Goal: Task Accomplishment & Management: Use online tool/utility

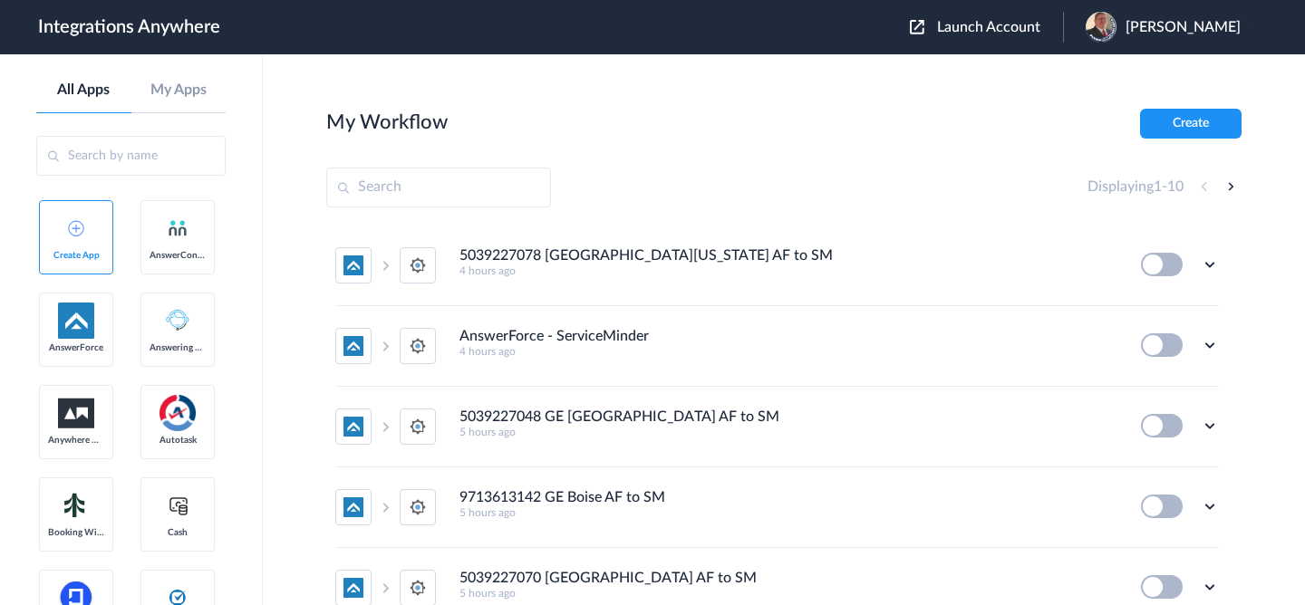
click at [942, 21] on button "Launch Account" at bounding box center [986, 27] width 153 height 17
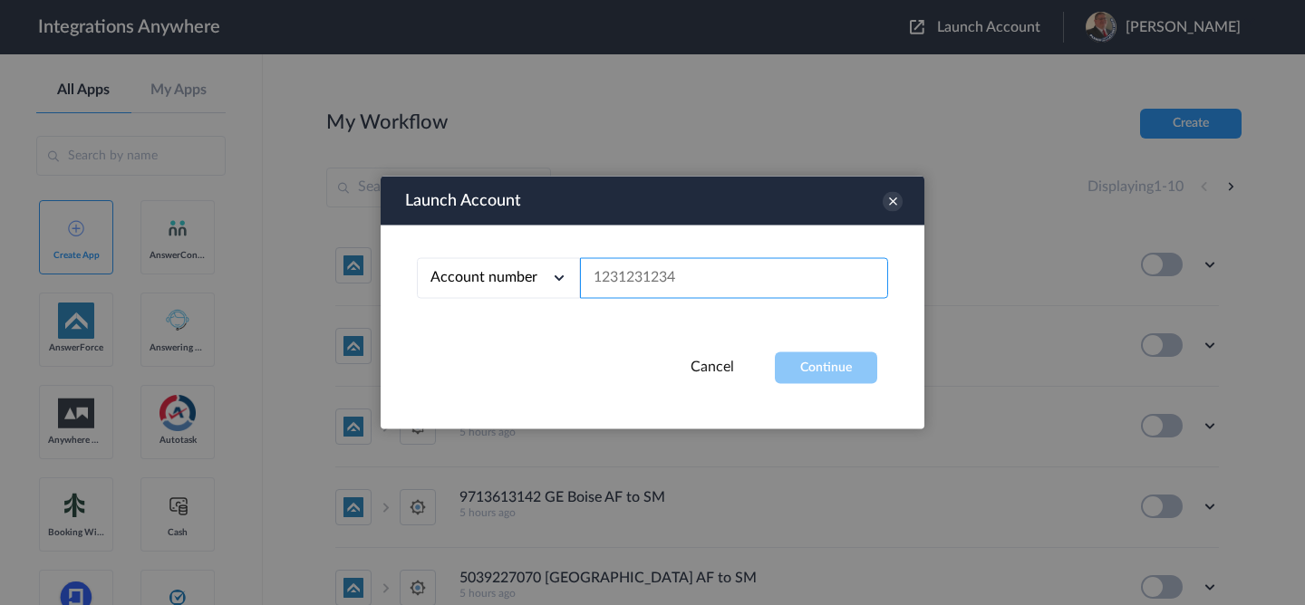
click at [718, 282] on input "text" at bounding box center [734, 278] width 308 height 41
paste input "9713468242"
type input "9713468242"
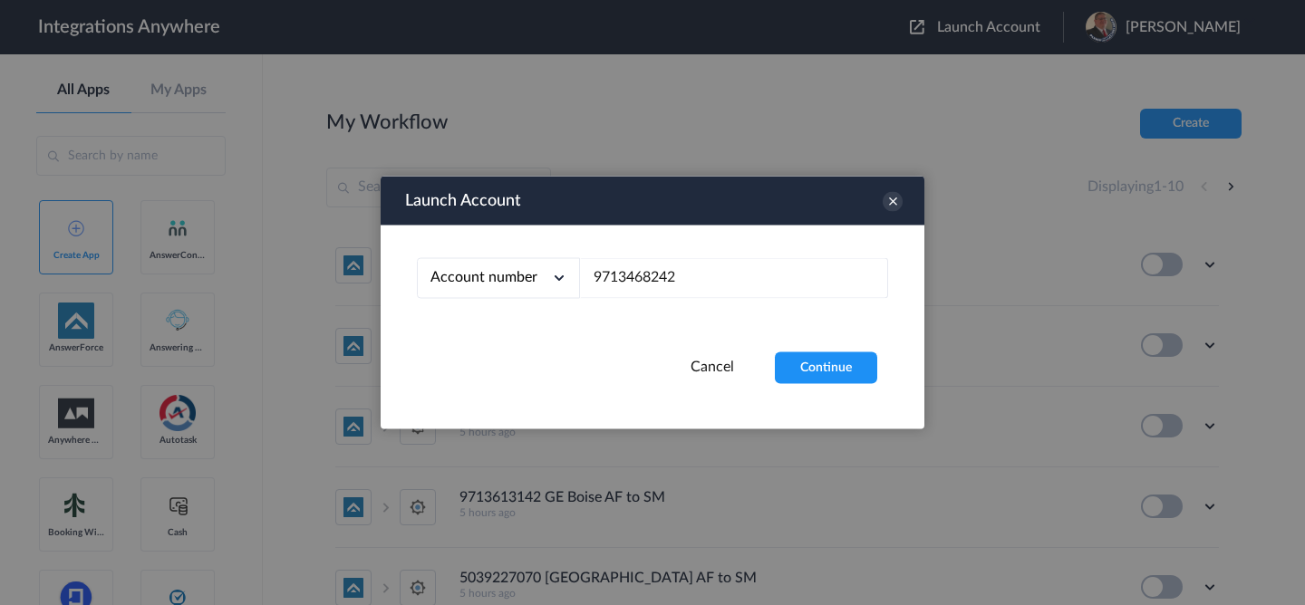
click at [817, 349] on div "Account number Account number Email address 9713468242" at bounding box center [653, 289] width 544 height 127
click at [817, 361] on button "Continue" at bounding box center [826, 369] width 102 height 32
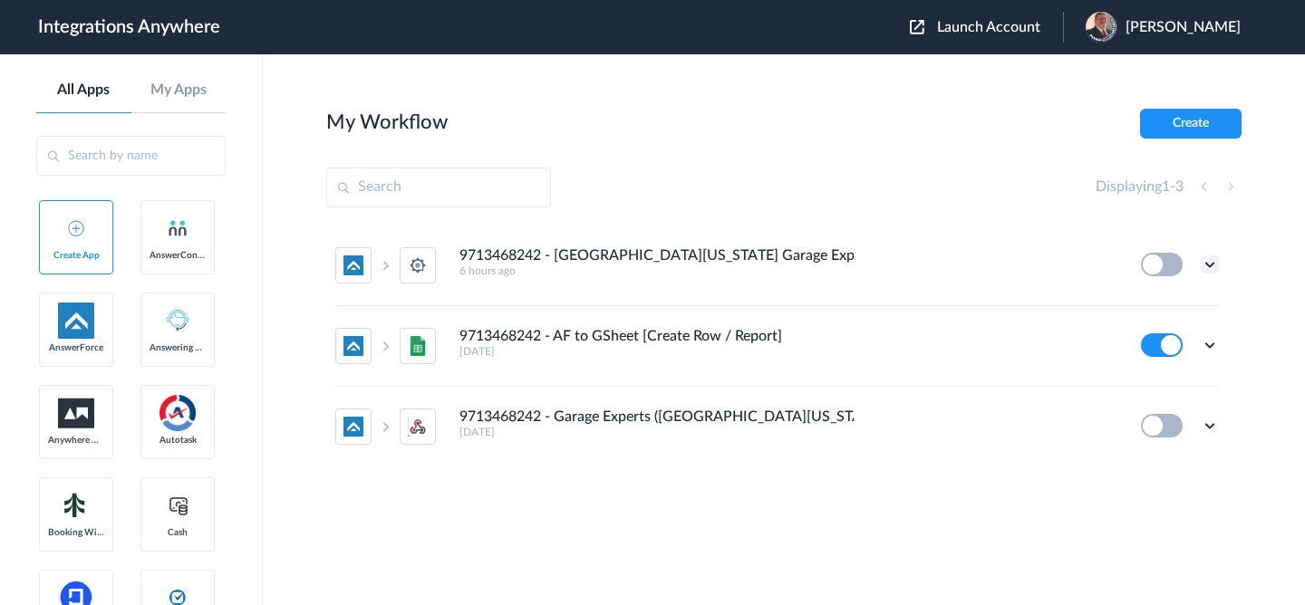
click at [1218, 262] on icon at bounding box center [1210, 265] width 18 height 18
click at [1146, 319] on li "Edit" at bounding box center [1160, 307] width 118 height 34
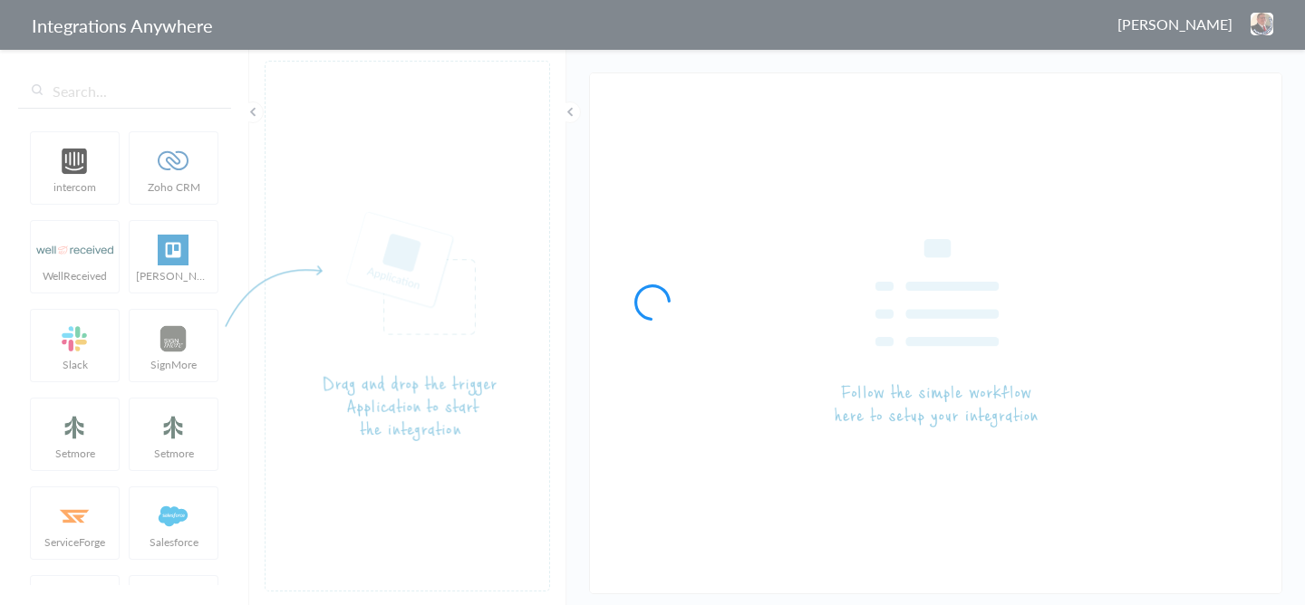
type input "9713468242 - [GEOGRAPHIC_DATA][US_STATE] Garage Experts AF to SM"
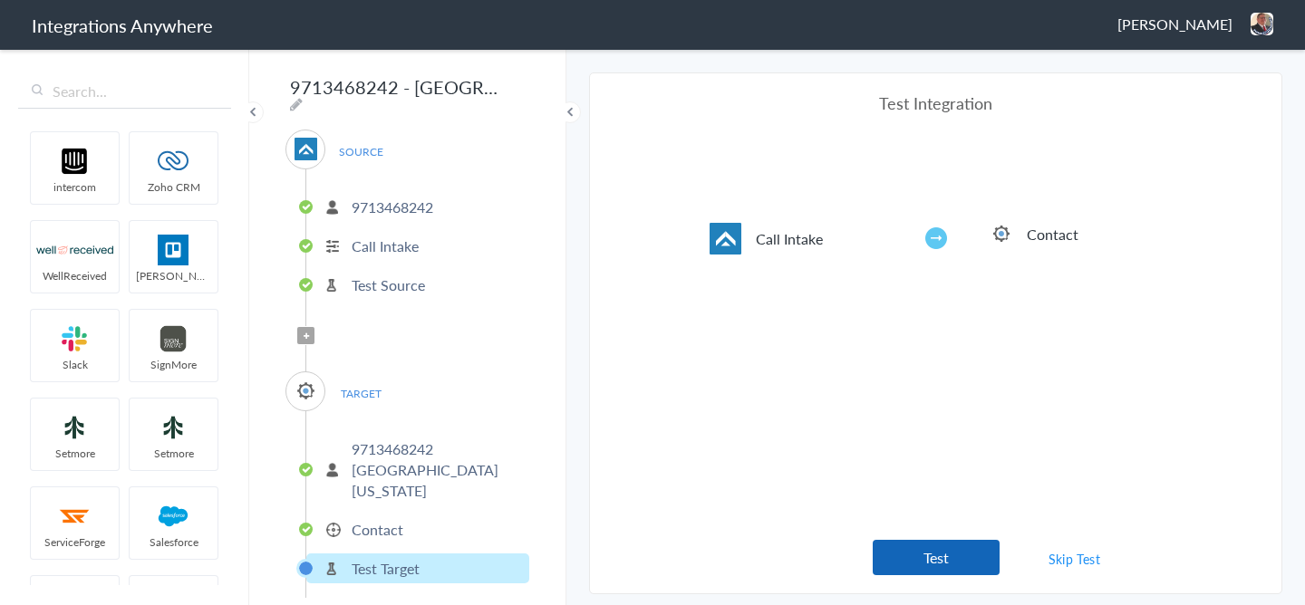
click at [930, 567] on button "Test" at bounding box center [936, 557] width 127 height 35
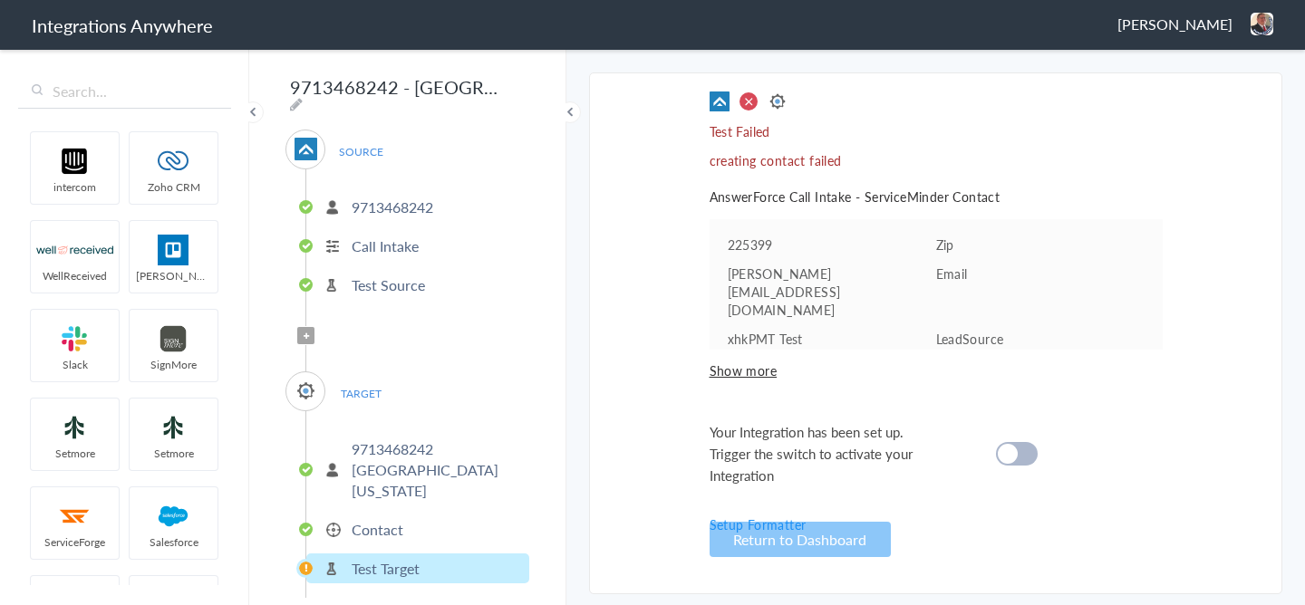
click at [720, 363] on span "Show more" at bounding box center [936, 371] width 453 height 18
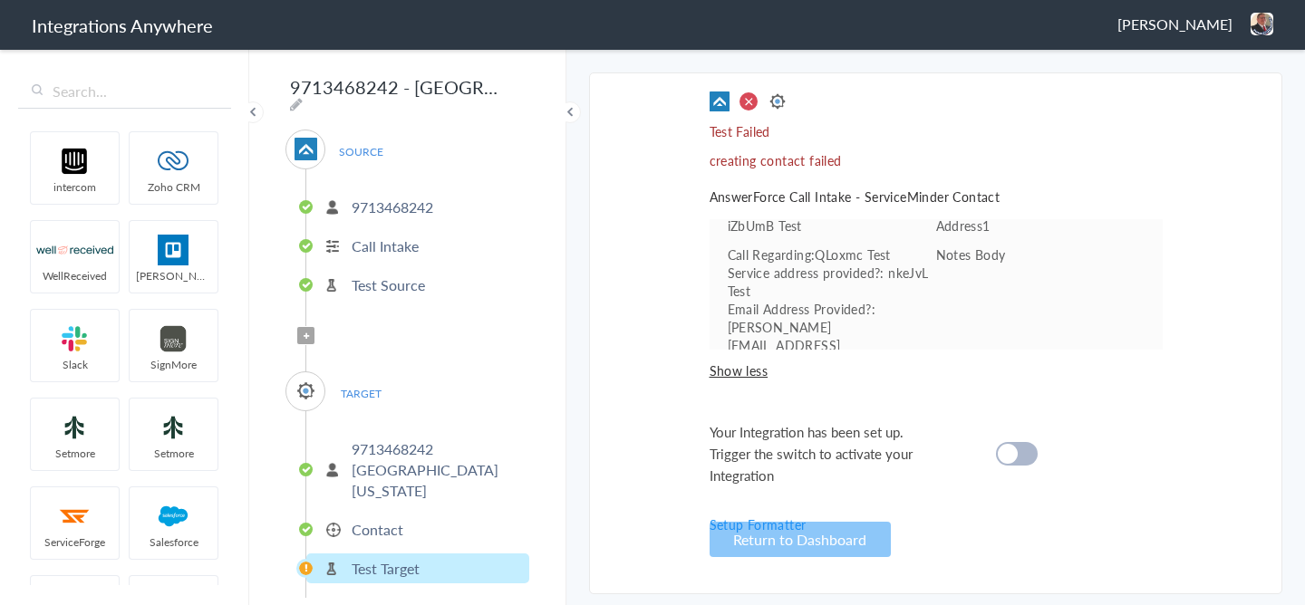
scroll to position [204, 0]
click at [379, 519] on p "Contact" at bounding box center [378, 529] width 52 height 21
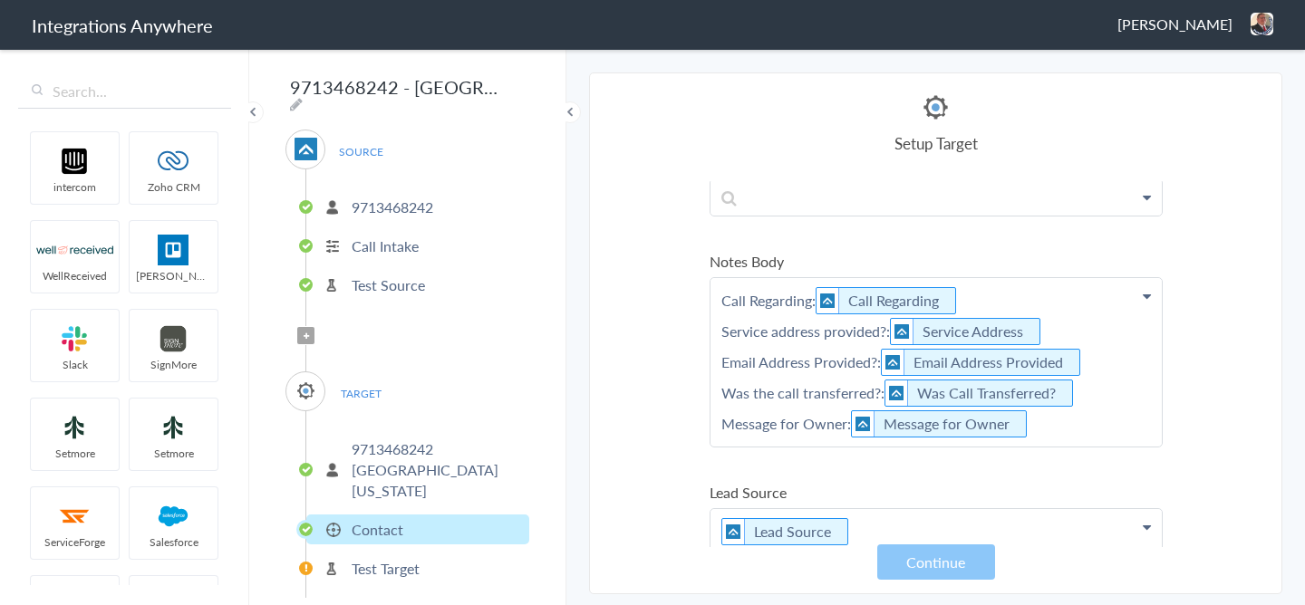
scroll to position [364, 0]
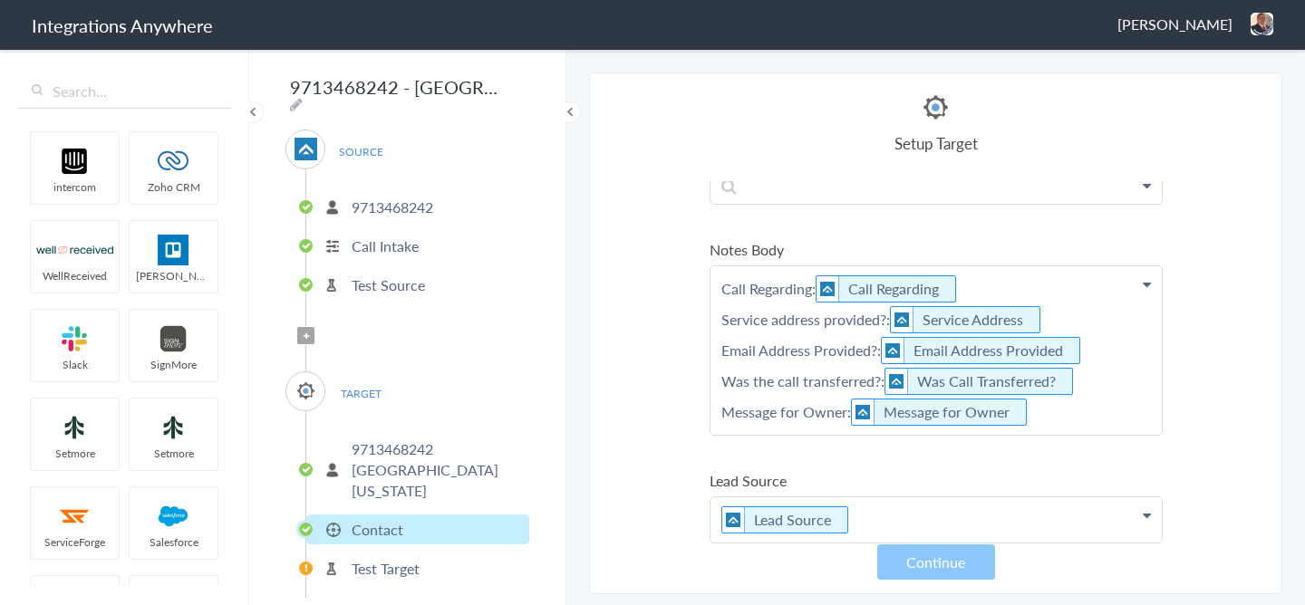
click at [814, 283] on p "Call Regarding: Call Regarding Service address provided?: Service Address Email…" at bounding box center [936, 350] width 451 height 169
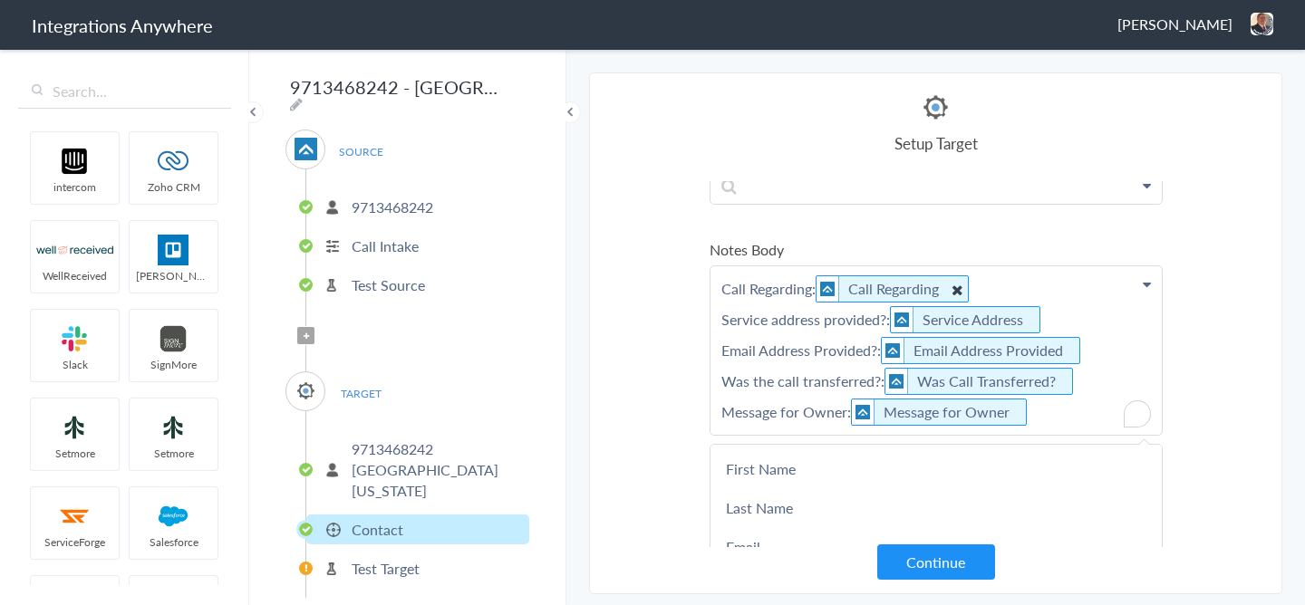
click at [961, 289] on icon "To enrich screen reader interactions, please activate Accessibility in Grammarl…" at bounding box center [956, 289] width 20 height 23
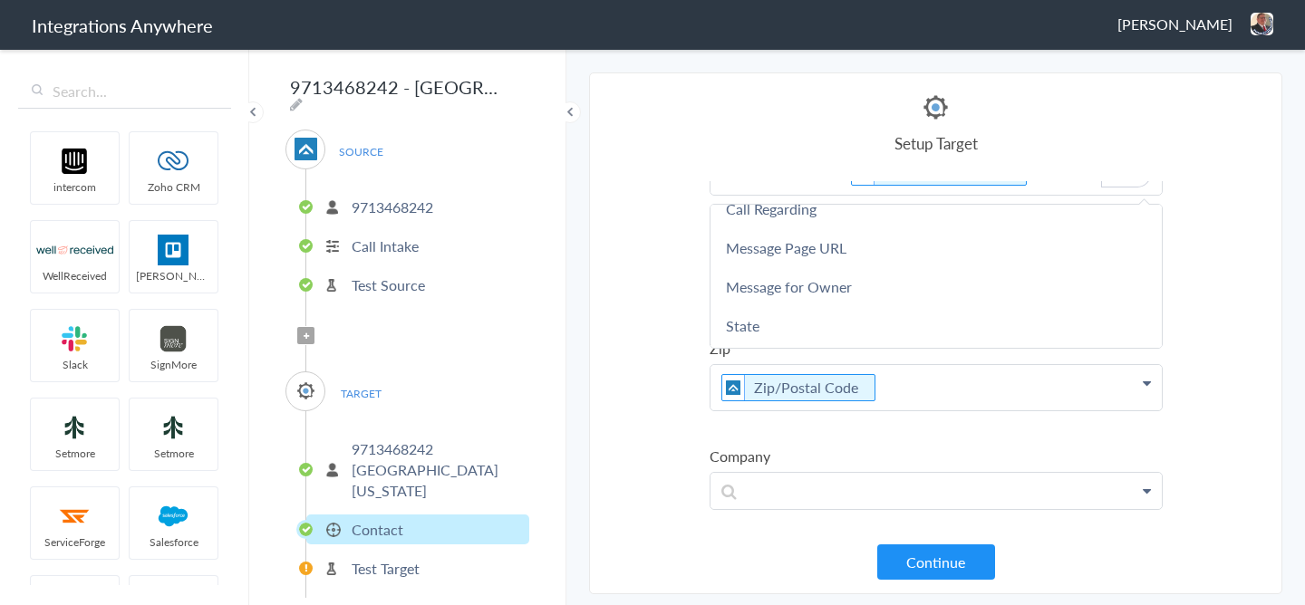
scroll to position [880, 0]
click at [787, 213] on link "Call Regarding" at bounding box center [936, 206] width 451 height 39
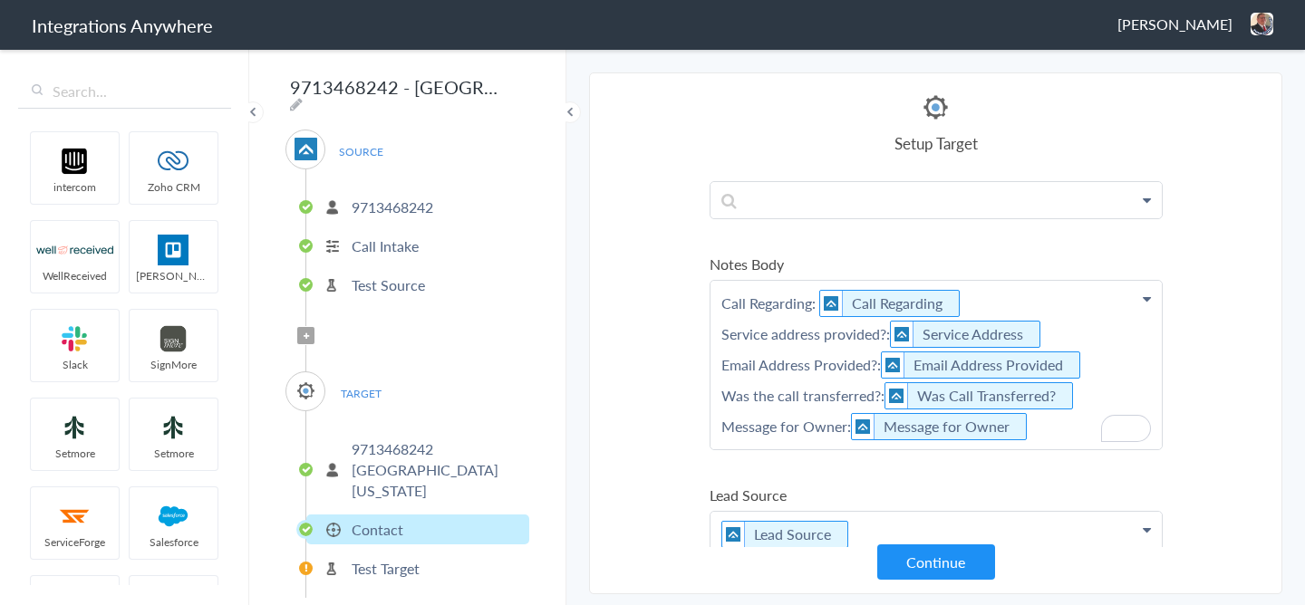
scroll to position [348, 0]
click at [1041, 335] on icon "To enrich screen reader interactions, please activate Accessibility in Grammarl…" at bounding box center [1040, 336] width 20 height 23
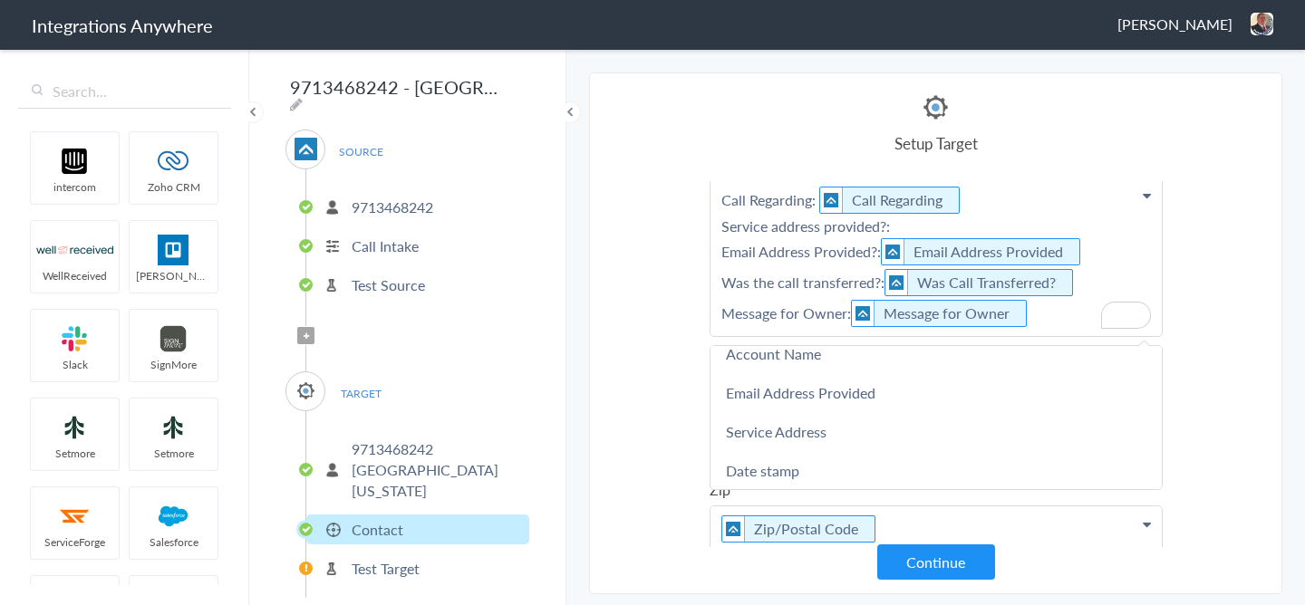
scroll to position [182, 0]
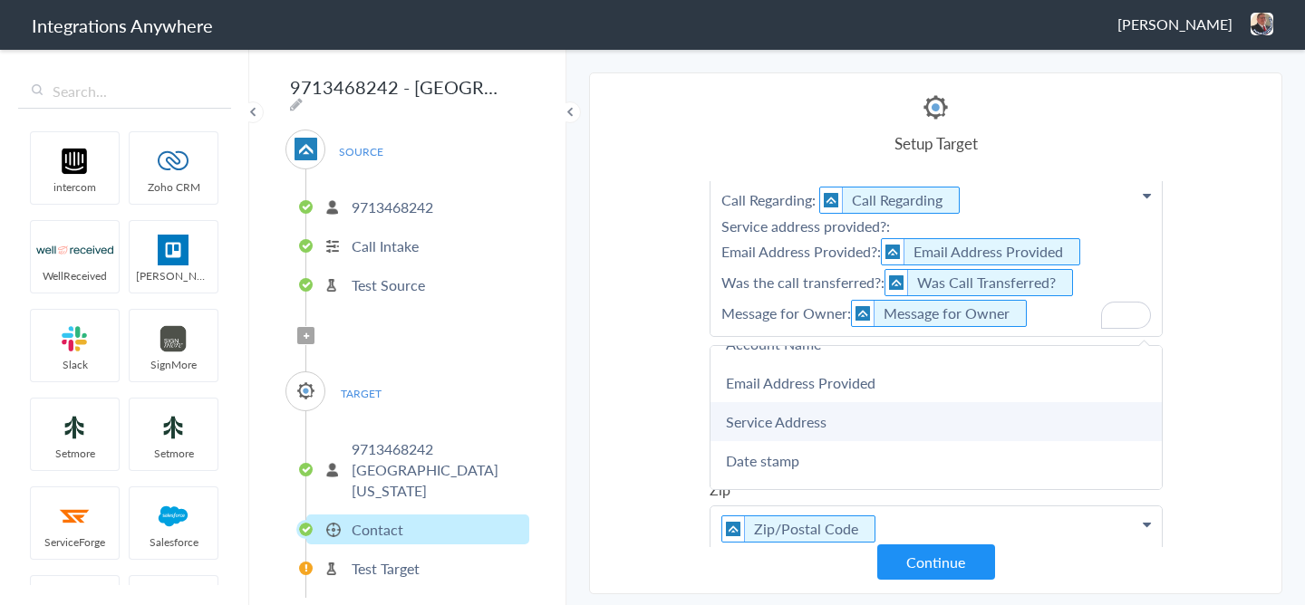
click at [759, 421] on link "Service Address" at bounding box center [936, 421] width 451 height 39
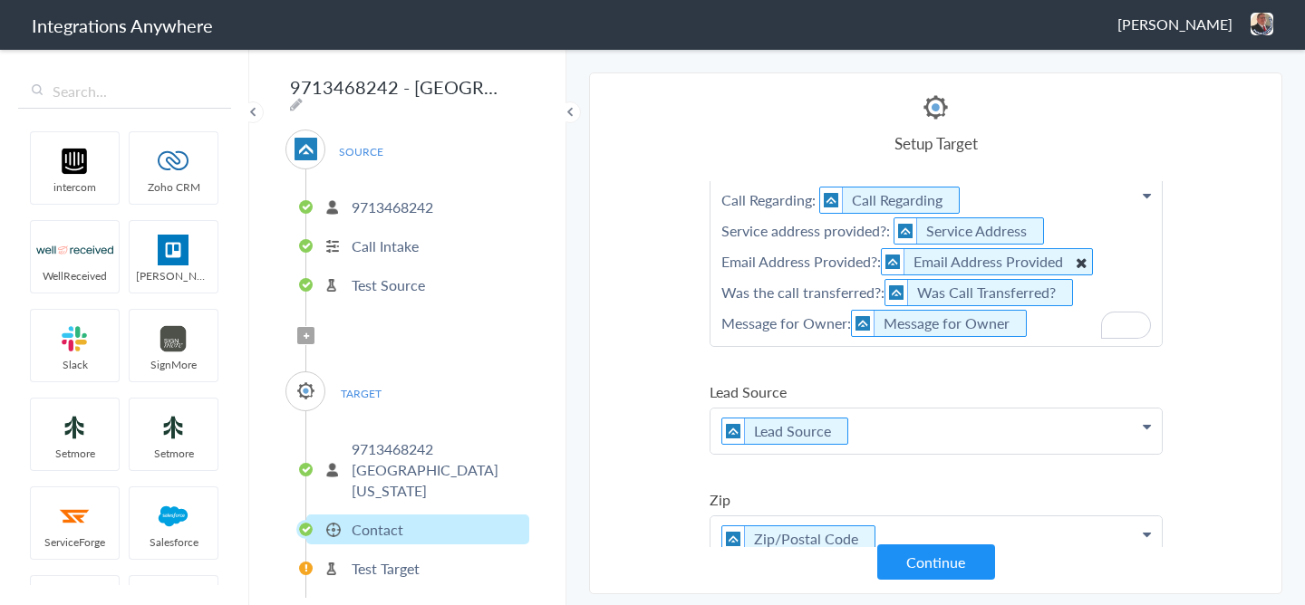
click at [1077, 264] on icon "To enrich screen reader interactions, please activate Accessibility in Grammarl…" at bounding box center [1080, 262] width 20 height 23
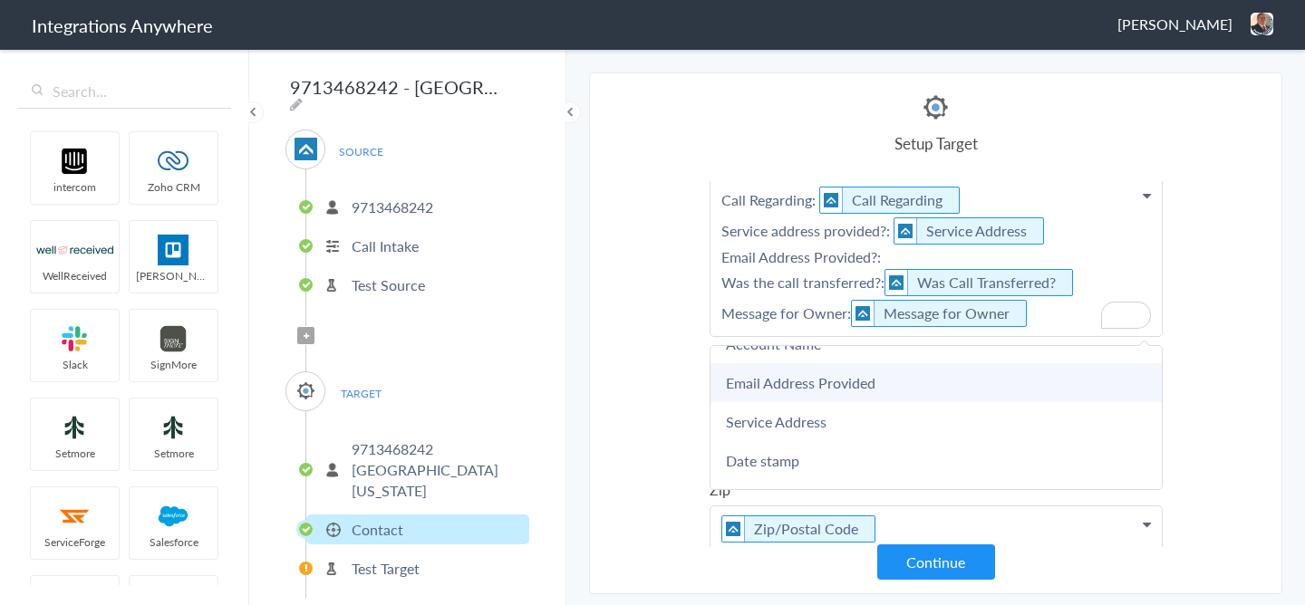
click at [762, 391] on link "Email Address Provided" at bounding box center [936, 382] width 451 height 39
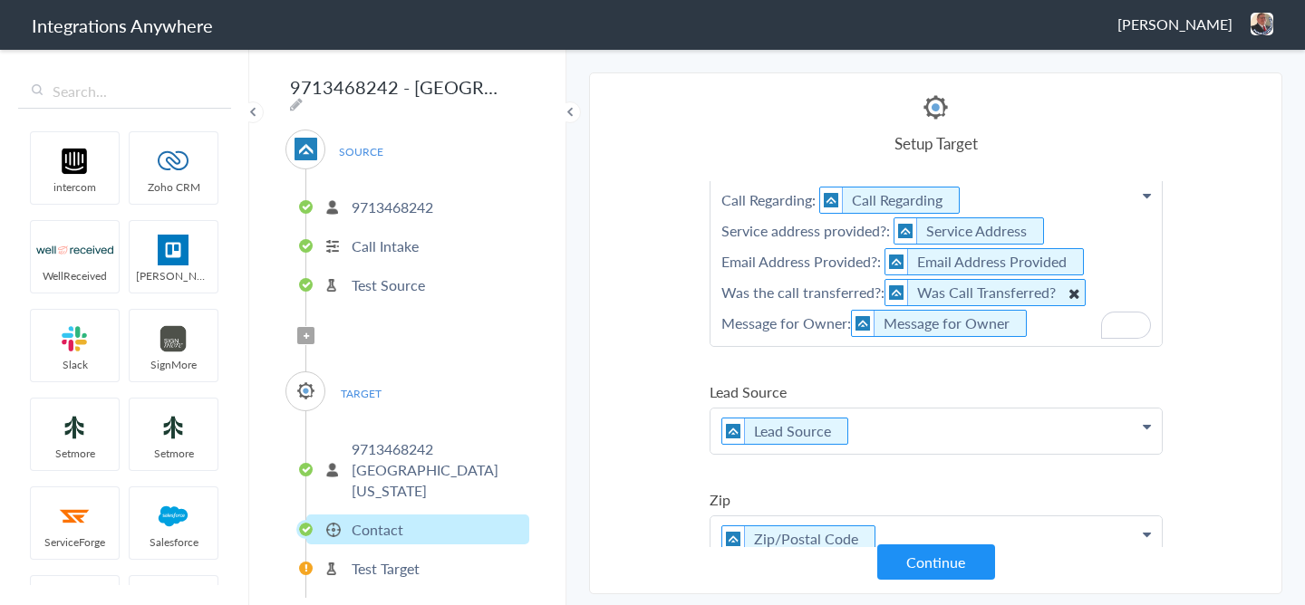
click at [1072, 293] on icon "To enrich screen reader interactions, please activate Accessibility in Grammarl…" at bounding box center [1073, 293] width 20 height 23
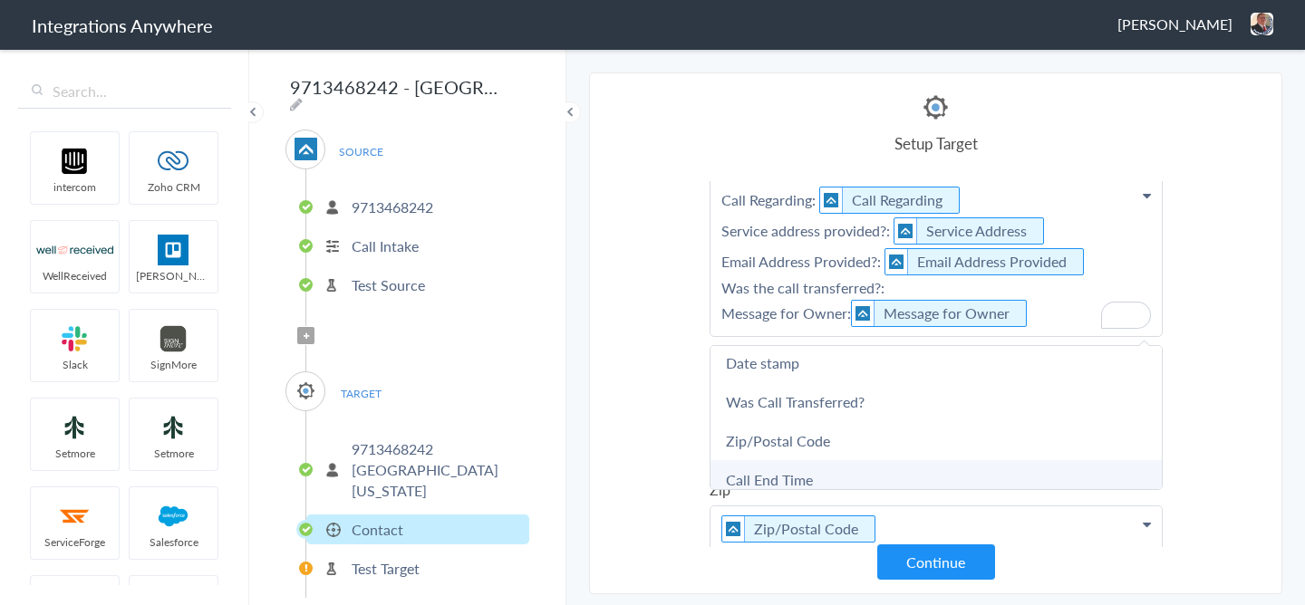
scroll to position [277, 0]
click at [773, 390] on link "Was Call Transferred?" at bounding box center [936, 404] width 451 height 39
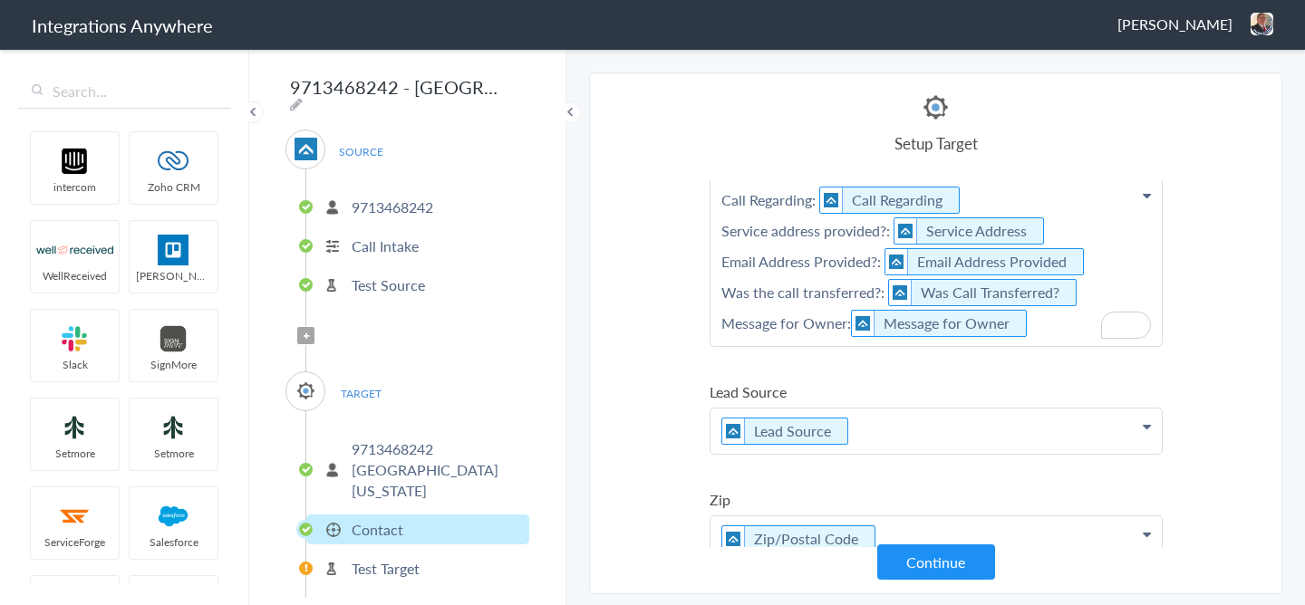
click at [1092, 283] on p "Call Regarding: Call Regarding Service address provided?: Service Address Email…" at bounding box center [936, 262] width 451 height 169
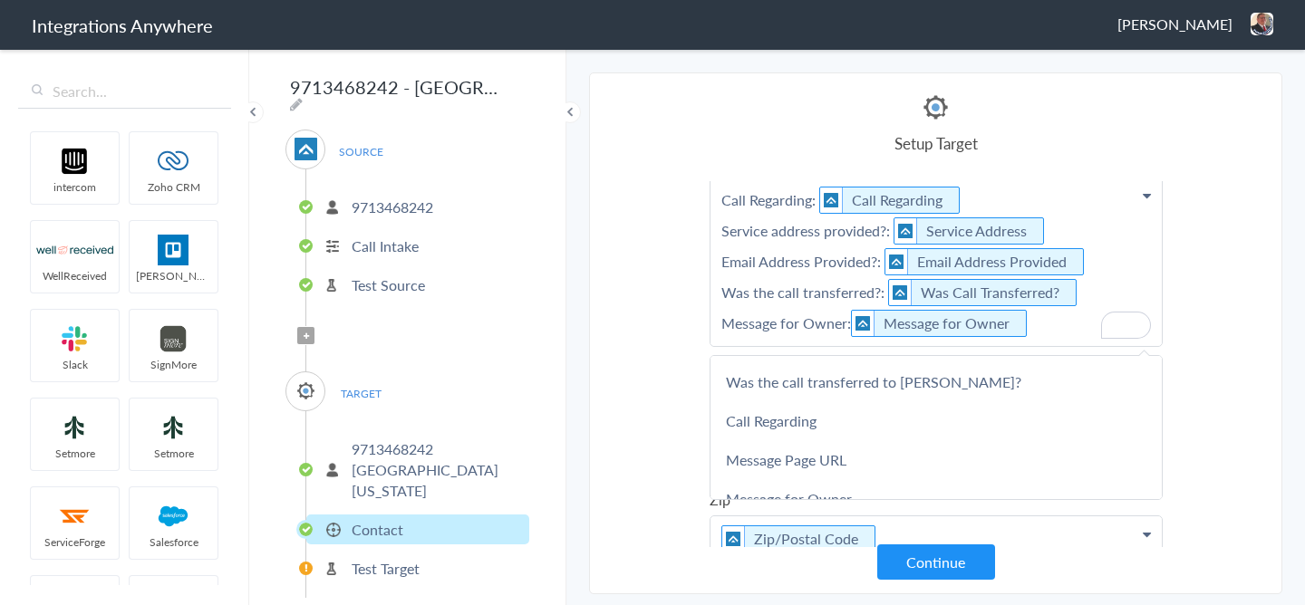
scroll to position [793, 0]
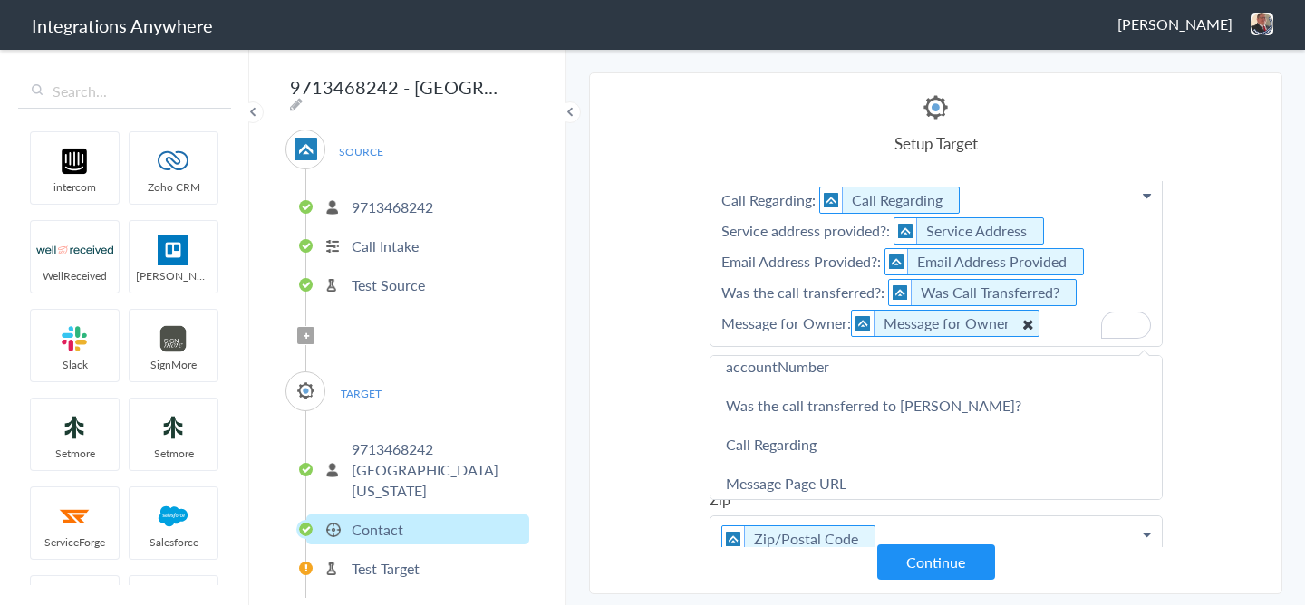
click at [1024, 324] on icon "To enrich screen reader interactions, please activate Accessibility in Grammarl…" at bounding box center [1027, 324] width 20 height 23
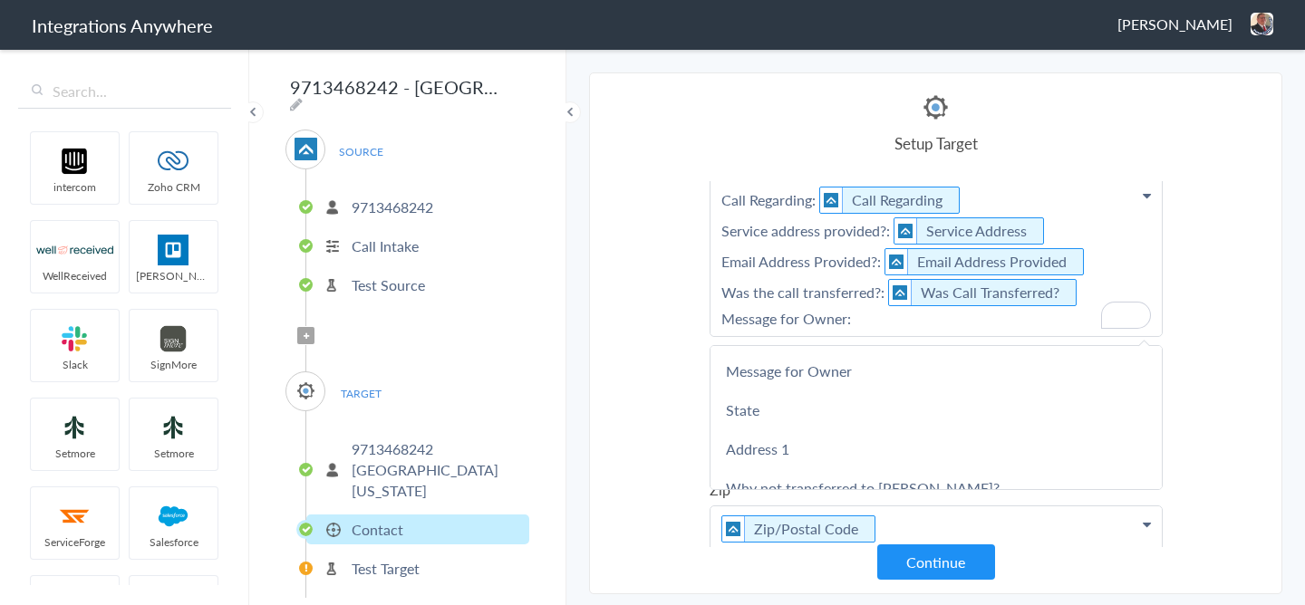
scroll to position [936, 0]
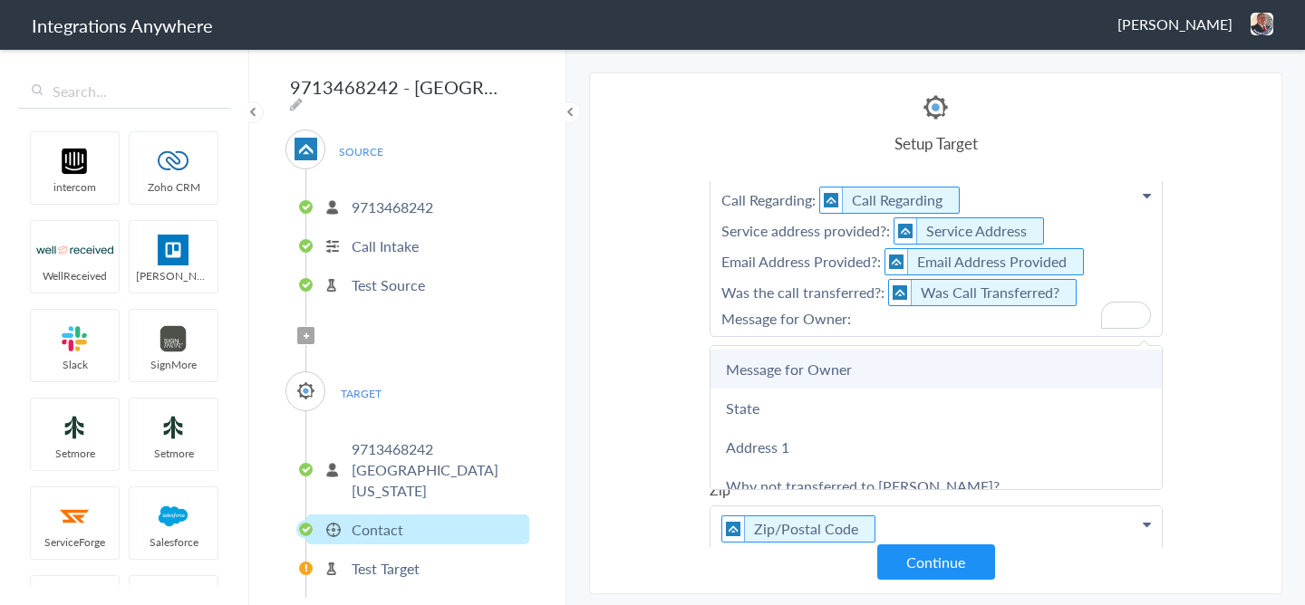
click at [803, 377] on link "Message for Owner" at bounding box center [936, 369] width 451 height 39
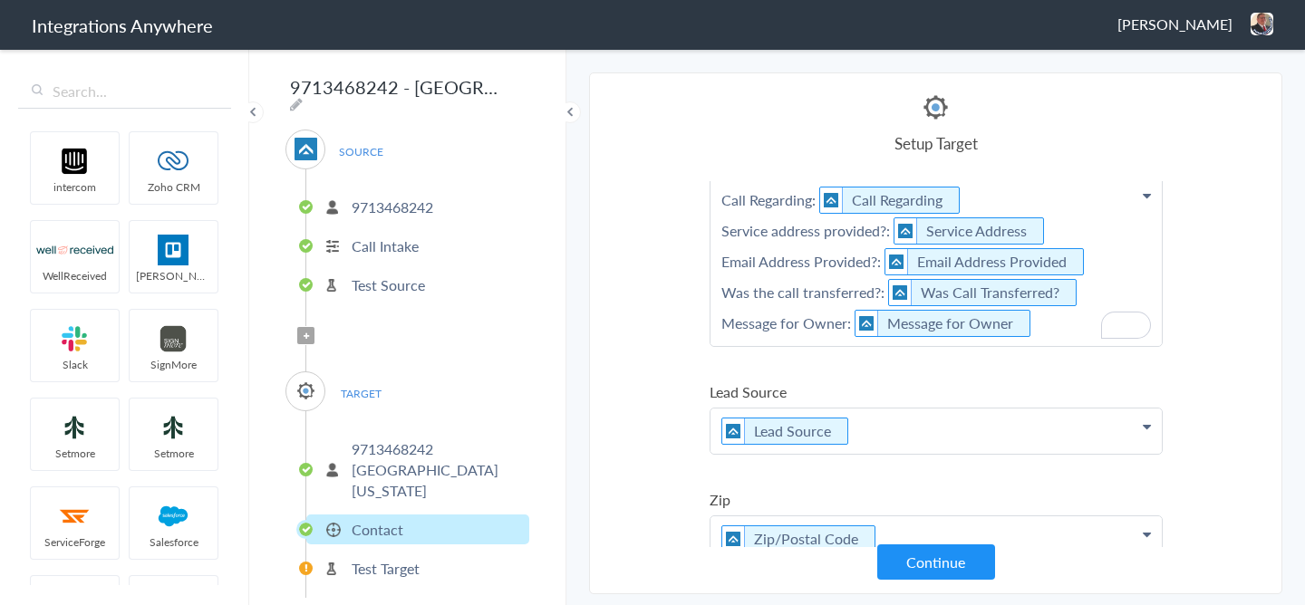
click at [1217, 369] on section "Select Account 2529669023 Rename Delete (5 days ago) 7043967894 Rename Delete (…" at bounding box center [935, 334] width 693 height 522
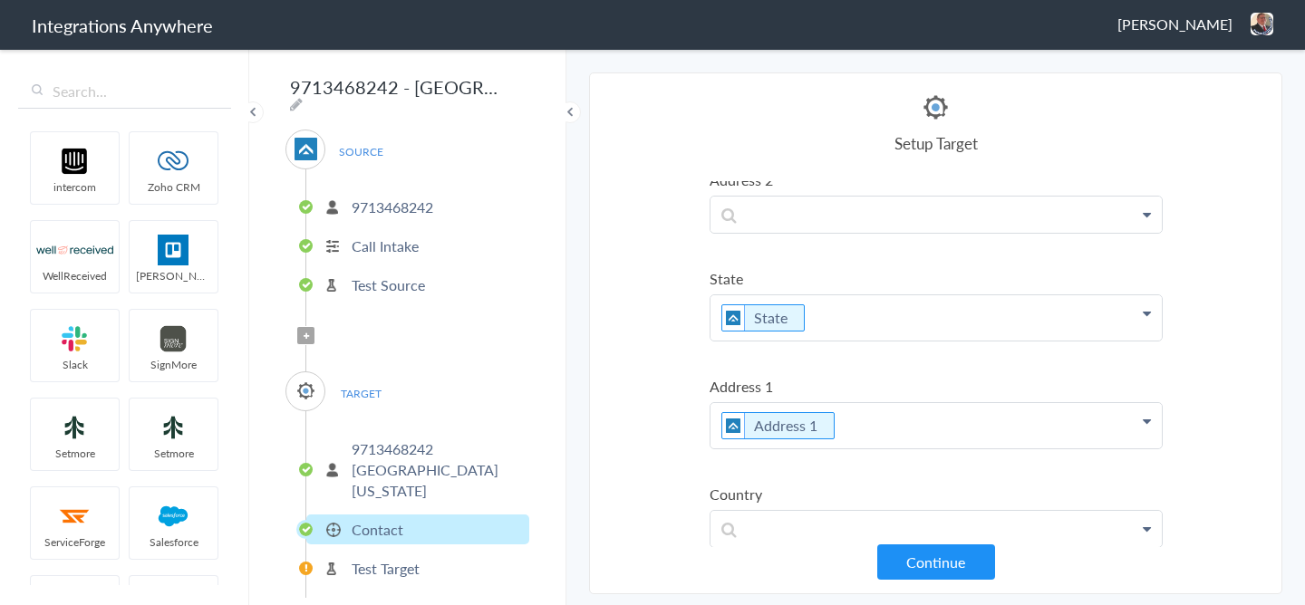
scroll to position [0, 0]
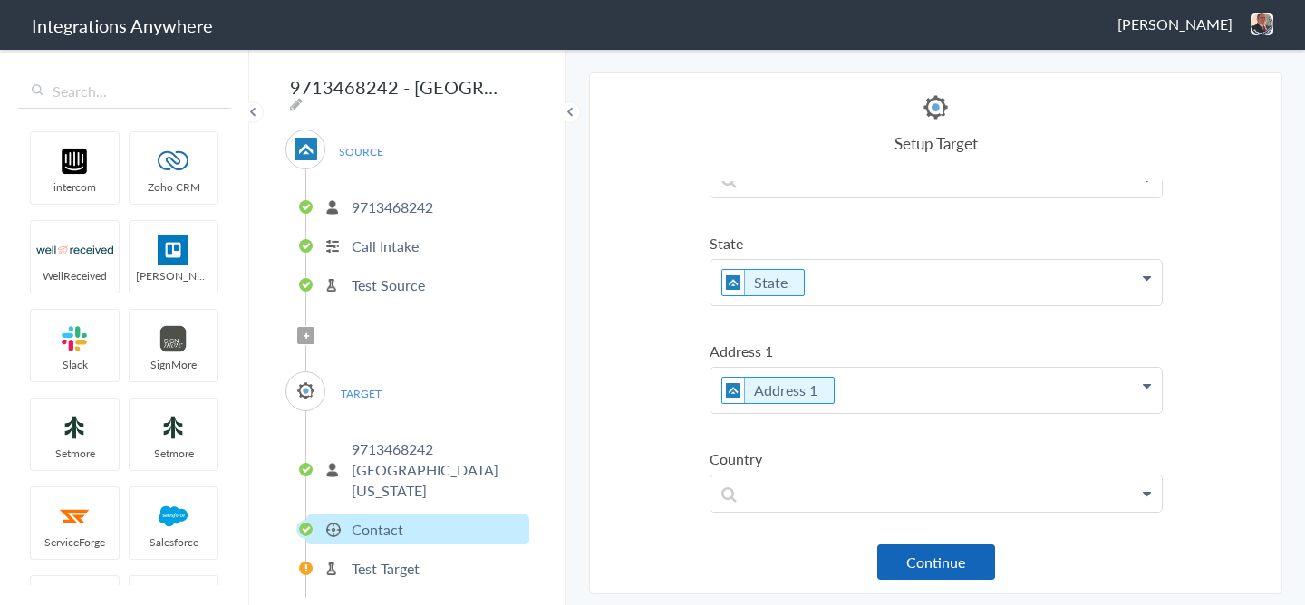
click at [925, 565] on button "Continue" at bounding box center [936, 562] width 118 height 35
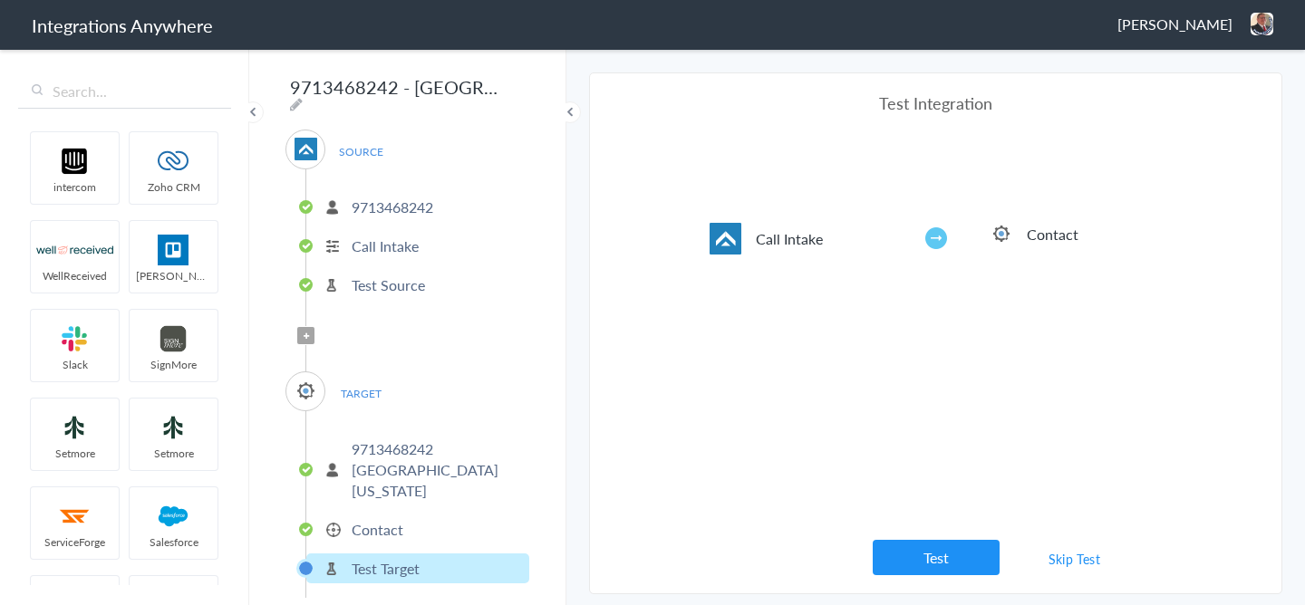
click at [925, 565] on button "Test" at bounding box center [936, 557] width 127 height 35
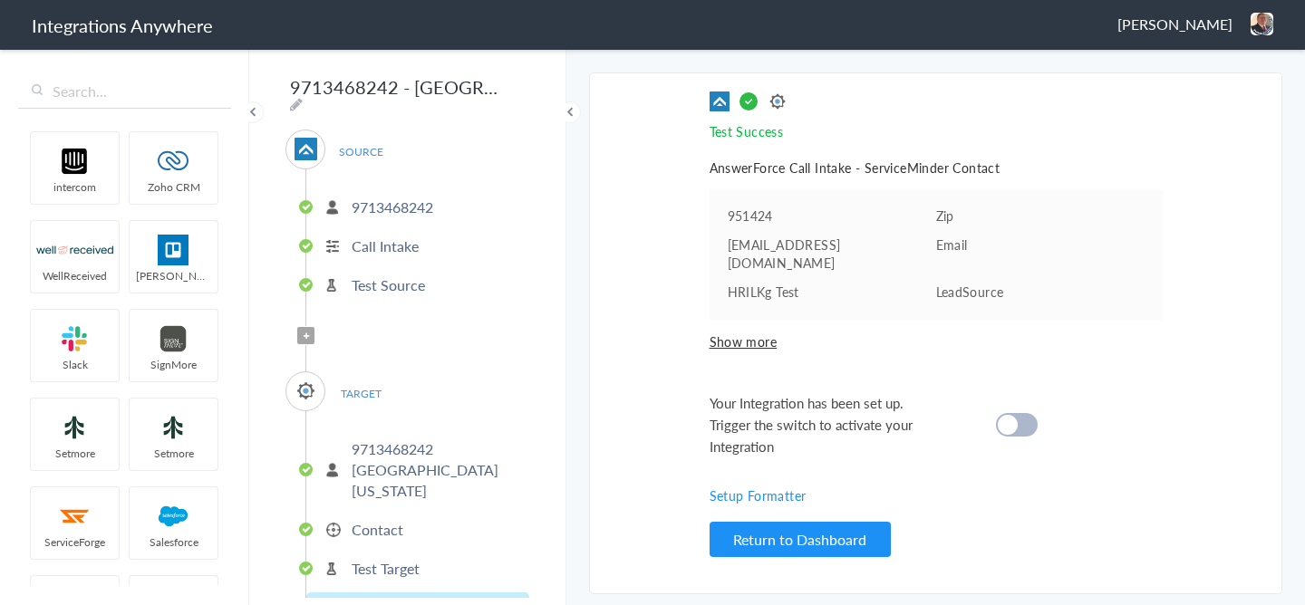
click at [1020, 413] on div at bounding box center [1017, 425] width 42 height 24
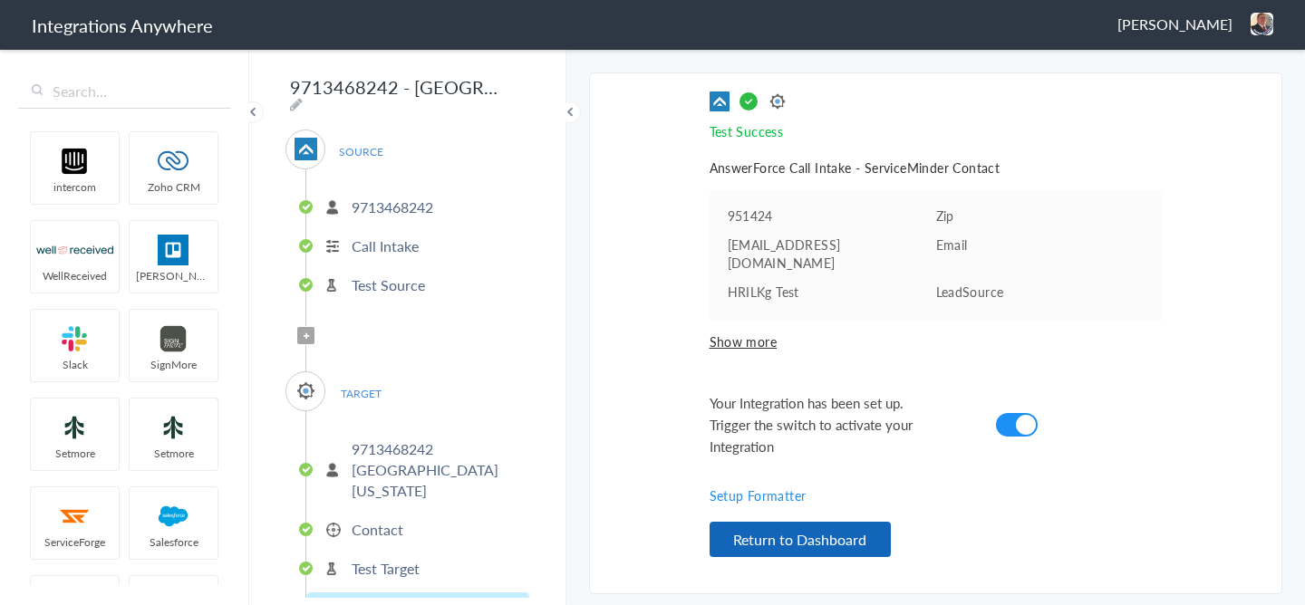
click at [788, 523] on button "Return to Dashboard" at bounding box center [800, 539] width 181 height 35
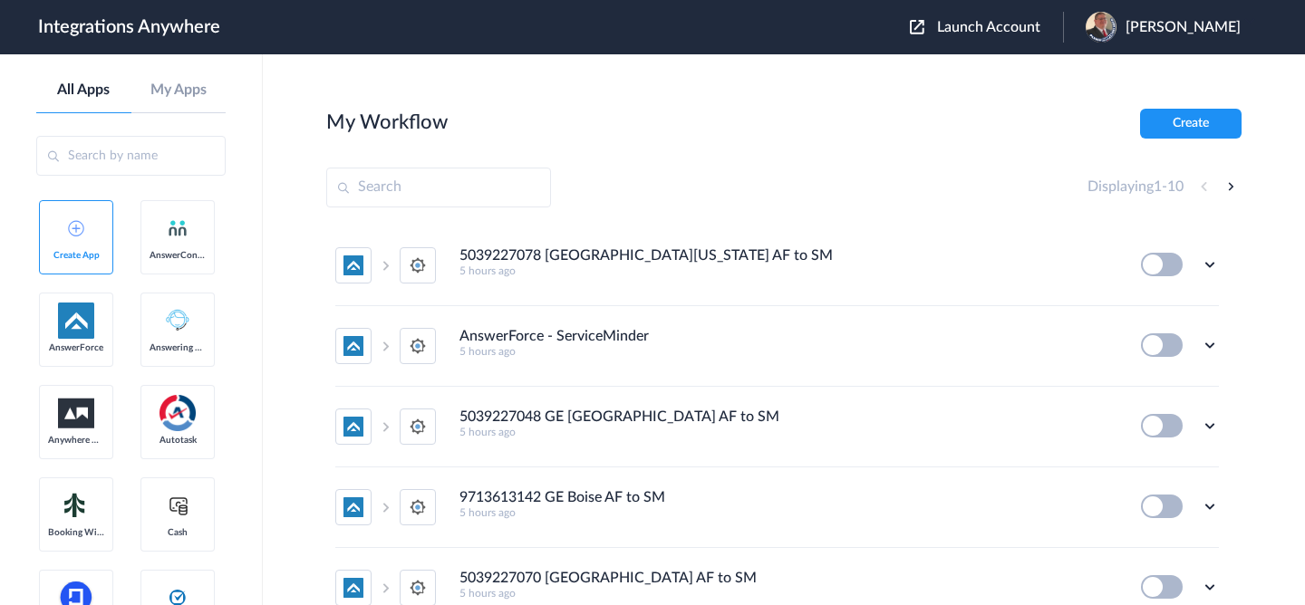
click at [994, 22] on span "Launch Account" at bounding box center [988, 27] width 103 height 15
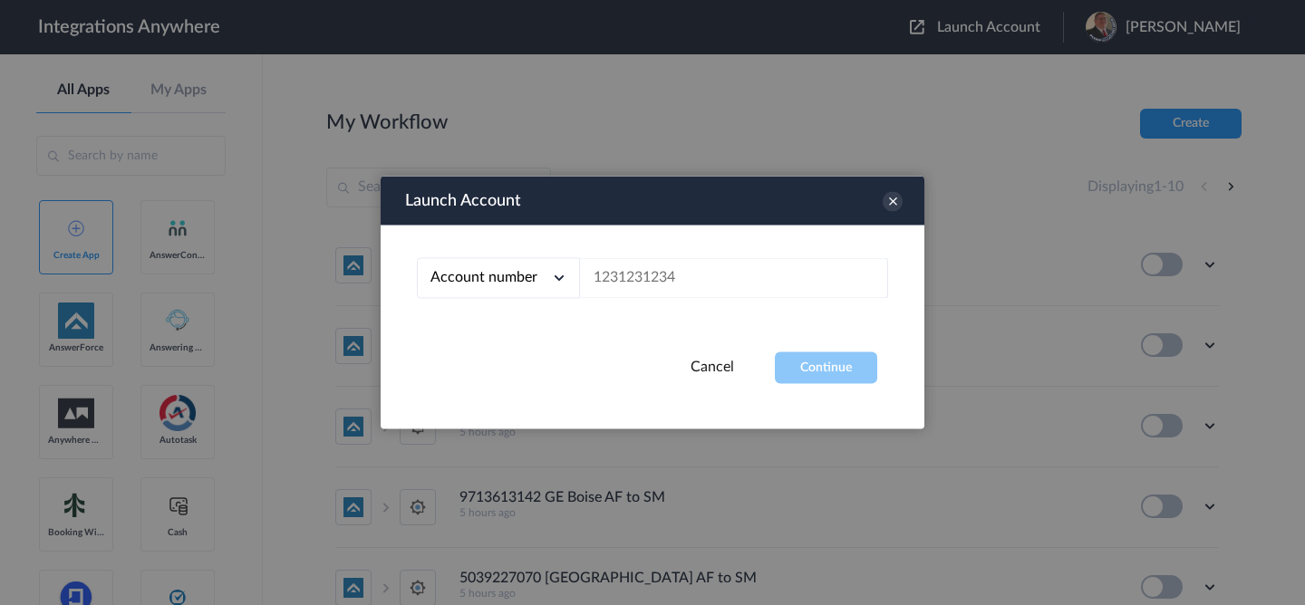
click at [748, 305] on div "Account number Account number Email address" at bounding box center [653, 289] width 544 height 127
click at [759, 285] on input "text" at bounding box center [734, 278] width 308 height 41
paste input "9713613192"
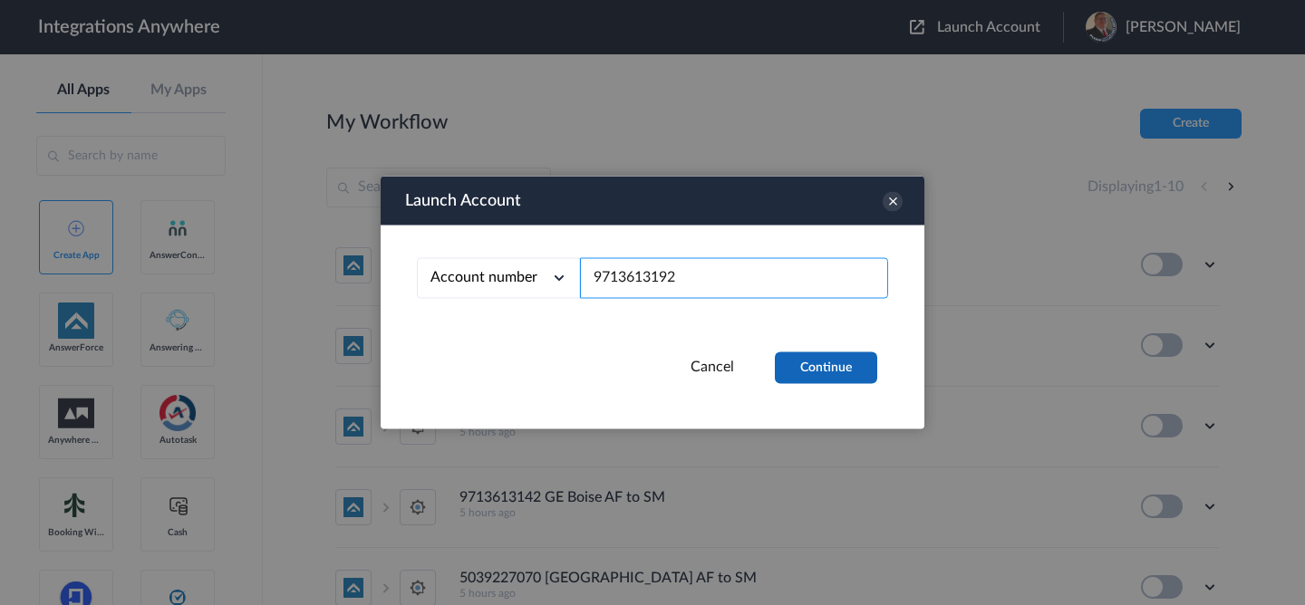
type input "9713613192"
click at [808, 367] on button "Continue" at bounding box center [826, 369] width 102 height 32
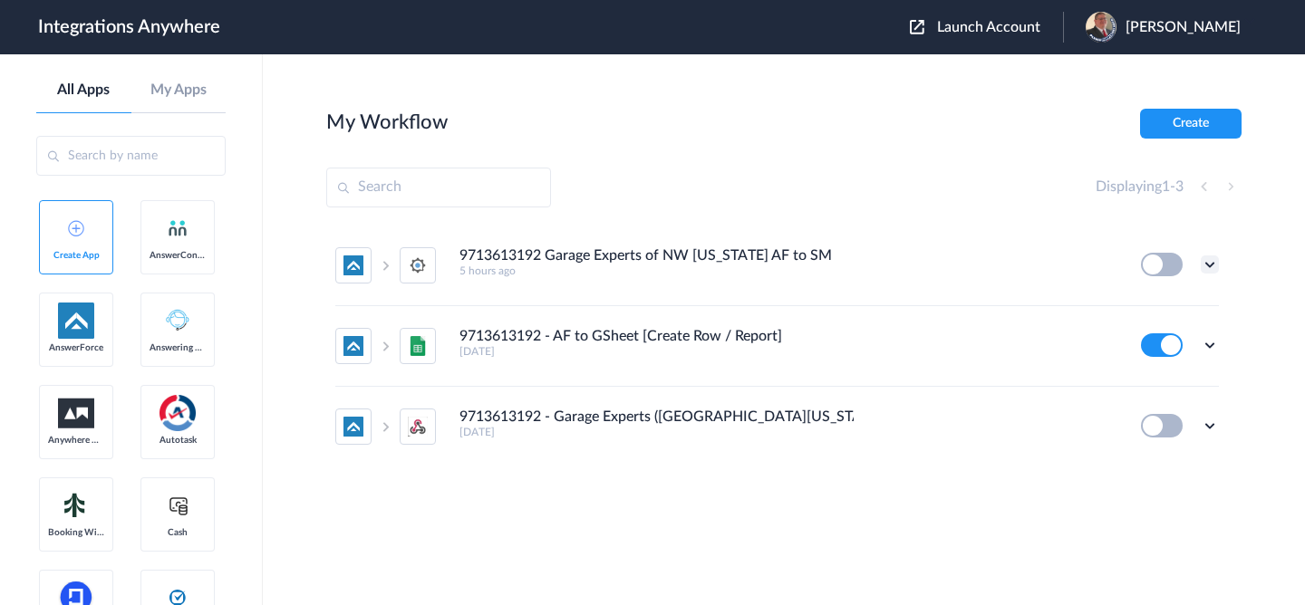
click at [1210, 264] on icon at bounding box center [1210, 265] width 18 height 18
click at [1161, 318] on li "Edit" at bounding box center [1160, 307] width 118 height 34
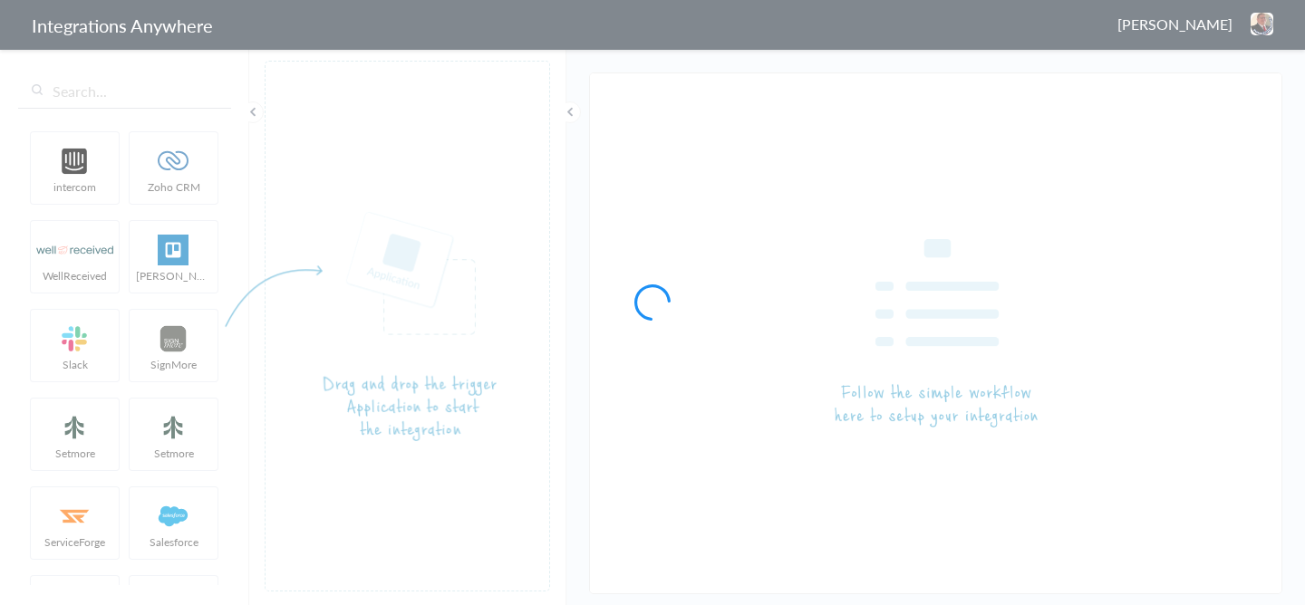
type input "9713613192 Garage Experts of NW Arkansas AF to SM"
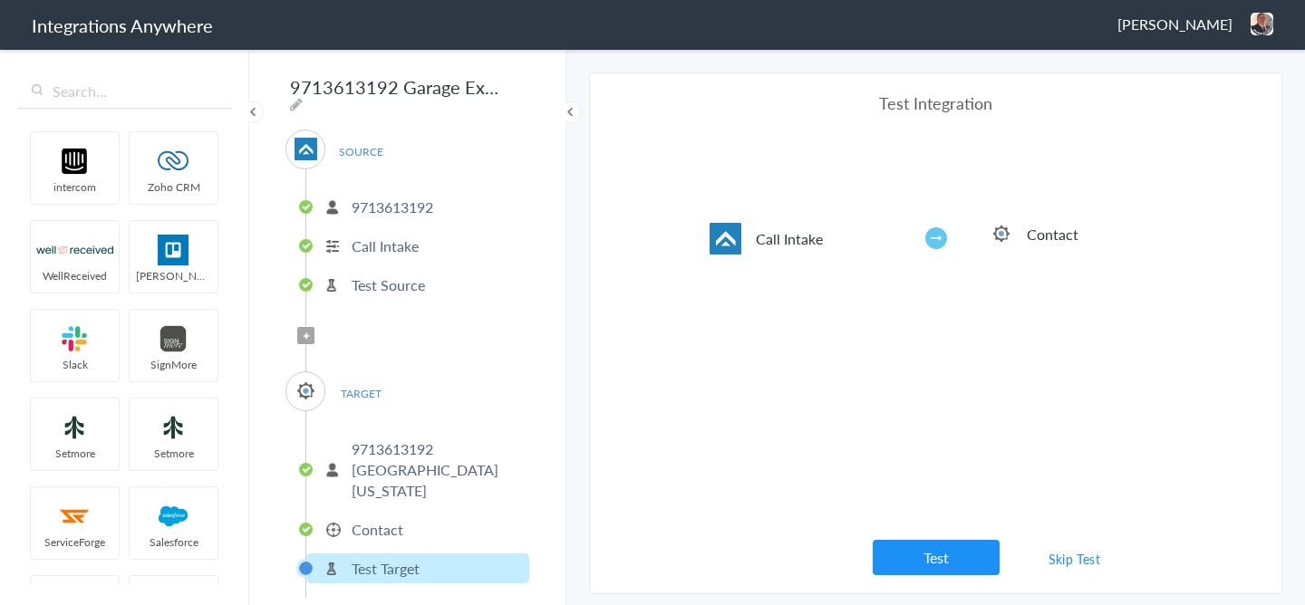
click at [370, 519] on p "Contact" at bounding box center [378, 529] width 52 height 21
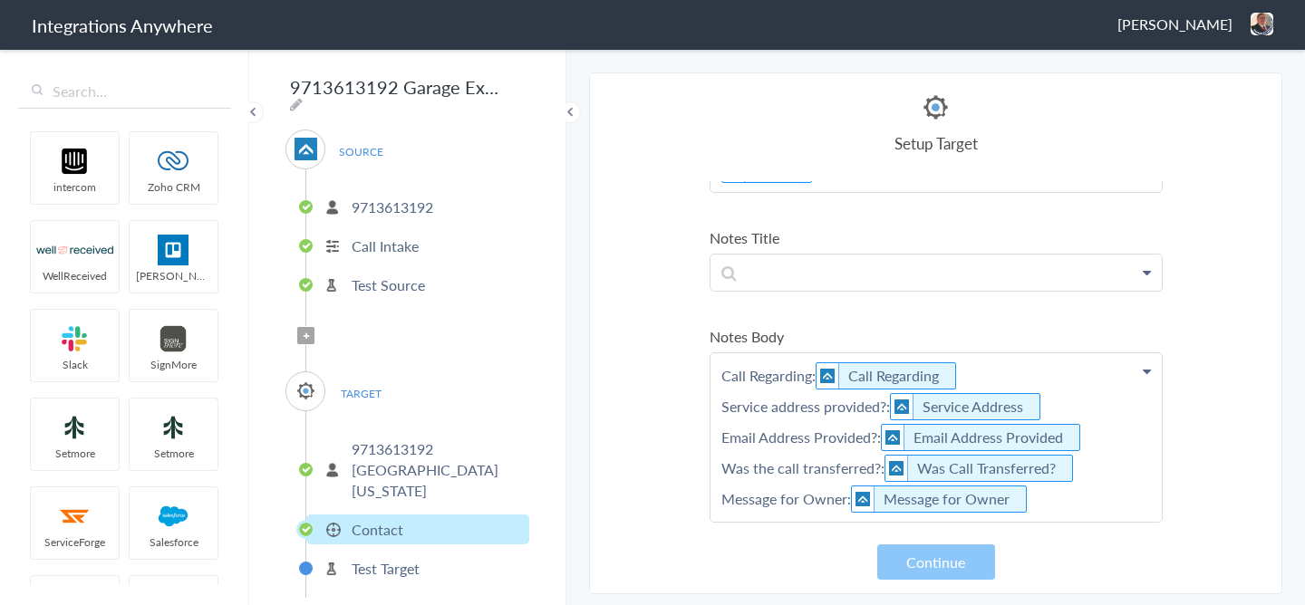
scroll to position [282, 0]
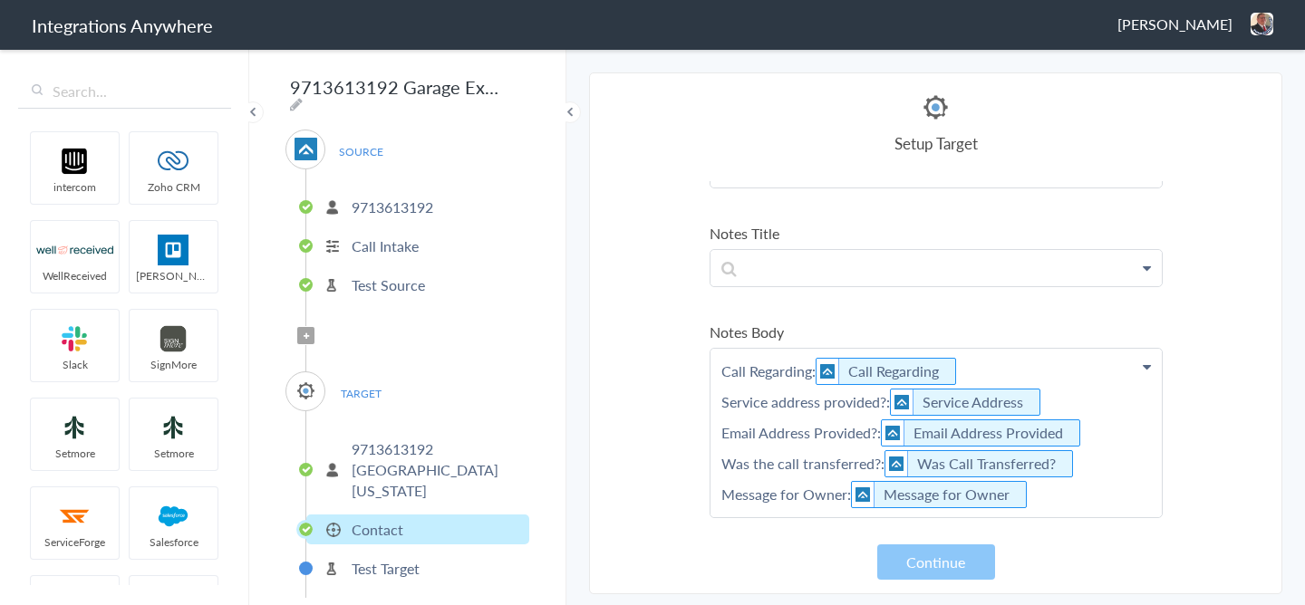
click at [986, 372] on p "Call Regarding: Call Regarding Service address provided?: Service Address Email…" at bounding box center [936, 433] width 451 height 169
click at [954, 372] on icon "To enrich screen reader interactions, please activate Accessibility in Grammarl…" at bounding box center [956, 372] width 20 height 23
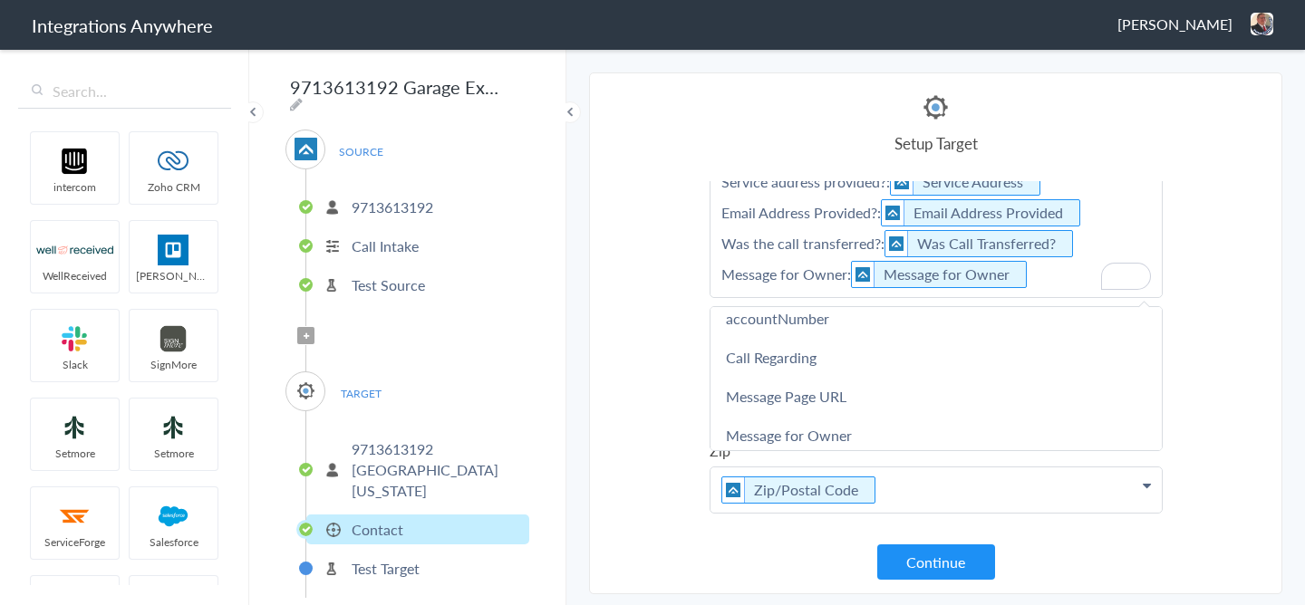
scroll to position [952, 0]
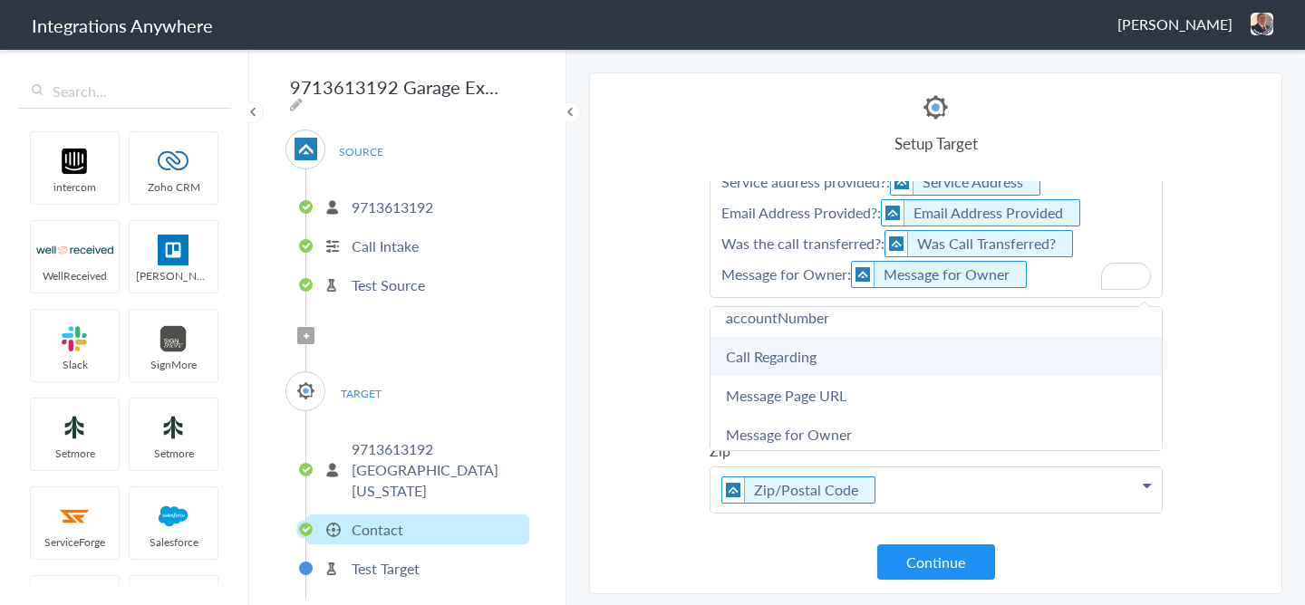
click at [789, 337] on link "Call Regarding" at bounding box center [936, 356] width 451 height 39
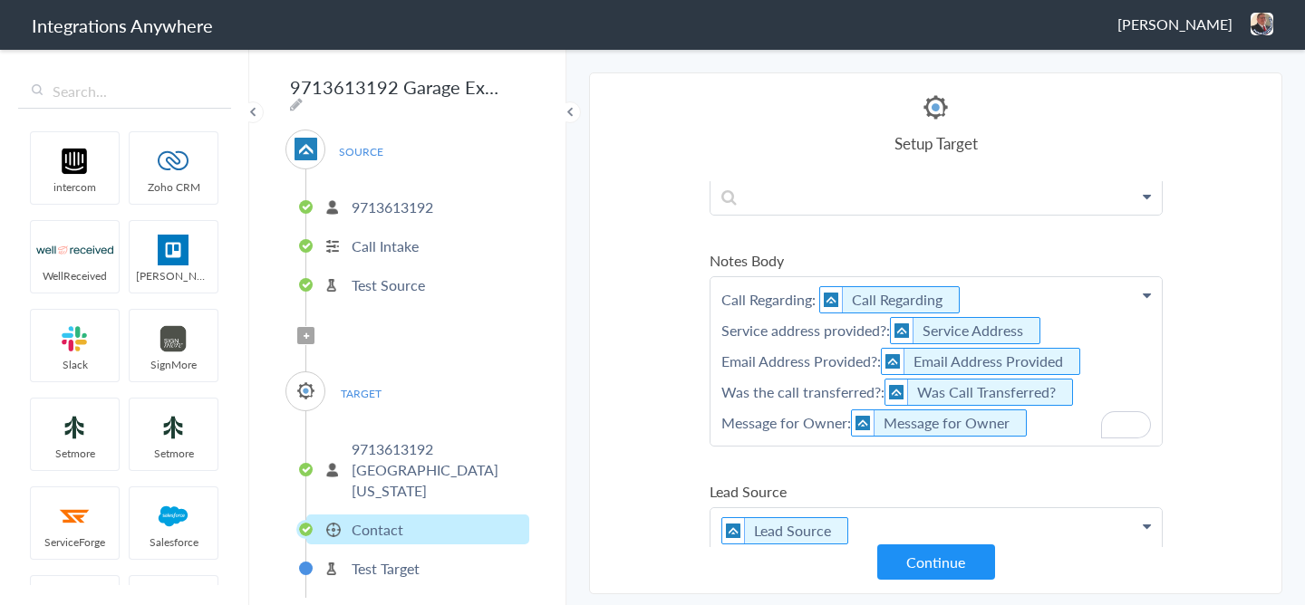
scroll to position [350, 0]
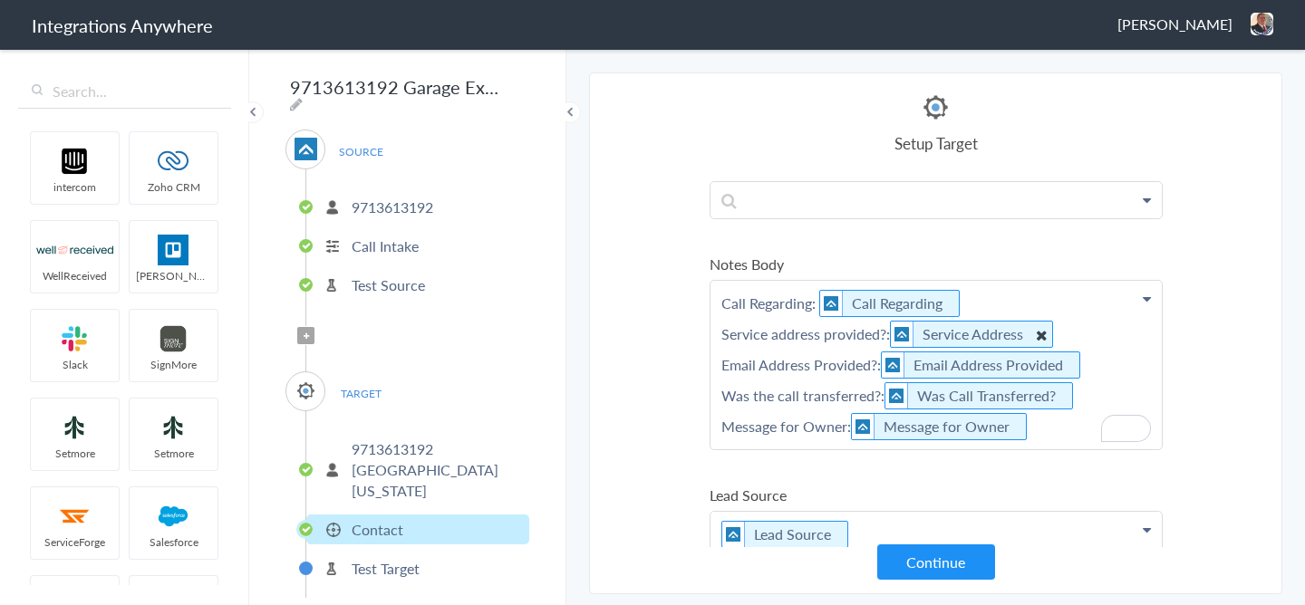
click at [1030, 335] on Address "Service Address" at bounding box center [971, 334] width 163 height 27
click at [1040, 335] on icon "To enrich screen reader interactions, please activate Accessibility in Grammarl…" at bounding box center [1040, 335] width 20 height 23
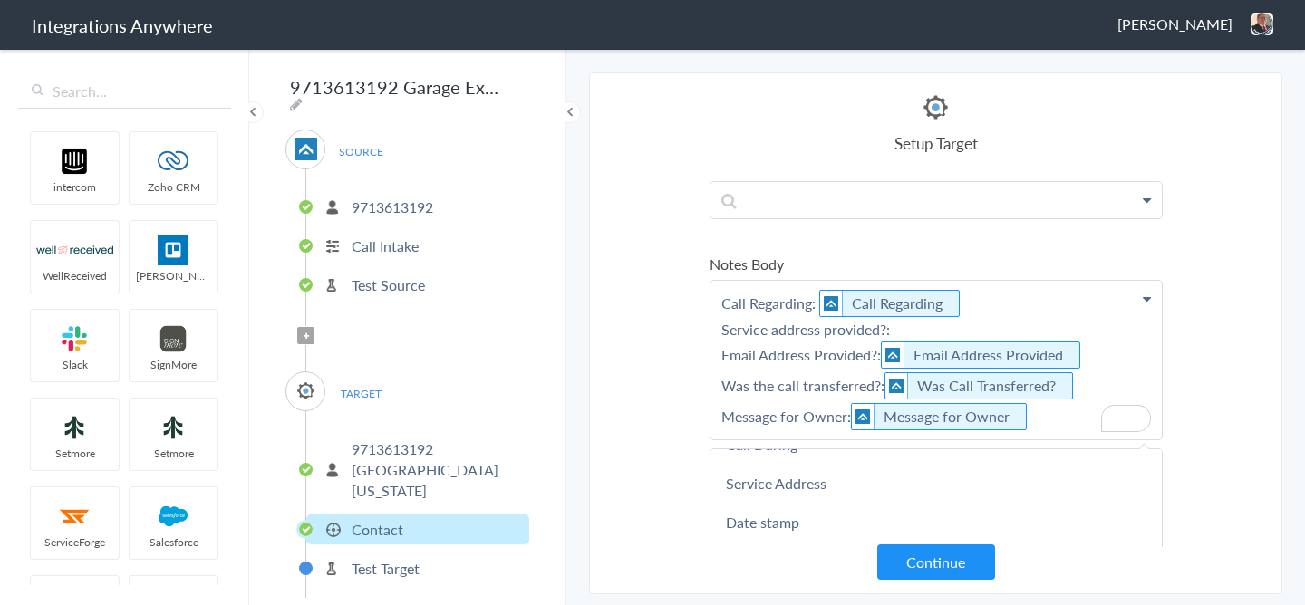
scroll to position [260, 0]
click at [759, 483] on link "Service Address" at bounding box center [936, 486] width 451 height 39
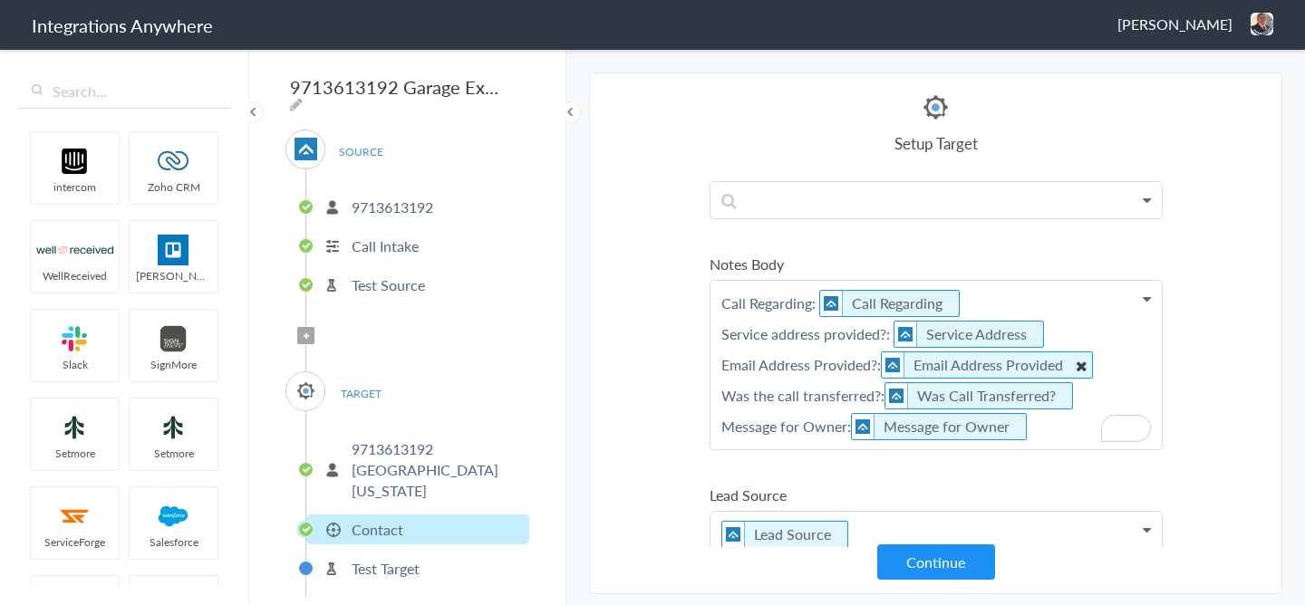
click at [1078, 365] on icon "To enrich screen reader interactions, please activate Accessibility in Grammarl…" at bounding box center [1080, 365] width 20 height 23
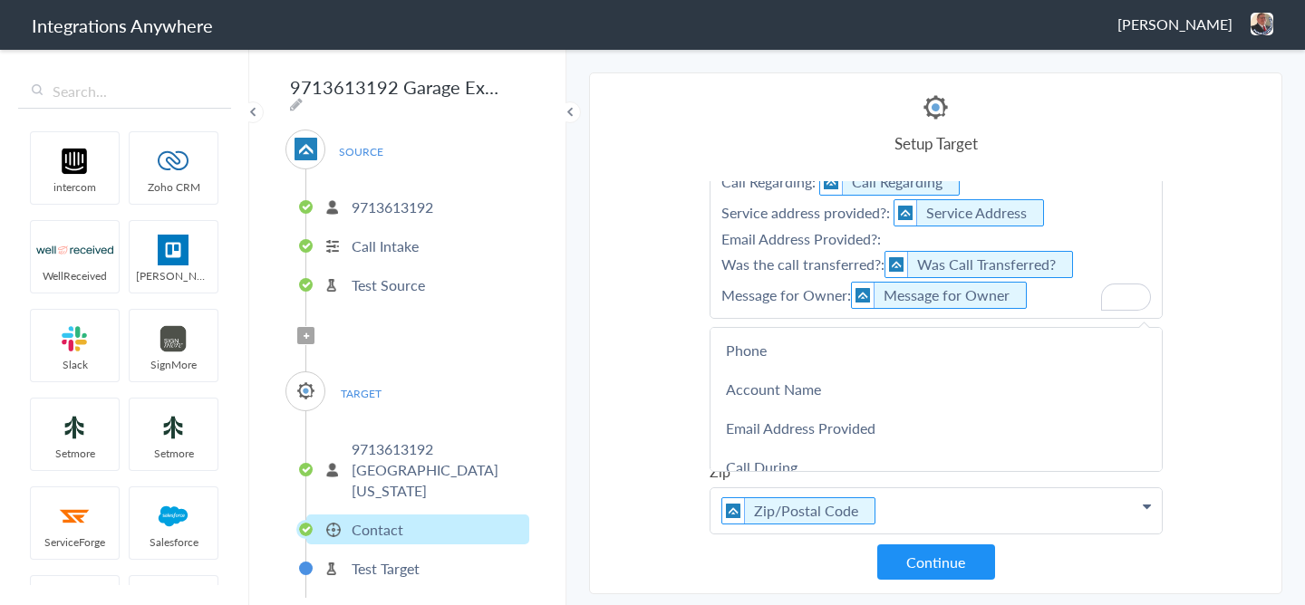
scroll to position [115, 0]
click at [798, 431] on link "Email Address Provided" at bounding box center [936, 431] width 451 height 39
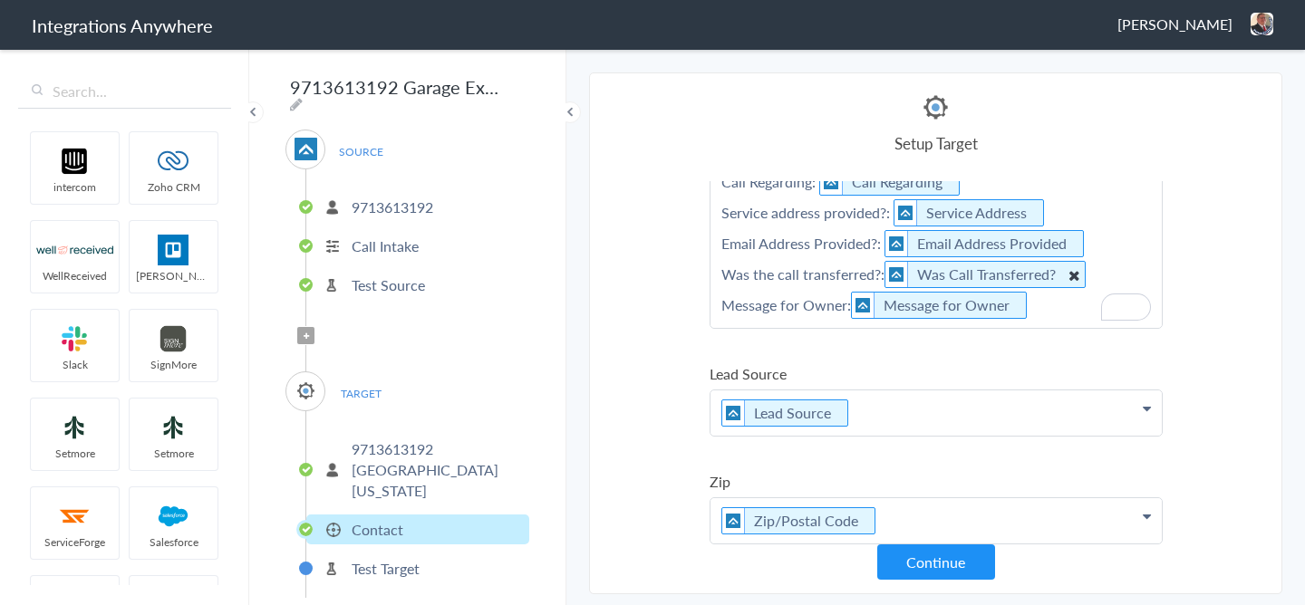
click at [1074, 271] on icon "To enrich screen reader interactions, please activate Accessibility in Grammarl…" at bounding box center [1073, 275] width 20 height 23
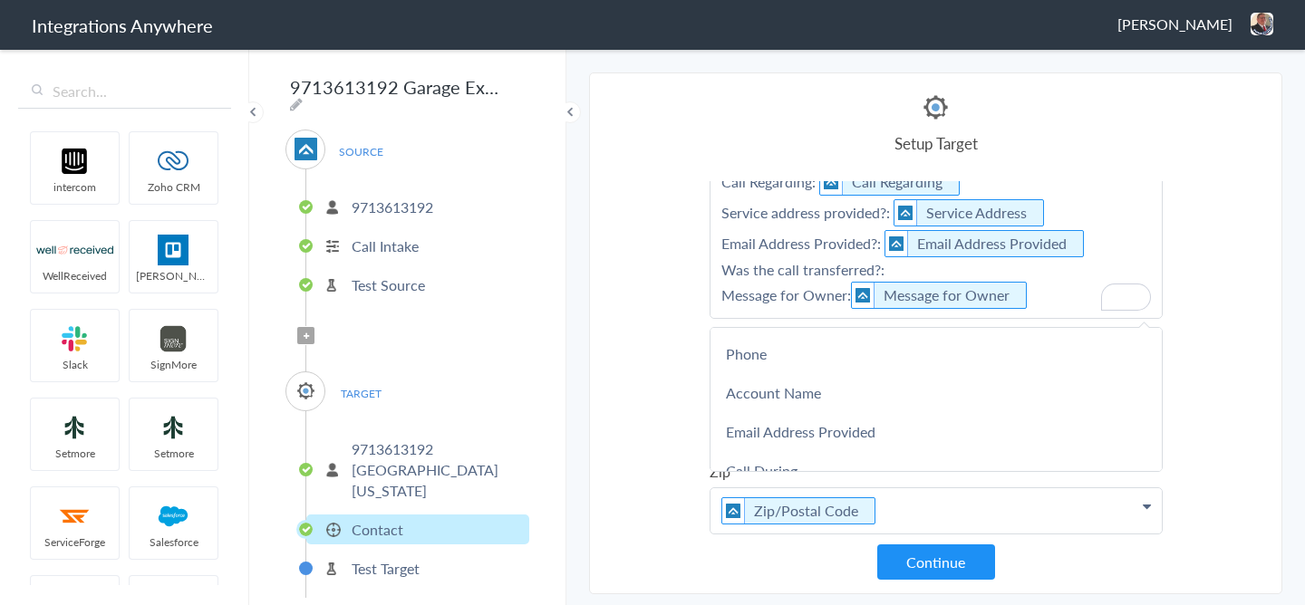
click at [1074, 271] on p "Call Regarding: Call Regarding Service address provided?: Service Address Email…" at bounding box center [936, 239] width 451 height 159
click at [903, 276] on p "Call Regarding: Call Regarding Service address provided?: Service Address Email…" at bounding box center [936, 239] width 451 height 159
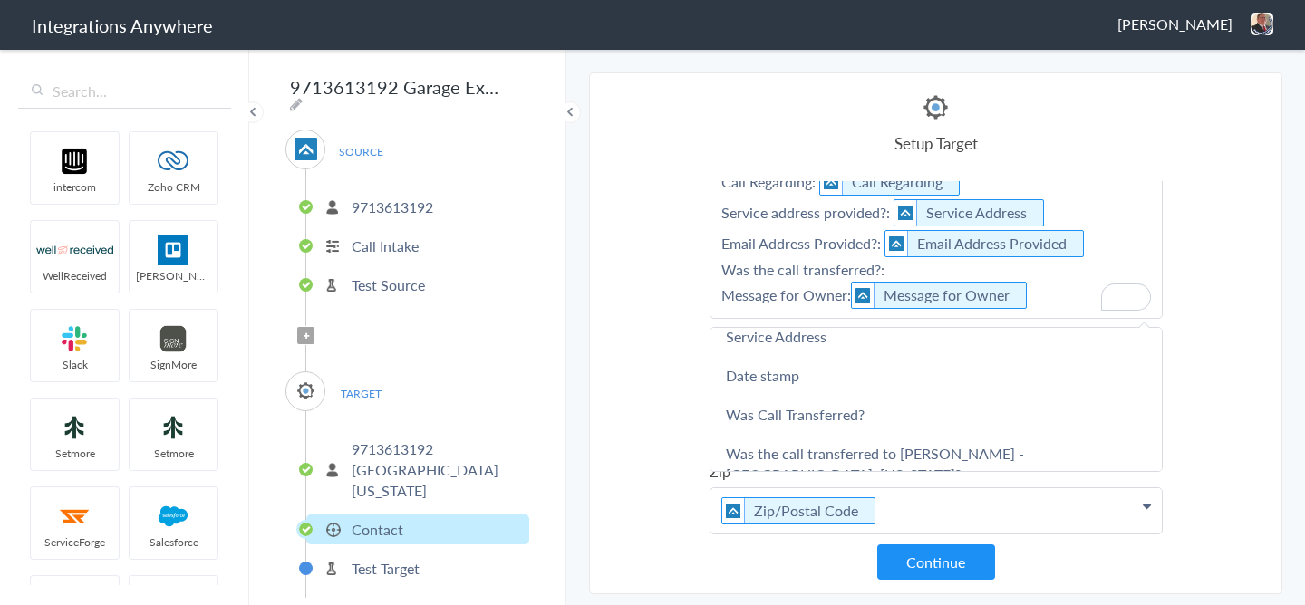
scroll to position [285, 0]
click at [760, 419] on link "Was Call Transferred?" at bounding box center [936, 417] width 451 height 39
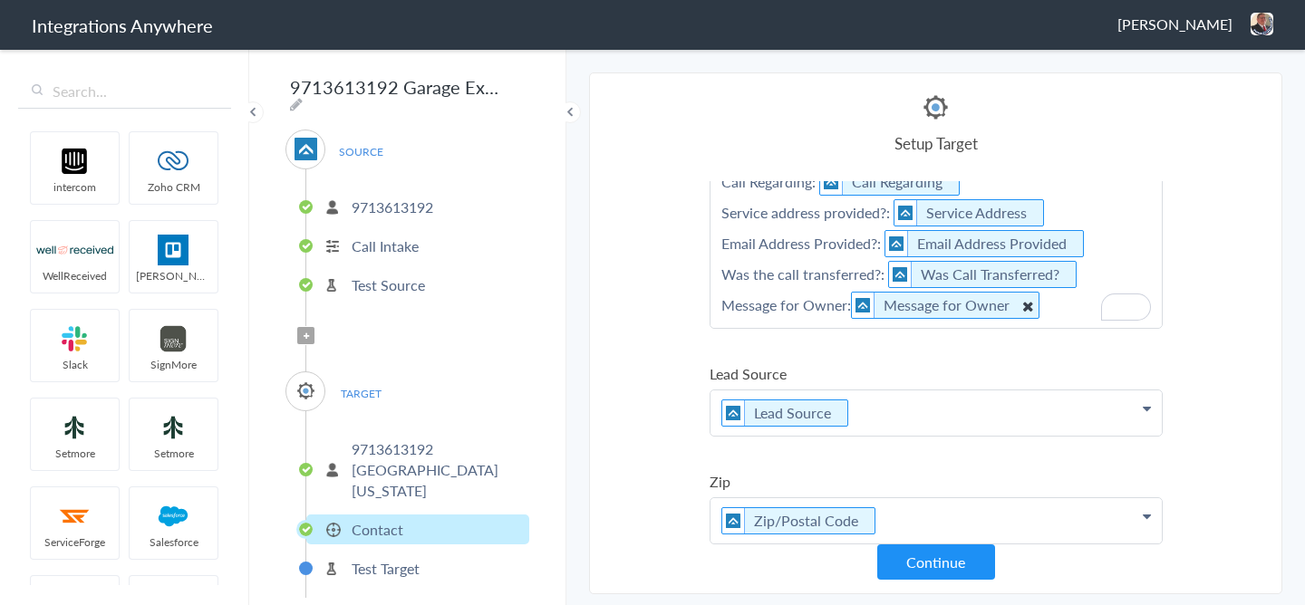
click at [1017, 305] on icon "To enrich screen reader interactions, please activate Accessibility in Grammarl…" at bounding box center [1027, 306] width 20 height 23
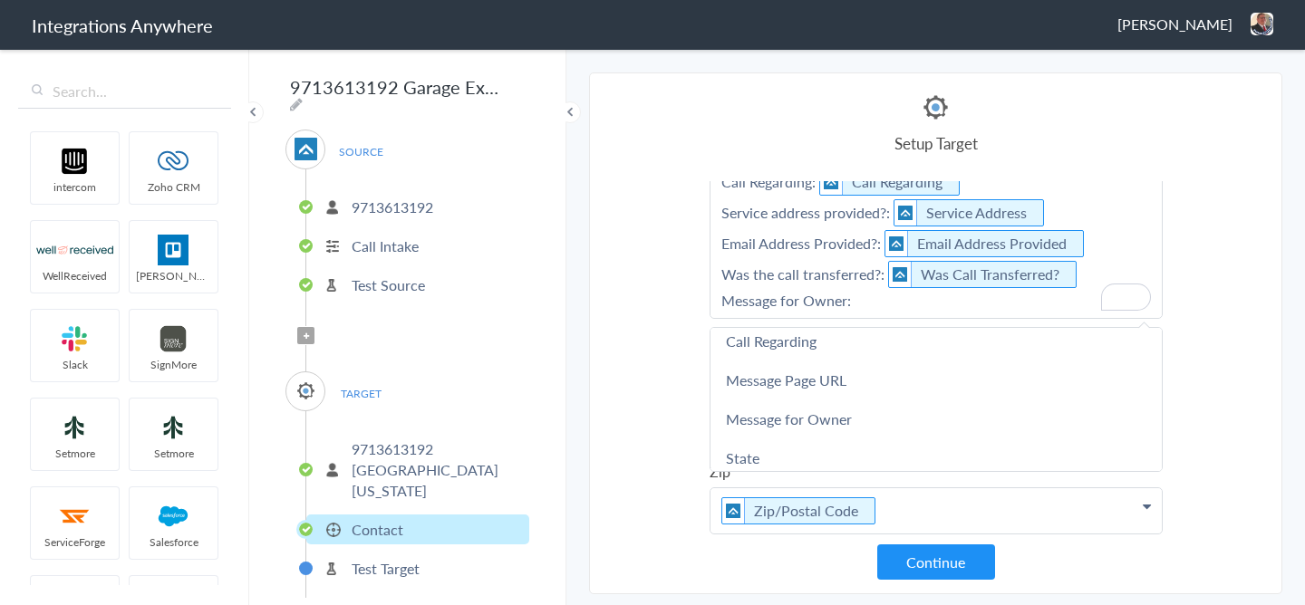
scroll to position [992, 0]
click at [810, 396] on link "Message for Owner" at bounding box center [936, 415] width 451 height 39
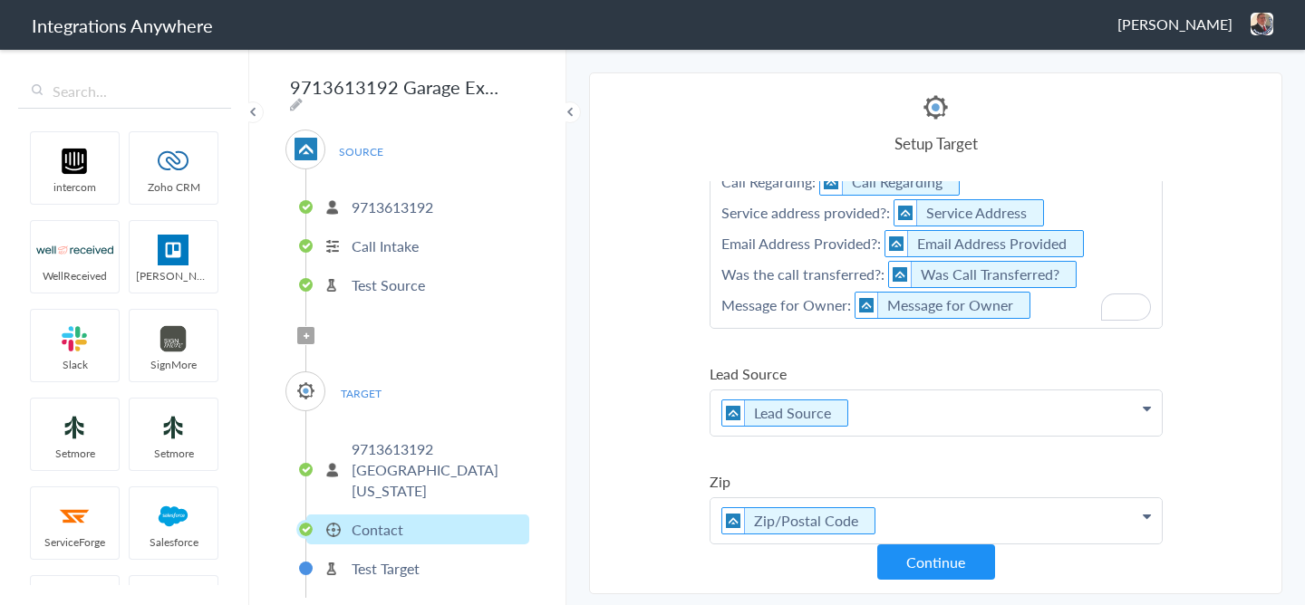
click at [1200, 365] on section "Select Account 2529669023 Rename Delete (5 days ago) 7043967894 Rename Delete (…" at bounding box center [935, 334] width 693 height 522
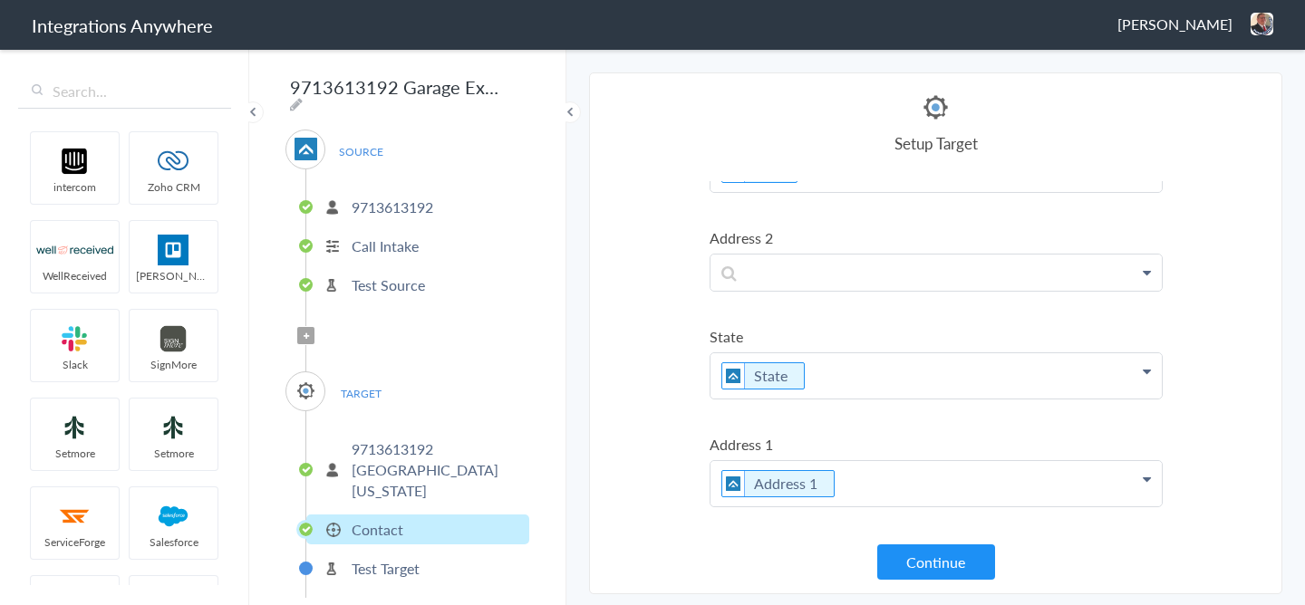
scroll to position [1123, 0]
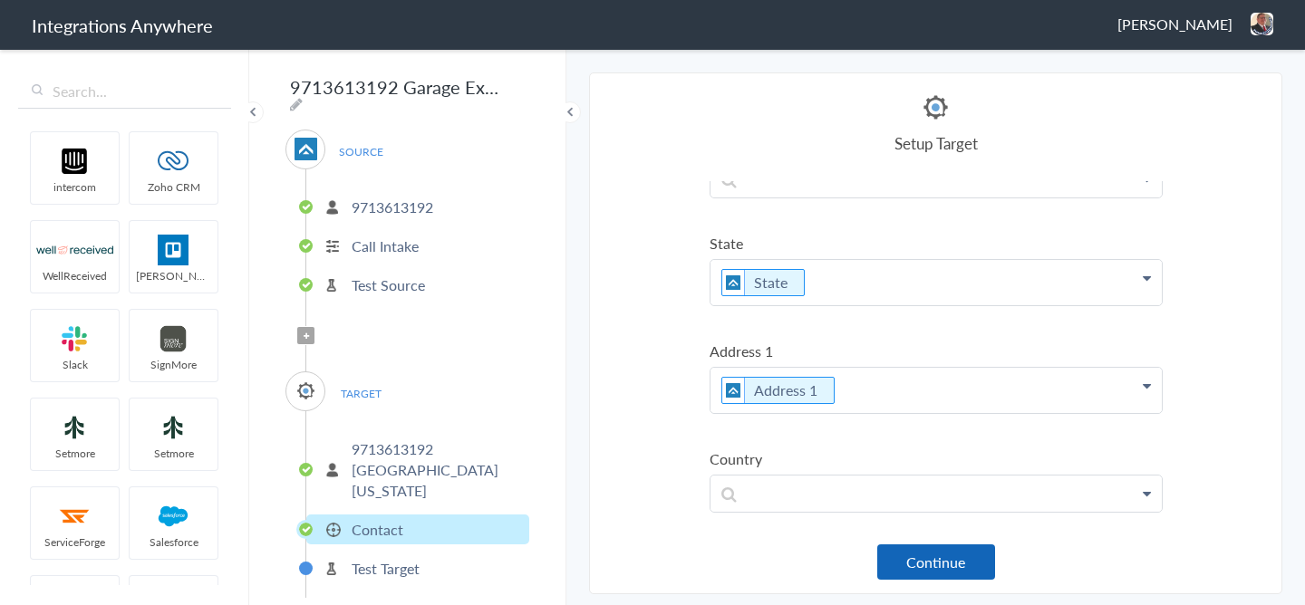
click at [914, 573] on button "Continue" at bounding box center [936, 562] width 118 height 35
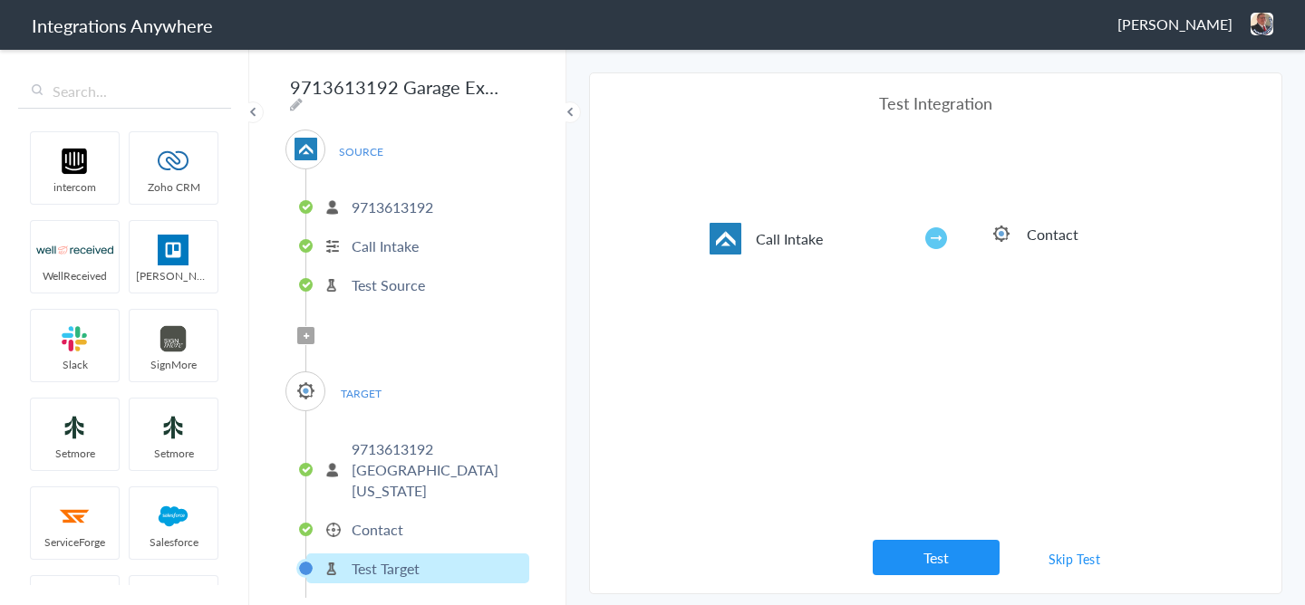
scroll to position [715, 0]
click at [924, 576] on section "Select Account 2529669023 Rename Delete (5 days ago) 7043967894 Rename Delete (…" at bounding box center [935, 334] width 693 height 522
click at [924, 556] on button "Test" at bounding box center [936, 557] width 127 height 35
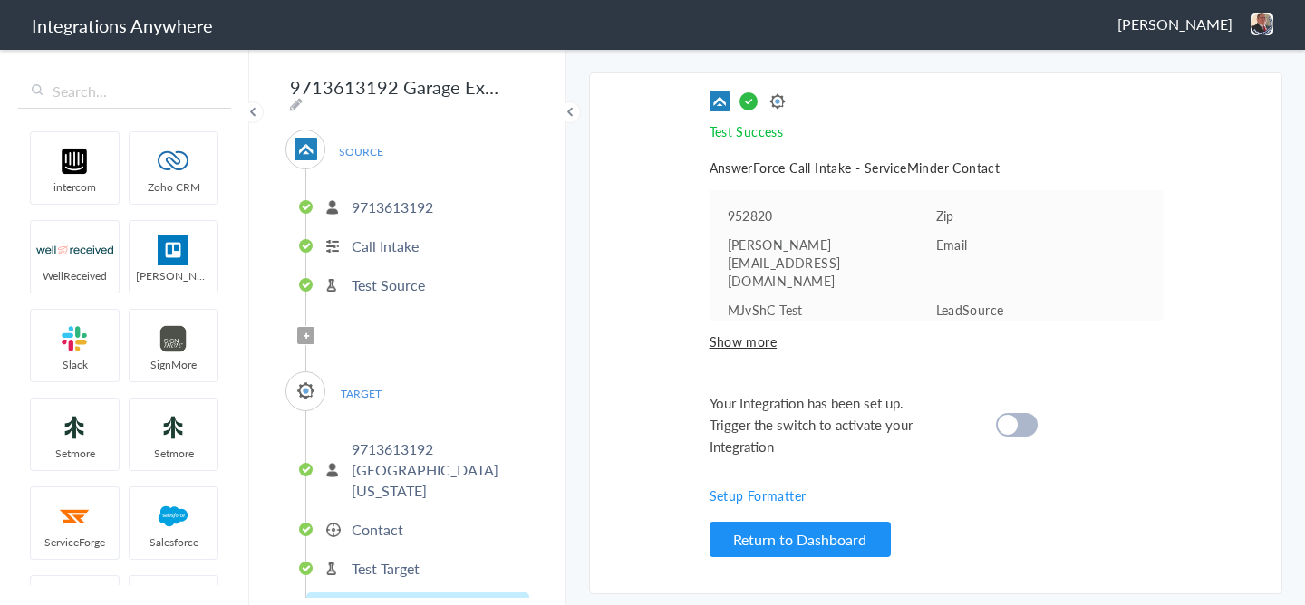
click at [1016, 413] on div at bounding box center [1017, 425] width 42 height 24
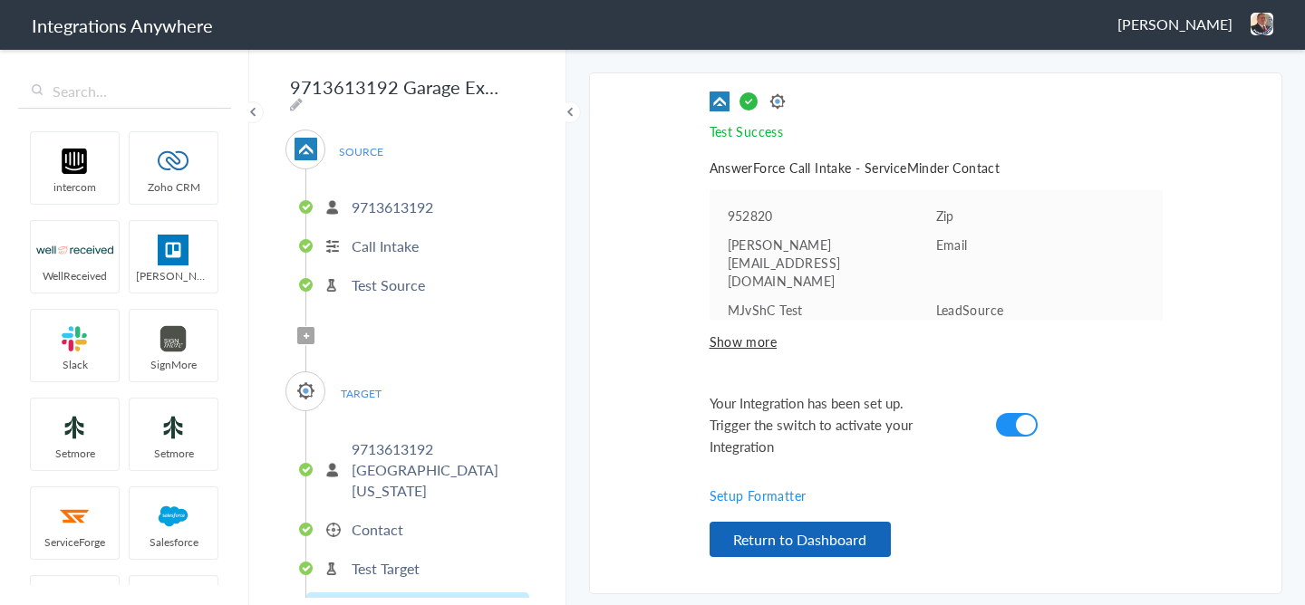
click at [825, 544] on button "Return to Dashboard" at bounding box center [800, 539] width 181 height 35
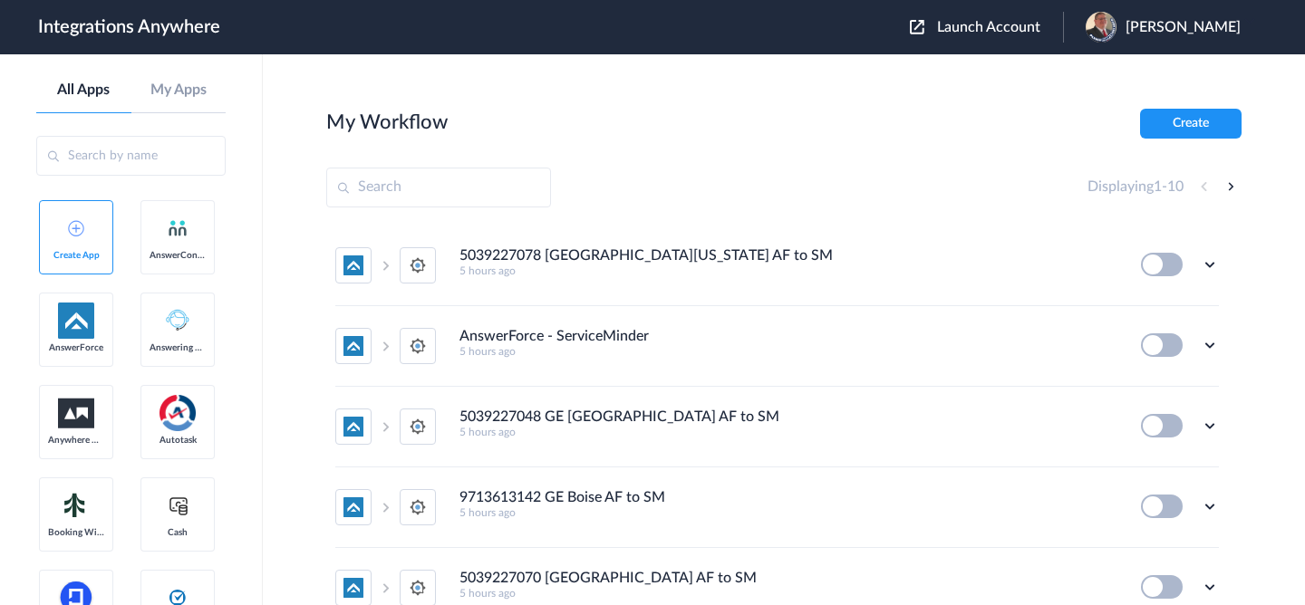
click at [1024, 34] on span "Launch Account" at bounding box center [988, 27] width 103 height 15
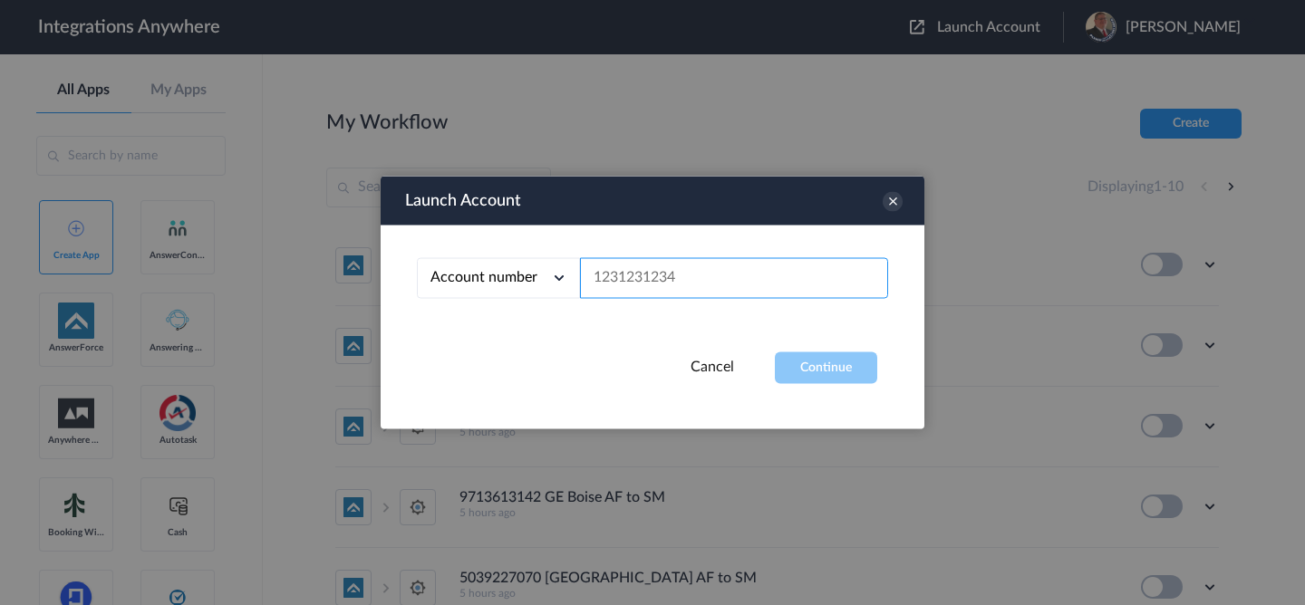
click at [779, 280] on input "text" at bounding box center [734, 278] width 308 height 41
paste input "5039227015"
type input "5039227015"
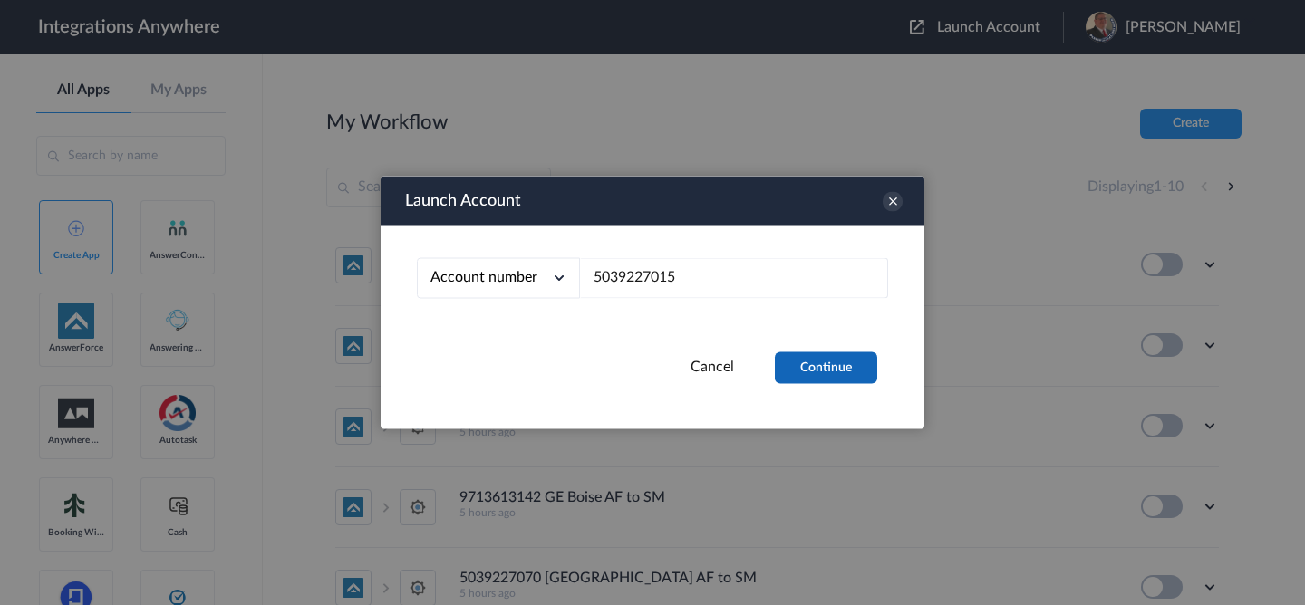
click at [825, 377] on button "Continue" at bounding box center [826, 369] width 102 height 32
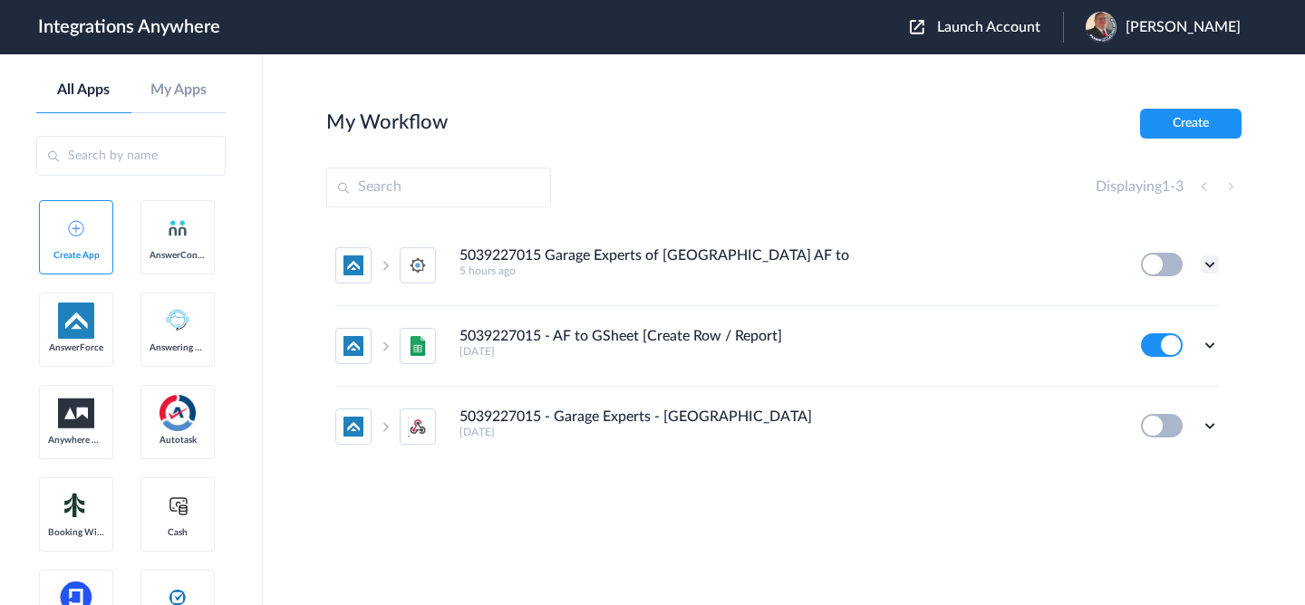
click at [1208, 256] on icon at bounding box center [1210, 265] width 18 height 18
click at [1165, 320] on li "Edit" at bounding box center [1160, 307] width 118 height 34
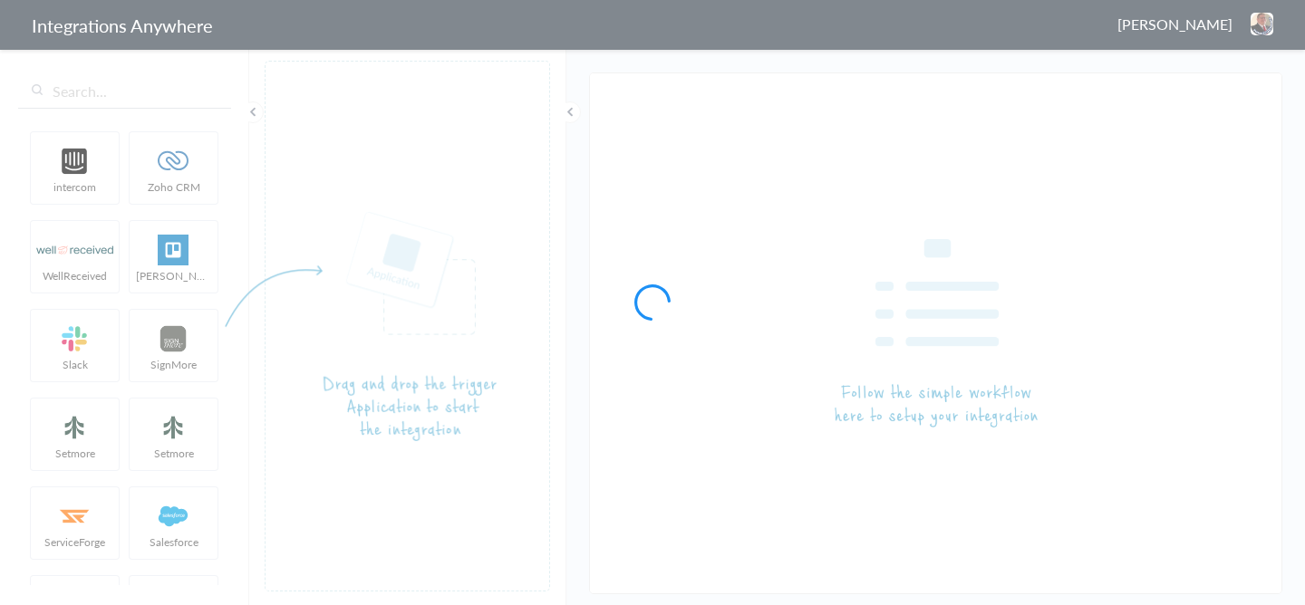
type input "5039227015 Garage Experts of [GEOGRAPHIC_DATA] AF to SM"
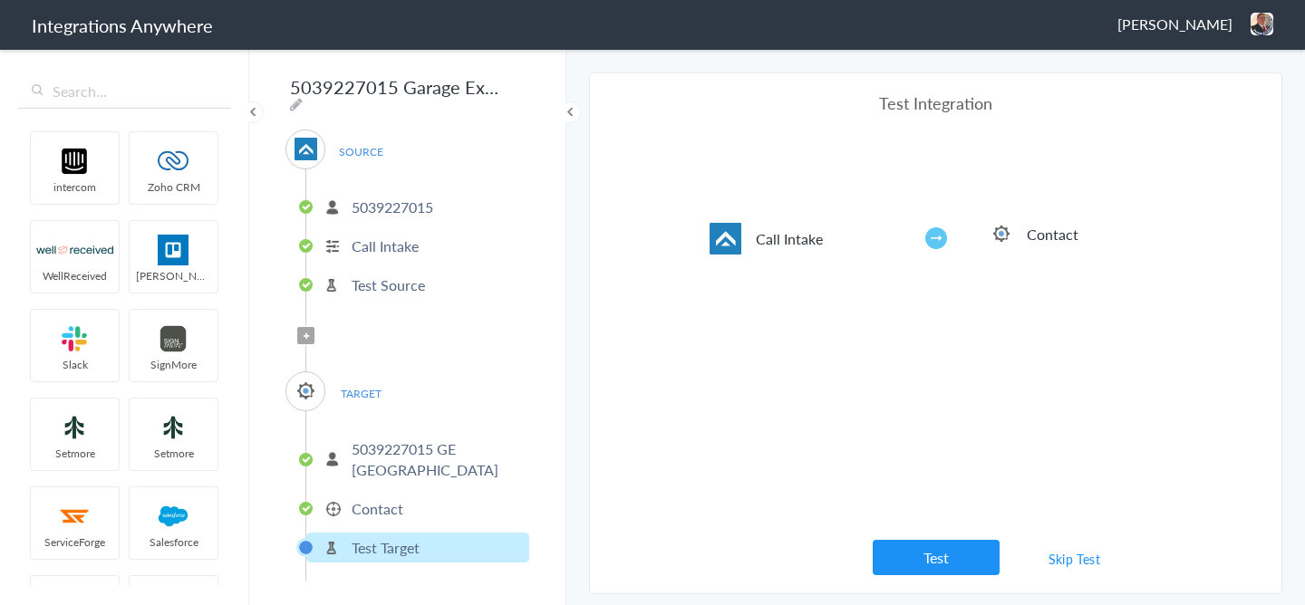
click at [378, 498] on p "Contact" at bounding box center [378, 508] width 52 height 21
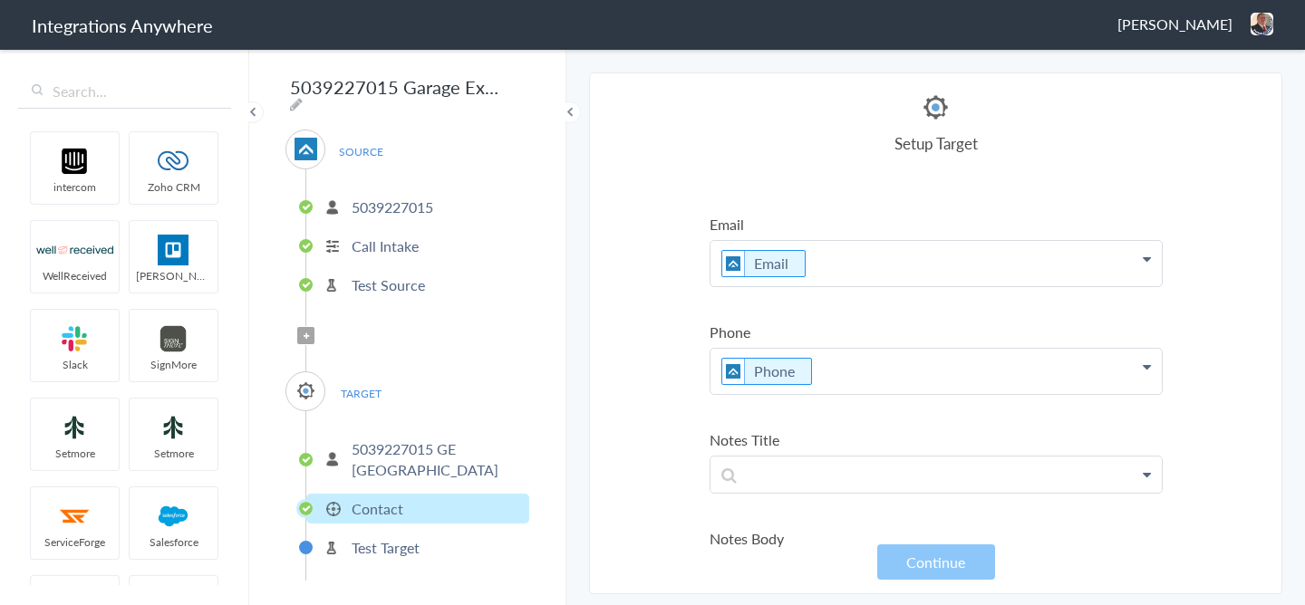
scroll to position [52, 0]
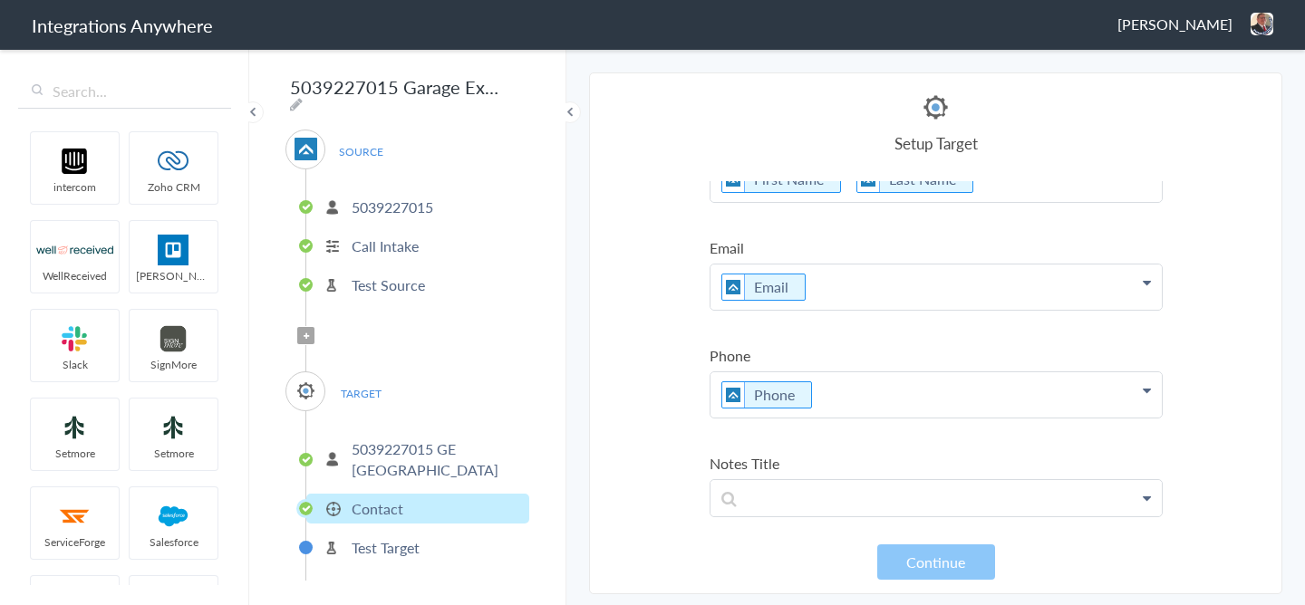
click at [848, 195] on p "First Name Last Name" at bounding box center [936, 179] width 451 height 45
click at [845, 184] on p "First Name Last Name" at bounding box center [936, 179] width 451 height 45
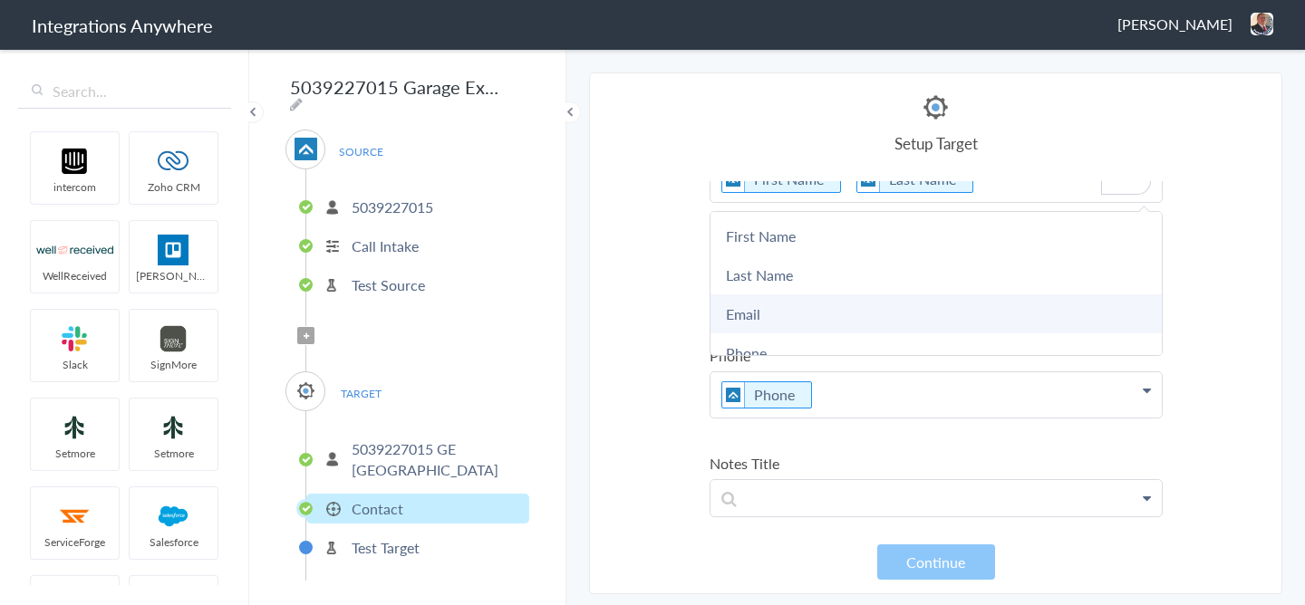
scroll to position [0, 0]
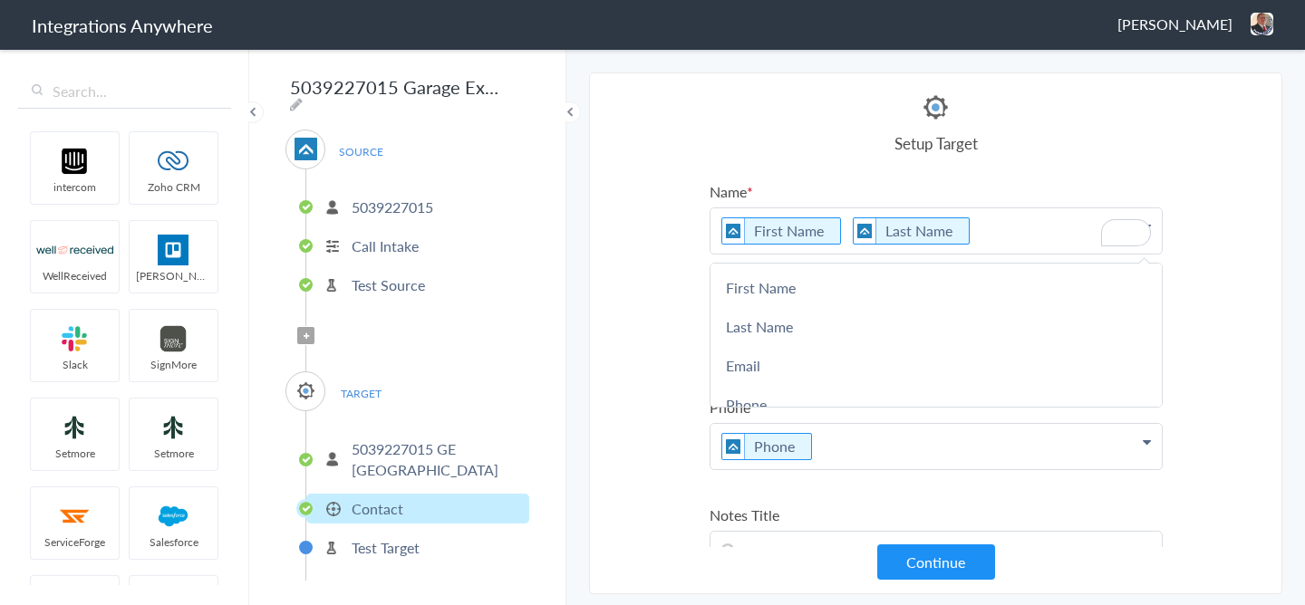
click at [1193, 218] on section "Select Account 2529669023 Rename Delete ([DATE]) 7043967894 Rename Delete ([DAT…" at bounding box center [935, 334] width 693 height 522
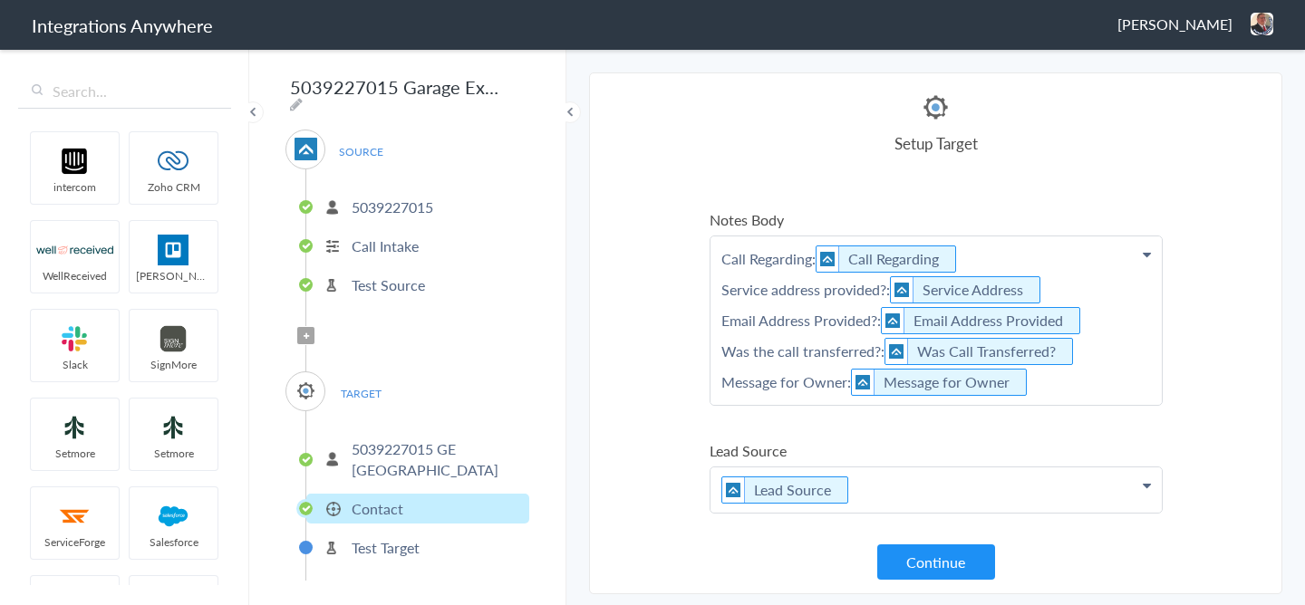
scroll to position [398, 0]
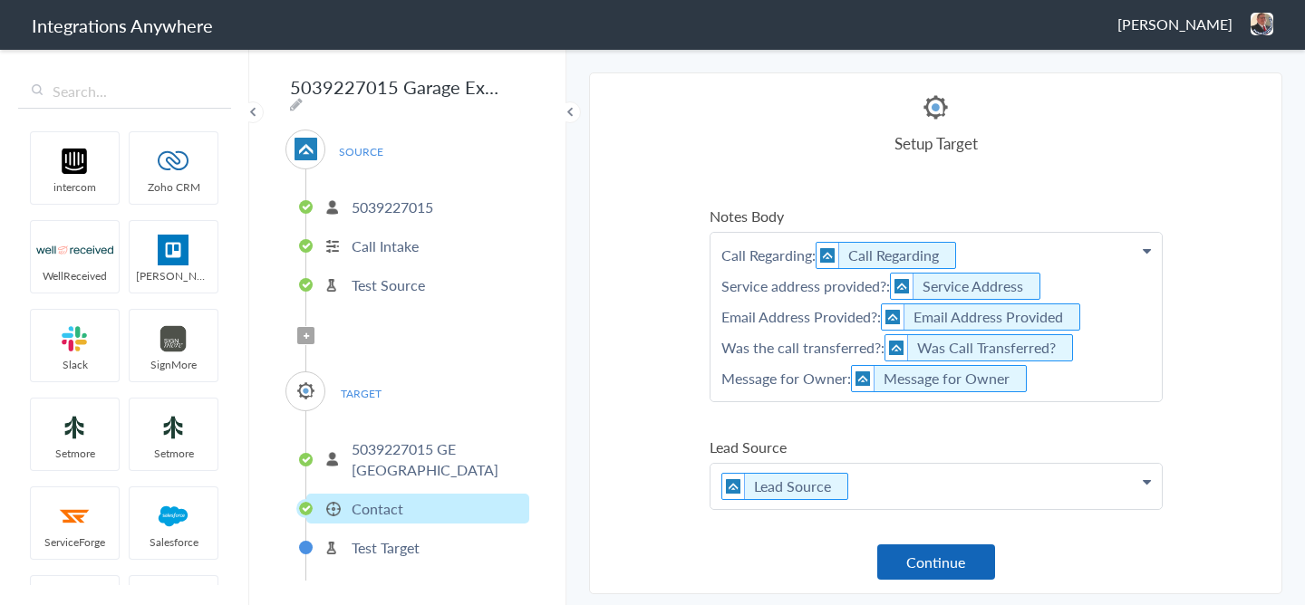
click at [914, 566] on button "Continue" at bounding box center [936, 562] width 118 height 35
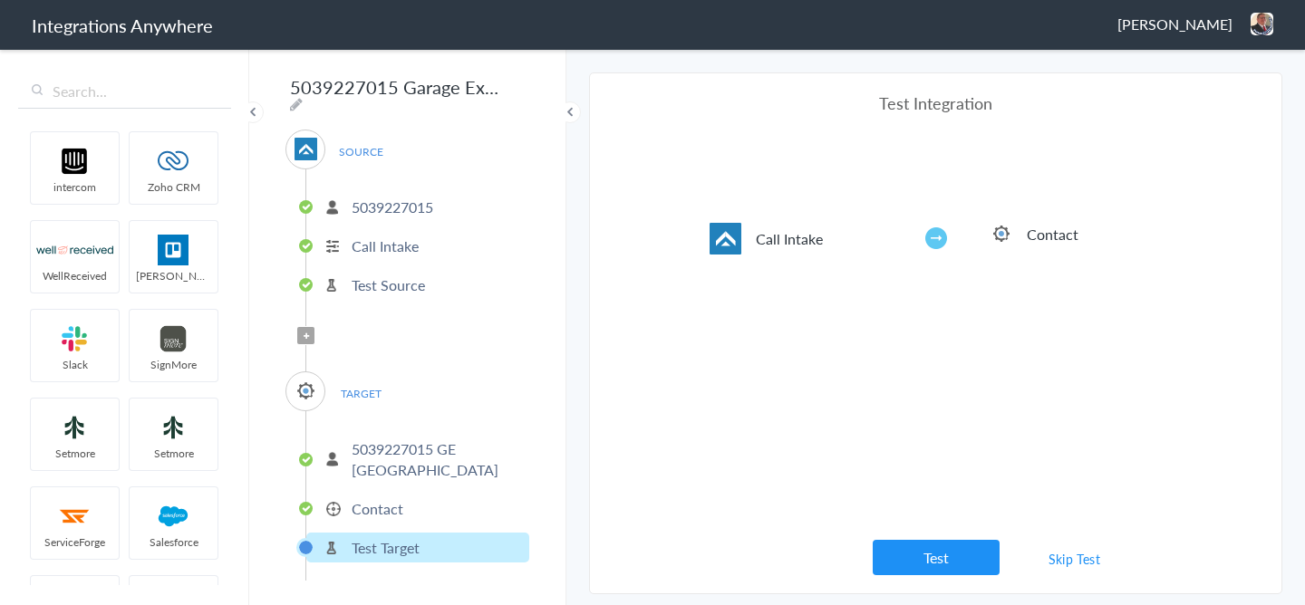
click at [405, 494] on li "Contact" at bounding box center [417, 509] width 223 height 30
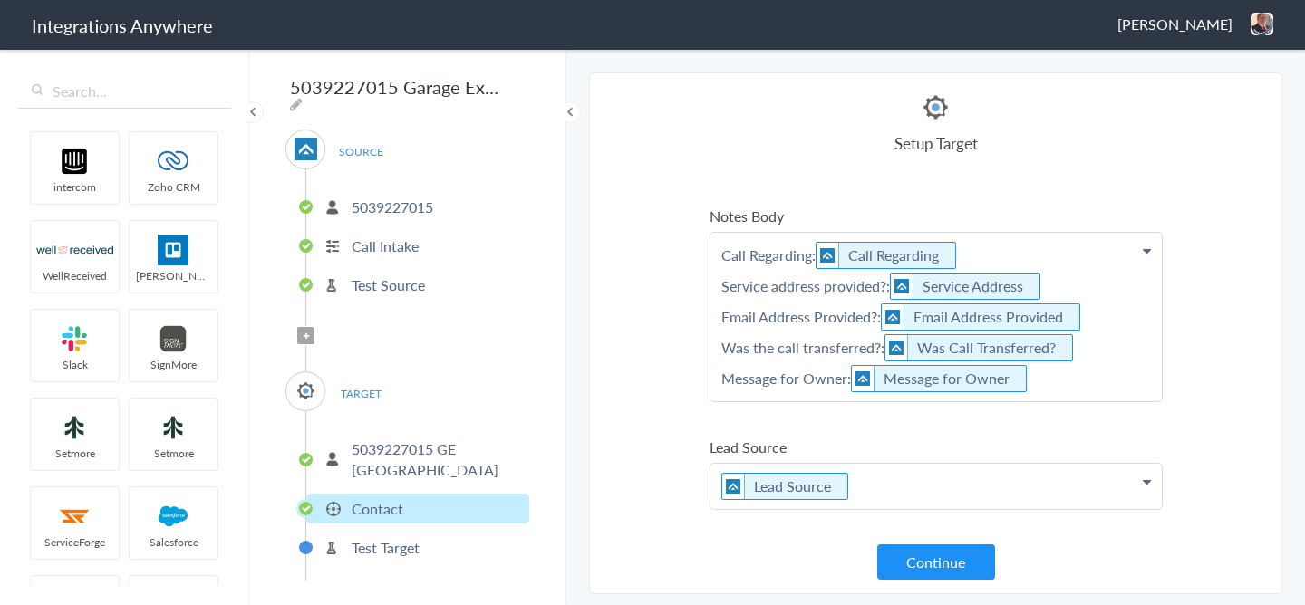
scroll to position [394, 0]
click at [812, 253] on p "Call Regarding: Call Regarding Service address provided?: Service Address Email…" at bounding box center [936, 317] width 451 height 169
click at [882, 319] on img "To enrich screen reader interactions, please activate Accessibility in Grammarl…" at bounding box center [893, 317] width 23 height 25
click at [864, 299] on p "Call Regarding: Call Regarding Service address provided?: Service Address Email…" at bounding box center [936, 317] width 451 height 169
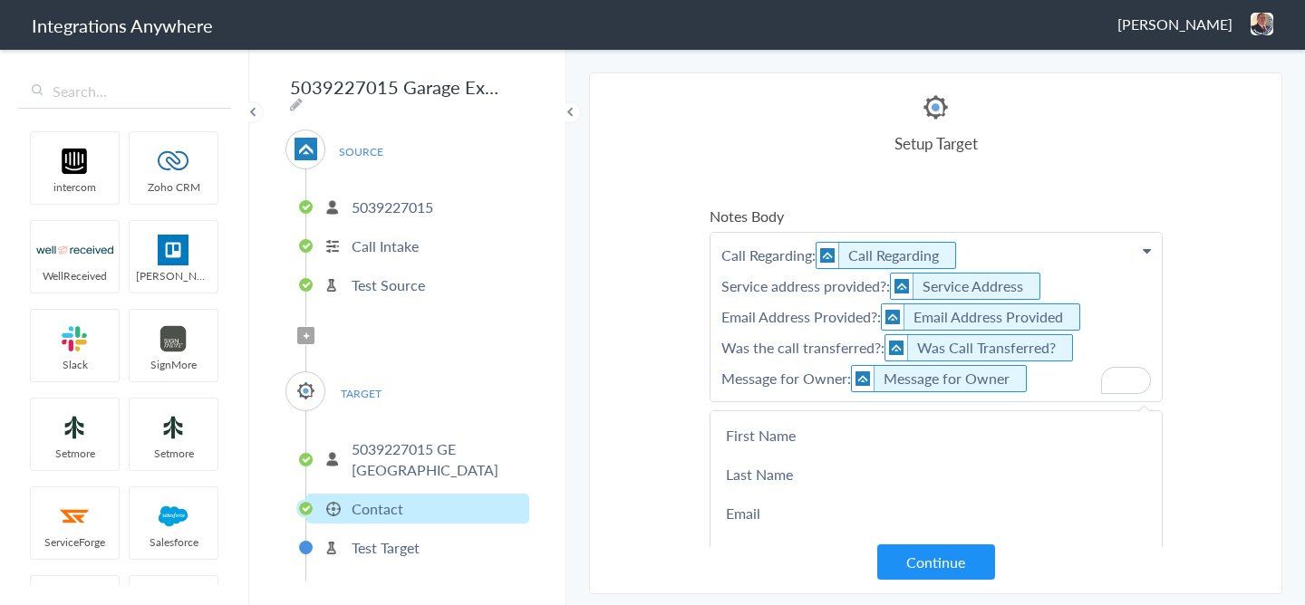
click at [1255, 281] on section "Select Account 2529669023 Rename Delete (5 days ago) 7043967894 Rename Delete (…" at bounding box center [935, 334] width 693 height 522
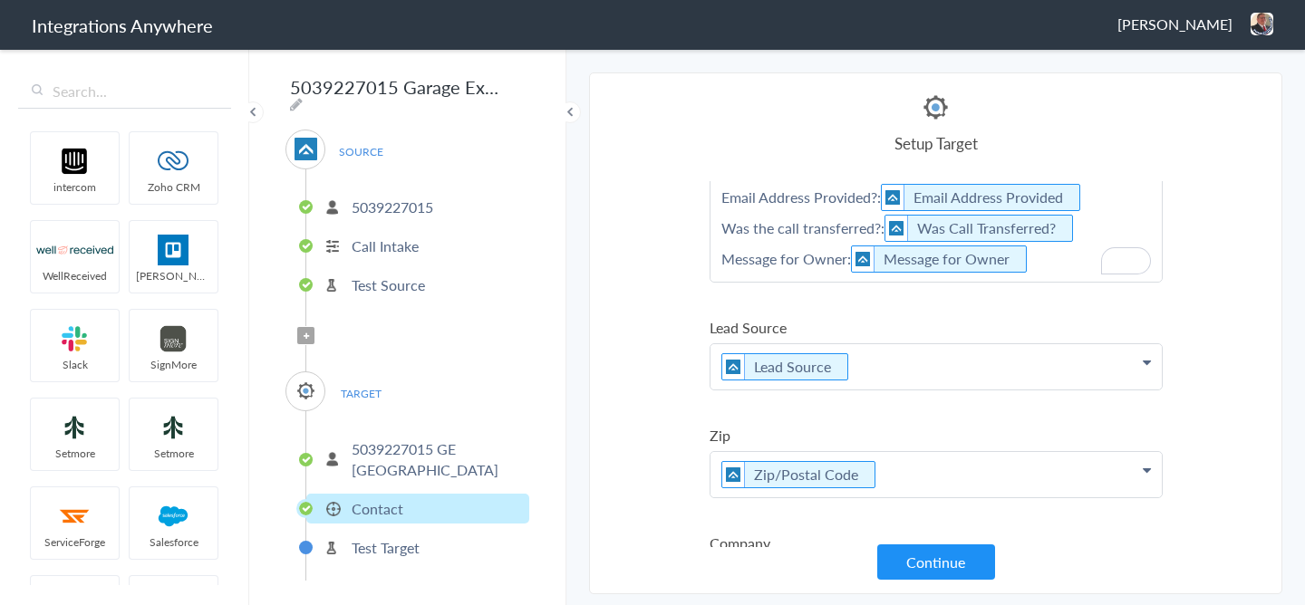
scroll to position [0, 0]
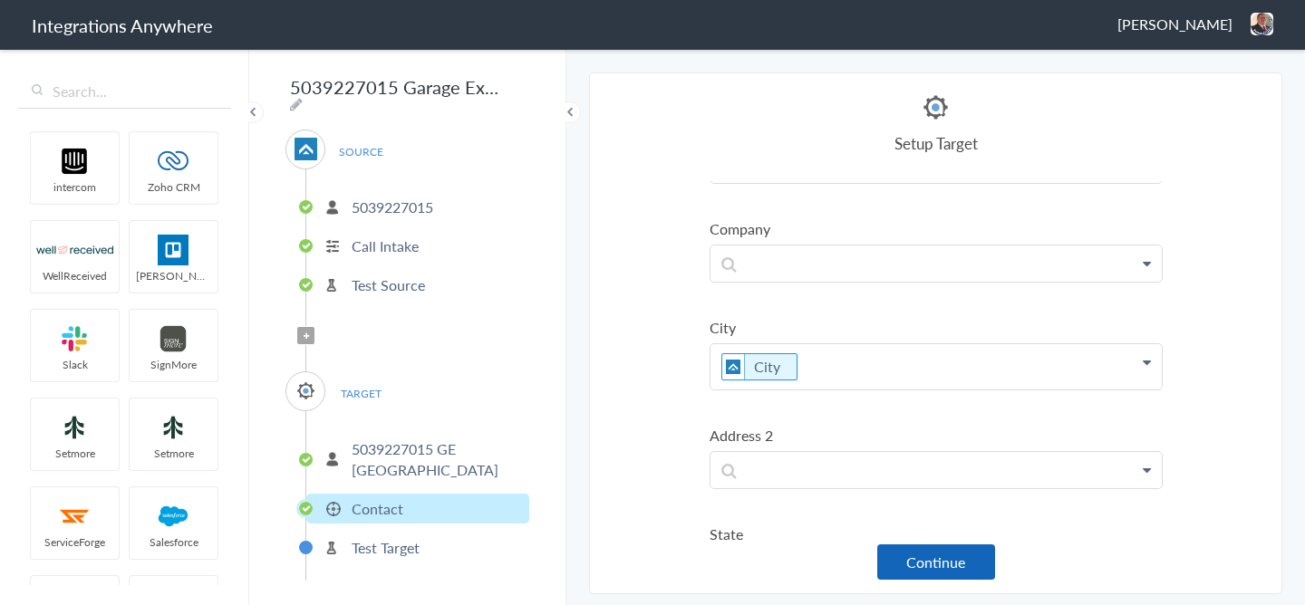
click at [934, 578] on button "Continue" at bounding box center [936, 562] width 118 height 35
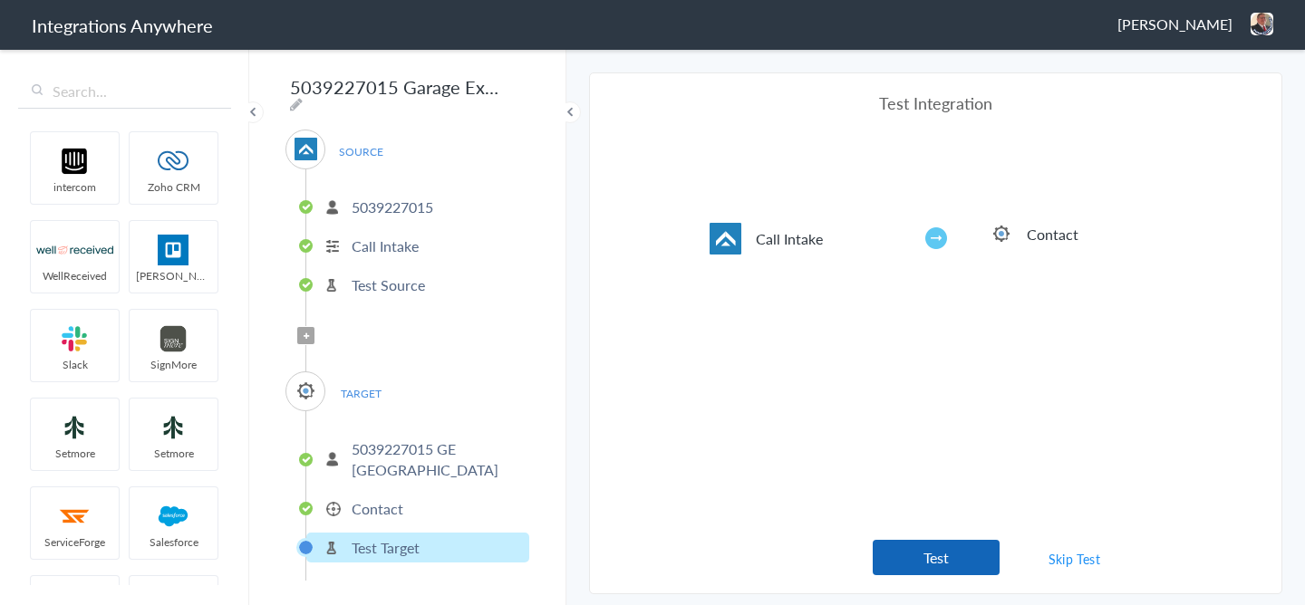
click at [934, 570] on button "Test" at bounding box center [936, 557] width 127 height 35
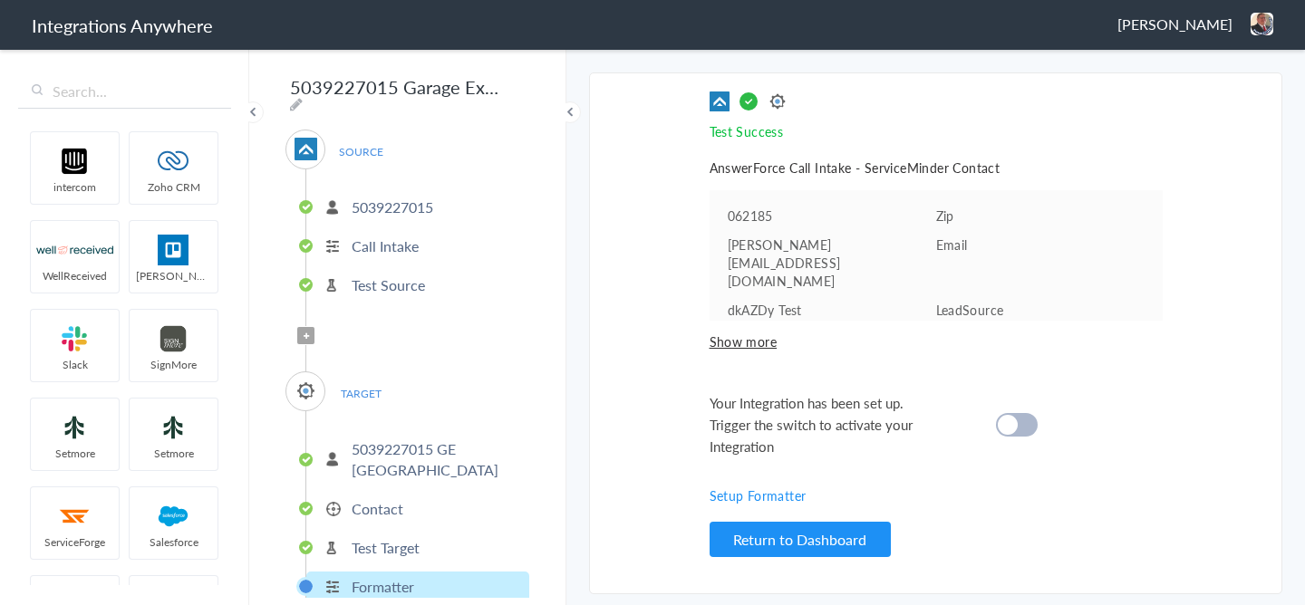
click at [1014, 415] on cite at bounding box center [1008, 425] width 20 height 20
click at [1025, 460] on div "Test Success Invalid data for email AnswerForce Call Intake - ServiceMinder Con…" at bounding box center [936, 334] width 453 height 484
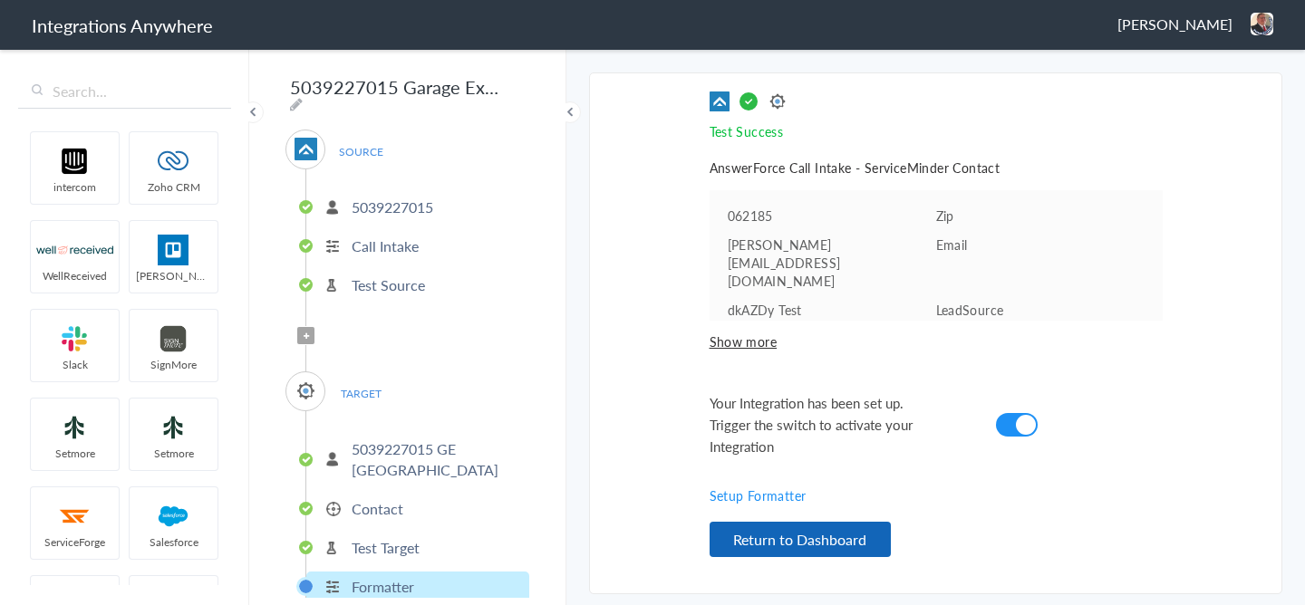
click at [790, 527] on button "Return to Dashboard" at bounding box center [800, 539] width 181 height 35
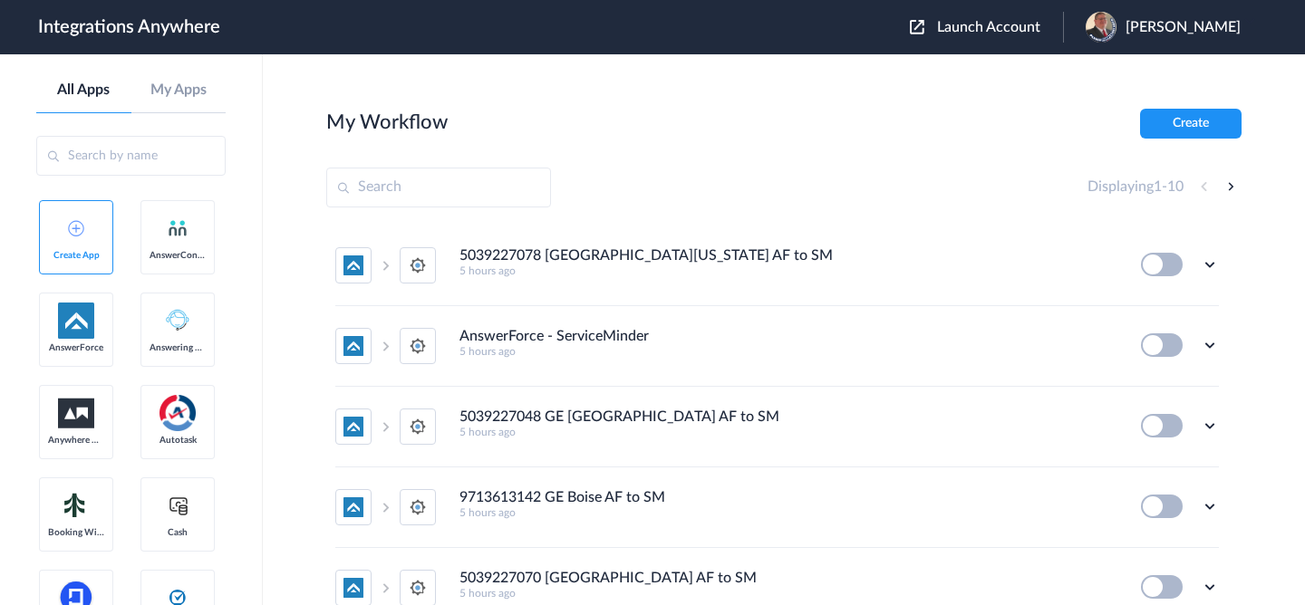
click at [979, 20] on span "Launch Account" at bounding box center [988, 27] width 103 height 15
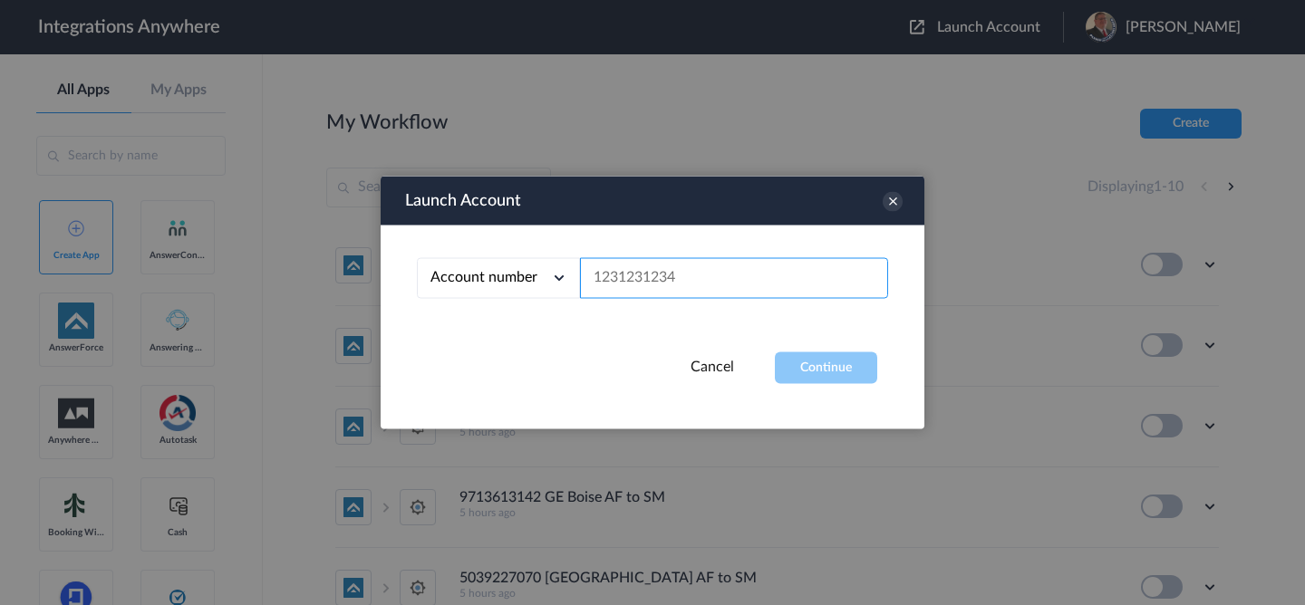
click at [740, 291] on input "text" at bounding box center [734, 278] width 308 height 41
paste input "5039227070"
type input "5039227070"
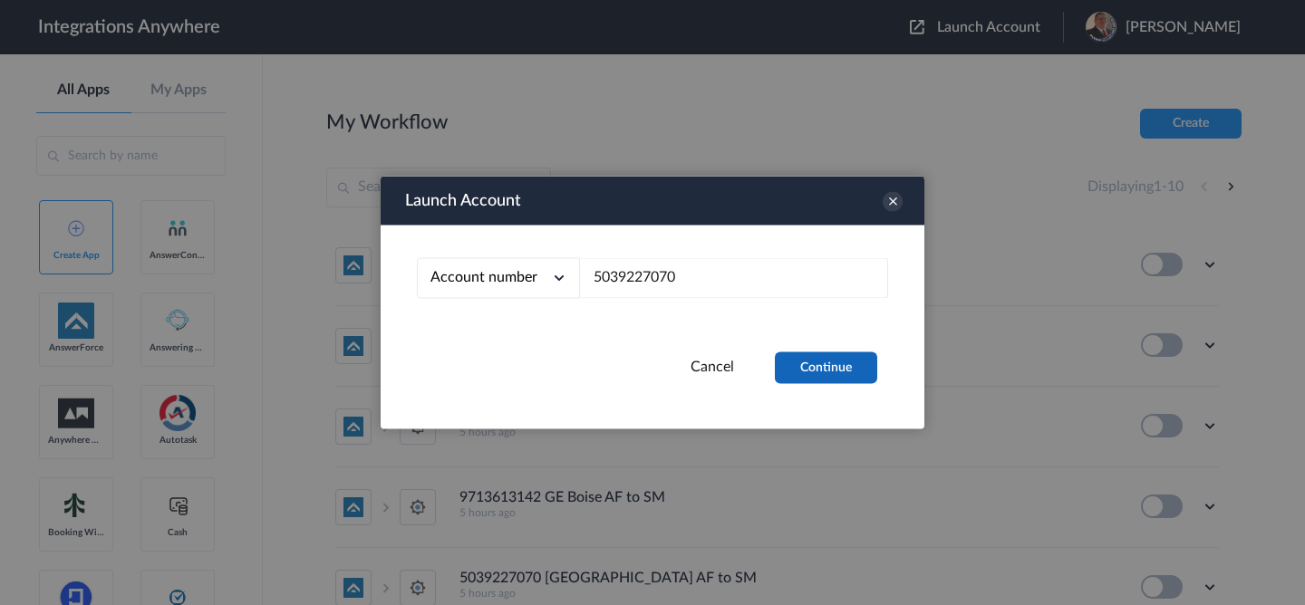
click at [795, 363] on button "Continue" at bounding box center [826, 369] width 102 height 32
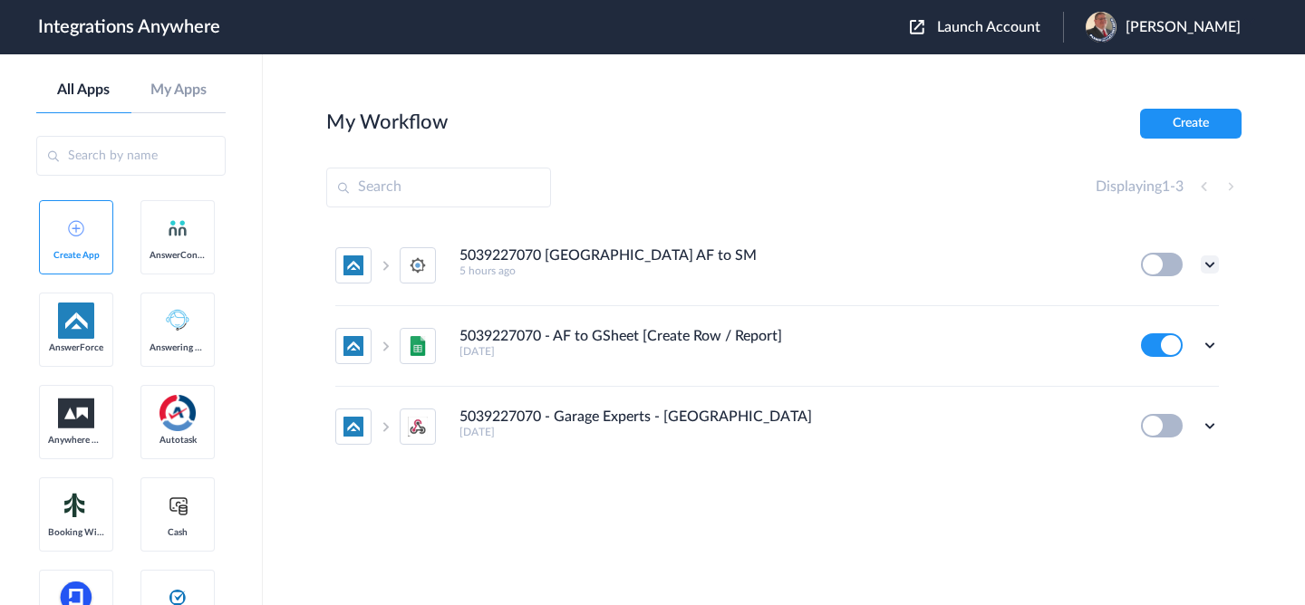
click at [1211, 266] on icon at bounding box center [1210, 265] width 18 height 18
click at [1186, 314] on li "Edit" at bounding box center [1160, 307] width 118 height 34
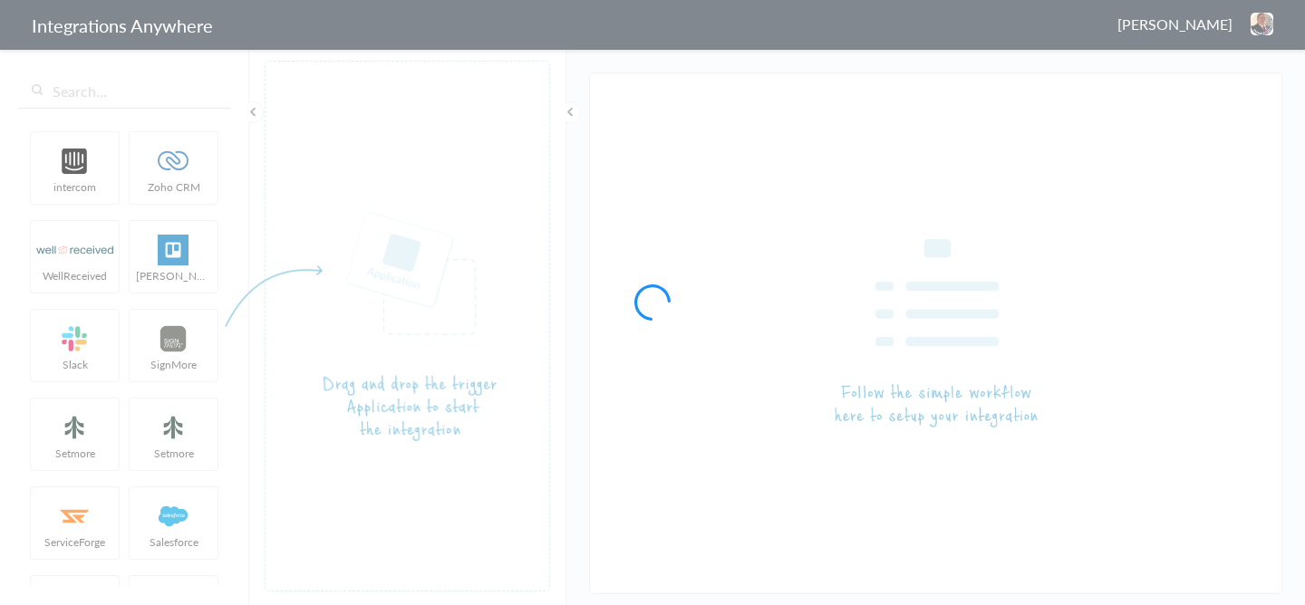
type input "5039227070 [GEOGRAPHIC_DATA] AF to SM"
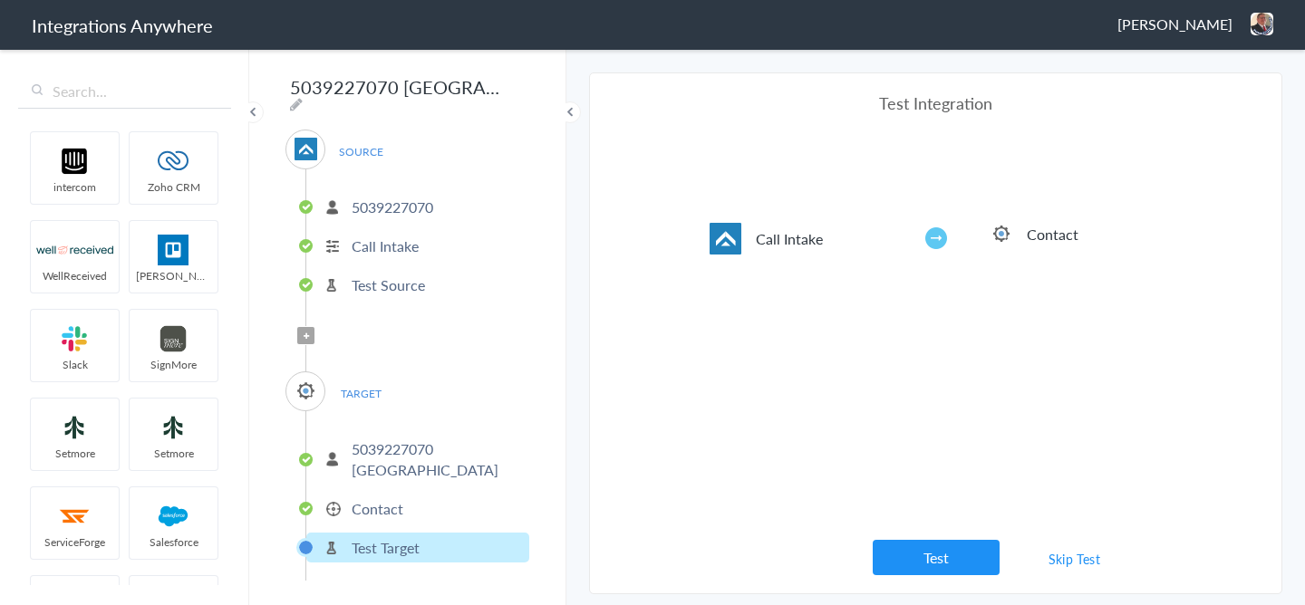
click at [375, 498] on p "Contact" at bounding box center [378, 508] width 52 height 21
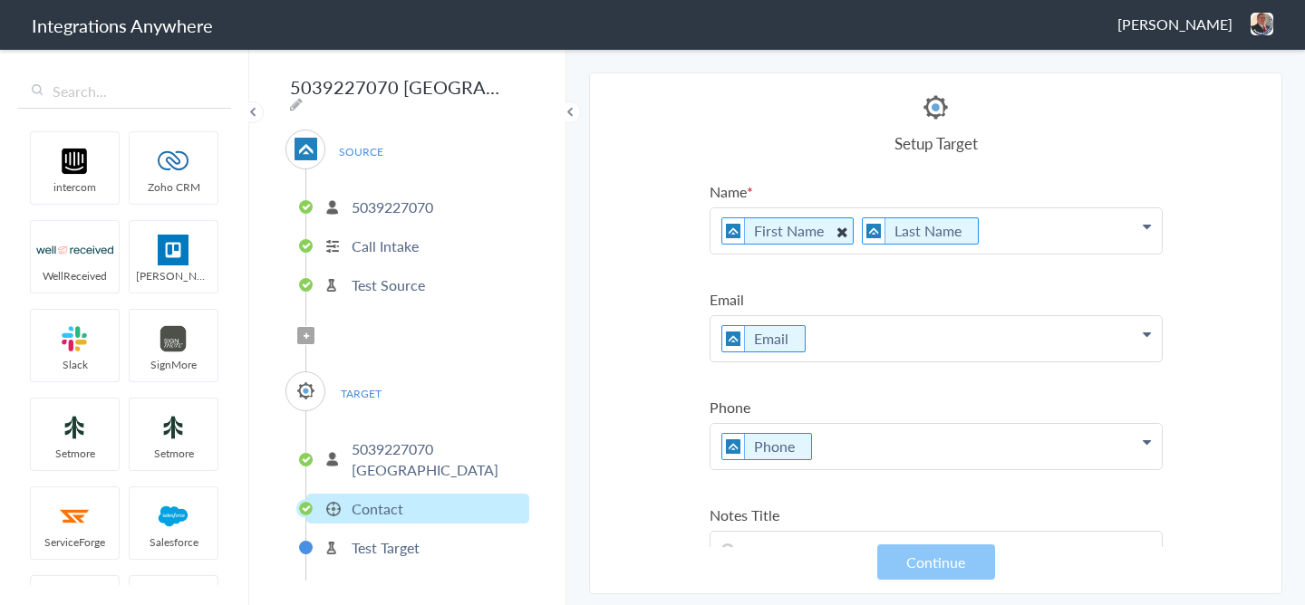
click at [848, 224] on icon at bounding box center [841, 231] width 20 height 23
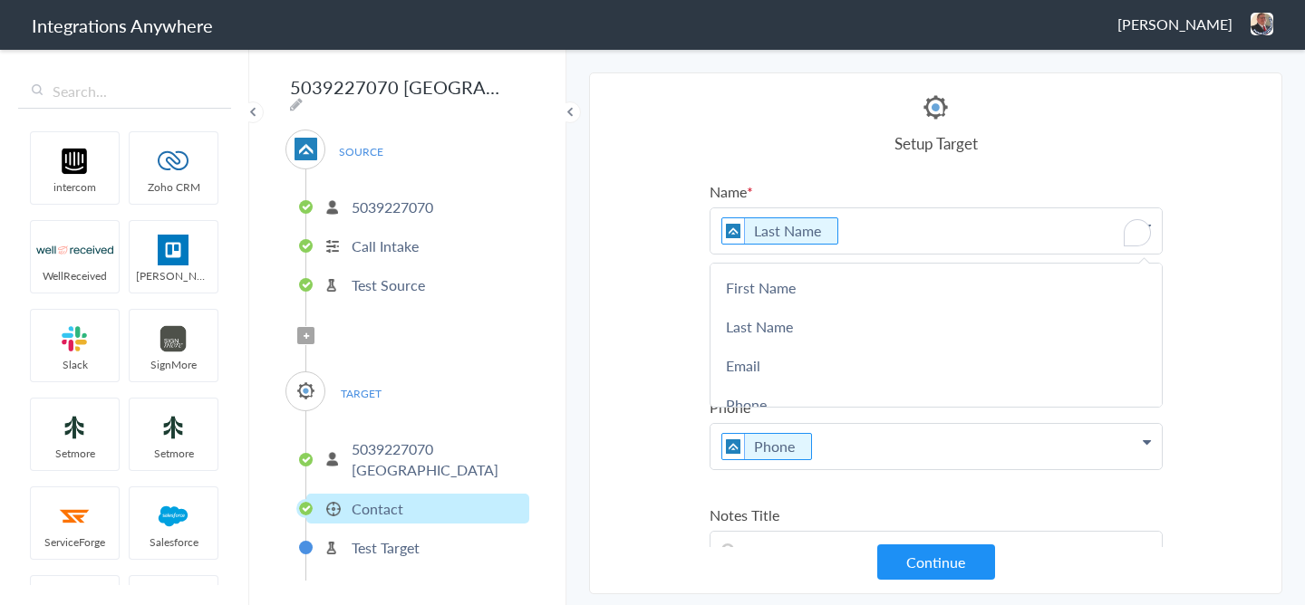
click at [831, 230] on p "Last Name" at bounding box center [936, 230] width 451 height 45
click at [846, 227] on icon "To enrich screen reader interactions, please activate Accessibility in Grammarl…" at bounding box center [838, 231] width 20 height 23
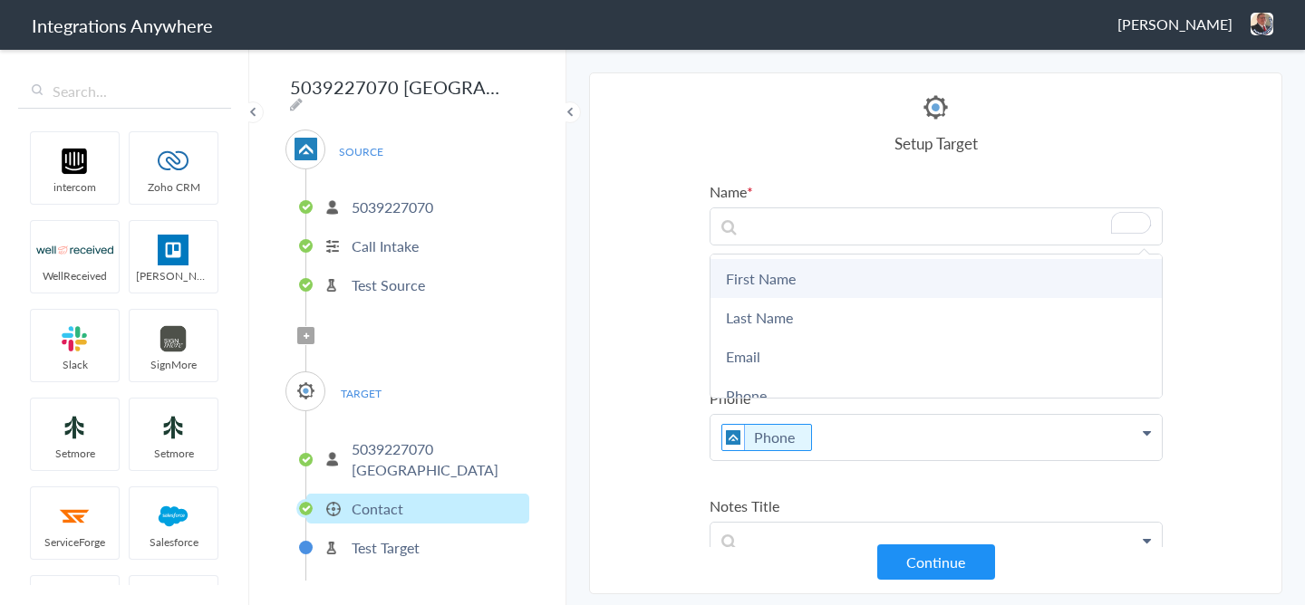
click at [788, 285] on link "First Name" at bounding box center [936, 278] width 451 height 39
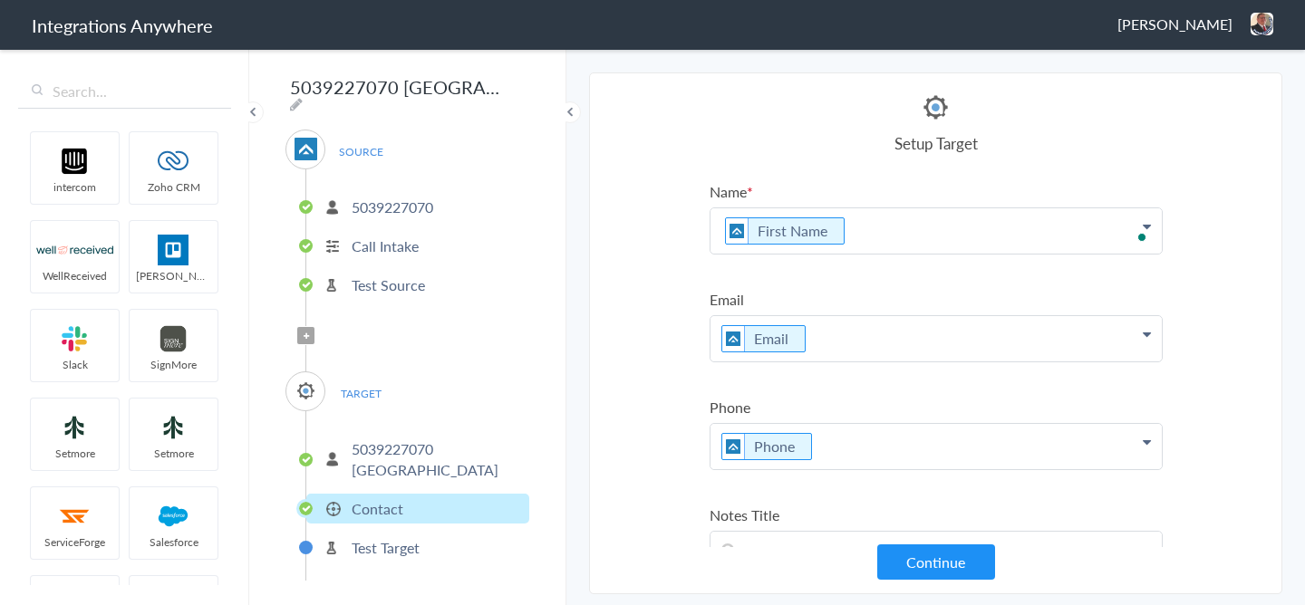
click at [862, 246] on p "First Name" at bounding box center [936, 230] width 451 height 45
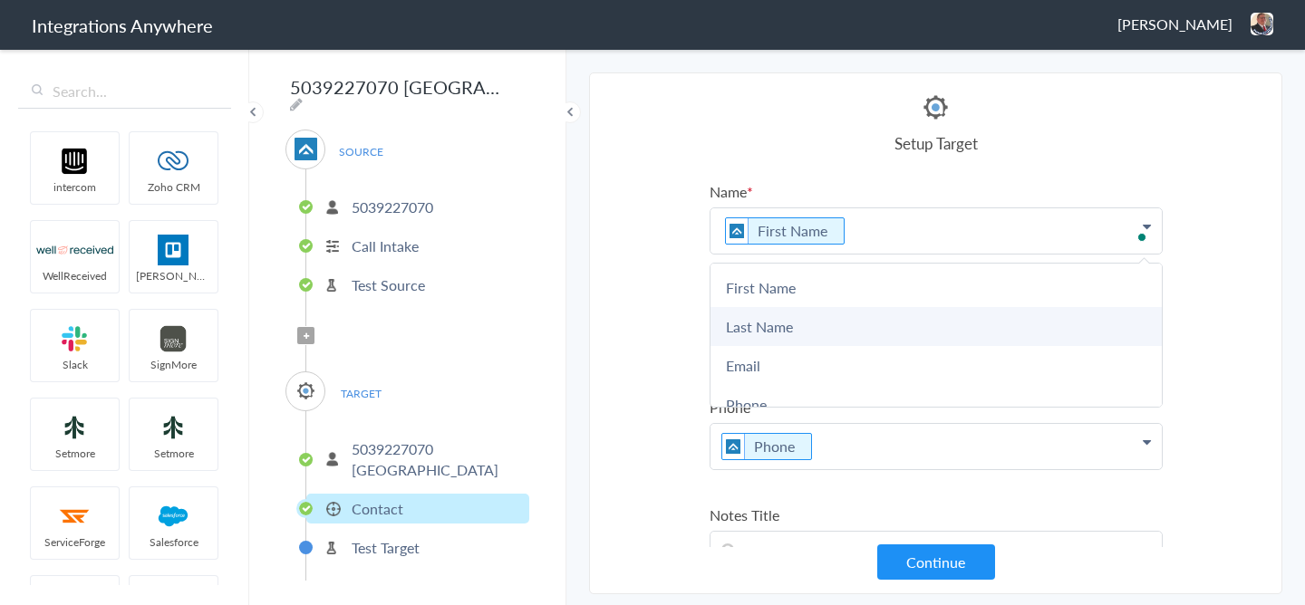
click at [790, 334] on link "Last Name" at bounding box center [936, 326] width 451 height 39
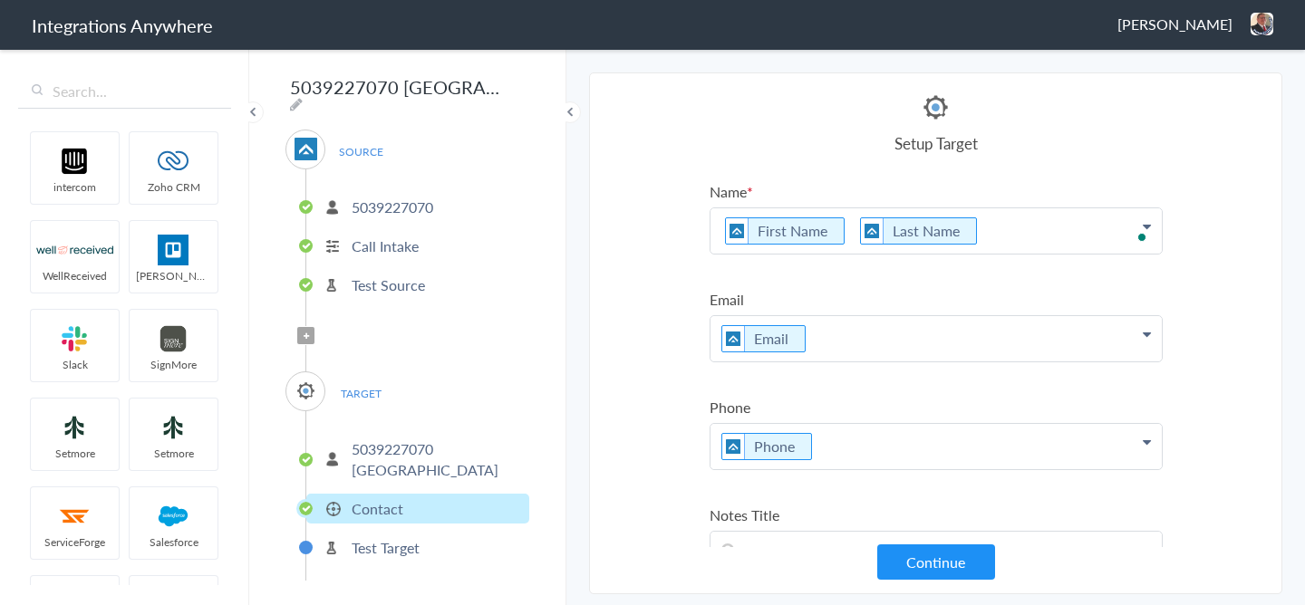
click at [1219, 257] on section "Select Account 2529669023 Rename Delete ([DATE]) 7043967894 Rename Delete ([DAT…" at bounding box center [935, 334] width 693 height 522
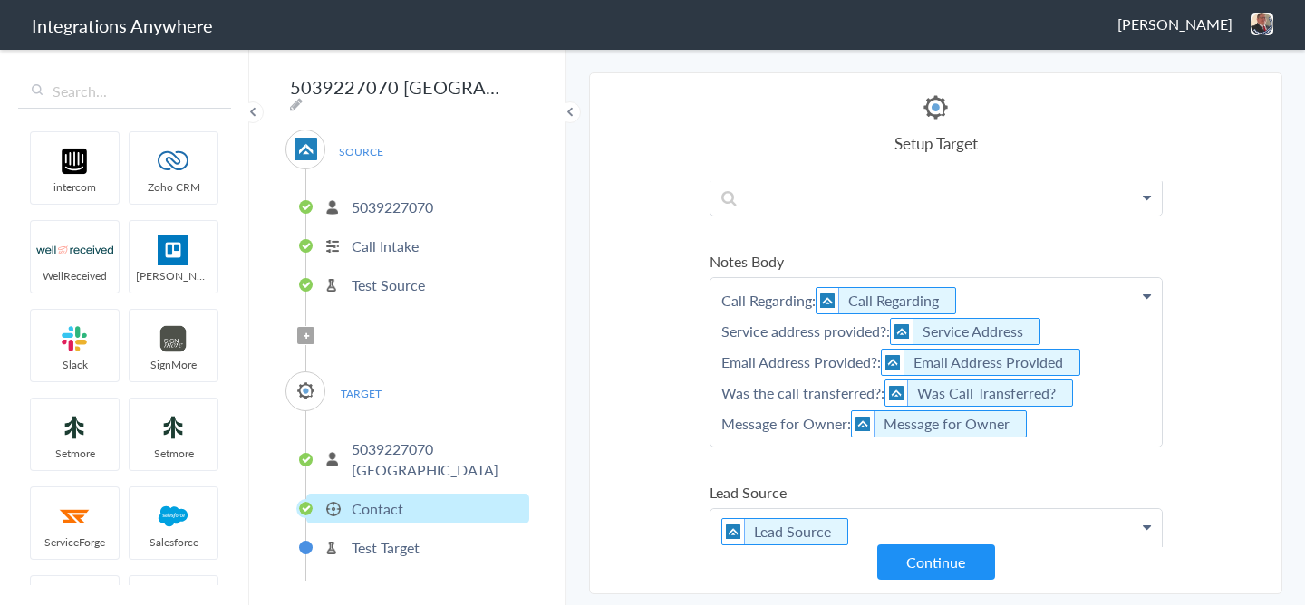
scroll to position [347, 0]
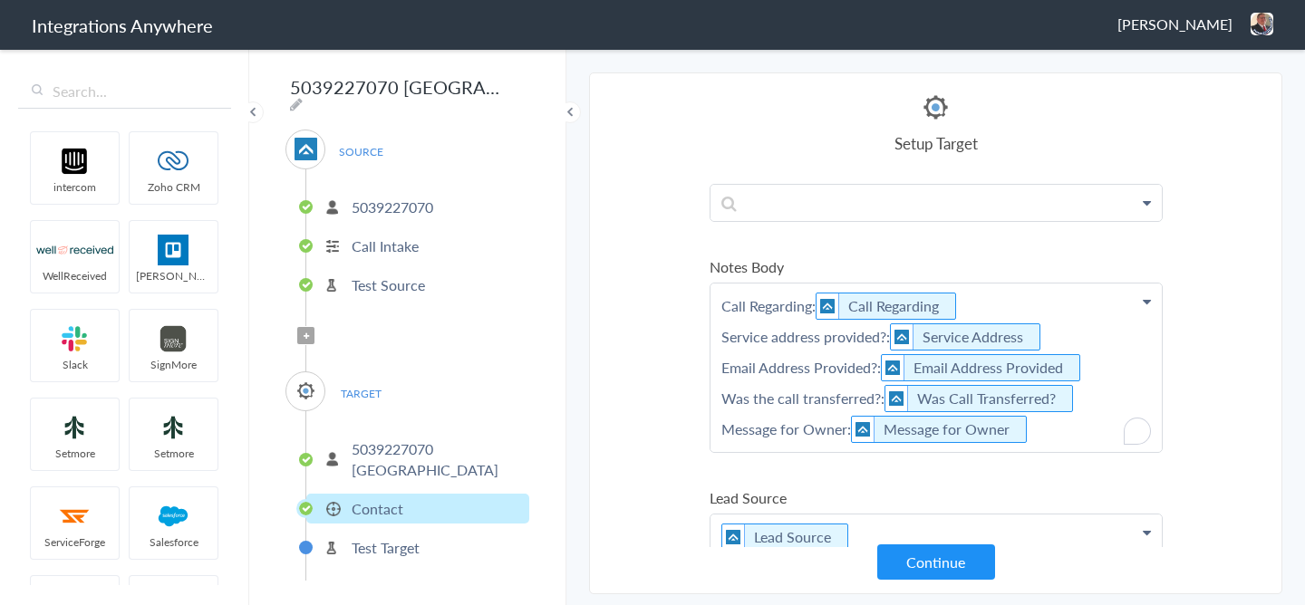
click at [809, 302] on p "Call Regarding: Call Regarding Service address provided?: Service Address Email…" at bounding box center [936, 368] width 451 height 169
click at [894, 335] on img "To enrich screen reader interactions, please activate Accessibility in Grammarl…" at bounding box center [902, 336] width 23 height 25
click at [891, 342] on p "Call Regarding: Call Regarding Service address provided?: Service Address Email…" at bounding box center [936, 368] width 451 height 169
click at [876, 358] on p "Call Regarding: Call Regarding Service address provided?: Service Address Email…" at bounding box center [936, 368] width 451 height 169
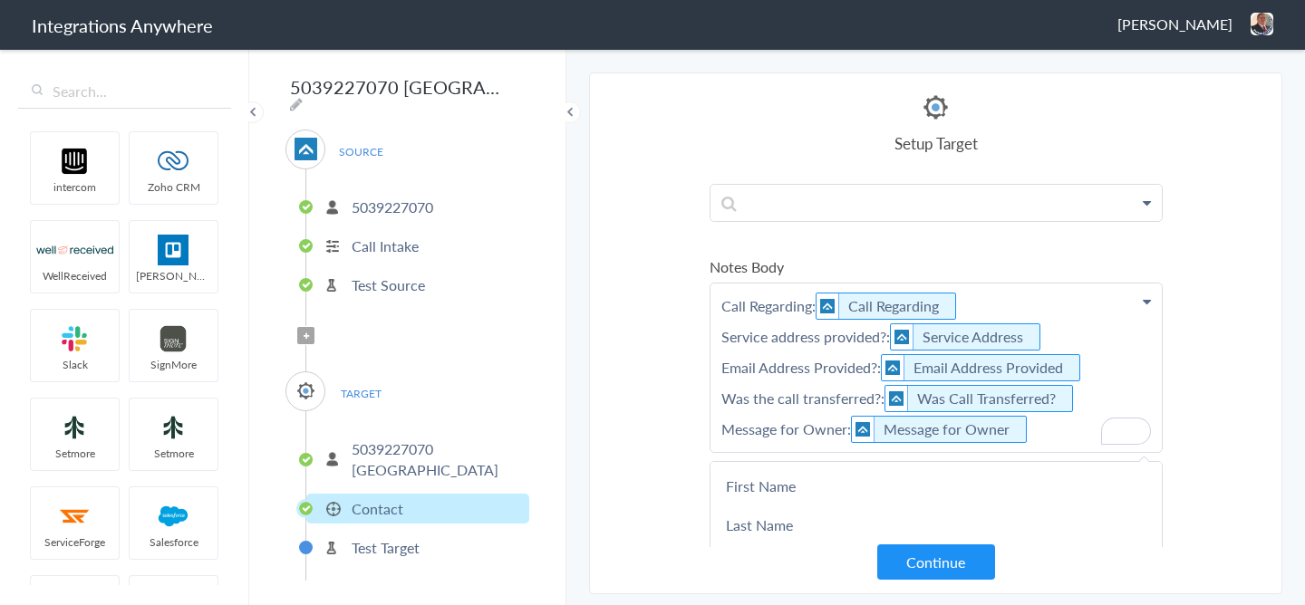
click at [878, 396] on p "Call Regarding: Call Regarding Service address provided?: Service Address Email…" at bounding box center [936, 368] width 451 height 169
click at [852, 433] on img "To enrich screen reader interactions, please activate Accessibility in Grammarl…" at bounding box center [863, 429] width 23 height 25
click at [847, 433] on p "Call Regarding: Call Regarding Service address provided?: Service Address Email…" at bounding box center [936, 368] width 451 height 169
click at [1198, 399] on section "Select Account 2529669023 Rename Delete ([DATE]) 7043967894 Rename Delete ([DAT…" at bounding box center [935, 334] width 693 height 522
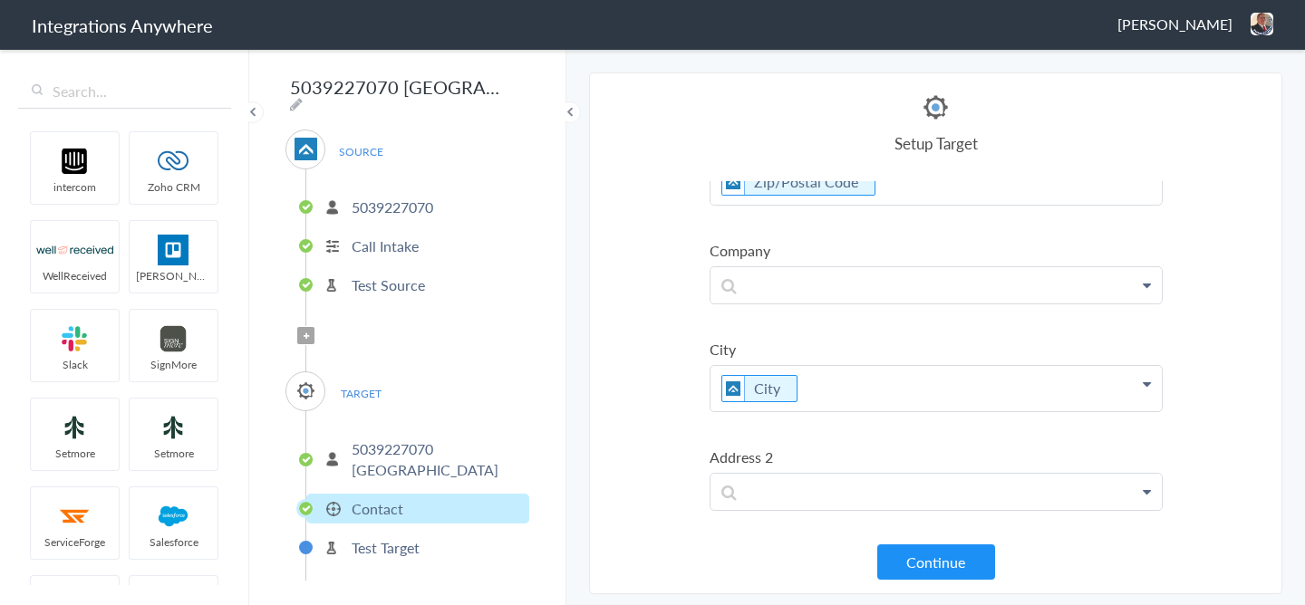
scroll to position [0, 0]
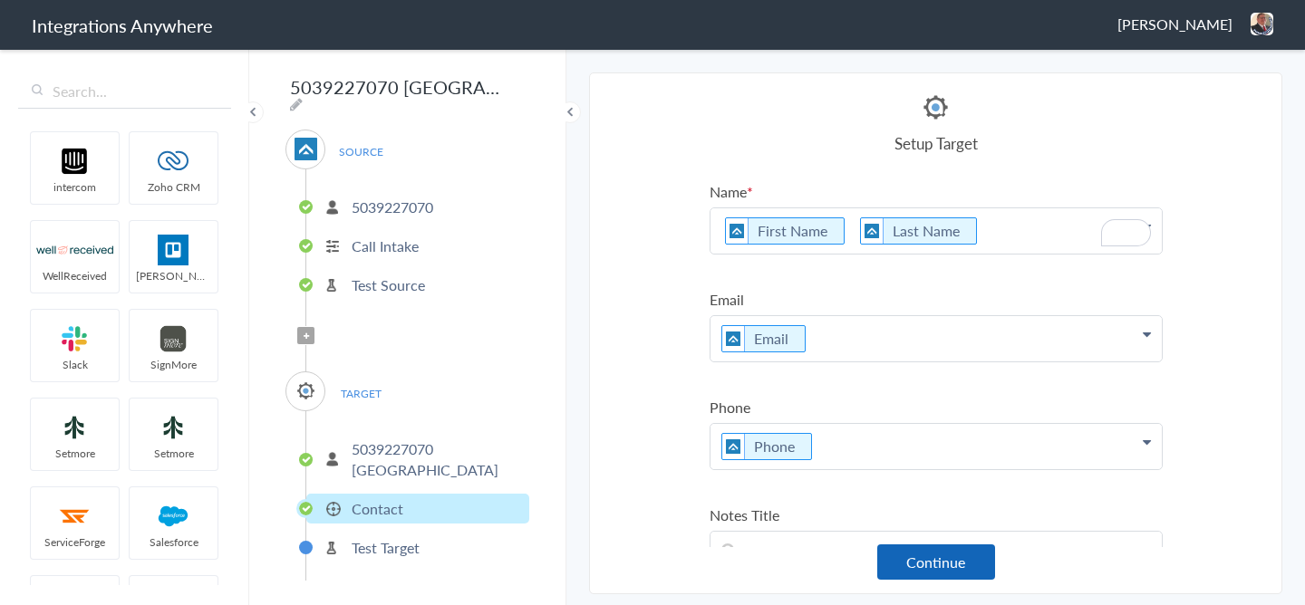
click at [941, 562] on button "Continue" at bounding box center [936, 562] width 118 height 35
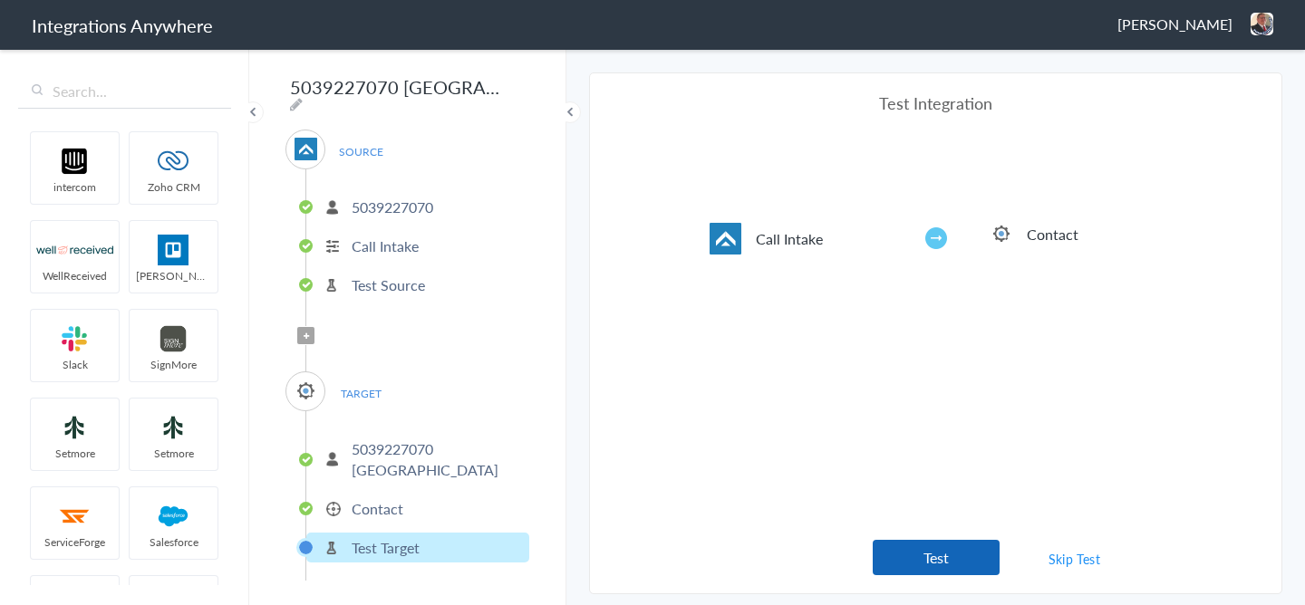
click at [941, 555] on button "Test" at bounding box center [936, 557] width 127 height 35
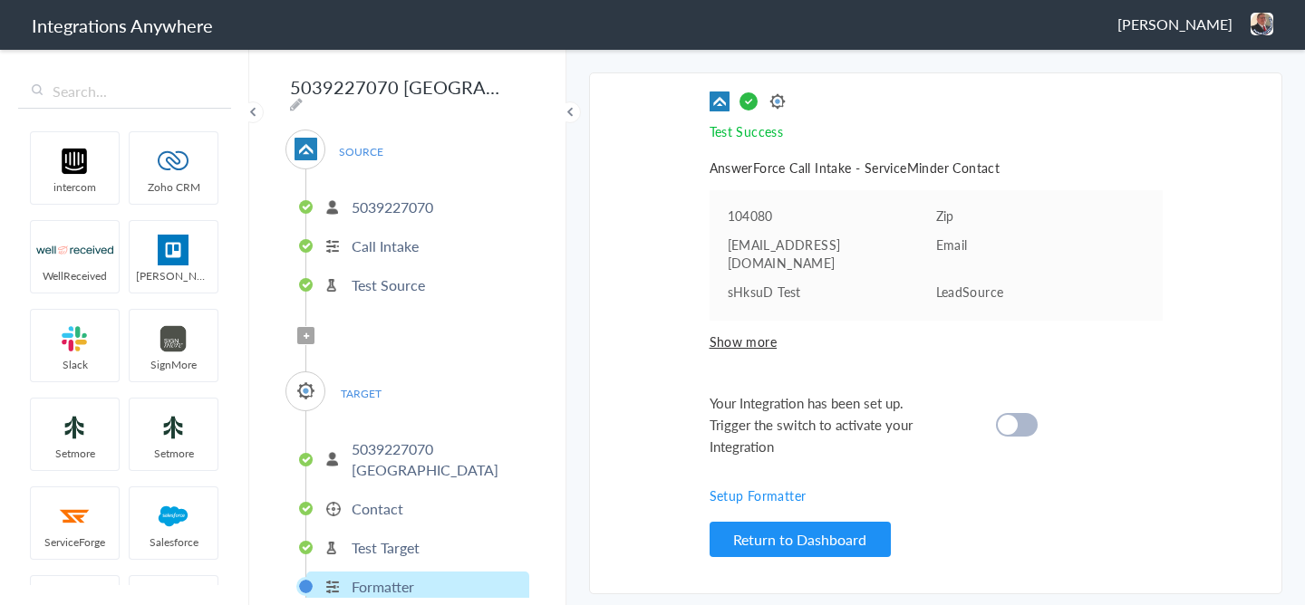
click at [1008, 415] on cite at bounding box center [1008, 425] width 20 height 20
click at [757, 333] on span "Show more" at bounding box center [936, 342] width 453 height 18
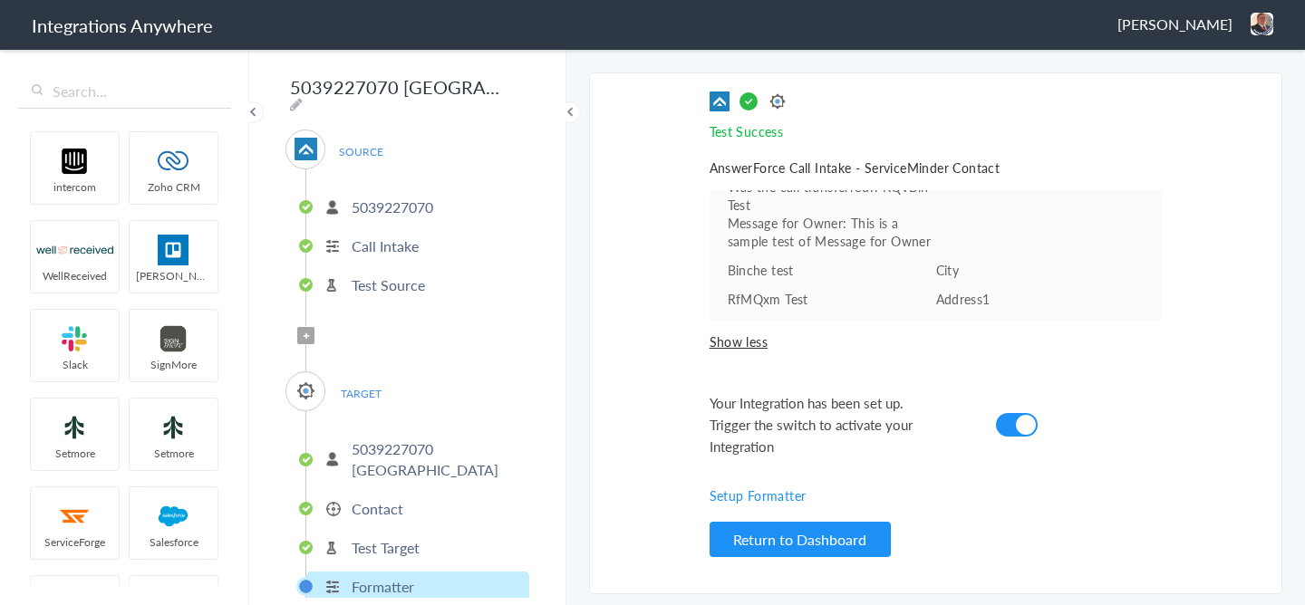
click at [946, 386] on div "Test Success Invalid data for email AnswerForce Call Intake - ServiceMinder Con…" at bounding box center [936, 334] width 453 height 484
click at [796, 536] on button "Return to Dashboard" at bounding box center [800, 539] width 181 height 35
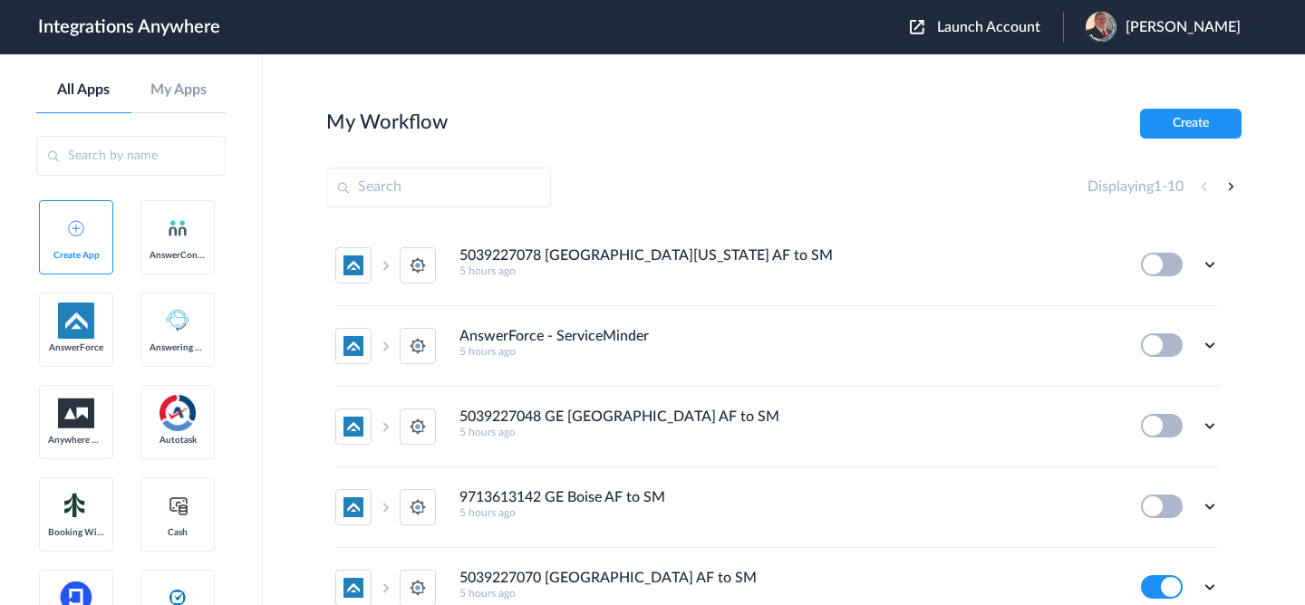
click at [967, 30] on span "Launch Account" at bounding box center [988, 27] width 103 height 15
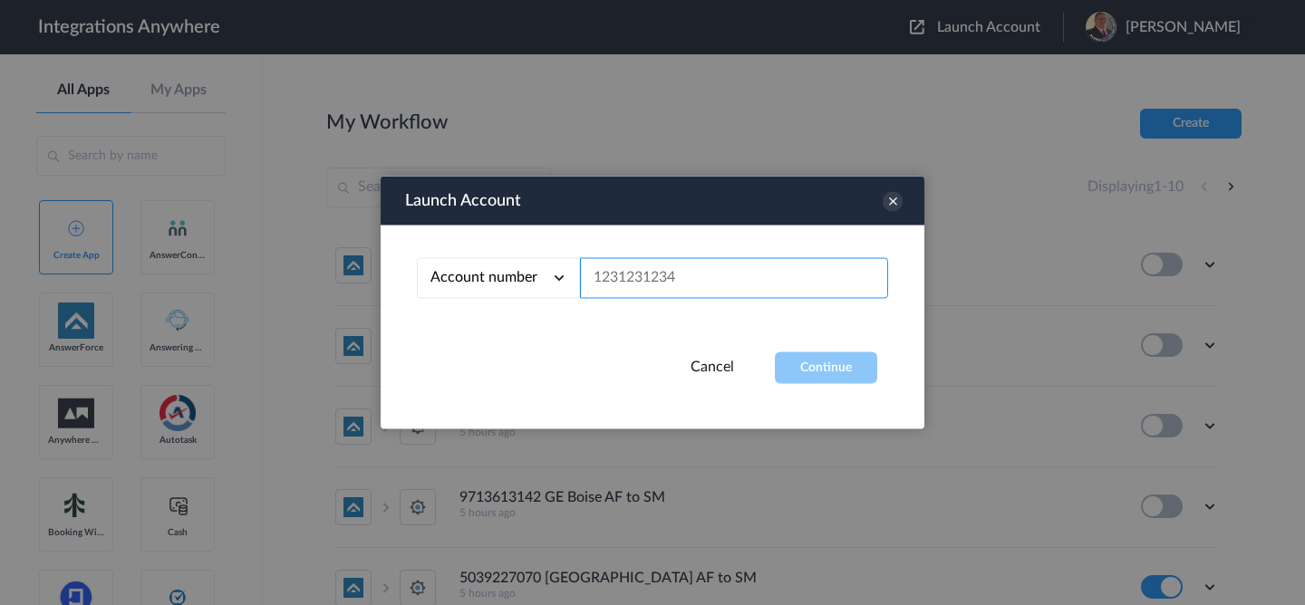
click at [707, 273] on input "text" at bounding box center [734, 278] width 308 height 41
paste input "9713613142"
type input "9713613142"
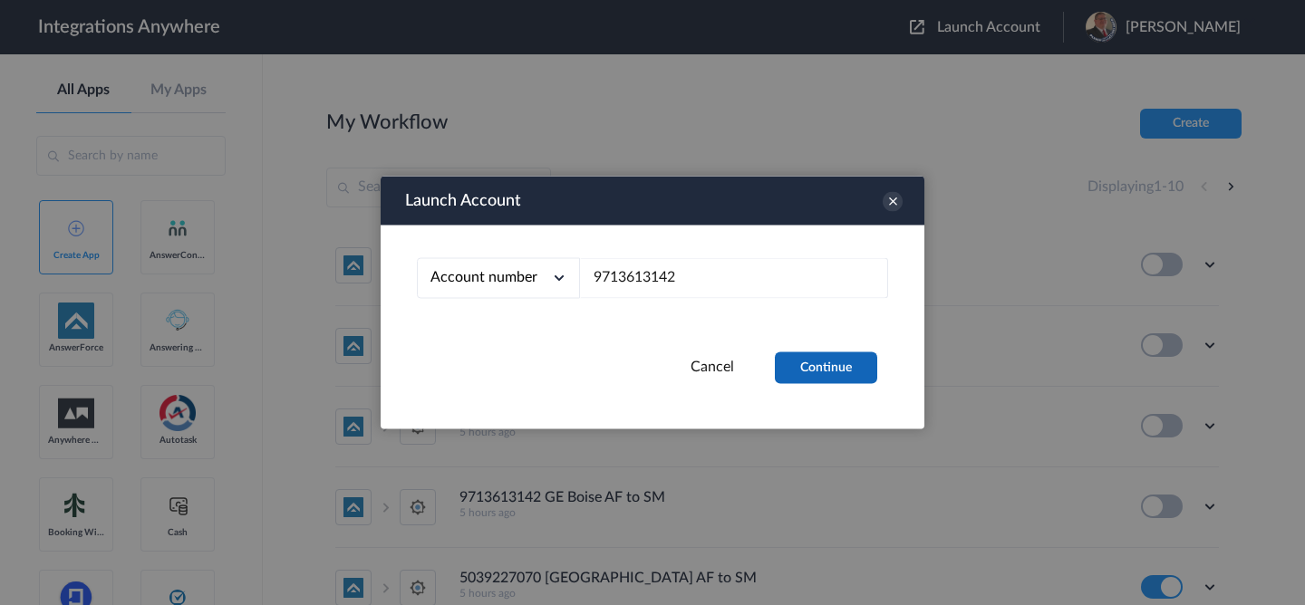
click at [781, 353] on button "Continue" at bounding box center [826, 369] width 102 height 32
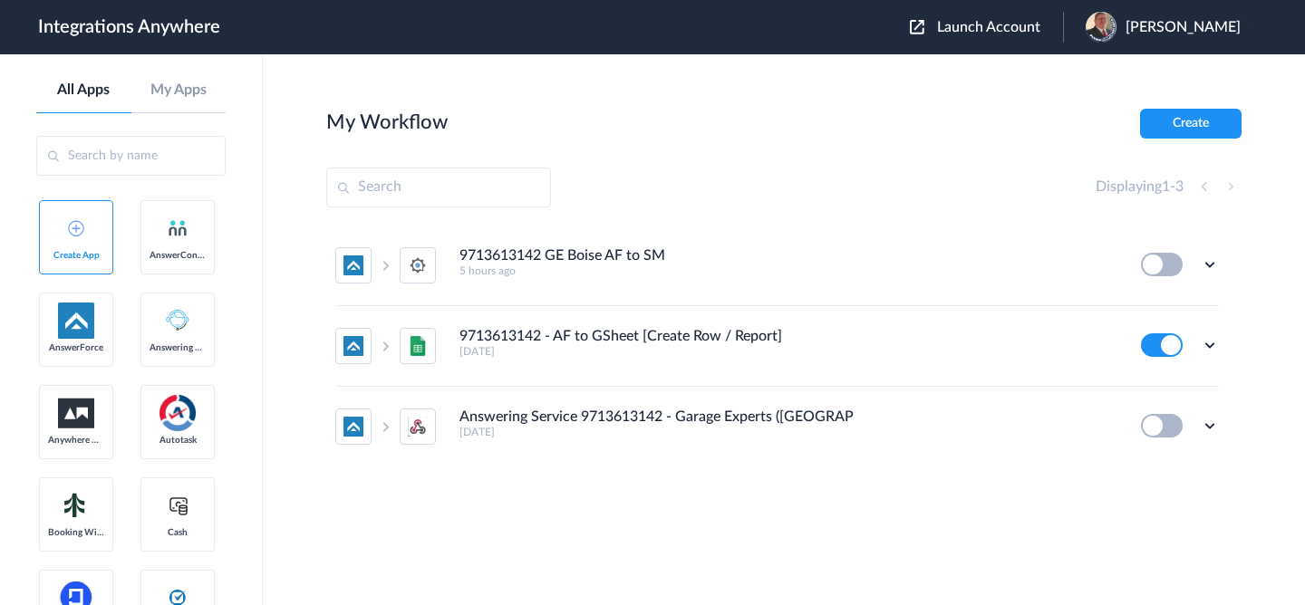
click at [1195, 263] on div "Edit Task history Delete" at bounding box center [1180, 265] width 78 height 24
click at [1202, 263] on icon at bounding box center [1210, 265] width 18 height 18
click at [1163, 305] on li "Edit" at bounding box center [1160, 307] width 118 height 34
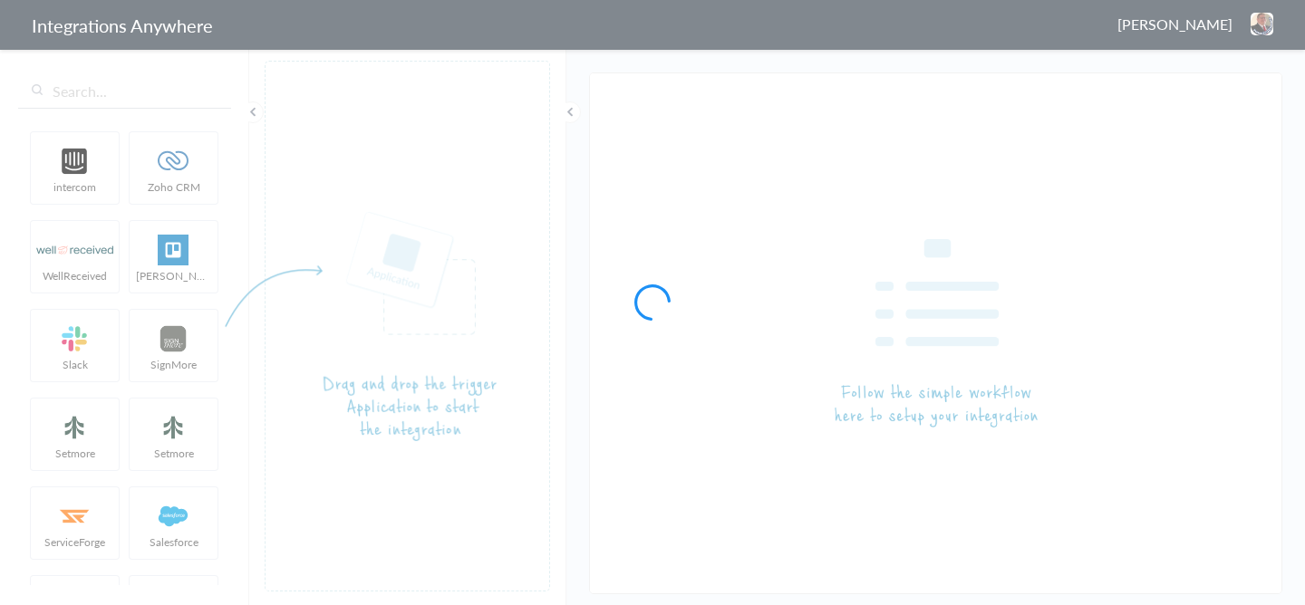
type input "9713613142 GE Boise AF to SM"
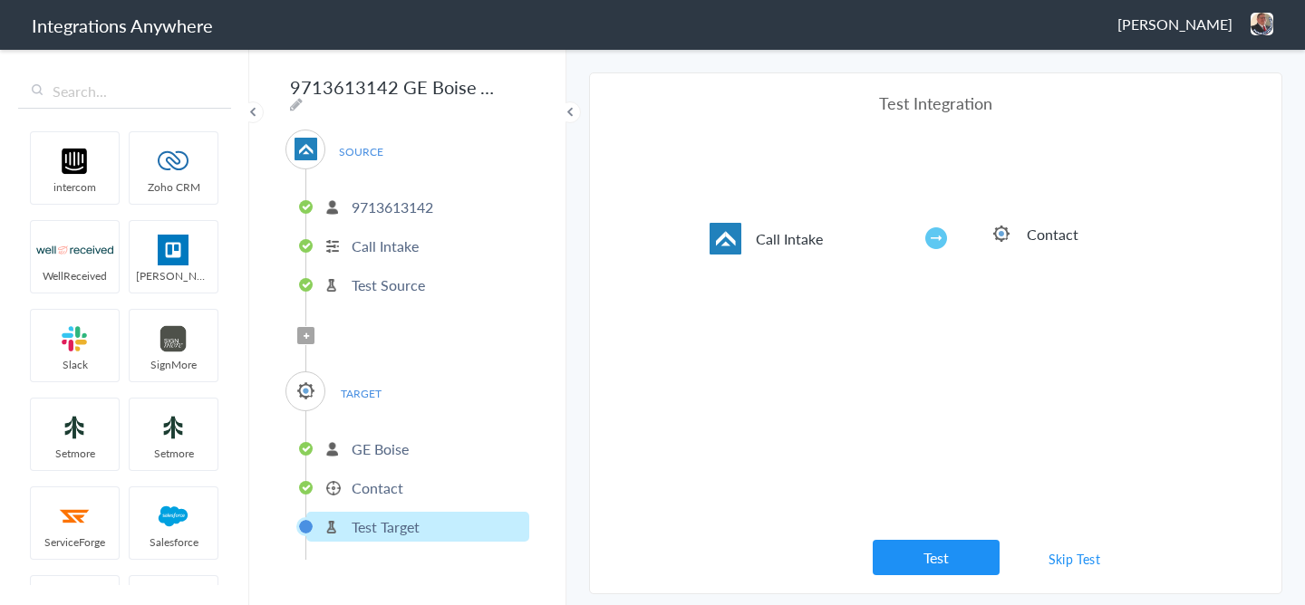
click at [472, 474] on li "Contact" at bounding box center [417, 488] width 223 height 30
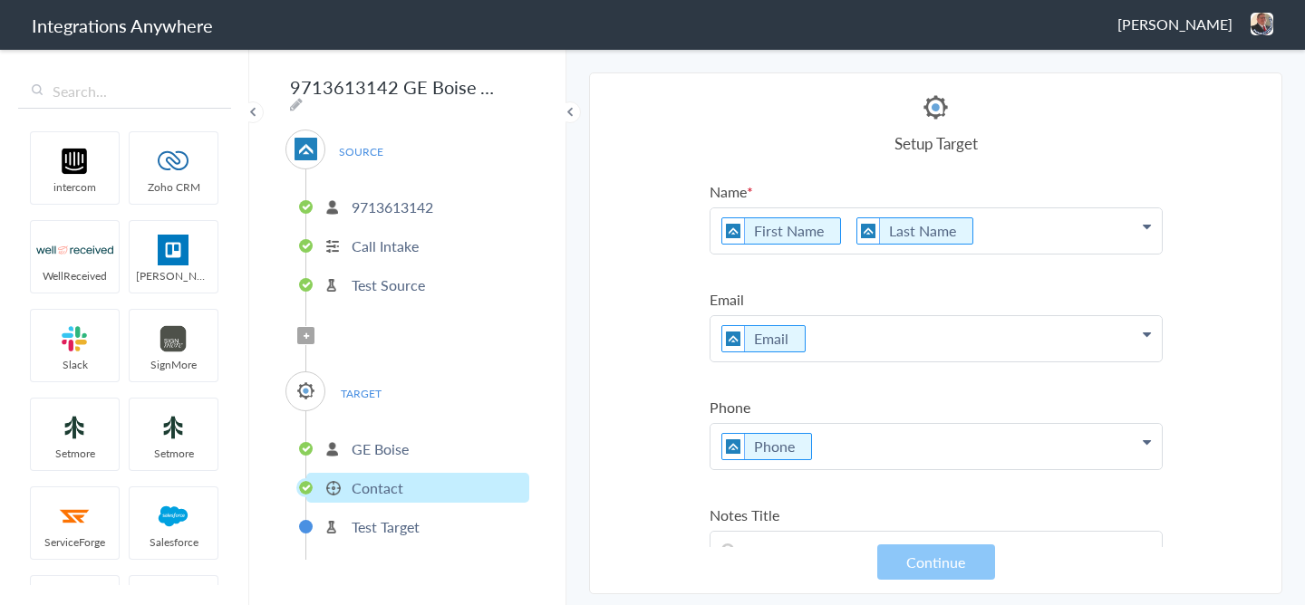
click at [846, 235] on p "First Name Last Name" at bounding box center [936, 230] width 451 height 45
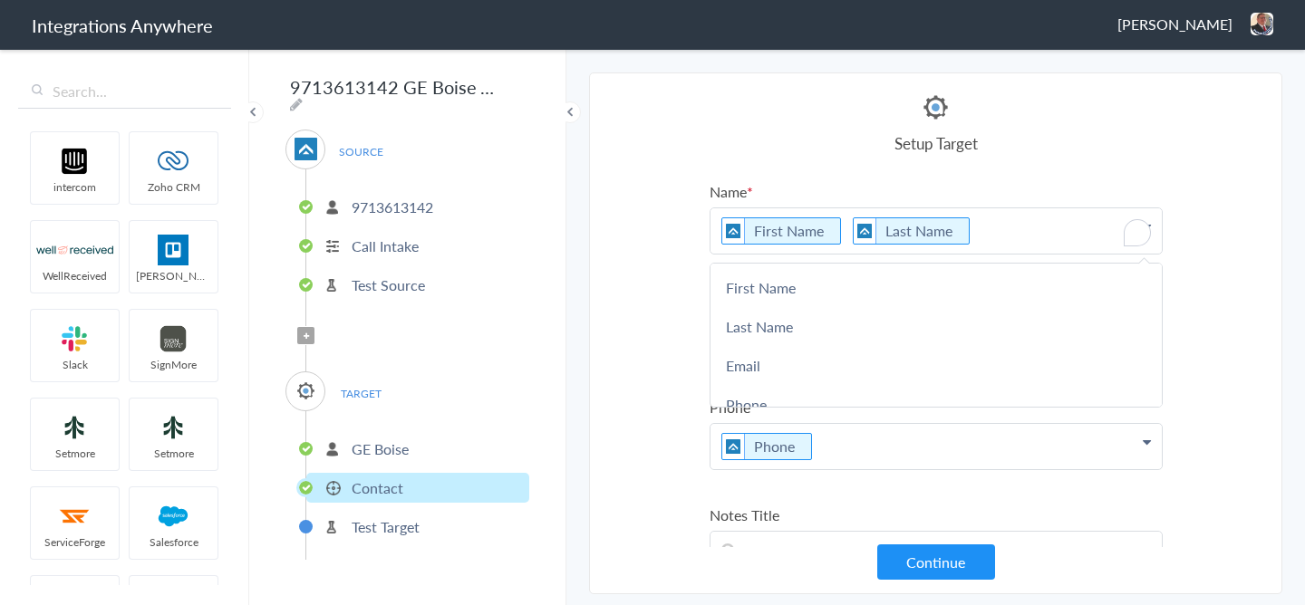
click at [1240, 282] on section "Select Account 2529669023 Rename Delete ([DATE]) 7043967894 Rename Delete ([DAT…" at bounding box center [935, 334] width 693 height 522
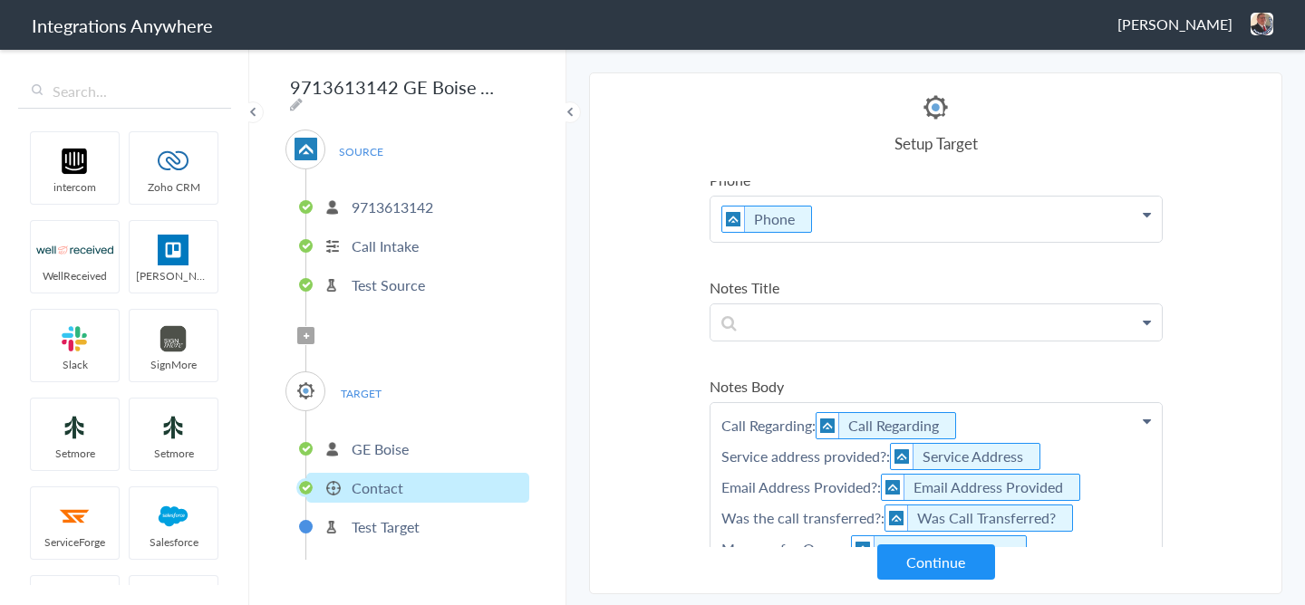
scroll to position [229, 0]
click at [814, 420] on p "Call Regarding: Call Regarding Service address provided?: Service Address Email…" at bounding box center [936, 485] width 451 height 169
click at [890, 452] on p "Call Regarding: Call Regarding Service address provided?: Service Address Email…" at bounding box center [936, 485] width 451 height 169
click at [878, 488] on p "Call Regarding: Call Regarding Service address provided?: Service Address Email…" at bounding box center [936, 485] width 451 height 169
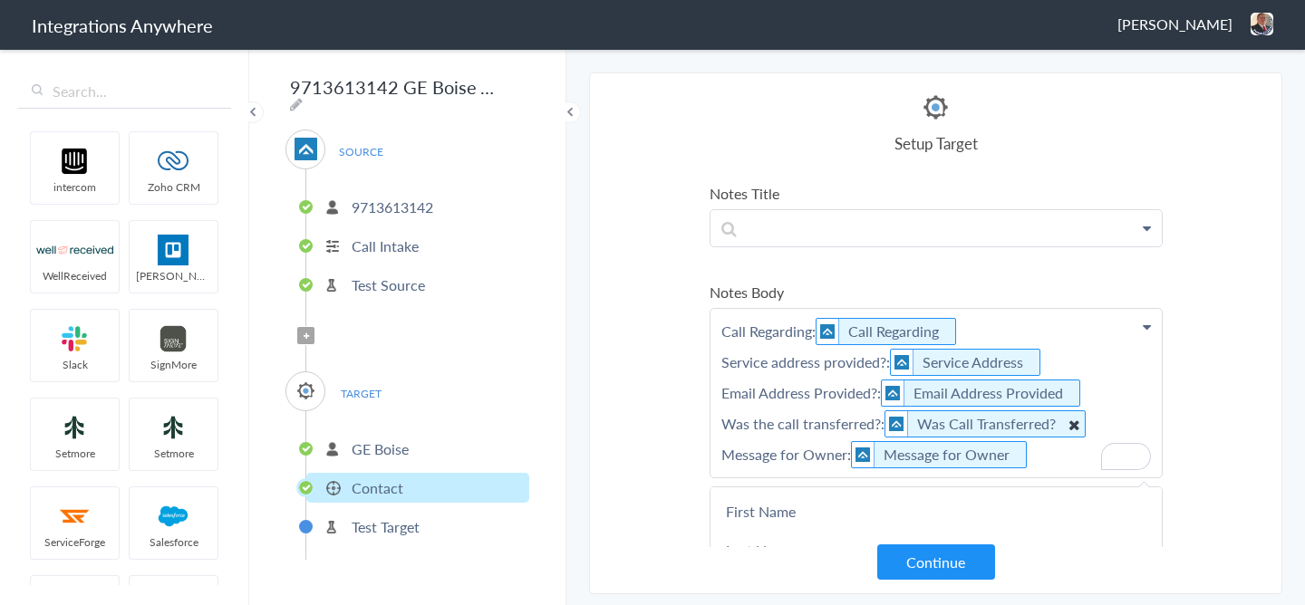
click at [885, 426] on img "To enrich screen reader interactions, please activate Accessibility in Grammarl…" at bounding box center [896, 423] width 23 height 25
click at [880, 423] on p "Call Regarding: Call Regarding Service address provided?: Service Address Email…" at bounding box center [936, 393] width 451 height 169
click at [847, 458] on p "Call Regarding: Call Regarding Service address provided?: Service Address Email…" at bounding box center [936, 393] width 451 height 169
click at [1202, 310] on section "Select Account 2529669023 Rename Delete ([DATE]) 7043967894 Rename Delete ([DAT…" at bounding box center [935, 334] width 693 height 522
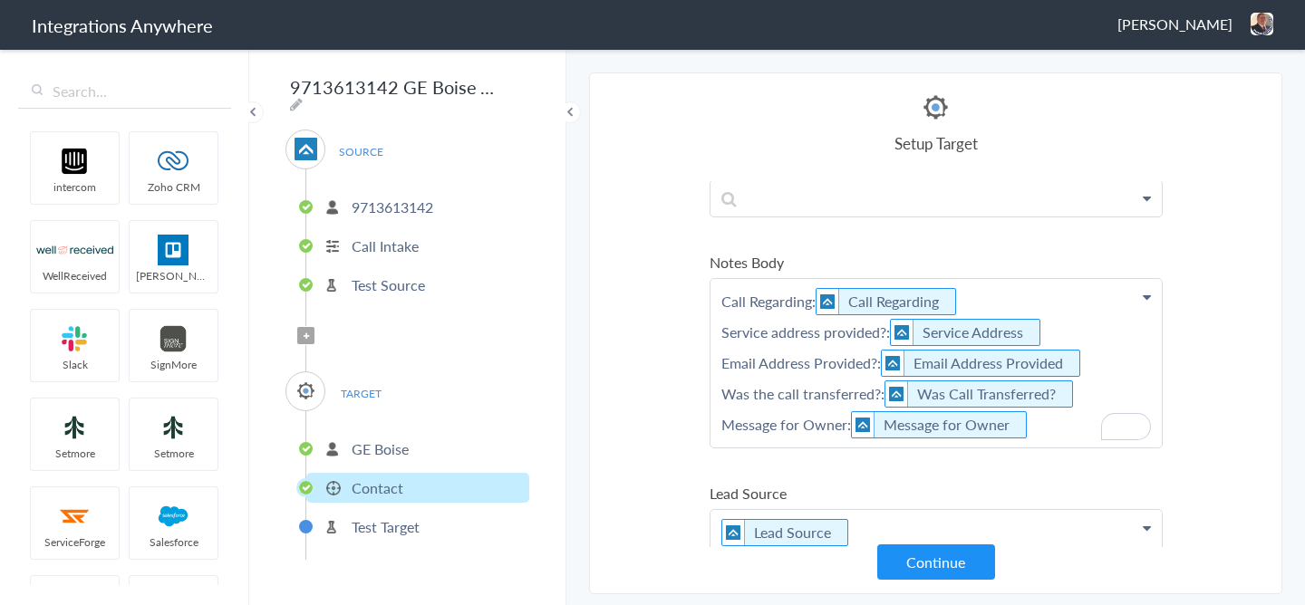
scroll to position [0, 0]
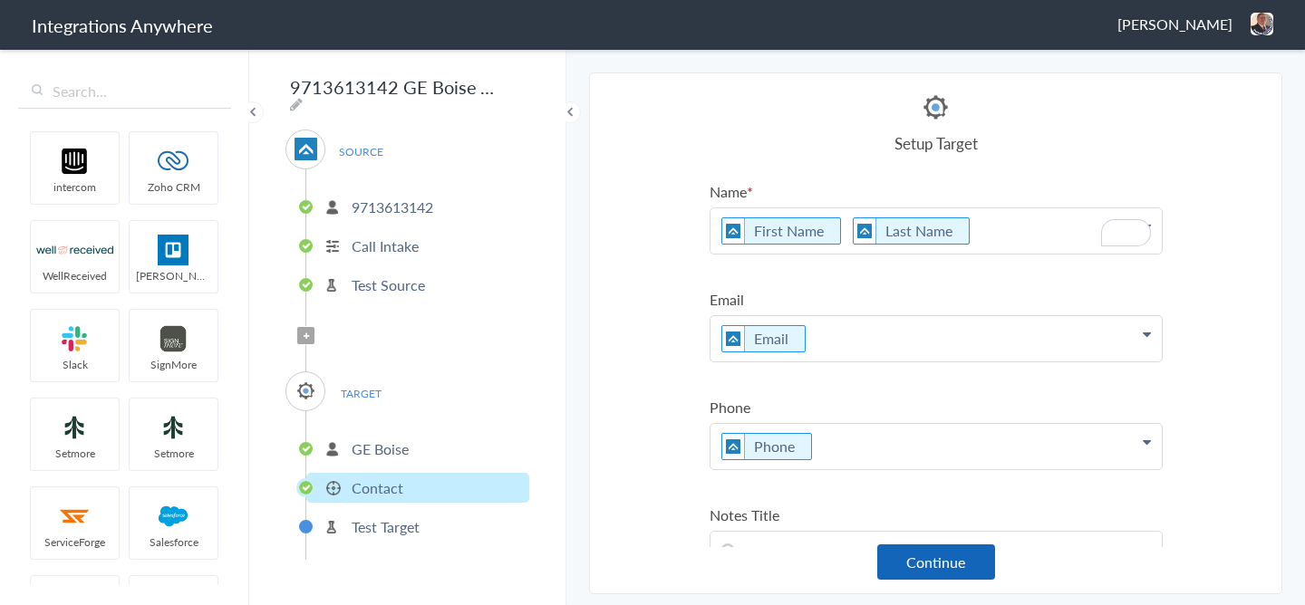
click at [914, 552] on button "Continue" at bounding box center [936, 562] width 118 height 35
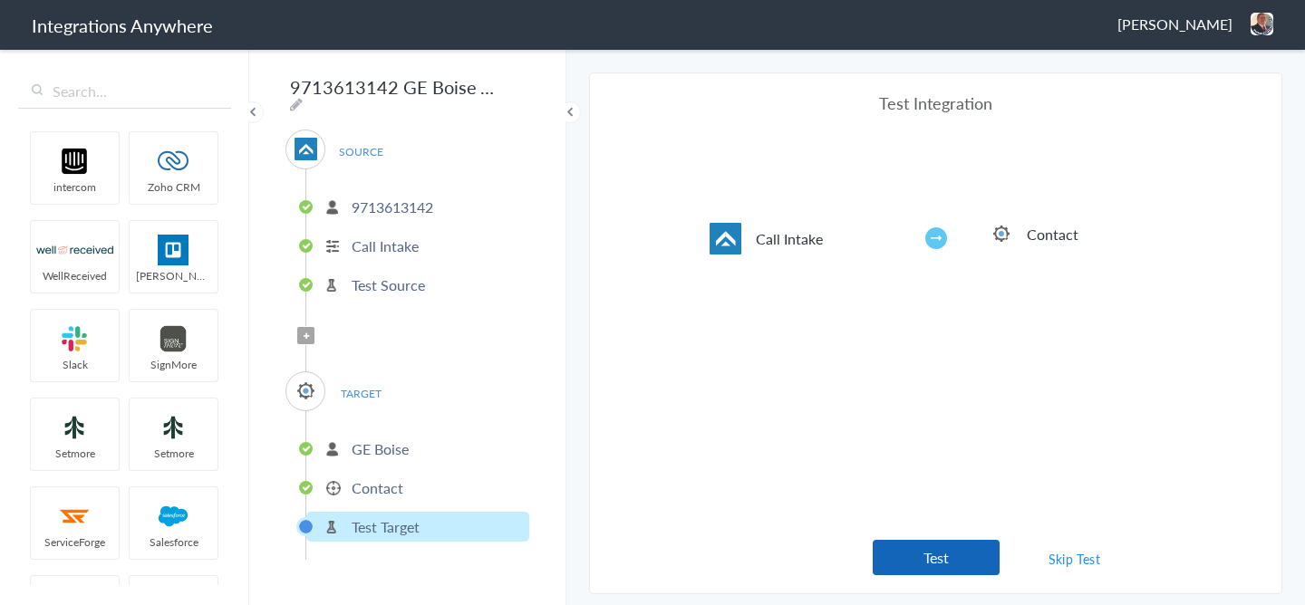
click at [898, 559] on button "Test" at bounding box center [936, 557] width 127 height 35
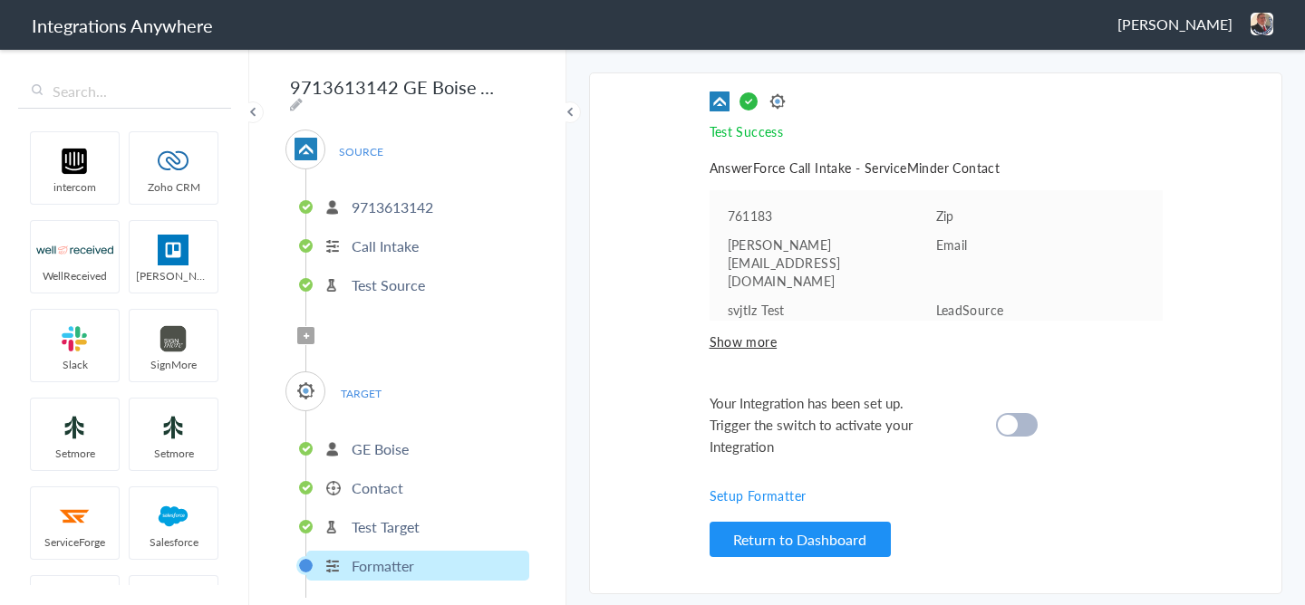
click at [748, 333] on span "Show more" at bounding box center [936, 342] width 453 height 18
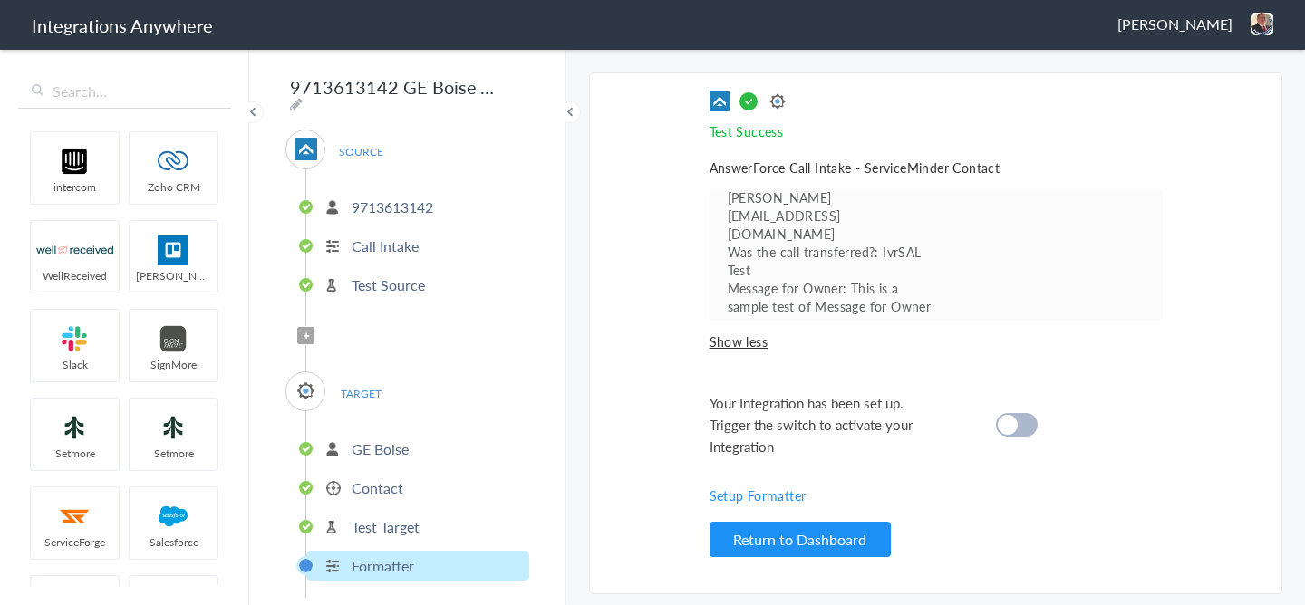
click at [403, 527] on p "Test Target" at bounding box center [386, 527] width 68 height 21
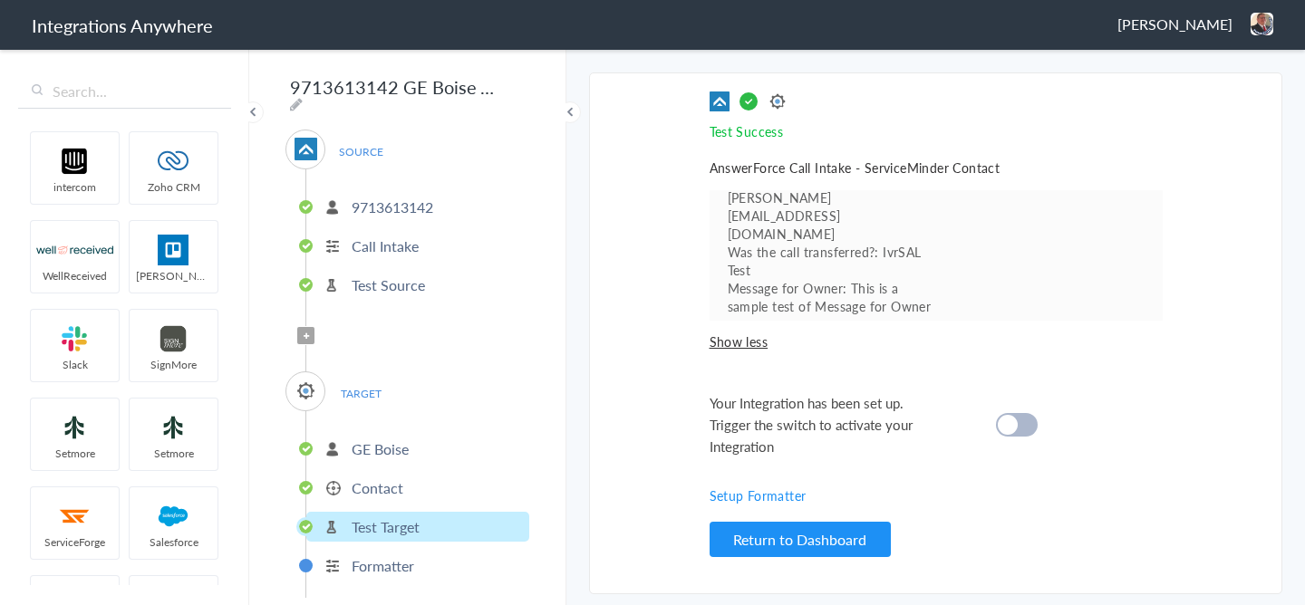
click at [334, 494] on li "Contact" at bounding box center [417, 488] width 223 height 30
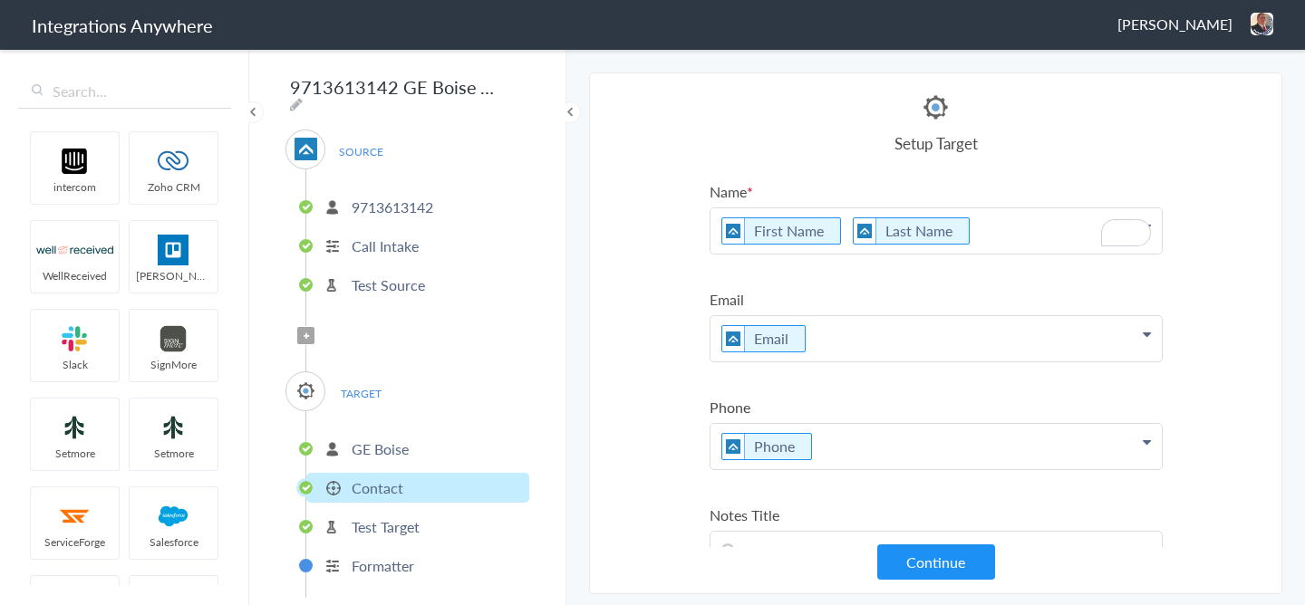
click at [839, 229] on p "First Name Last Name" at bounding box center [936, 230] width 451 height 45
click at [1224, 290] on section "Select Account 2529669023 Rename Delete ([DATE]) 7043967894 Rename Delete ([DAT…" at bounding box center [935, 334] width 693 height 522
click at [914, 567] on button "Continue" at bounding box center [936, 562] width 118 height 35
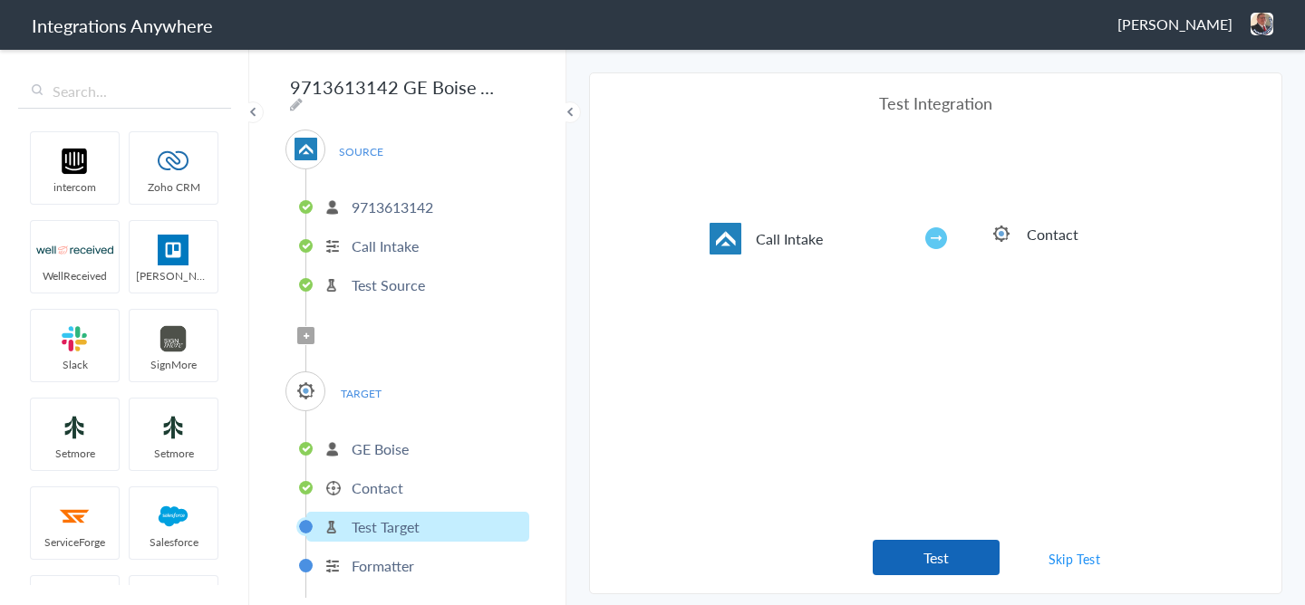
click at [958, 549] on button "Test" at bounding box center [936, 557] width 127 height 35
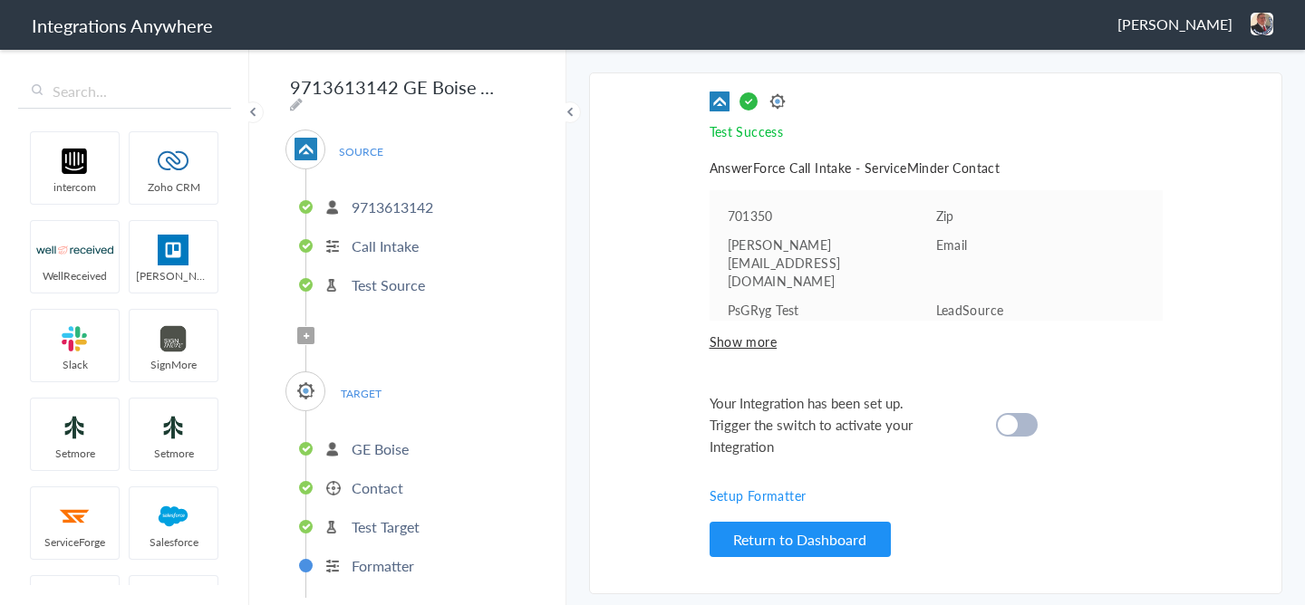
click at [740, 333] on span "Show more" at bounding box center [936, 342] width 453 height 18
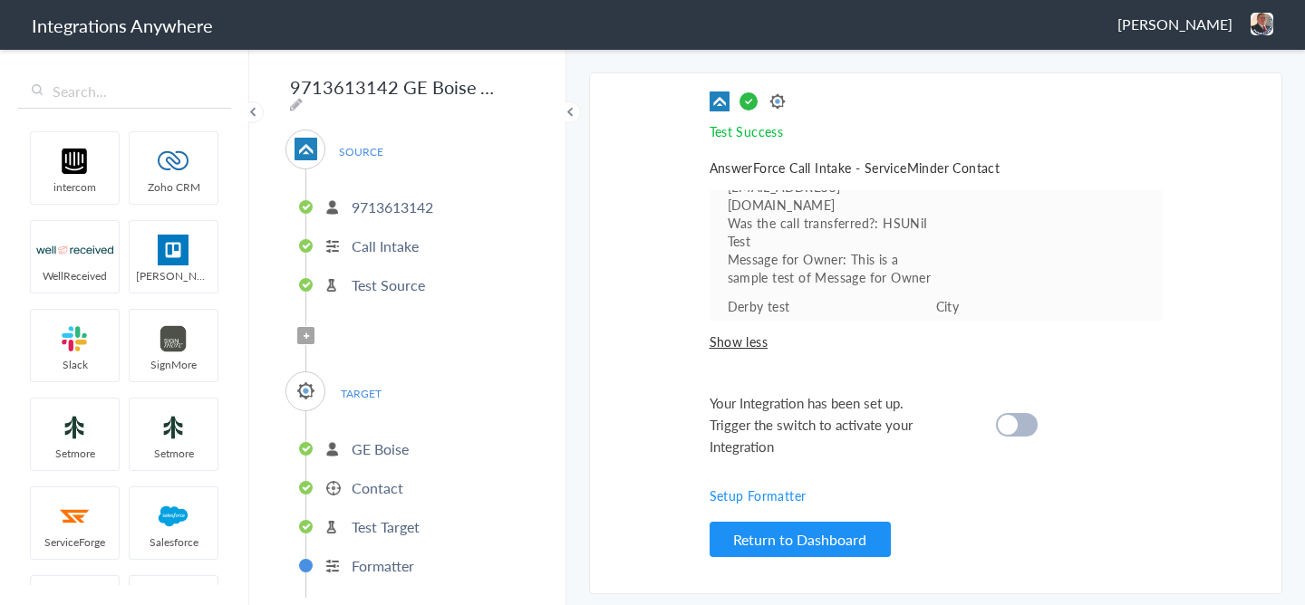
click at [1156, 351] on div "Test Success Invalid data for email AnswerForce Call Intake - ServiceMinder Con…" at bounding box center [936, 334] width 453 height 484
click at [1002, 424] on cite at bounding box center [1008, 425] width 20 height 20
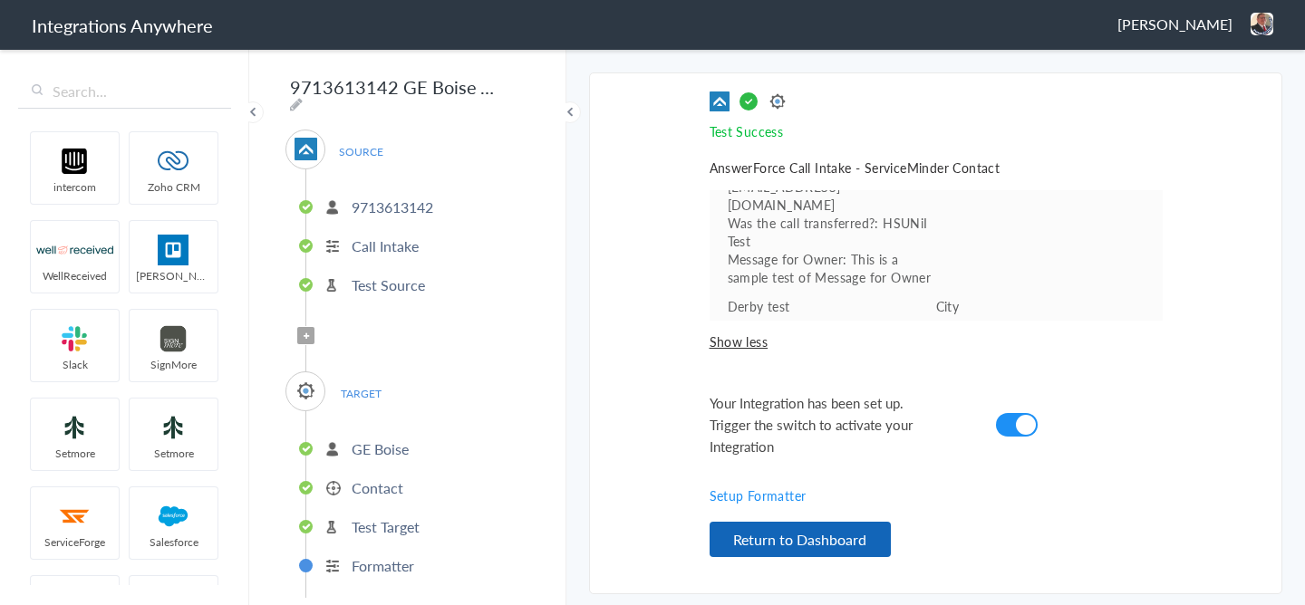
click at [862, 528] on button "Return to Dashboard" at bounding box center [800, 539] width 181 height 35
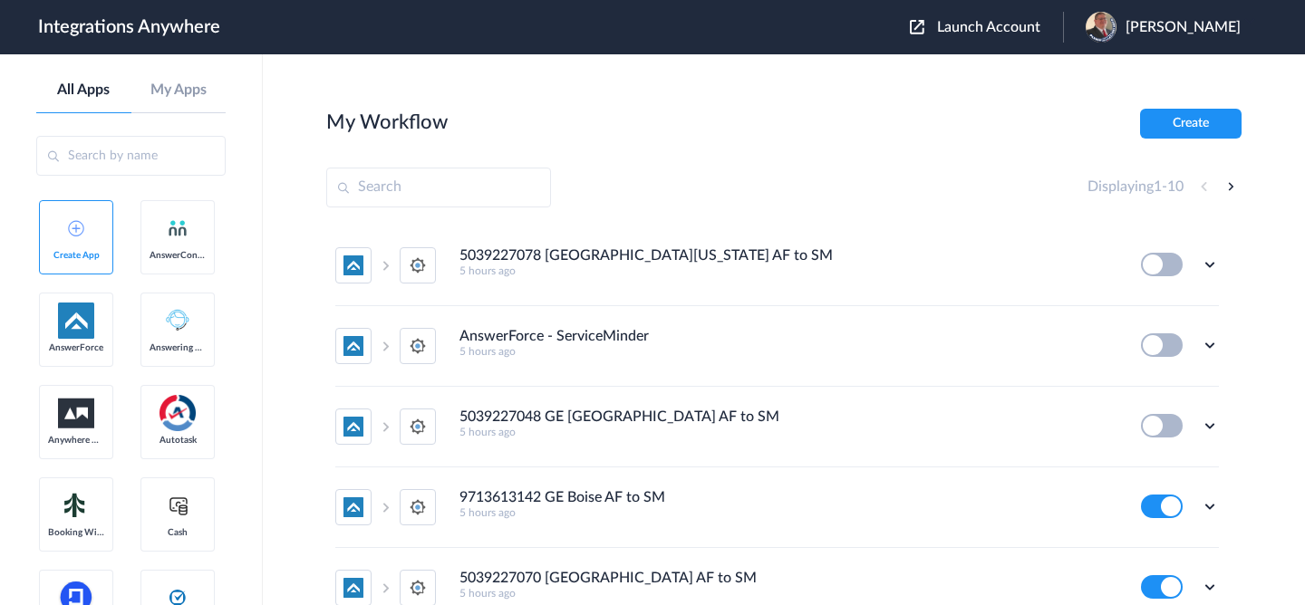
click at [1002, 24] on span "Launch Account" at bounding box center [988, 27] width 103 height 15
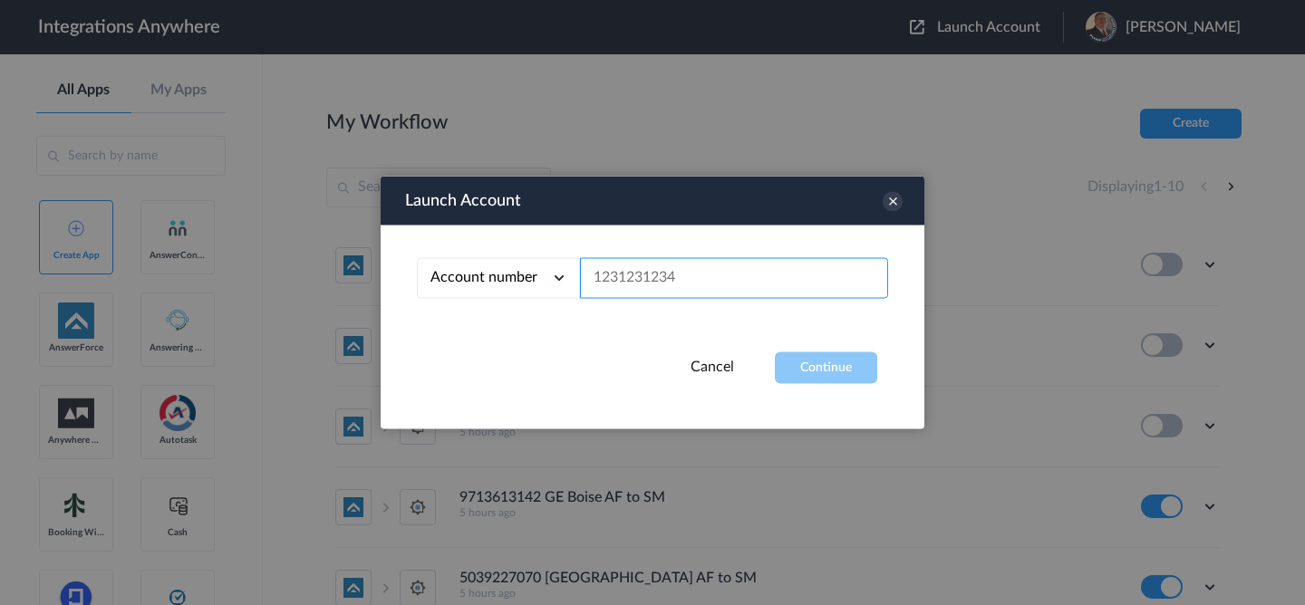
click at [751, 287] on input "text" at bounding box center [734, 278] width 308 height 41
paste input "5039227048"
type input "5039227048"
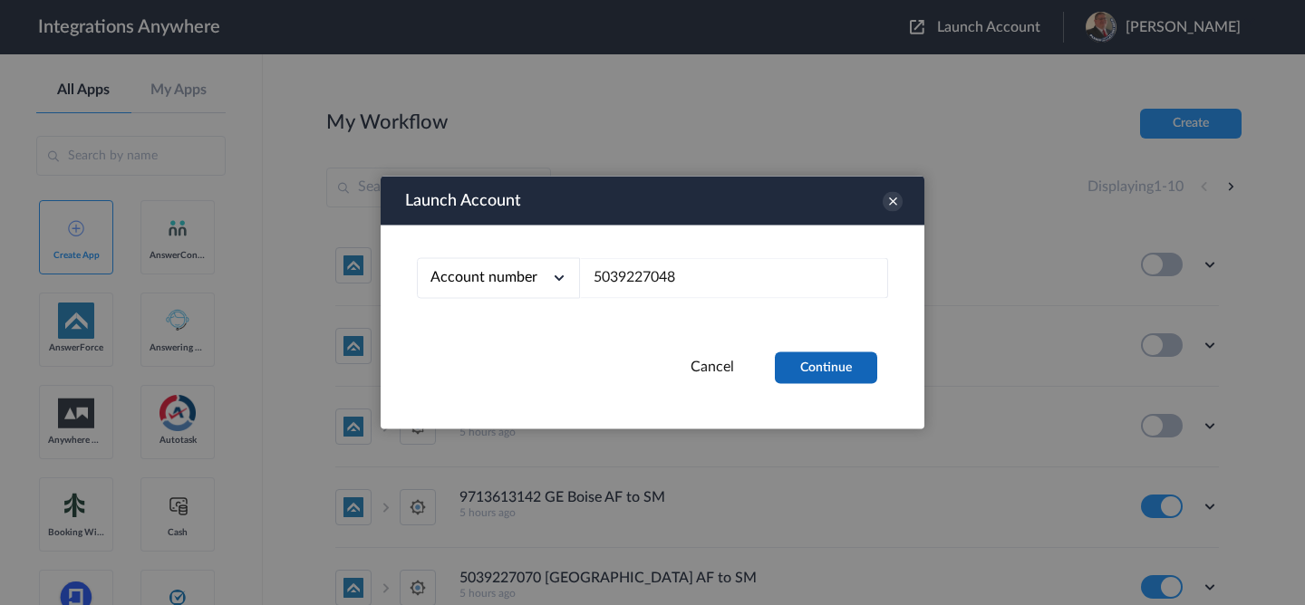
click at [795, 358] on button "Continue" at bounding box center [826, 369] width 102 height 32
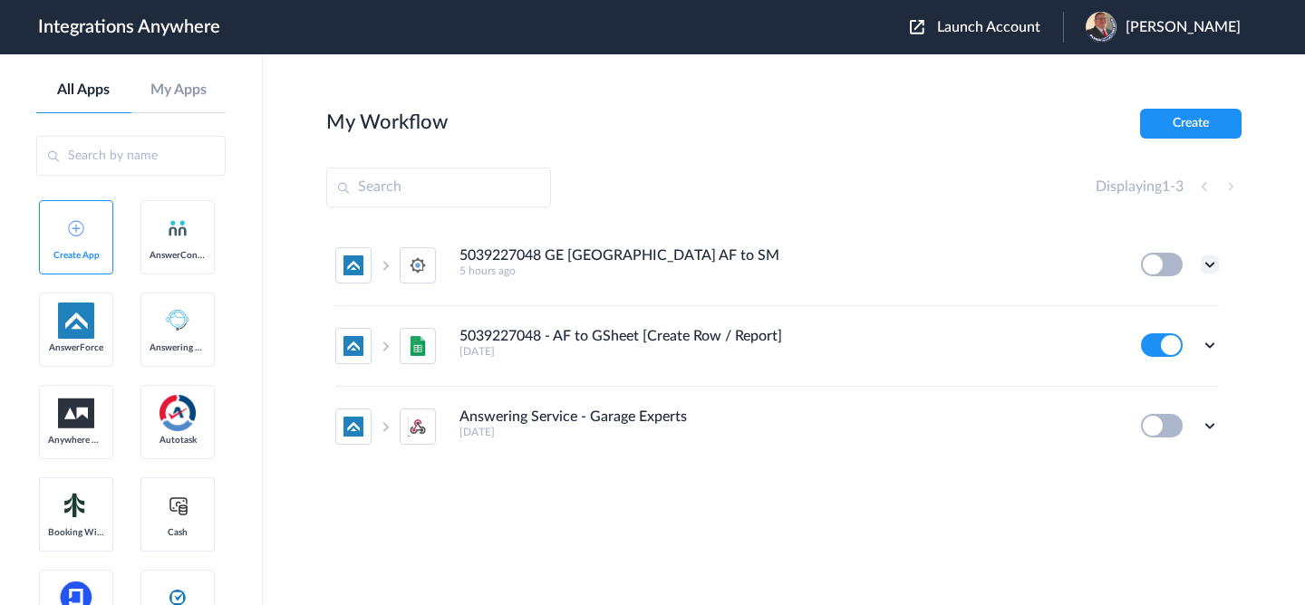
click at [1204, 270] on icon at bounding box center [1210, 265] width 18 height 18
click at [1182, 317] on li "Edit" at bounding box center [1160, 307] width 118 height 34
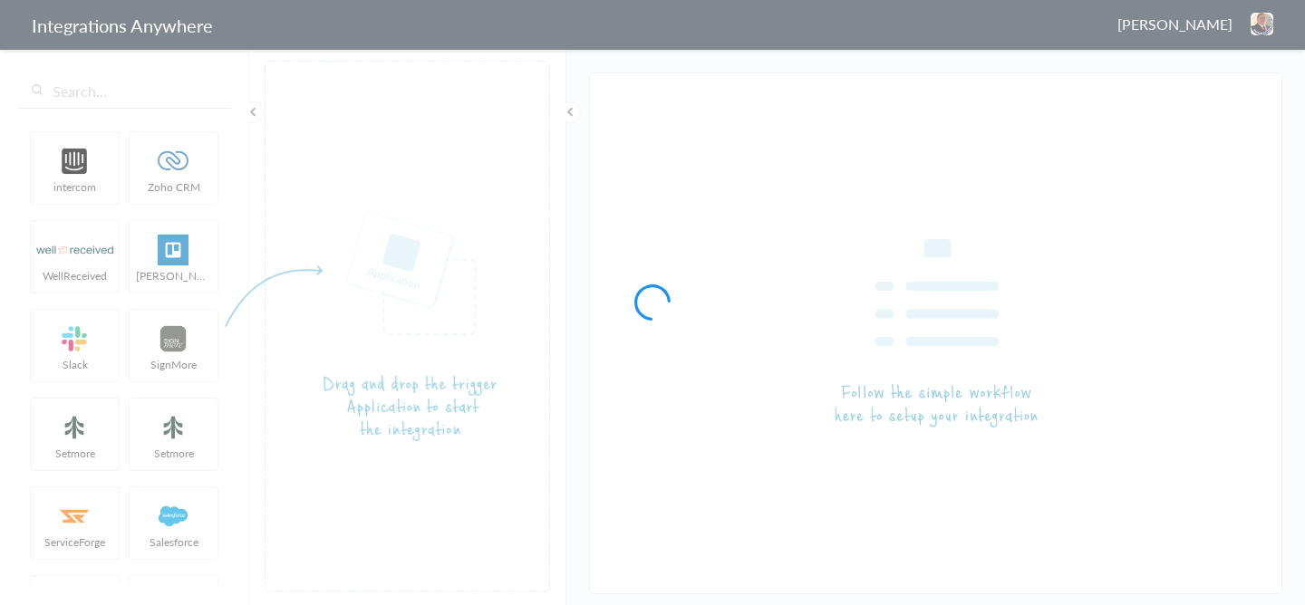
type input "5039227048 GE [GEOGRAPHIC_DATA] AF to SM"
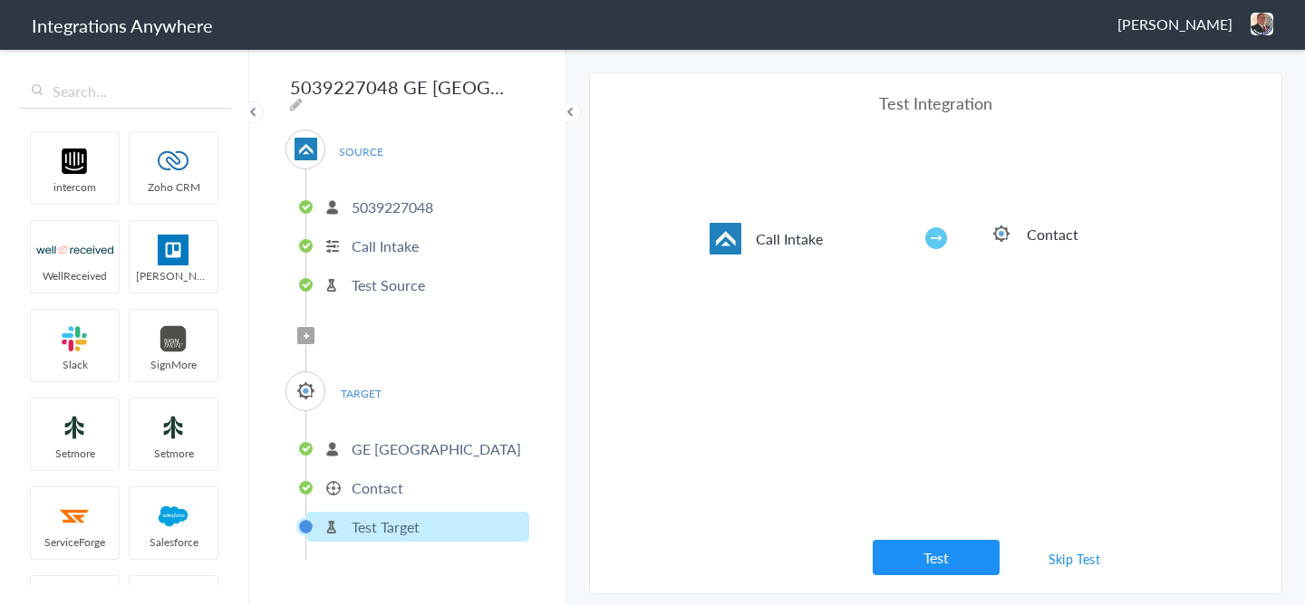
click at [372, 478] on p "Contact" at bounding box center [378, 488] width 52 height 21
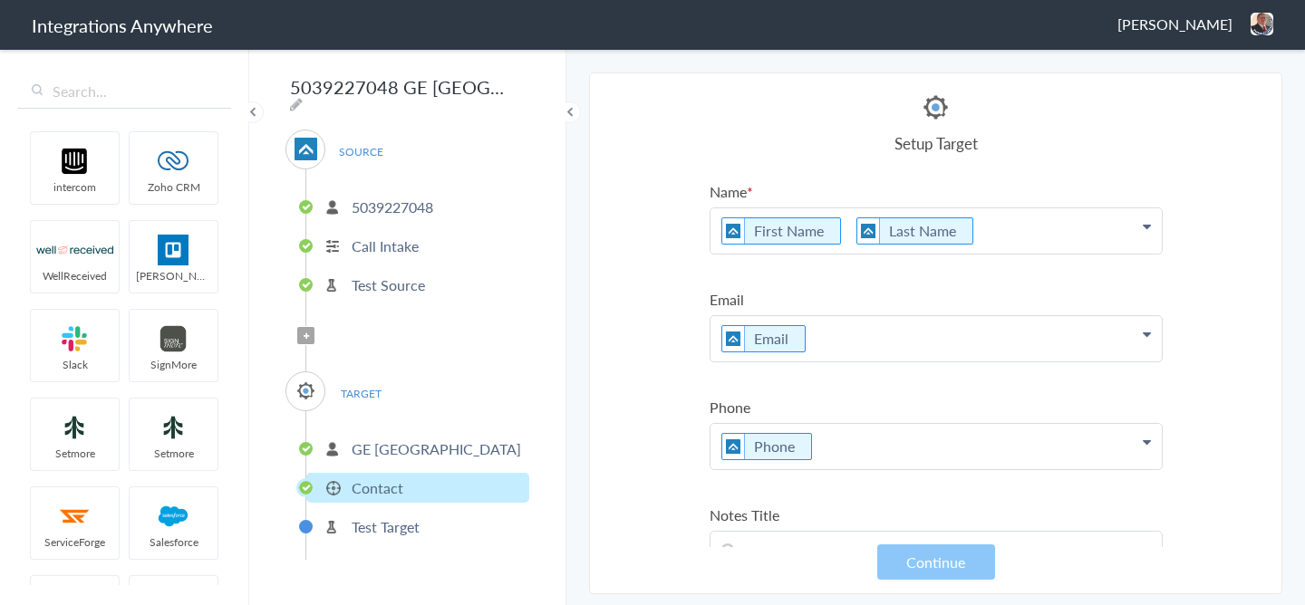
click at [833, 289] on label "Email" at bounding box center [936, 299] width 453 height 21
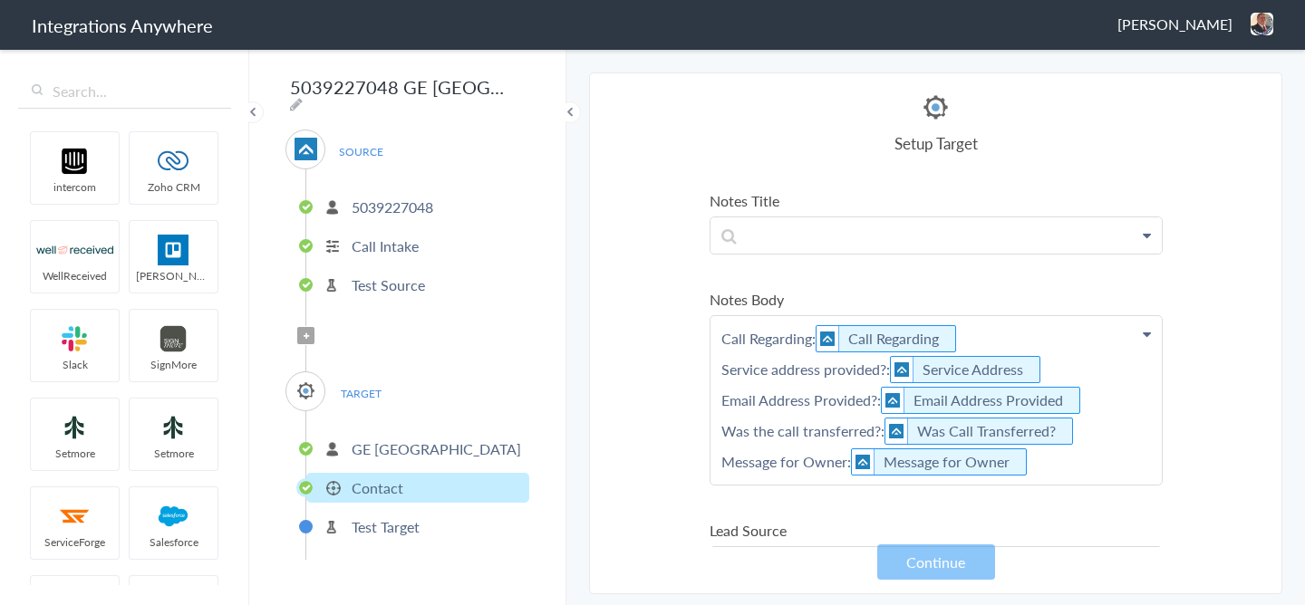
scroll to position [329, 0]
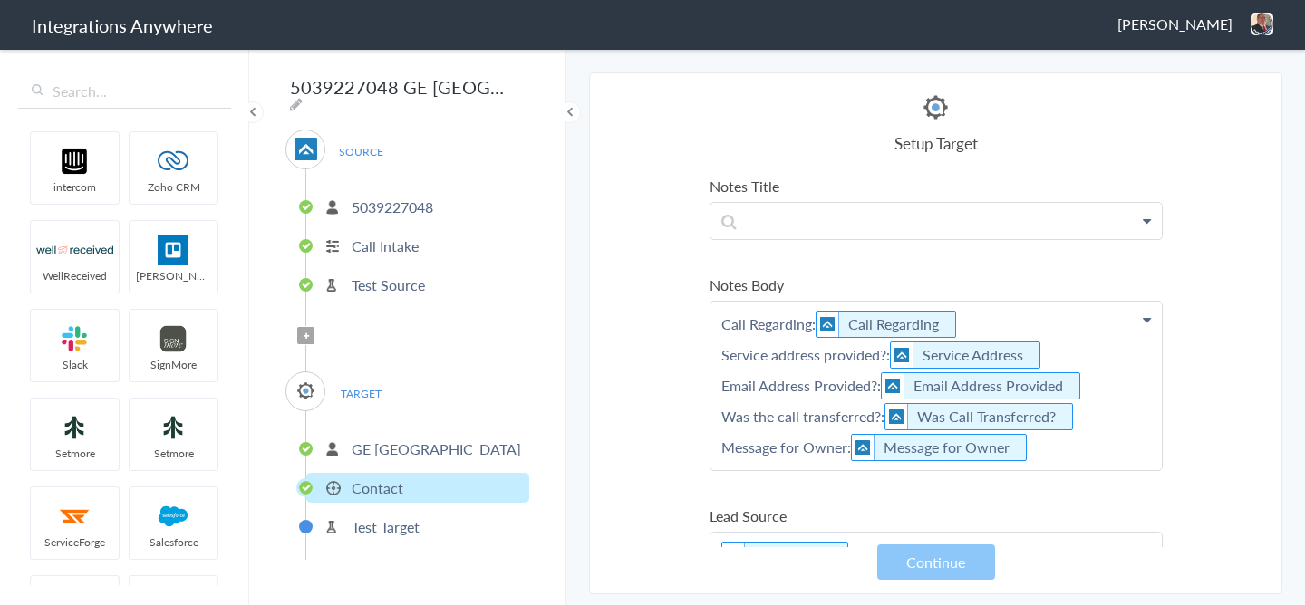
click at [814, 321] on p "Call Regarding: Call Regarding Service address provided?: Service Address Email…" at bounding box center [936, 386] width 451 height 169
click at [889, 346] on p "Call Regarding: Call Regarding Service address provided?: Service Address Email…" at bounding box center [936, 386] width 451 height 169
click at [876, 378] on p "Call Regarding: Call Regarding Service address provided?: Service Address Email…" at bounding box center [936, 386] width 451 height 169
click at [885, 411] on Transferred\? "Was Call Transferred?" at bounding box center [985, 416] width 201 height 27
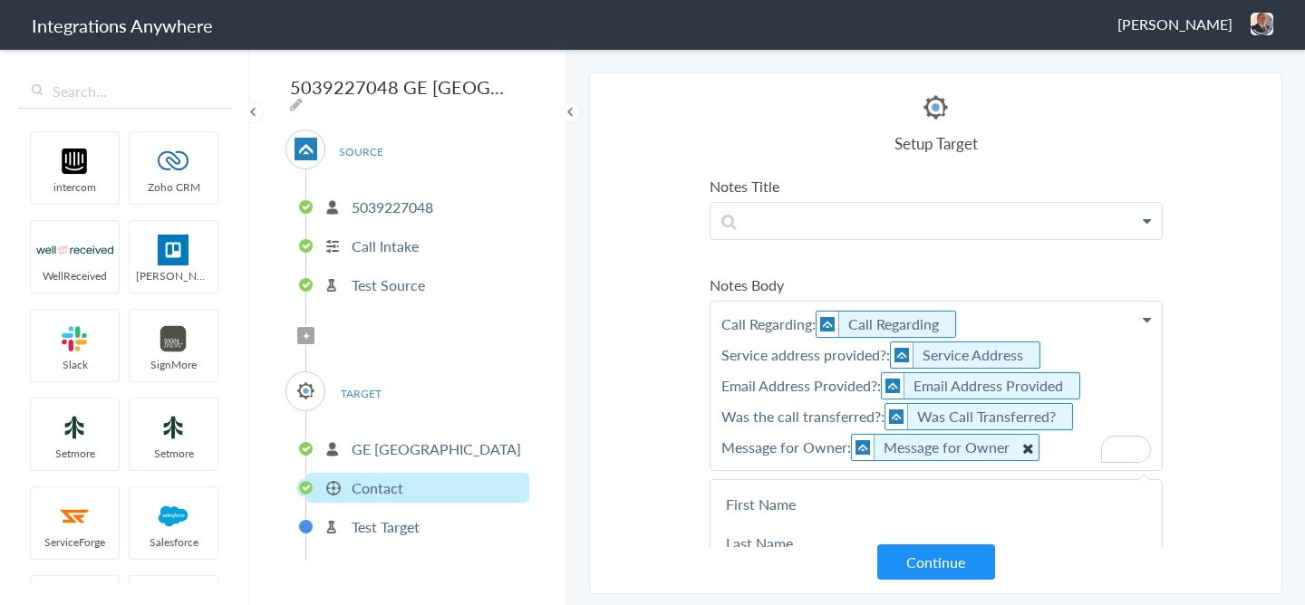
click at [852, 446] on img "To enrich screen reader interactions, please activate Accessibility in Grammarl…" at bounding box center [863, 447] width 23 height 25
click at [847, 447] on p "Call Regarding: Call Regarding Service address provided?: Service Address Email…" at bounding box center [936, 386] width 451 height 169
click at [1256, 315] on section "Select Account 2529669023 Rename Delete ([DATE]) 7043967894 Rename Delete ([DAT…" at bounding box center [935, 334] width 693 height 522
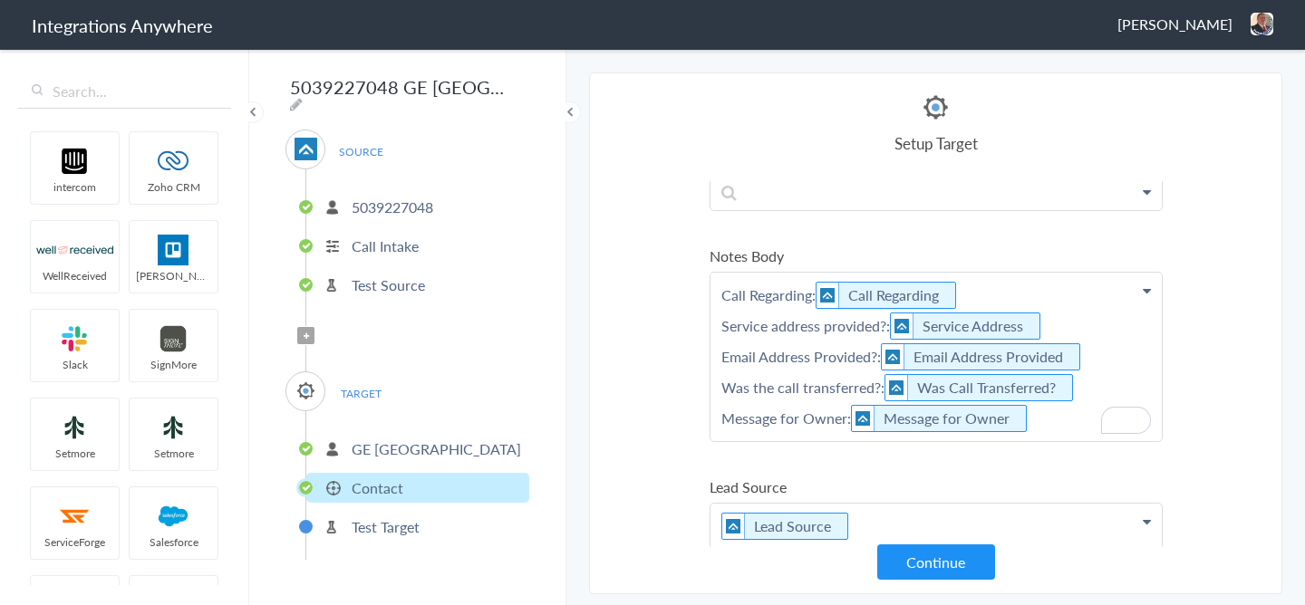
scroll to position [0, 0]
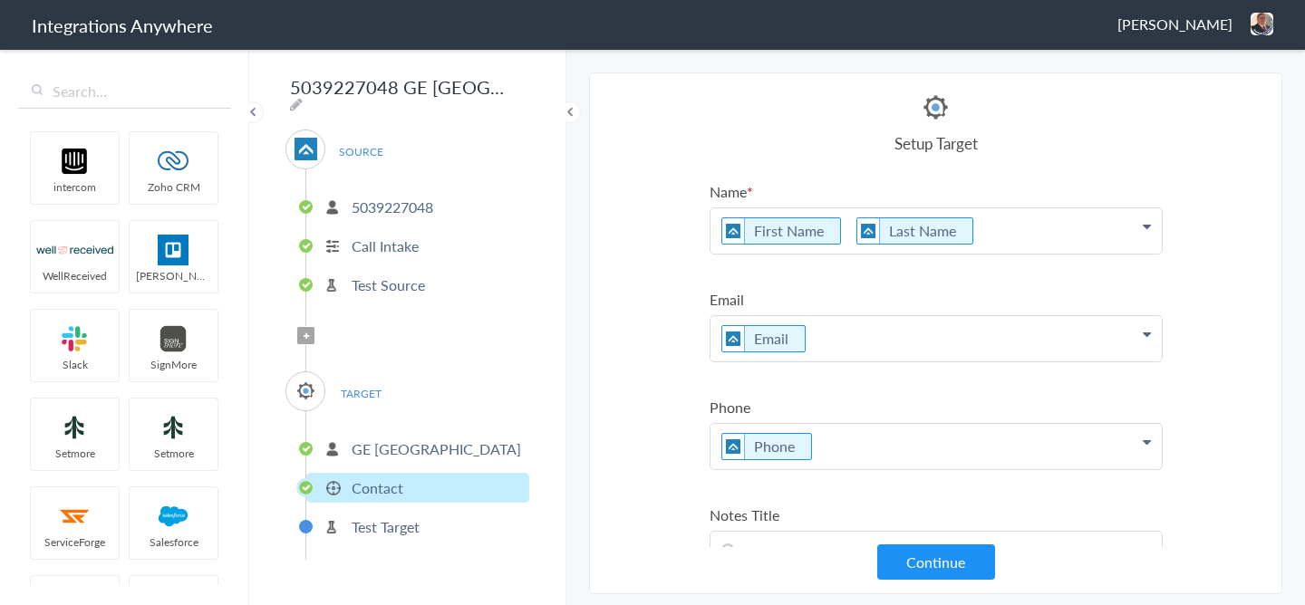
click at [846, 233] on p "First Name Last Name" at bounding box center [936, 230] width 451 height 45
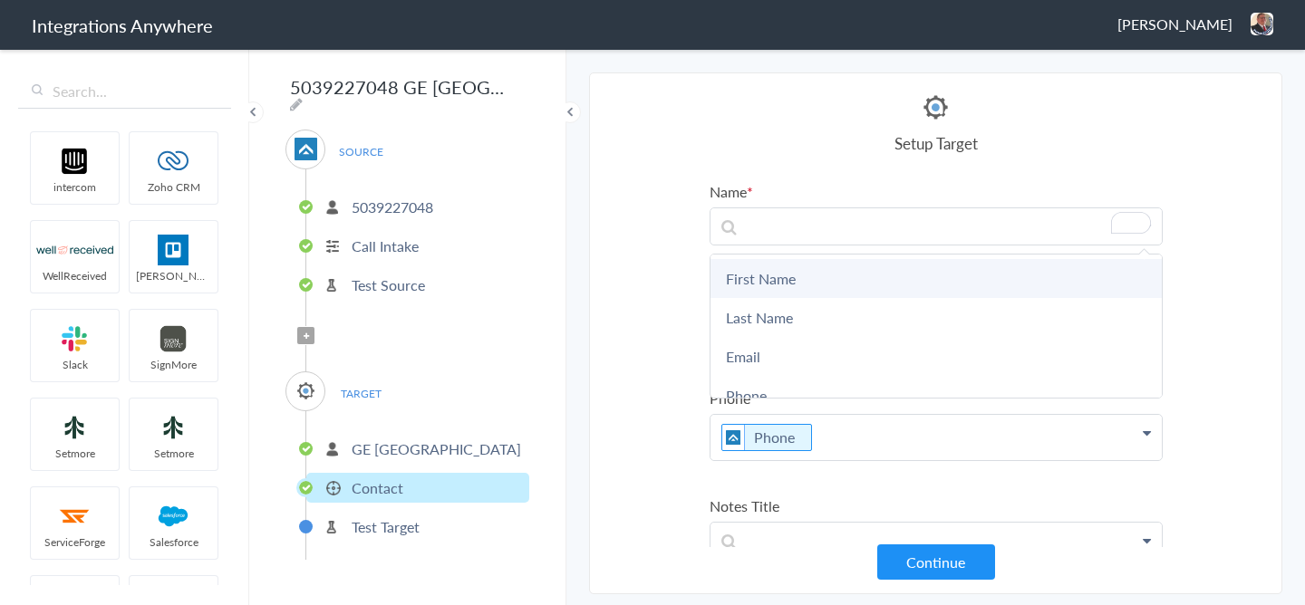
click at [851, 281] on link "First Name" at bounding box center [936, 278] width 451 height 39
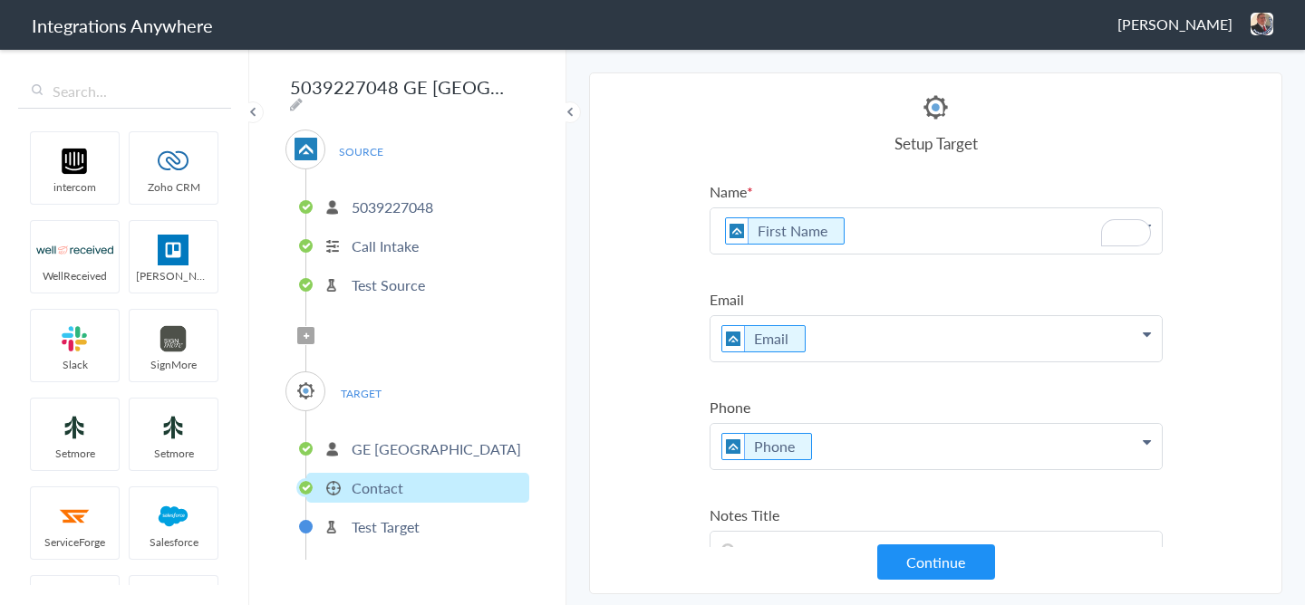
click at [895, 245] on p "First Name" at bounding box center [936, 230] width 451 height 45
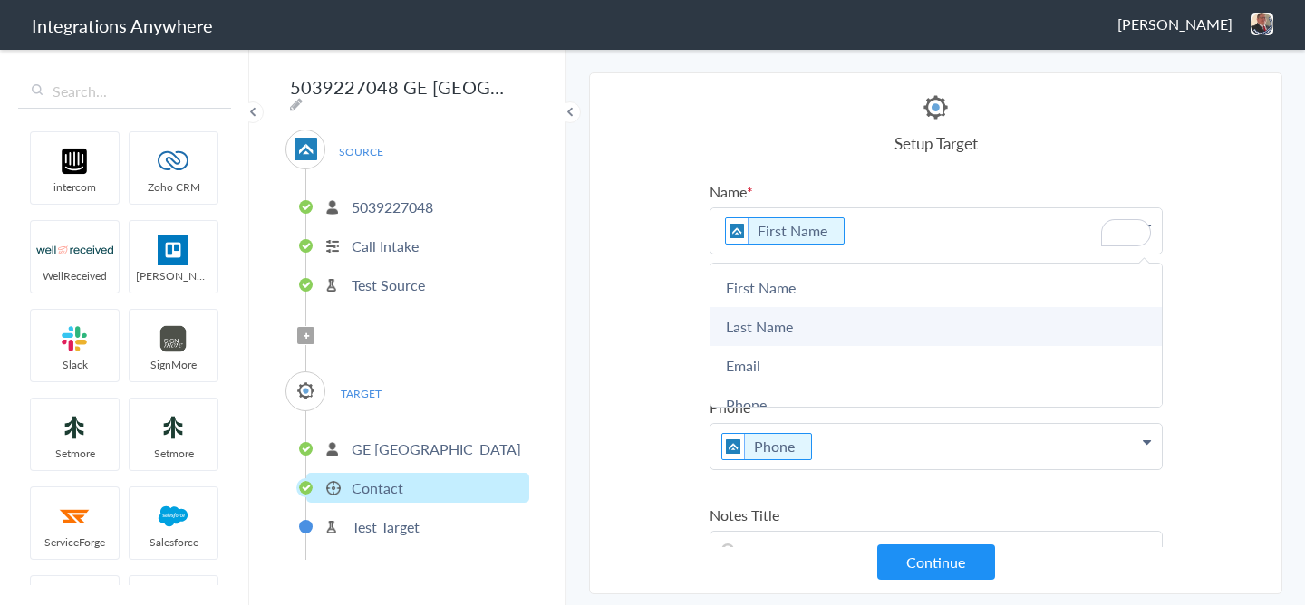
click at [814, 320] on link "Last Name" at bounding box center [936, 326] width 451 height 39
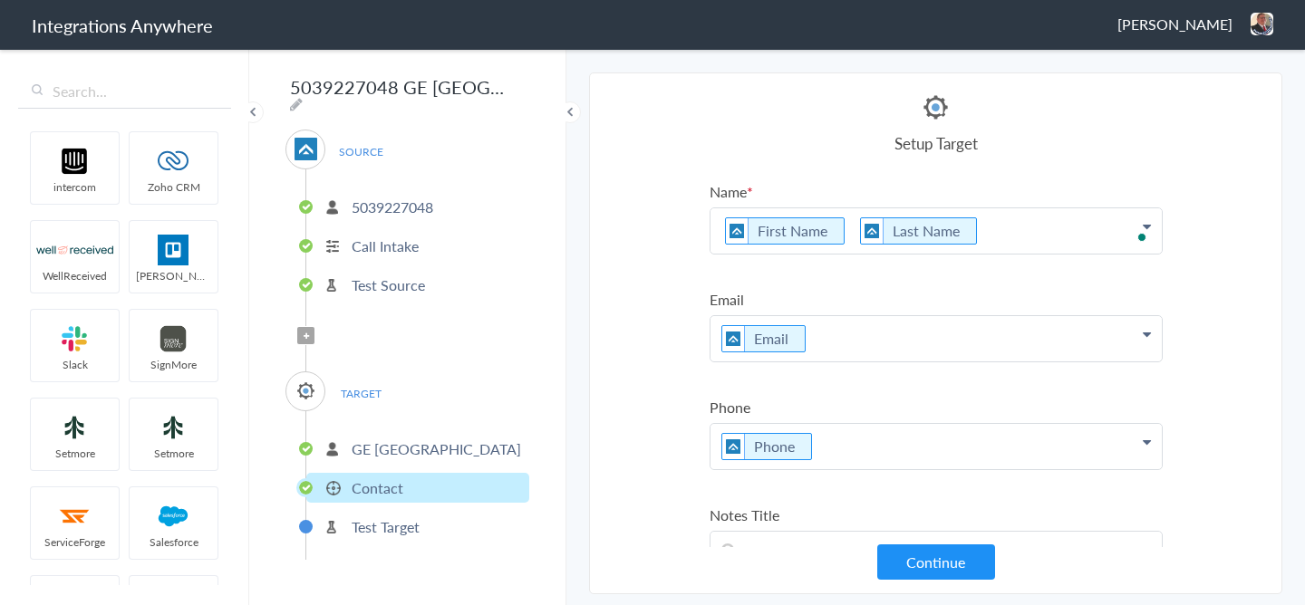
click at [1200, 273] on section "Select Account 2529669023 Rename Delete (5 days ago) 7043967894 Rename Delete (…" at bounding box center [935, 334] width 693 height 522
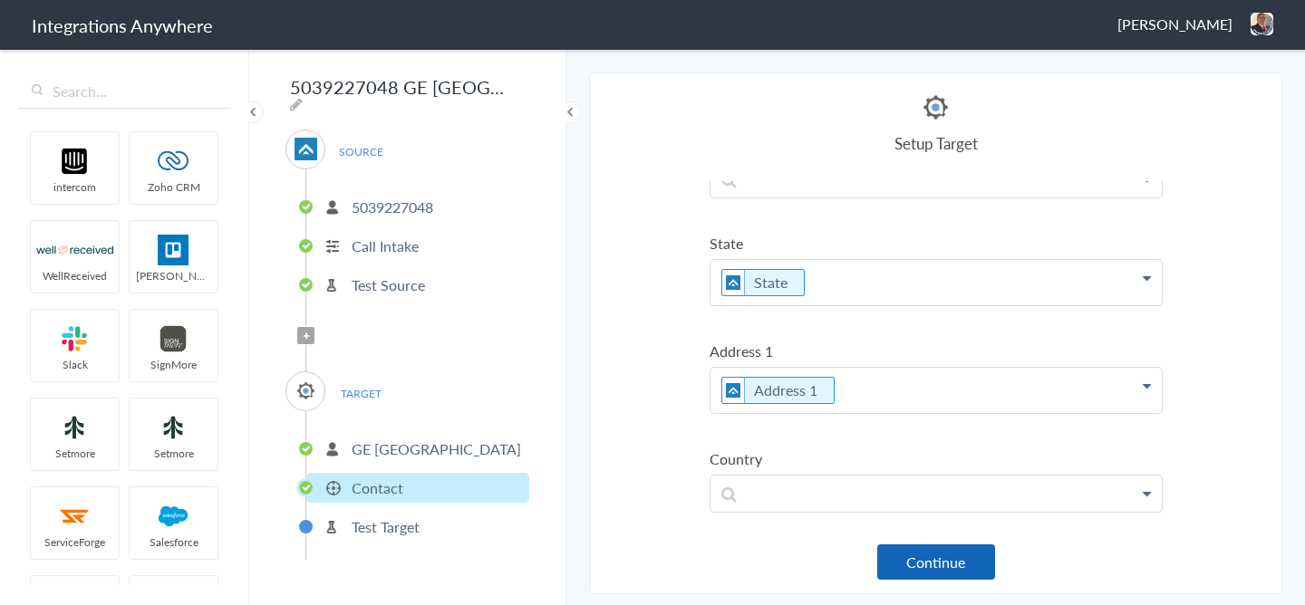
click at [942, 568] on button "Continue" at bounding box center [936, 562] width 118 height 35
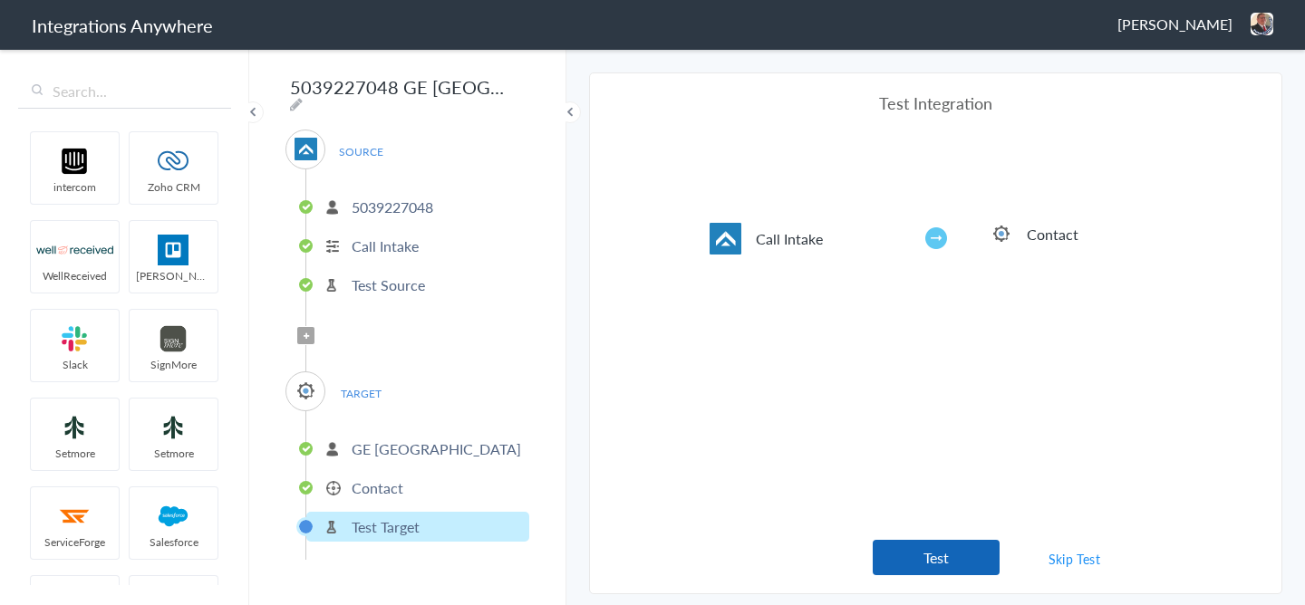
click at [930, 559] on button "Test" at bounding box center [936, 557] width 127 height 35
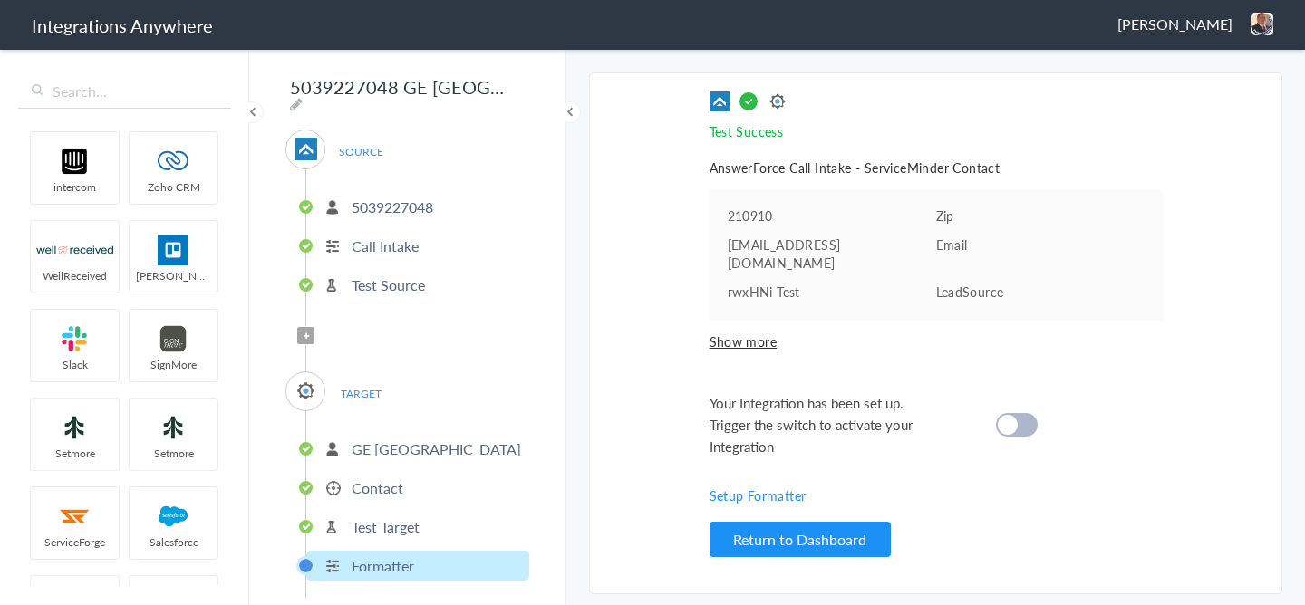
click at [1003, 415] on cite at bounding box center [1008, 425] width 20 height 20
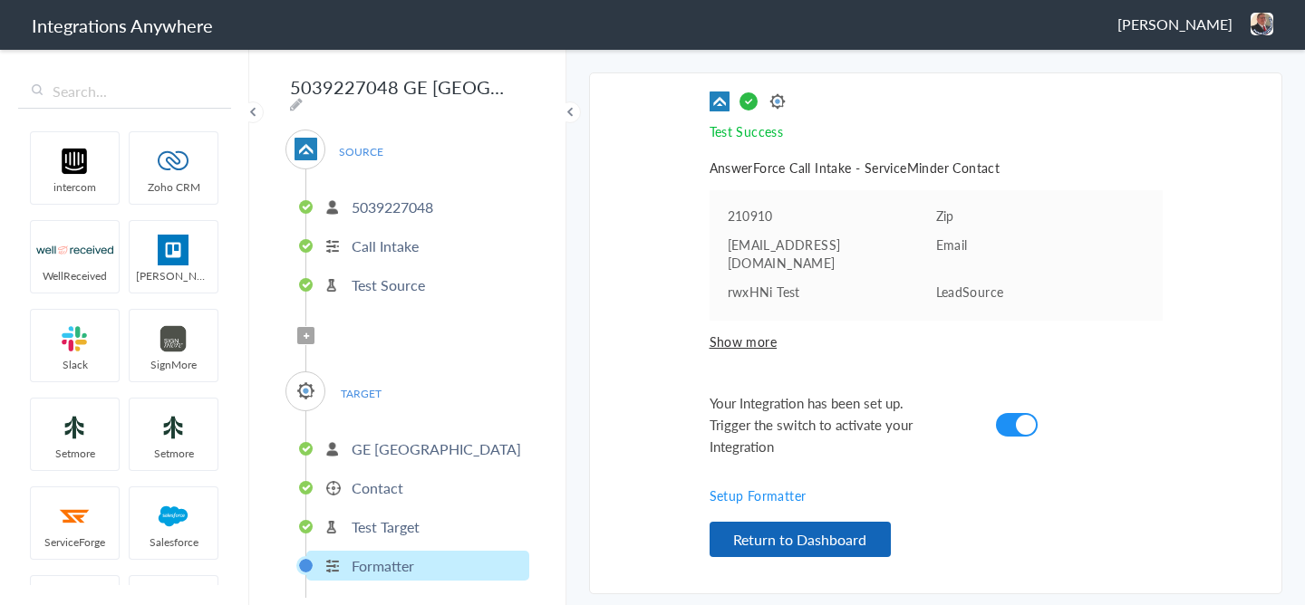
click at [860, 530] on button "Return to Dashboard" at bounding box center [800, 539] width 181 height 35
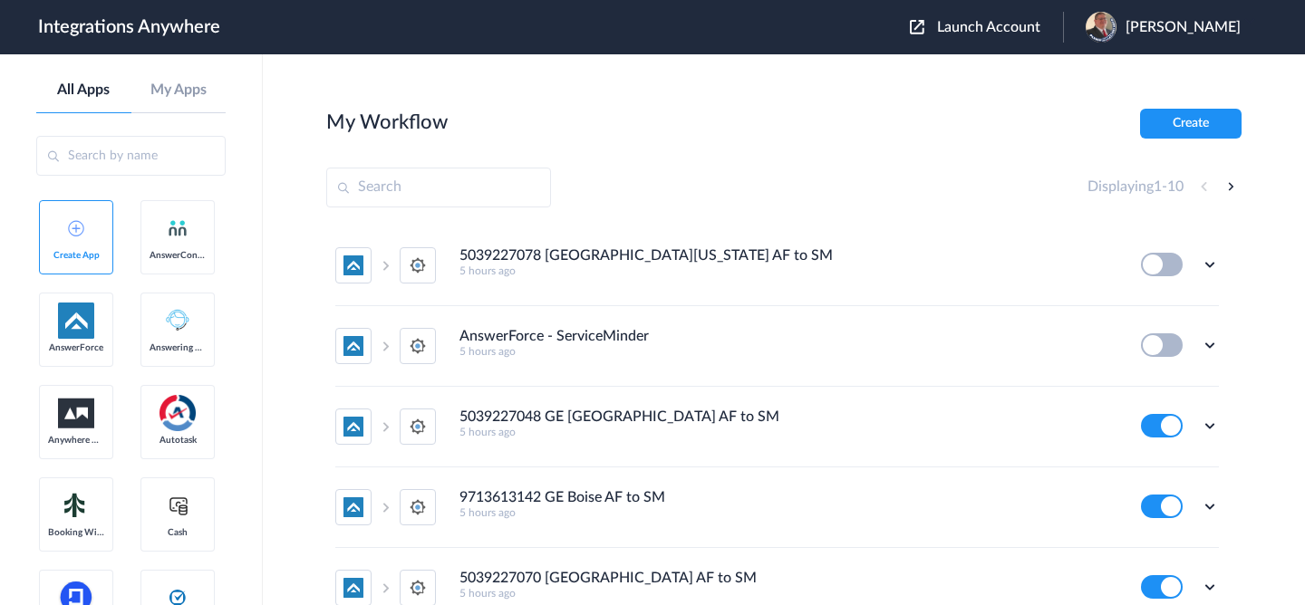
click at [1006, 28] on span "Launch Account" at bounding box center [988, 27] width 103 height 15
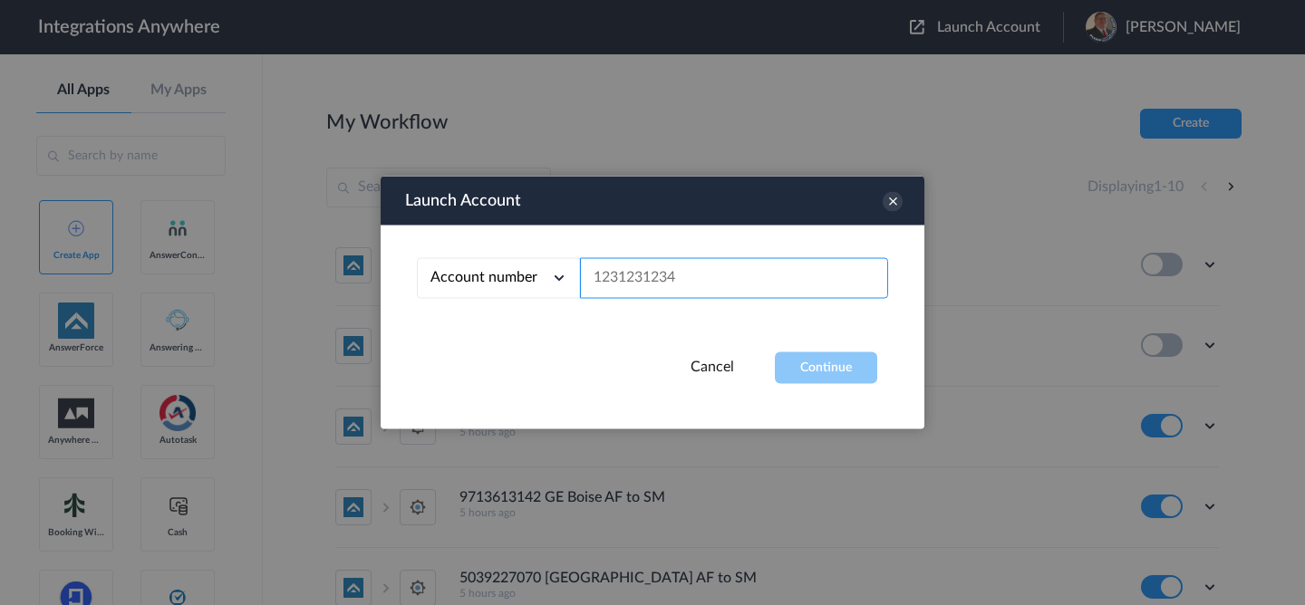
click at [710, 295] on input "text" at bounding box center [734, 278] width 308 height 41
paste input "5039227037"
type input "5039227037"
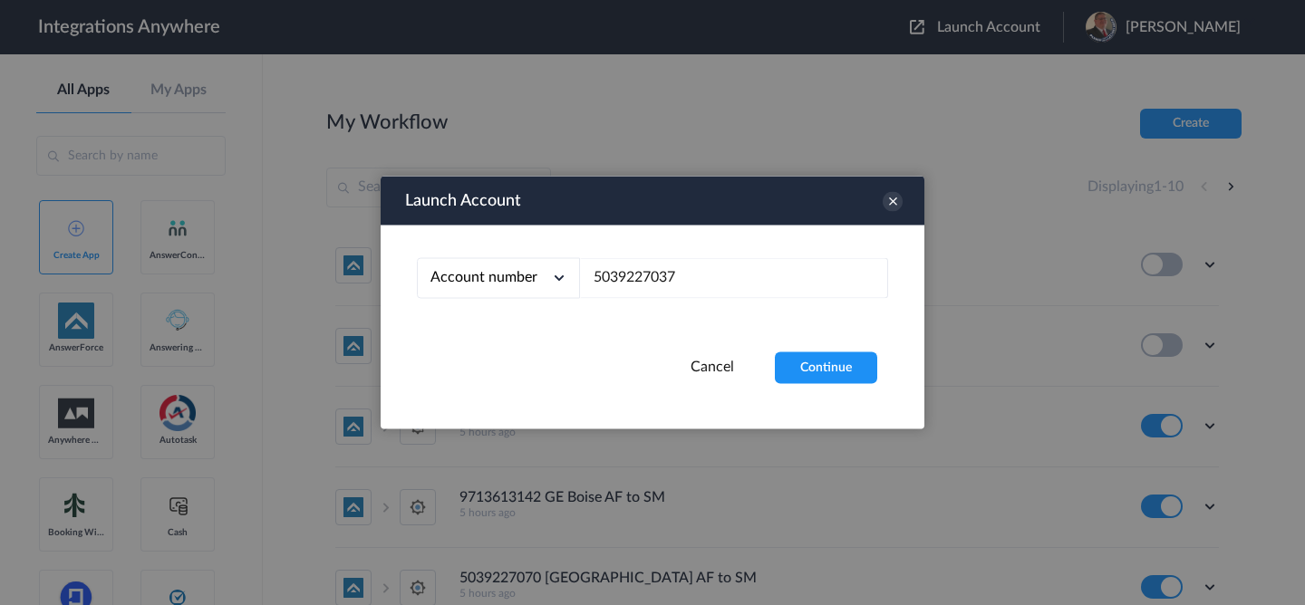
click at [800, 343] on div "Account number Account number Email address 5039227037" at bounding box center [653, 289] width 544 height 127
click at [810, 365] on button "Continue" at bounding box center [826, 369] width 102 height 32
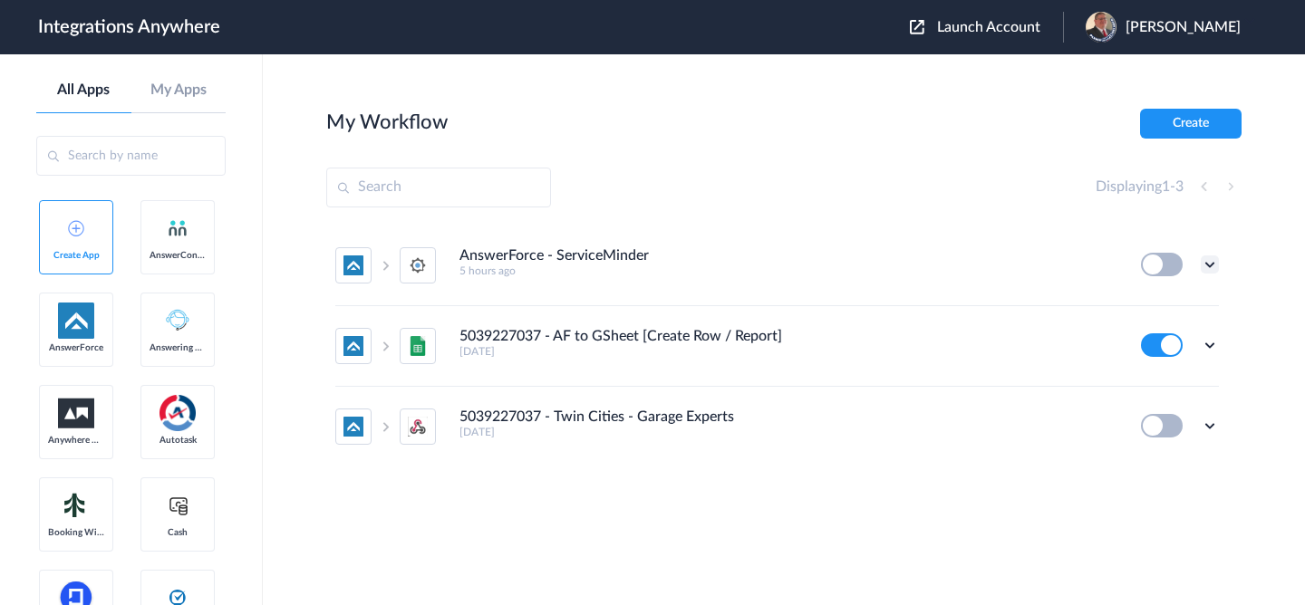
click at [1215, 260] on icon at bounding box center [1210, 265] width 18 height 18
click at [1185, 300] on li "Edit" at bounding box center [1160, 307] width 118 height 34
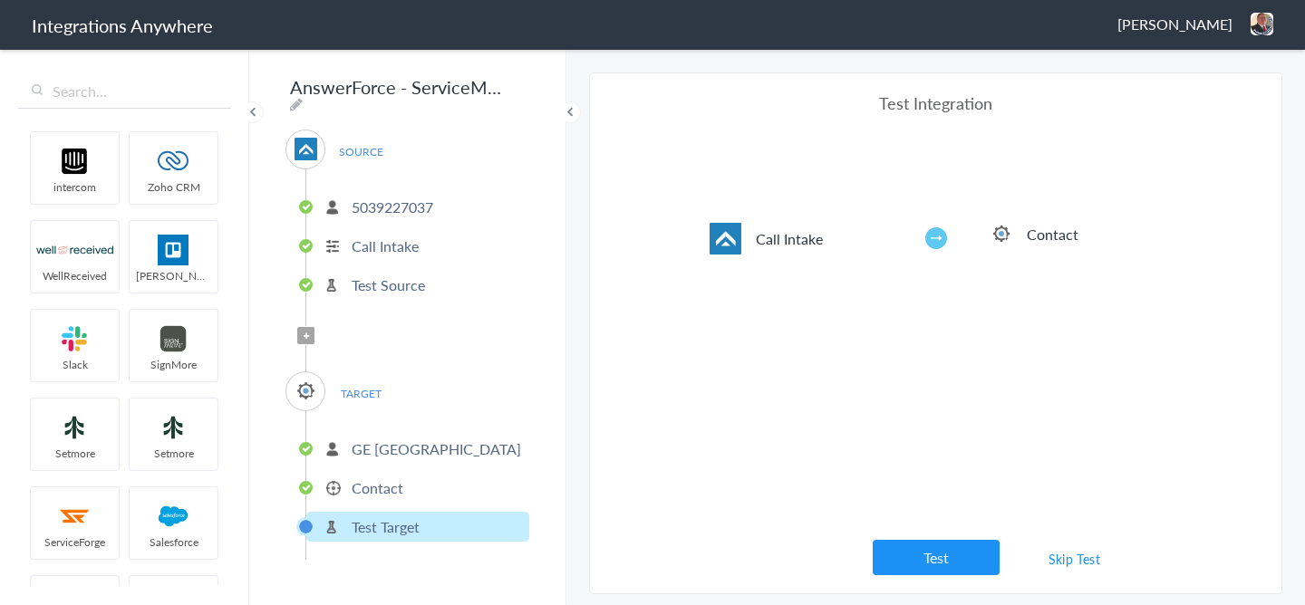
click at [303, 97] on icon at bounding box center [296, 104] width 13 height 15
drag, startPoint x: 483, startPoint y: 85, endPoint x: 208, endPoint y: 76, distance: 274.8
click at [208, 0] on body "Integrations Anywhere [PERSON_NAME] Logout Dashboard intercom Zoho CRM WellRece…" at bounding box center [652, 0] width 1305 height 0
paste input "5039227037"
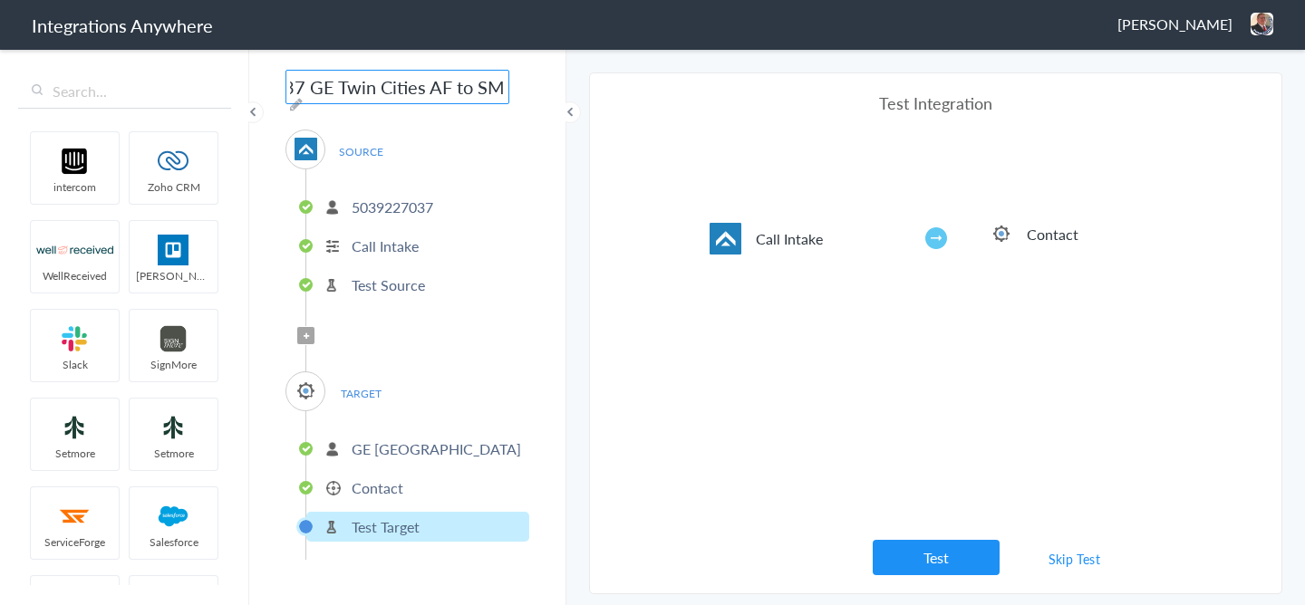
type input "5039227037 GE Twin Cities AF to SM"
click at [580, 180] on main "The system encountered four errors. Check More Trigger Connect Action Setup Tes…" at bounding box center [935, 326] width 739 height 558
click at [395, 481] on p "Contact" at bounding box center [378, 488] width 52 height 21
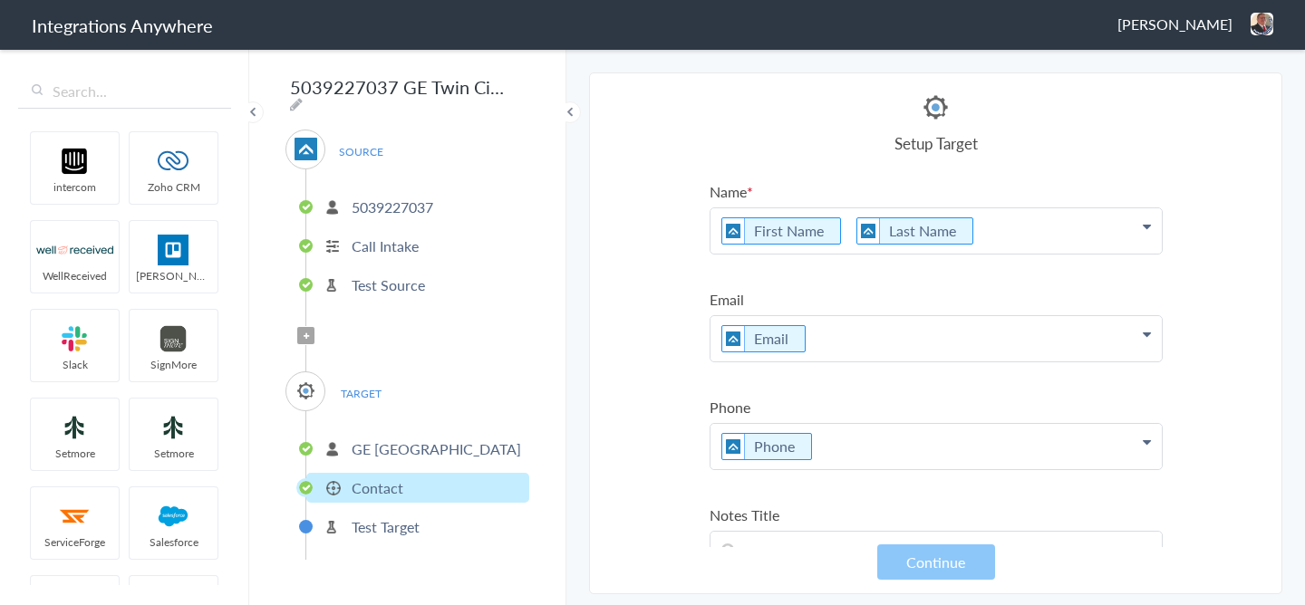
click at [1000, 237] on p "First Name Last Name" at bounding box center [936, 230] width 451 height 45
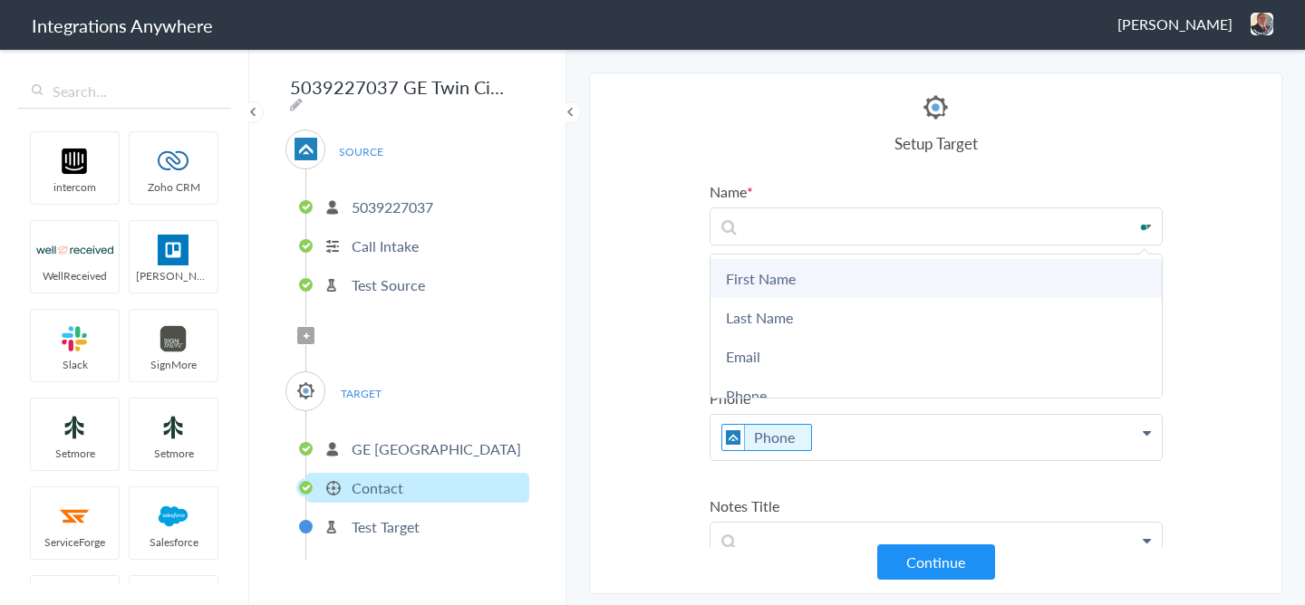
click at [860, 275] on link "First Name" at bounding box center [936, 278] width 451 height 39
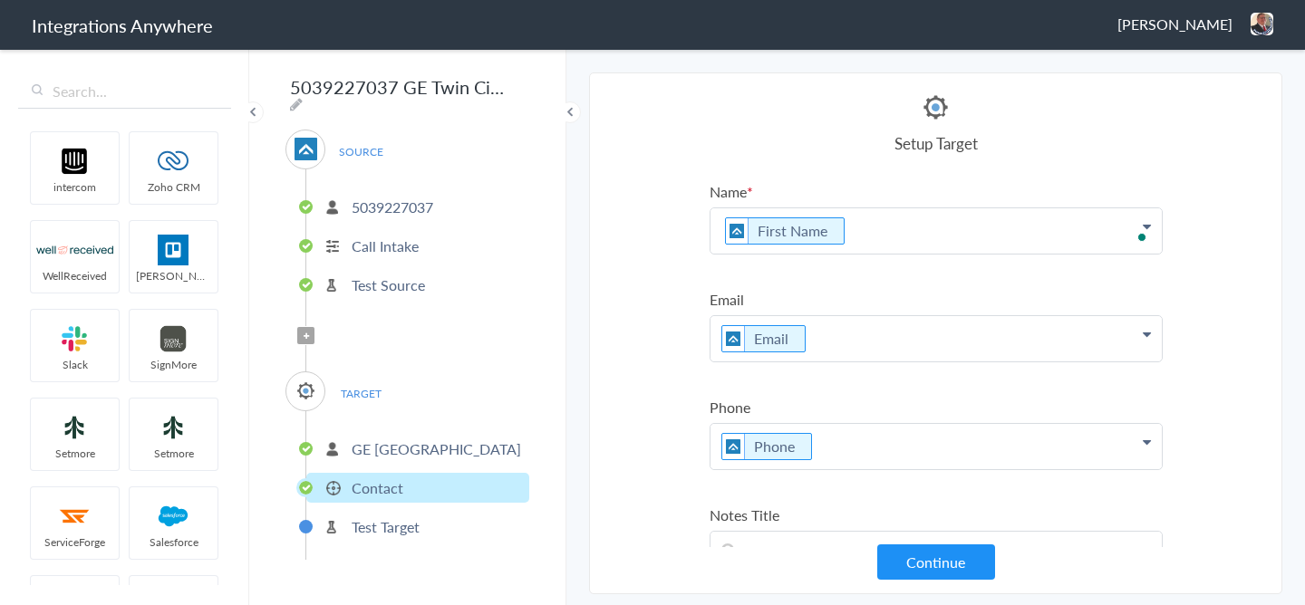
click at [895, 239] on p "First Name" at bounding box center [936, 230] width 451 height 45
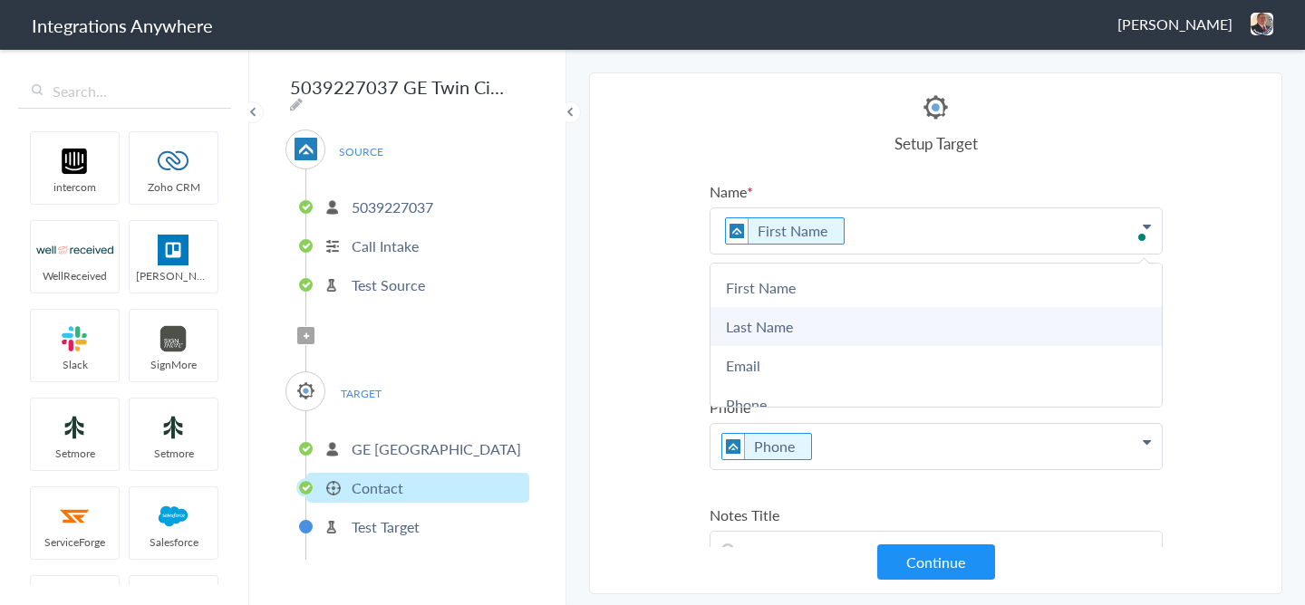
click at [791, 331] on link "Last Name" at bounding box center [936, 326] width 451 height 39
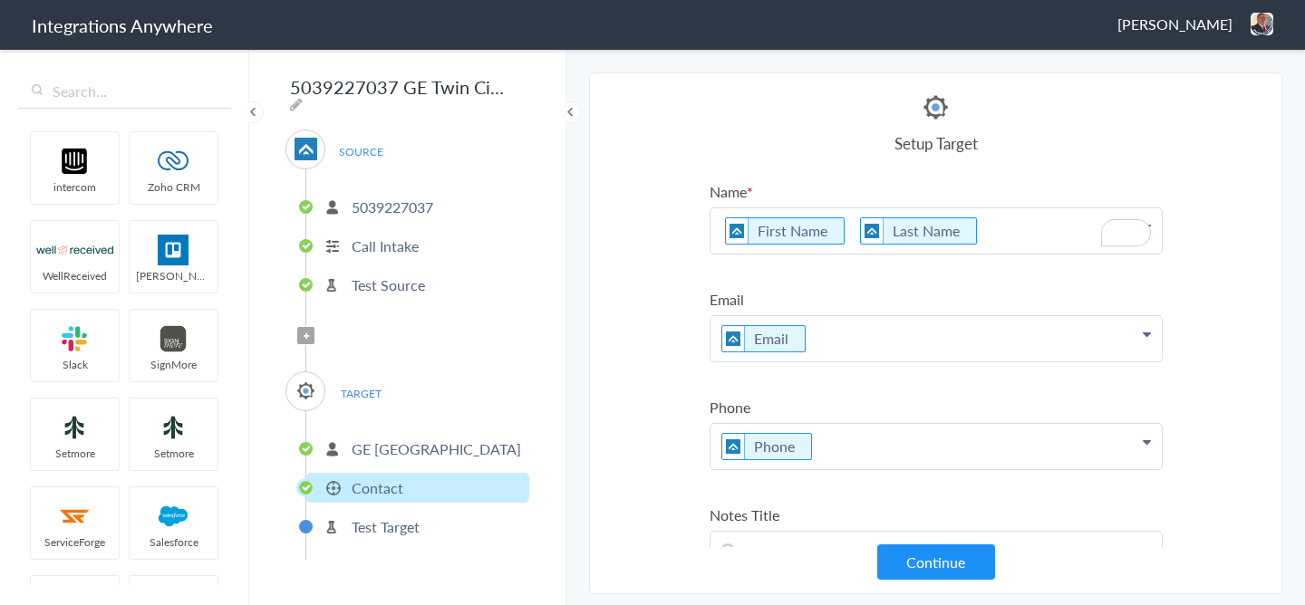
click at [1242, 230] on section "Select Account 2529669023 Rename Delete ([DATE]) 7043967894 Rename Delete ([DAT…" at bounding box center [935, 334] width 693 height 522
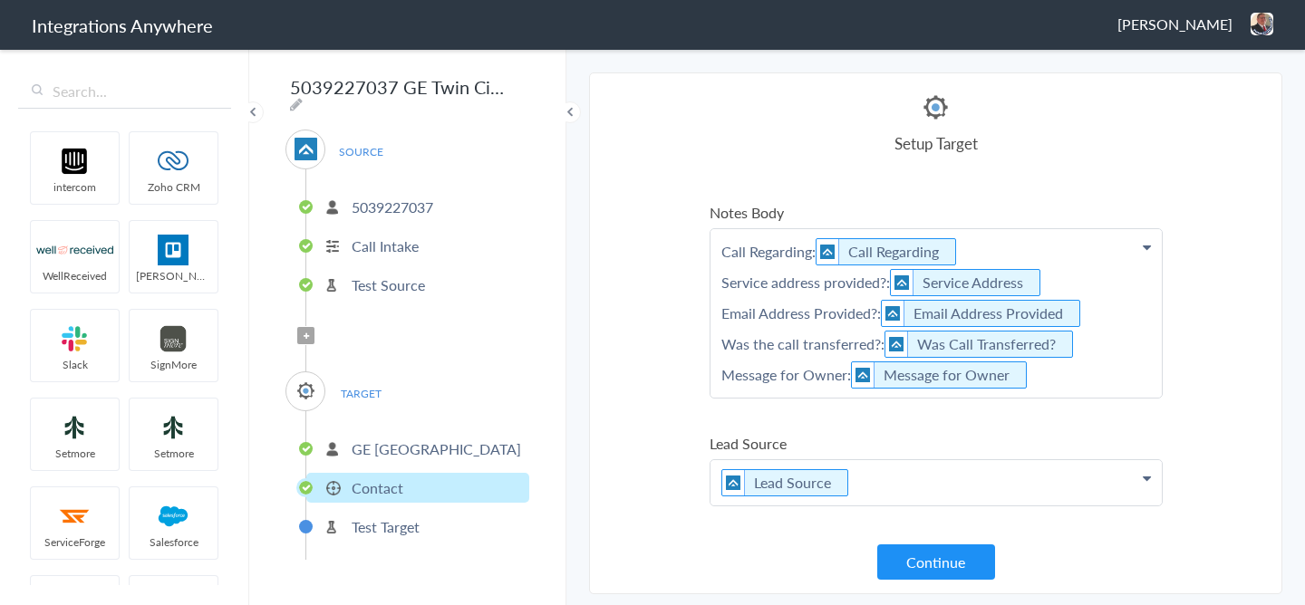
scroll to position [405, 0]
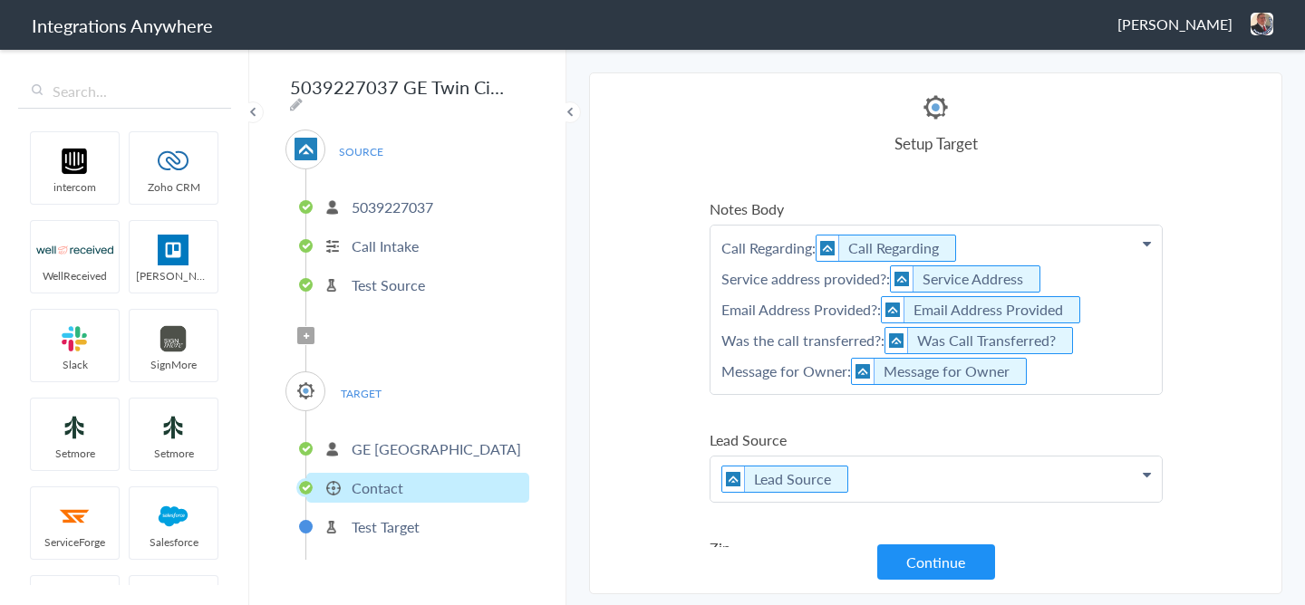
click at [812, 248] on p "Call Regarding: Call Regarding Service address provided?: Service Address Email…" at bounding box center [936, 310] width 451 height 169
click at [874, 301] on p "Call Regarding: Call Regarding Service address provided?: Service Address Email…" at bounding box center [936, 310] width 451 height 169
click at [874, 340] on p "Call Regarding: Call Regarding Service address provided?: Service Address Email…" at bounding box center [936, 310] width 451 height 169
click at [848, 370] on p "Call Regarding: Call Regarding Service address provided?: Service Address Email…" at bounding box center [936, 310] width 451 height 169
click at [1227, 343] on section "Select Account 2529669023 Rename Delete ([DATE]) 7043967894 Rename Delete ([DAT…" at bounding box center [935, 334] width 693 height 522
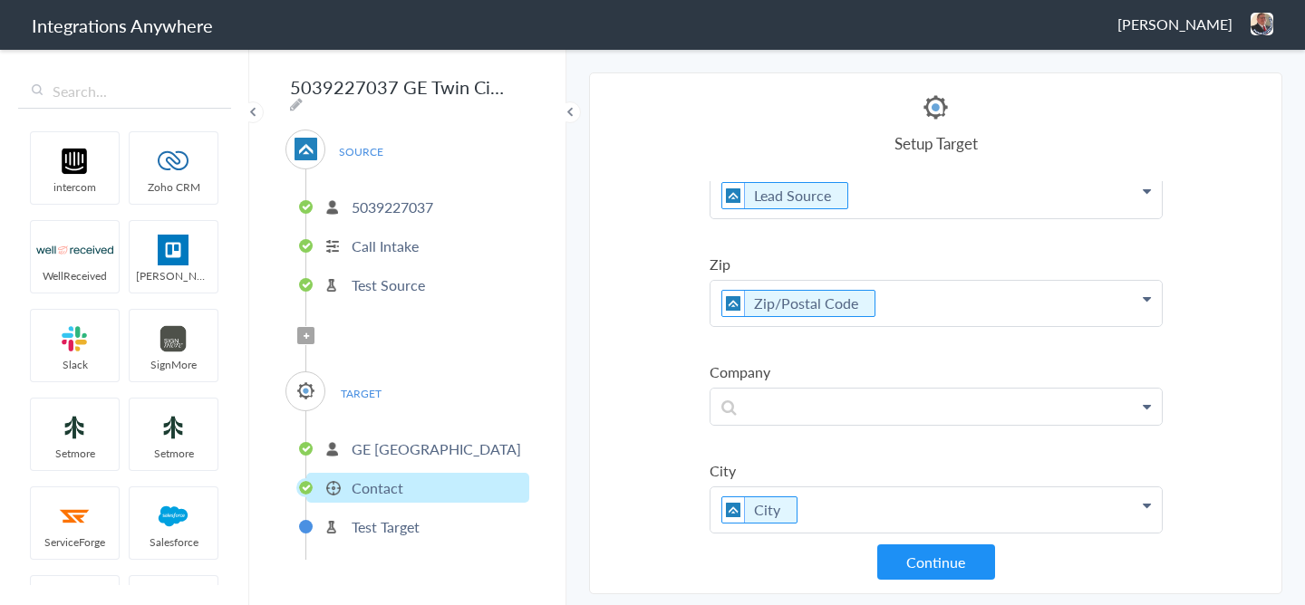
scroll to position [792, 0]
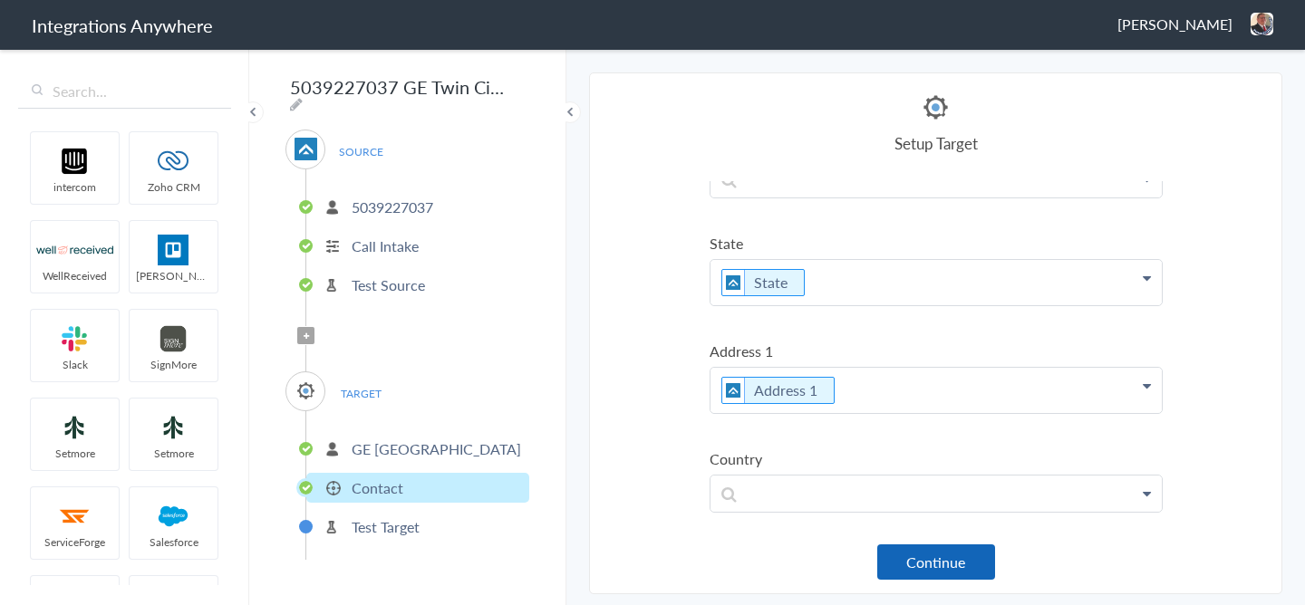
click at [939, 557] on button "Continue" at bounding box center [936, 562] width 118 height 35
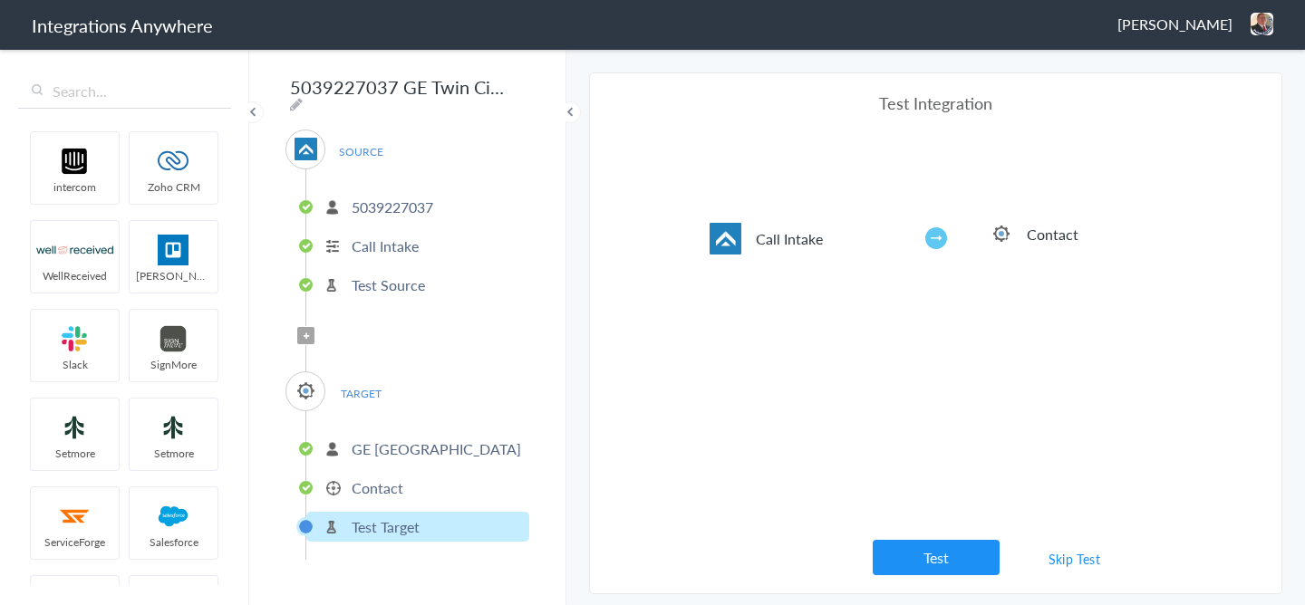
click at [983, 533] on div "Test Integration Call Intake Contact View test data Your Integration has been s…" at bounding box center [936, 334] width 453 height 484
click at [983, 535] on div "Test Integration Call Intake Contact View test data Your Integration has been s…" at bounding box center [936, 334] width 453 height 484
click at [979, 545] on button "Test" at bounding box center [936, 557] width 127 height 35
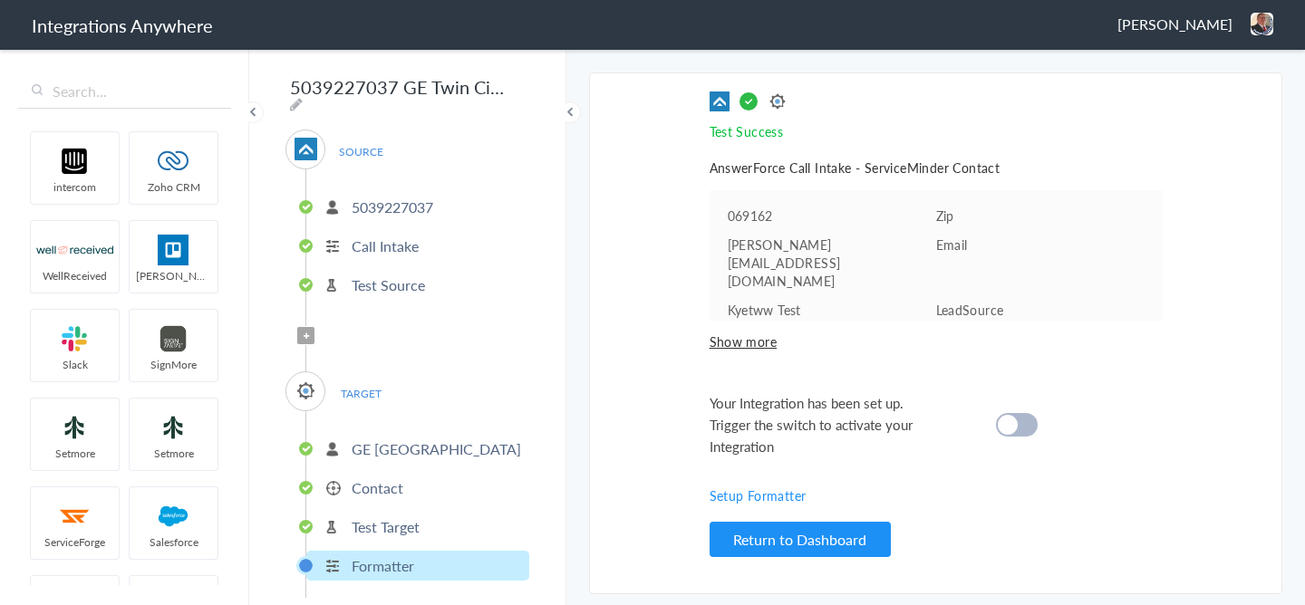
click at [1018, 392] on div "Your Integration has been set up. Trigger the switch to activate your Integrati…" at bounding box center [914, 424] width 408 height 65
click at [1009, 415] on cite at bounding box center [1008, 425] width 20 height 20
click at [748, 333] on span "Show more" at bounding box center [936, 342] width 453 height 18
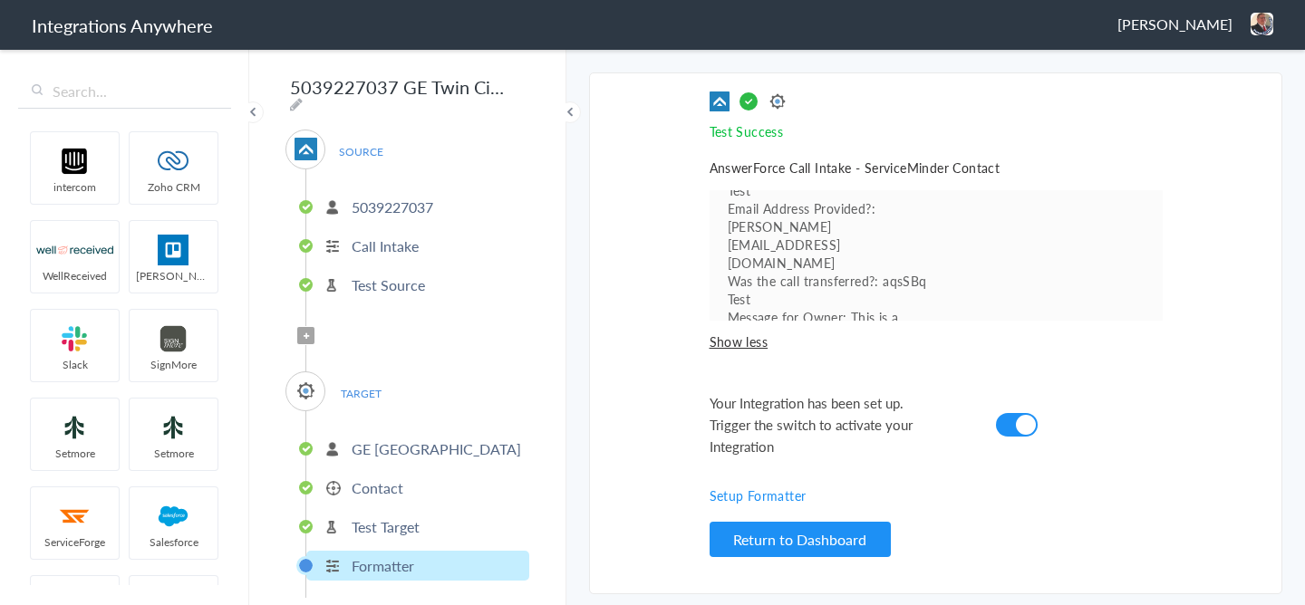
click at [808, 347] on span "Show less" at bounding box center [936, 342] width 453 height 18
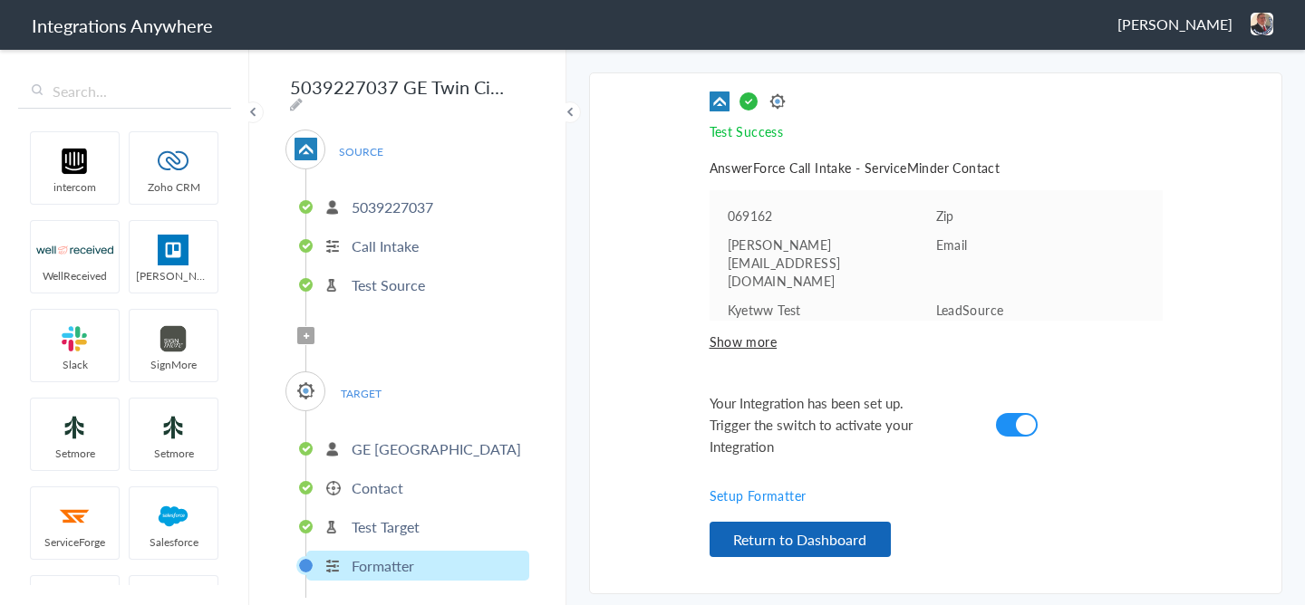
click at [791, 527] on button "Return to Dashboard" at bounding box center [800, 539] width 181 height 35
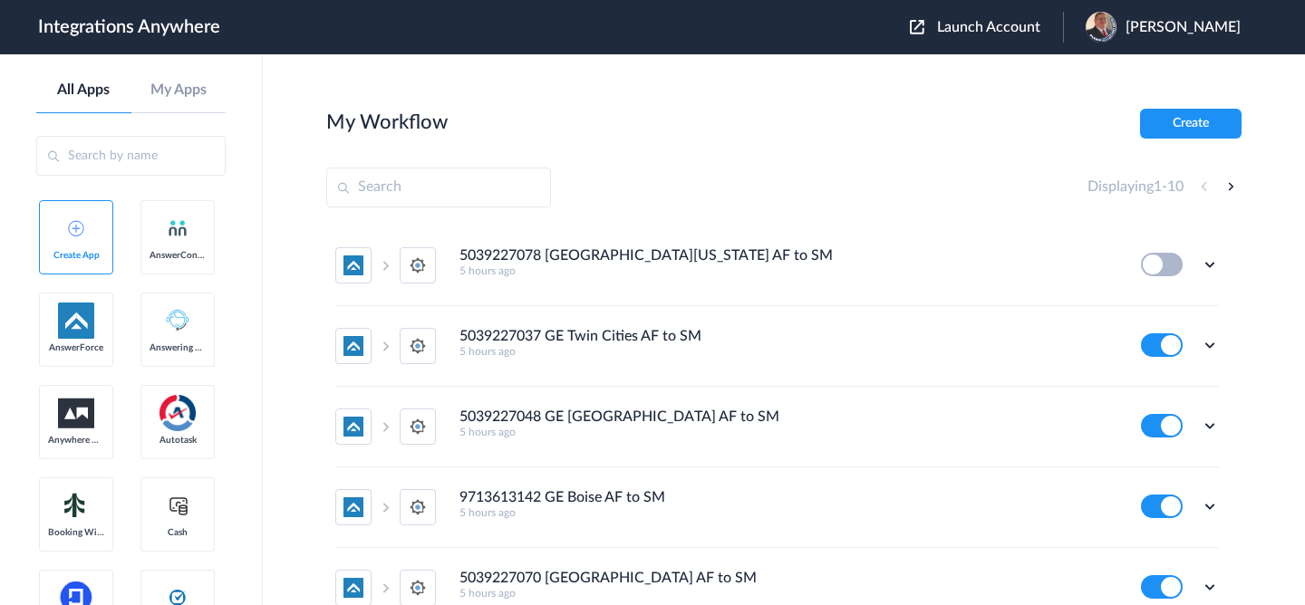
click at [987, 21] on span "Launch Account" at bounding box center [988, 27] width 103 height 15
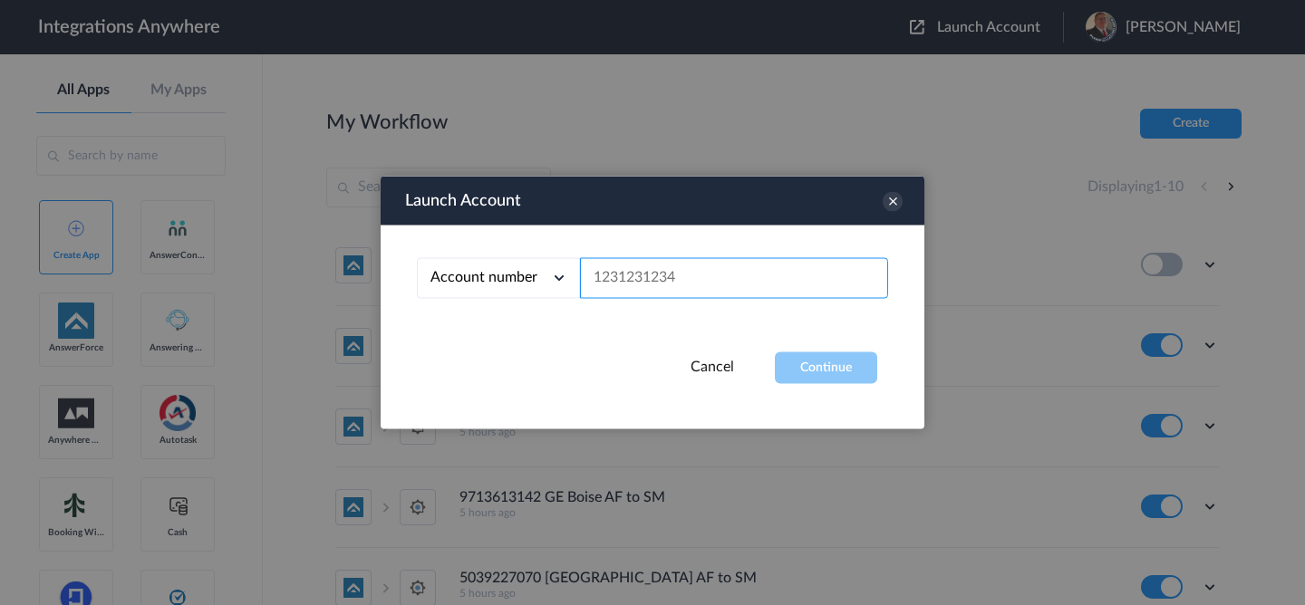
click at [678, 279] on input "text" at bounding box center [734, 278] width 308 height 41
paste input "Virginia Peninsula"
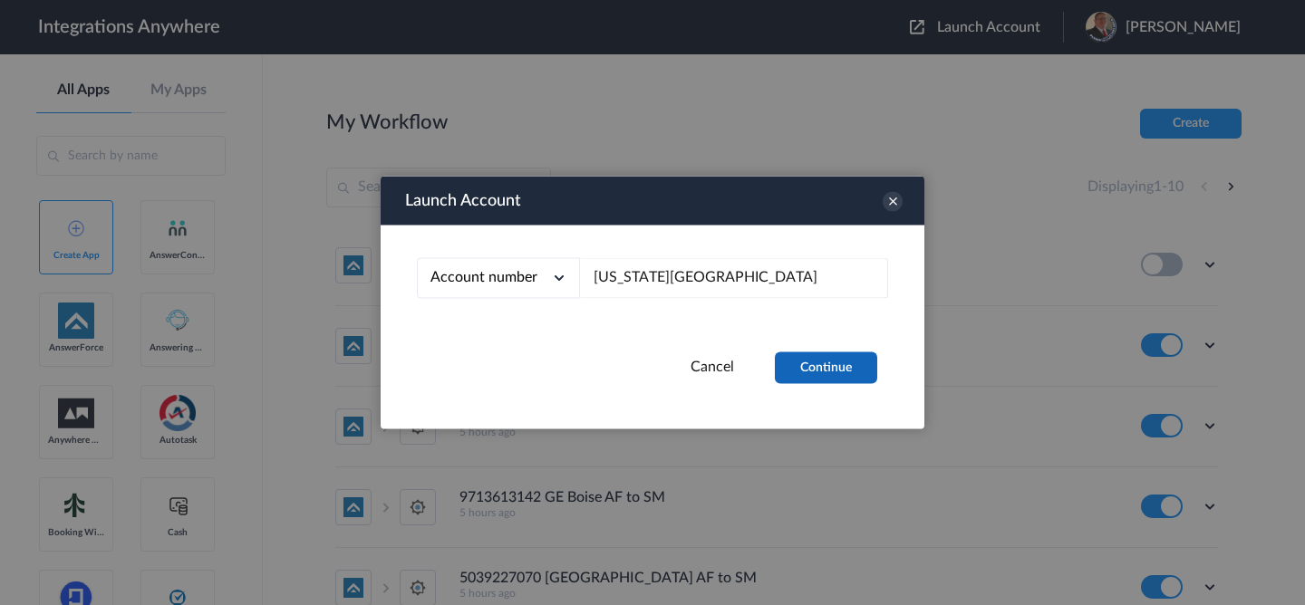
click at [815, 363] on button "Continue" at bounding box center [826, 369] width 102 height 32
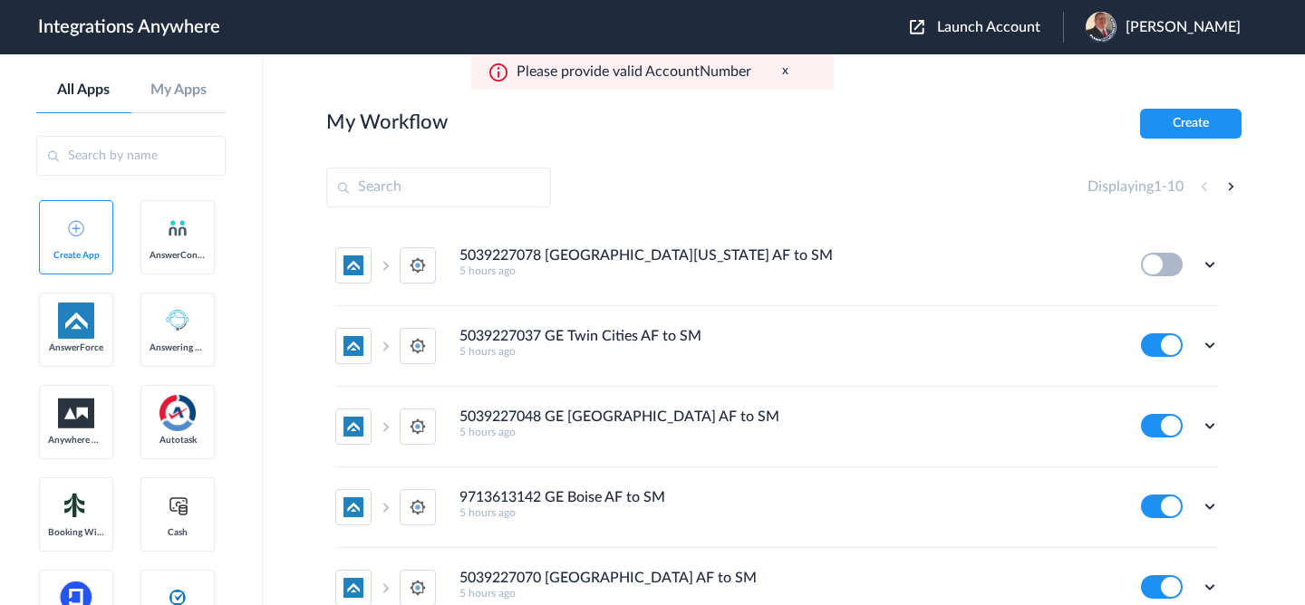
click at [972, 20] on span "Launch Account" at bounding box center [988, 27] width 103 height 15
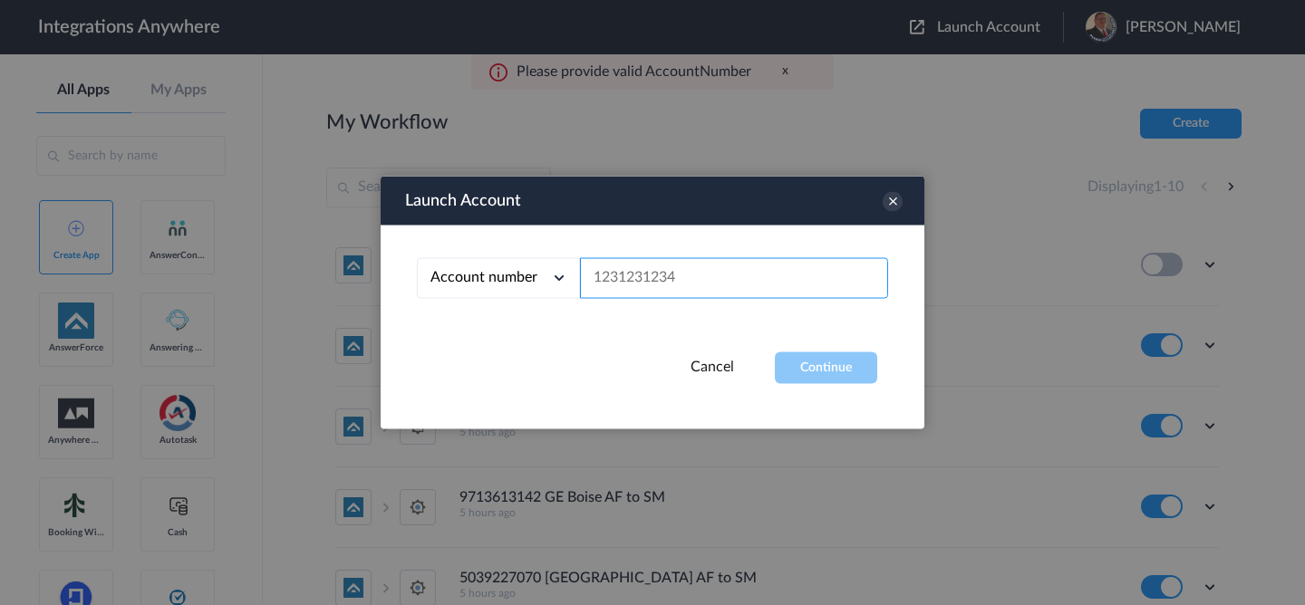
click at [717, 265] on input "text" at bounding box center [734, 278] width 308 height 41
paste input "5039227078"
type input "5039227078"
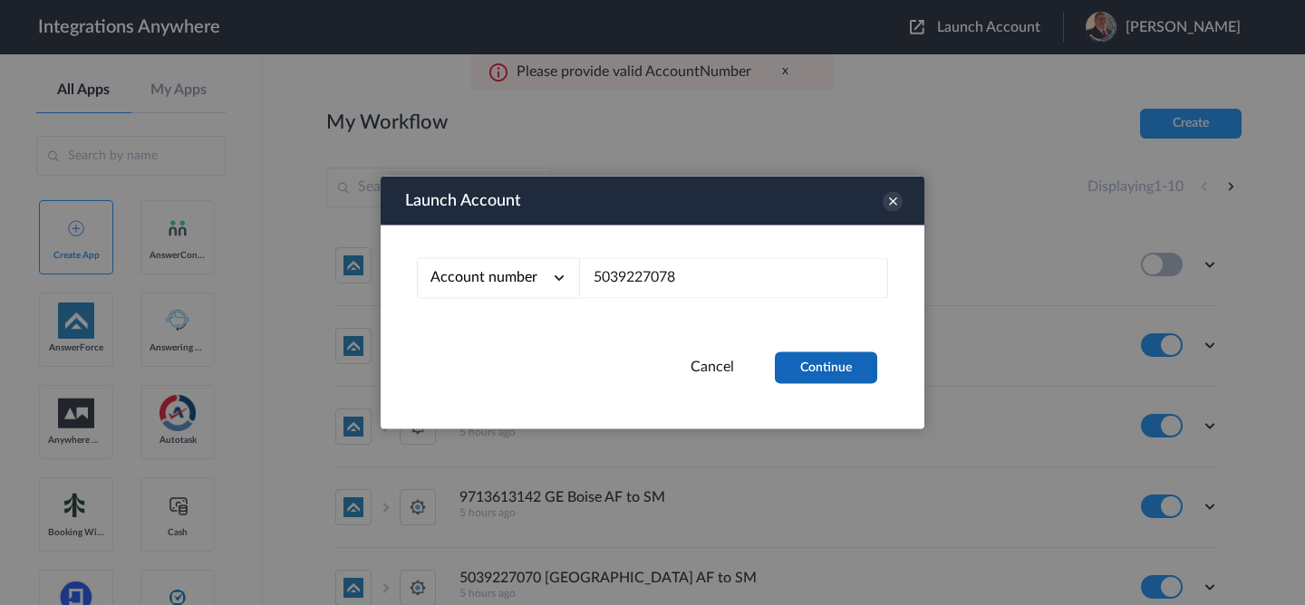
click at [794, 361] on button "Continue" at bounding box center [826, 369] width 102 height 32
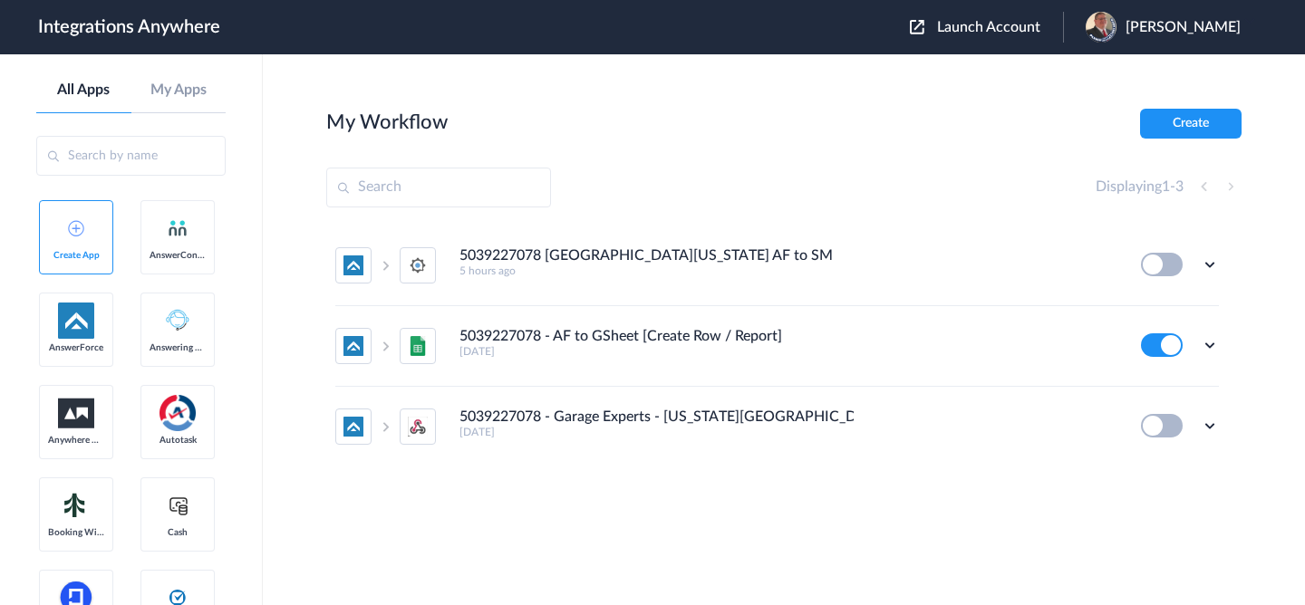
click at [1215, 253] on div "Edit Task history Delete" at bounding box center [1180, 265] width 78 height 24
click at [1211, 270] on icon at bounding box center [1210, 265] width 18 height 18
click at [1160, 311] on li "Edit" at bounding box center [1160, 307] width 118 height 34
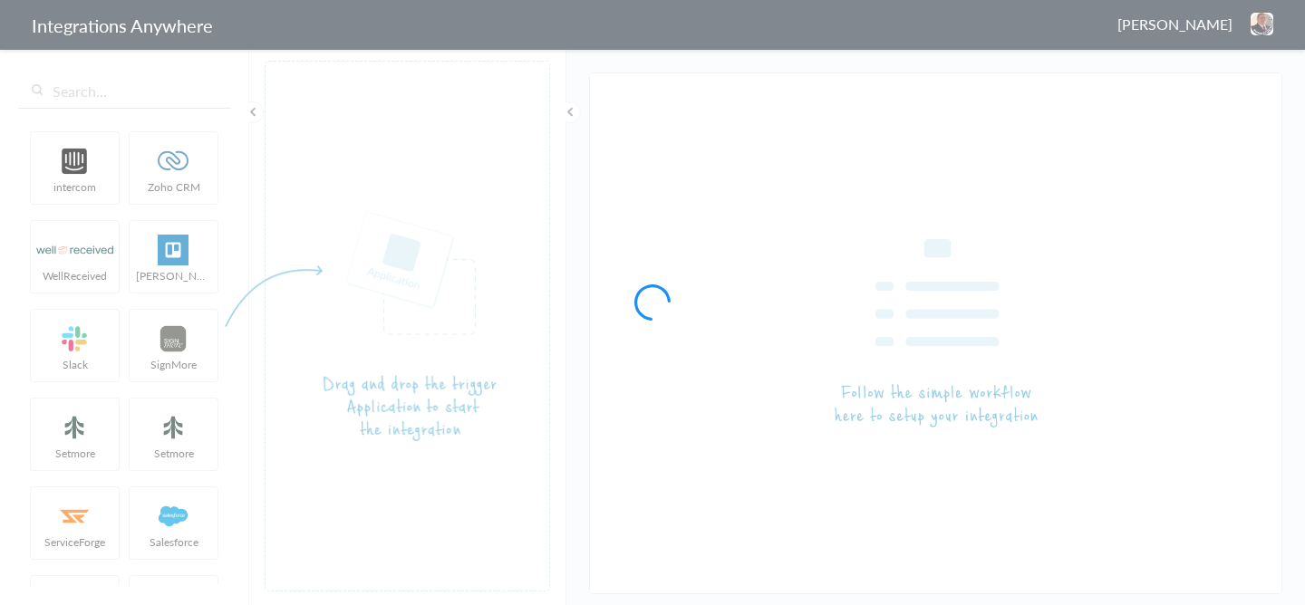
type input "5039227078 [GEOGRAPHIC_DATA][US_STATE] AF to SM"
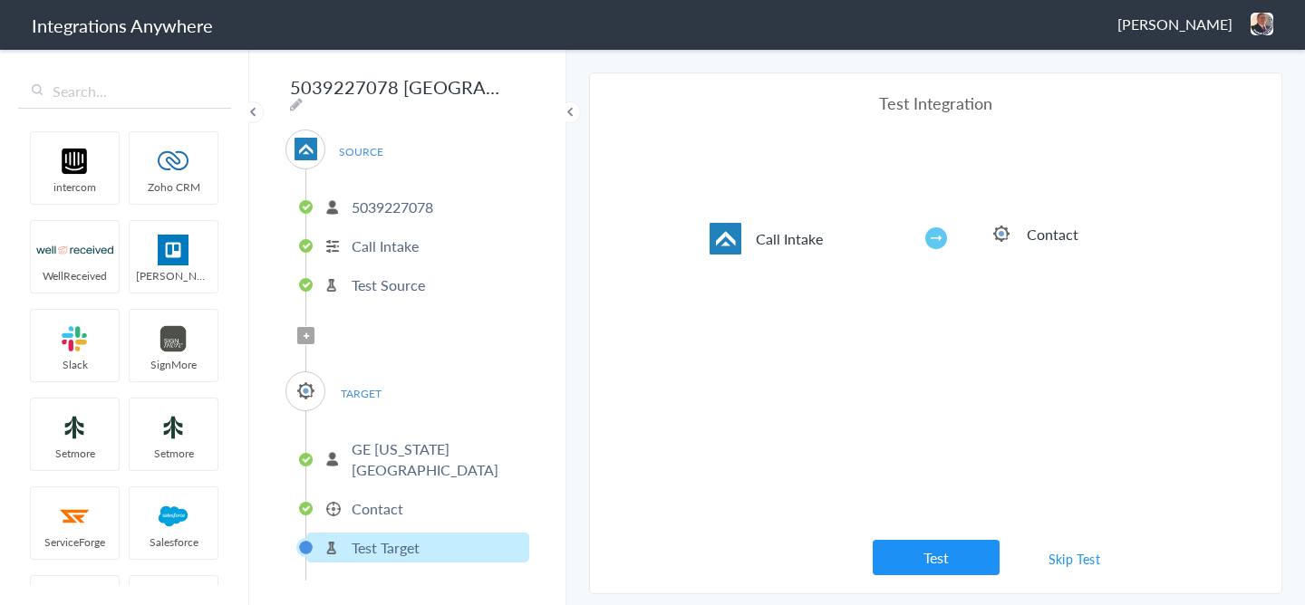
click at [415, 494] on li "Contact" at bounding box center [417, 509] width 223 height 30
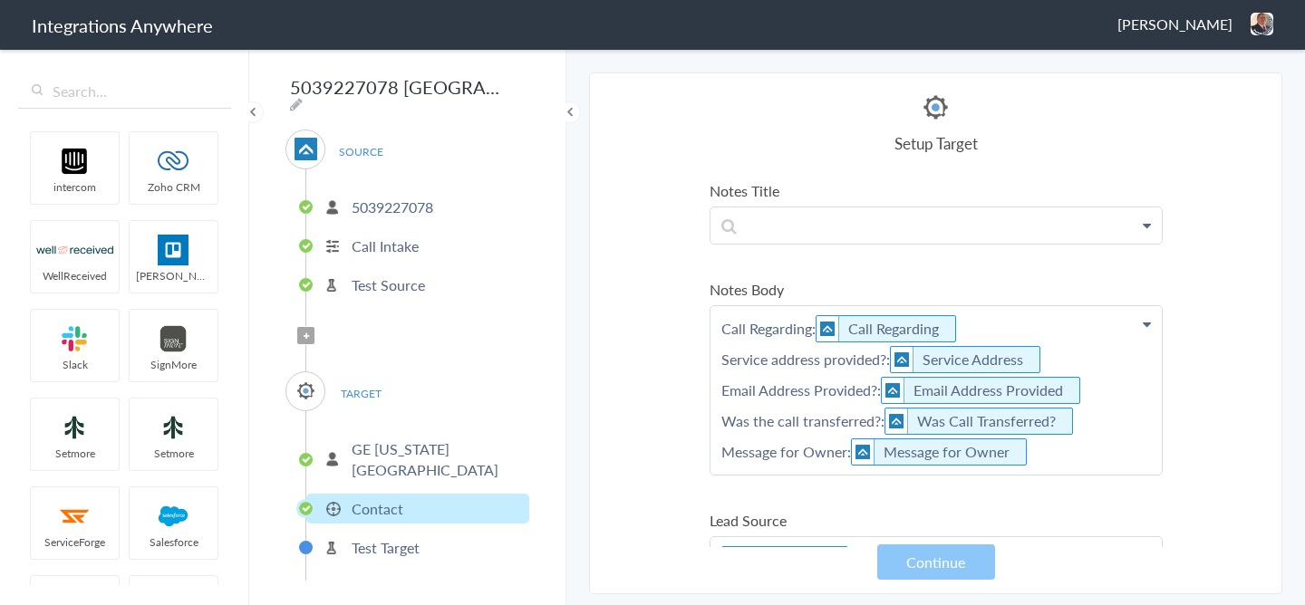
scroll to position [339, 0]
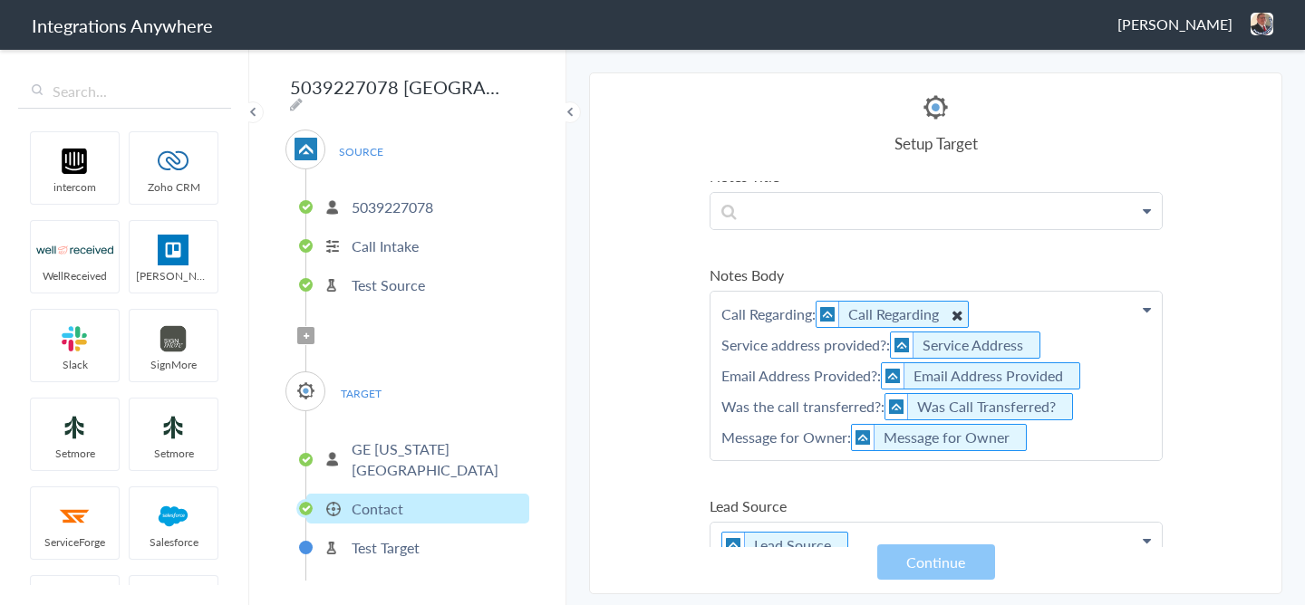
click at [816, 314] on Regarding "Call Regarding" at bounding box center [892, 314] width 153 height 27
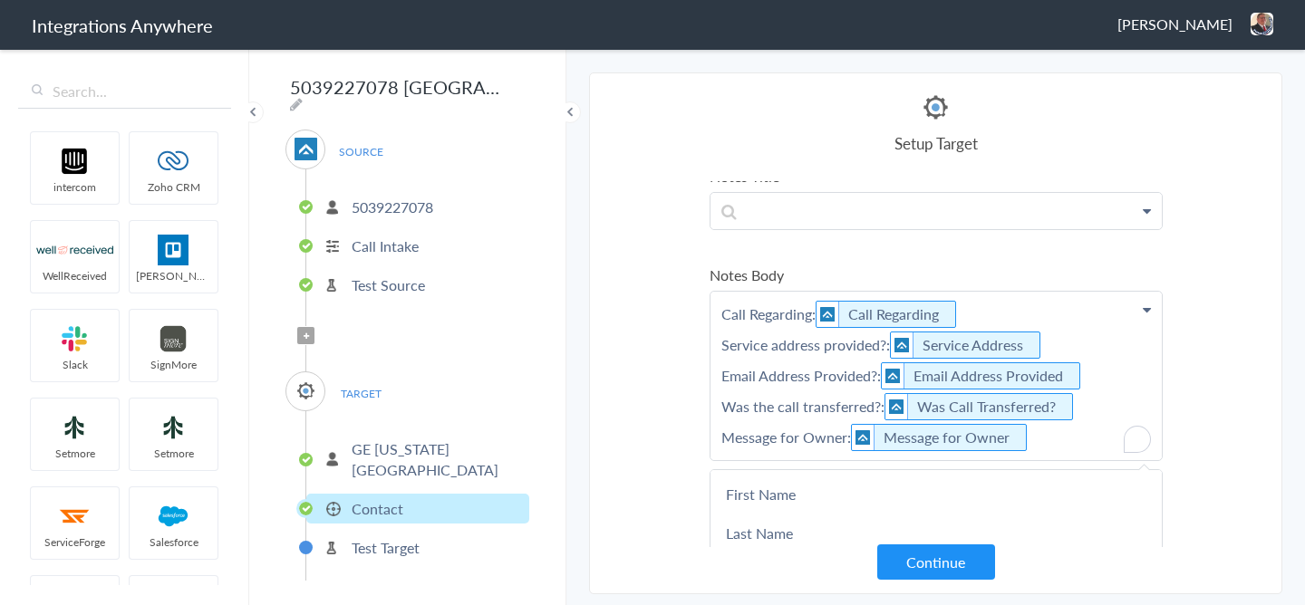
click at [892, 345] on p "Call Regarding: Call Regarding Service address provided?: Service Address Email…" at bounding box center [936, 376] width 451 height 169
click at [881, 375] on Provided "Email Address Provided" at bounding box center [987, 376] width 212 height 27
click at [880, 402] on p "Call Regarding: Call Regarding Service address provided?: Service Address Email…" at bounding box center [936, 376] width 451 height 169
click at [848, 440] on p "Call Regarding: Call Regarding Service address provided?: Service Address Email…" at bounding box center [936, 376] width 451 height 169
click at [1258, 346] on section "Select Account 2529669023 Rename Delete (5 days ago) 7043967894 Rename Delete (…" at bounding box center [935, 334] width 693 height 522
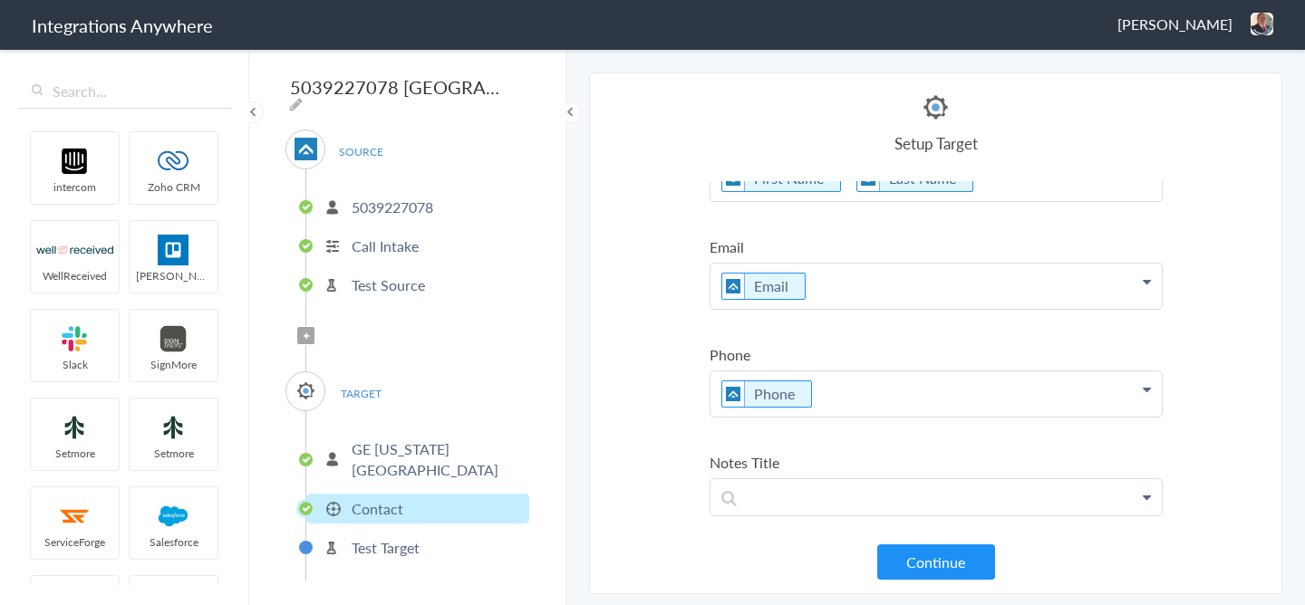
scroll to position [0, 0]
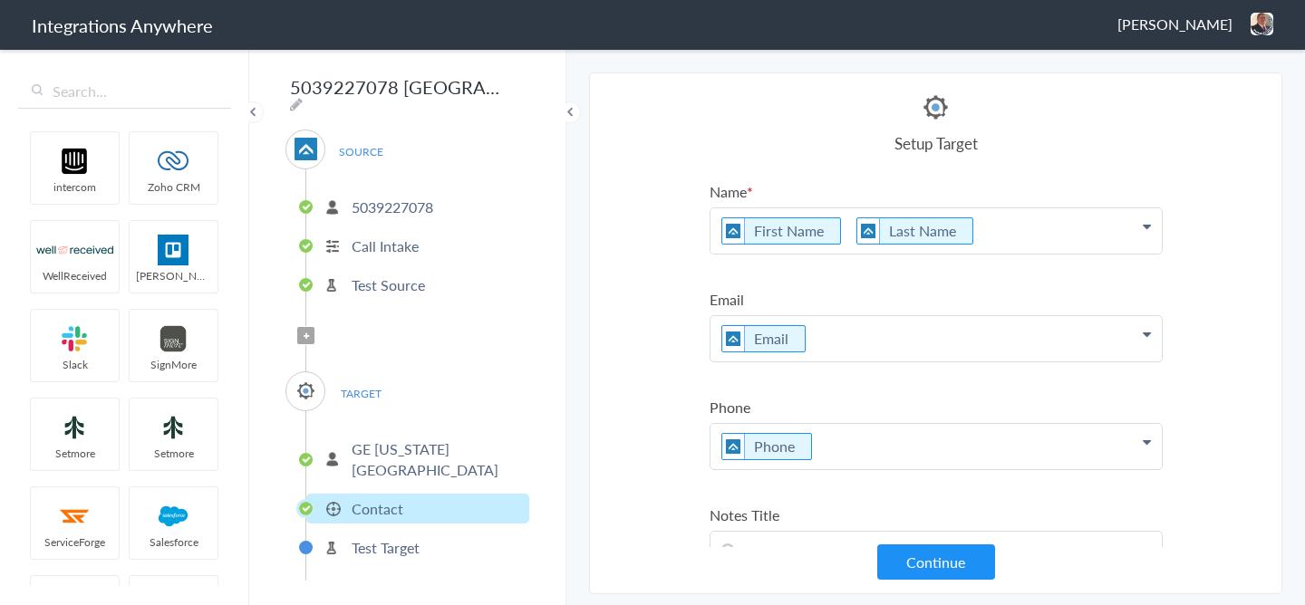
click at [990, 226] on p "First Name Last Name" at bounding box center [936, 230] width 451 height 45
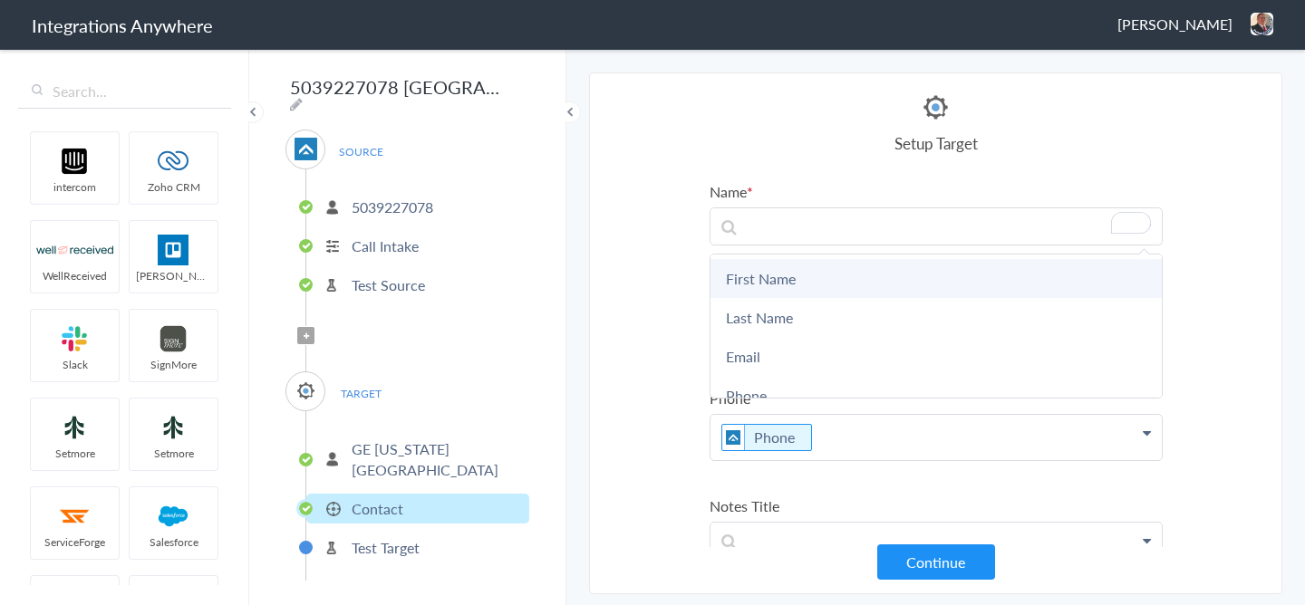
click at [888, 283] on link "First Name" at bounding box center [936, 278] width 451 height 39
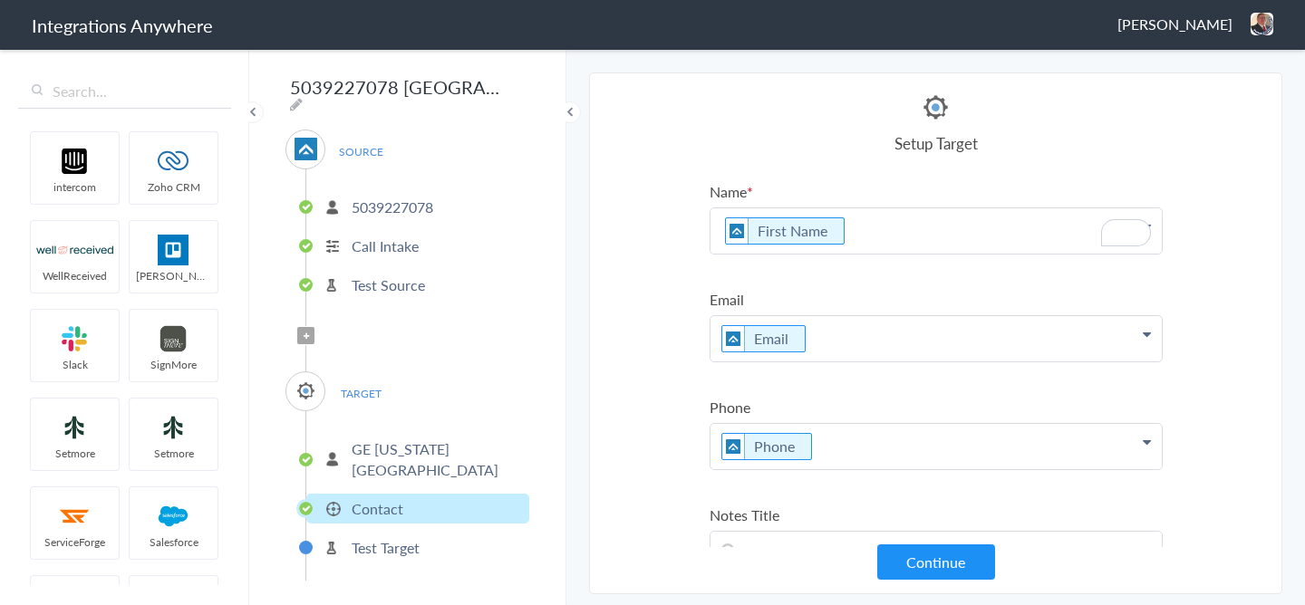
click at [890, 249] on p "First Name" at bounding box center [936, 230] width 451 height 45
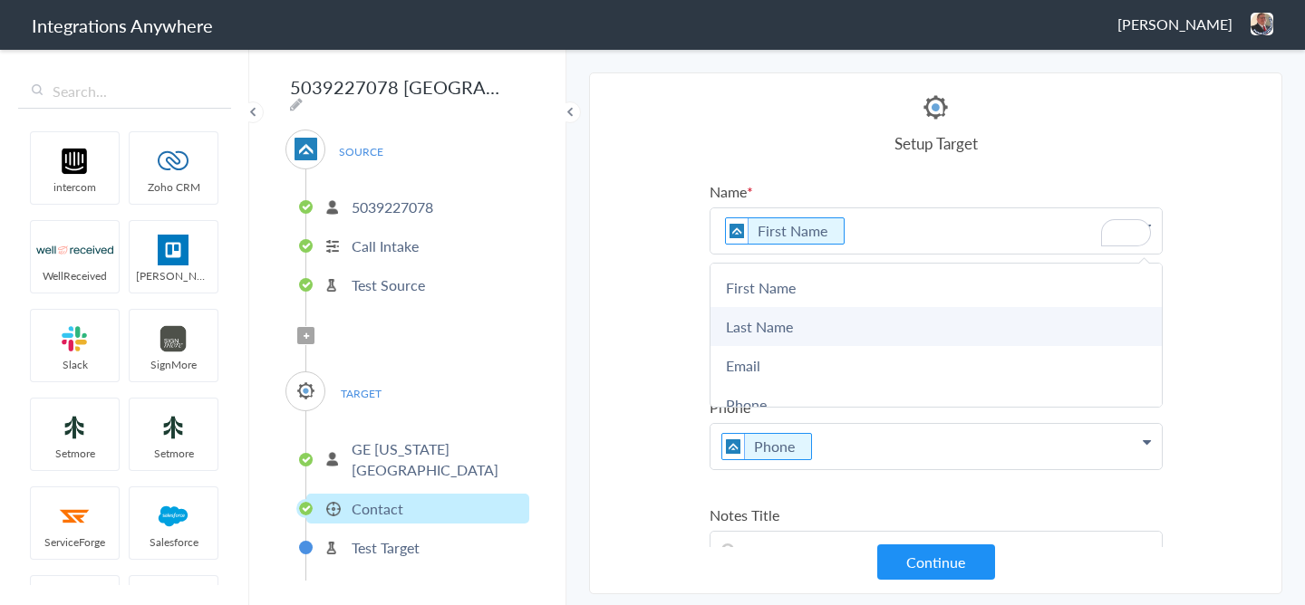
click at [859, 318] on link "Last Name" at bounding box center [936, 326] width 451 height 39
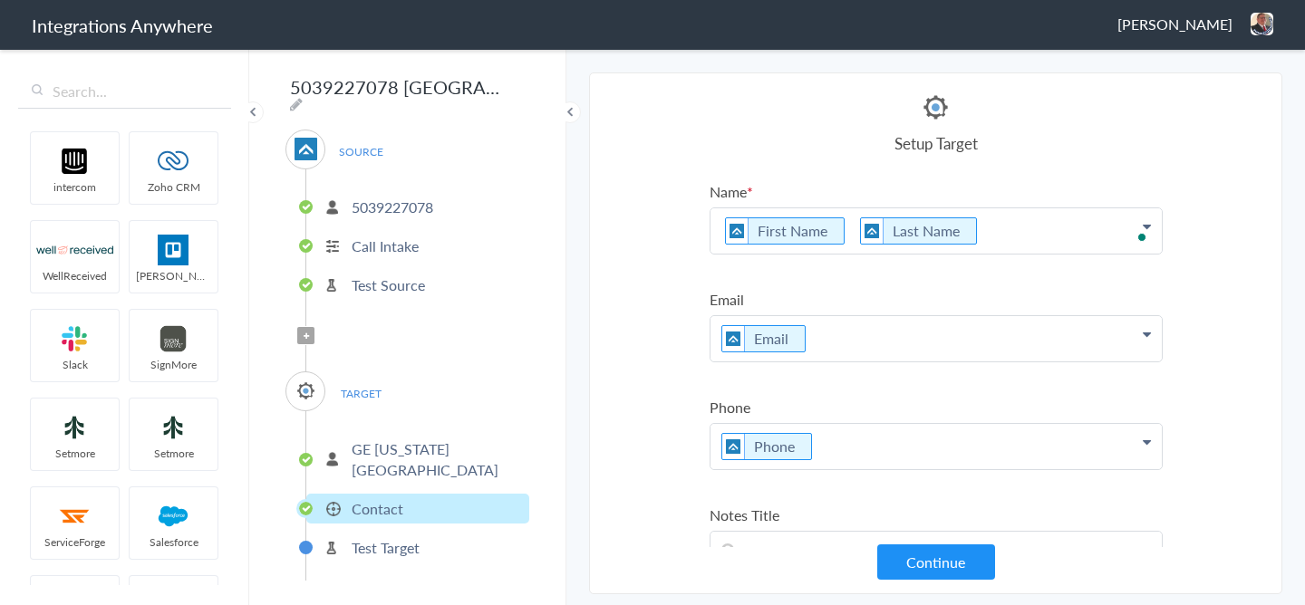
click at [1231, 260] on section "Select Account 2529669023 Rename Delete (5 days ago) 7043967894 Rename Delete (…" at bounding box center [935, 334] width 693 height 522
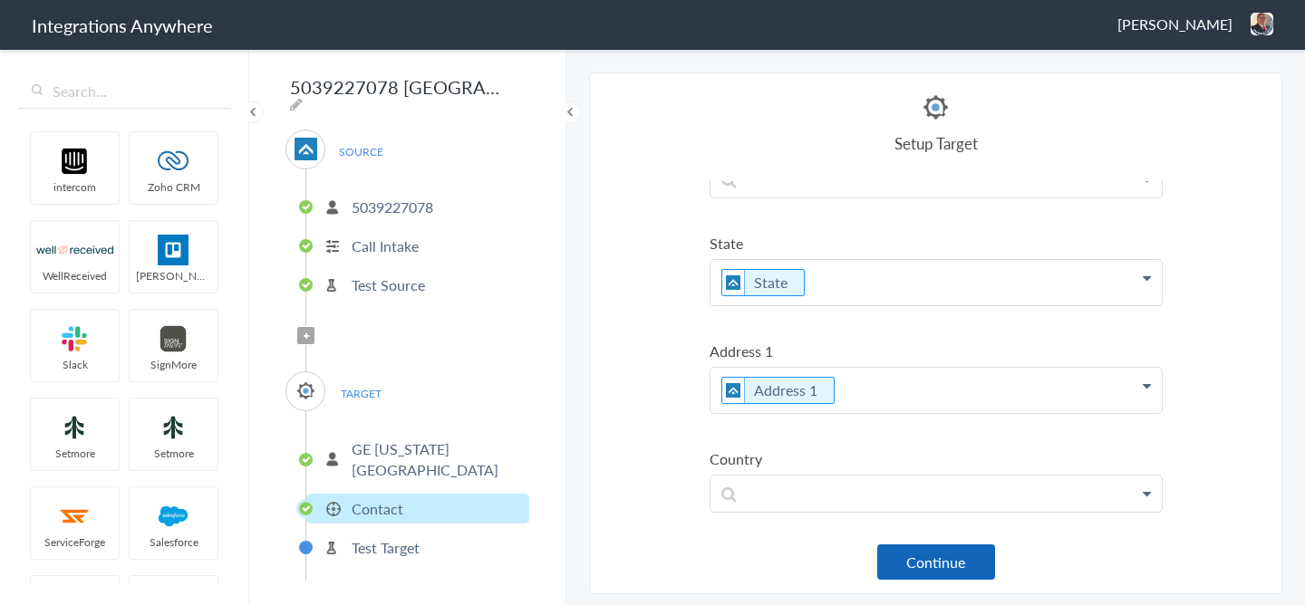
click at [908, 562] on button "Continue" at bounding box center [936, 562] width 118 height 35
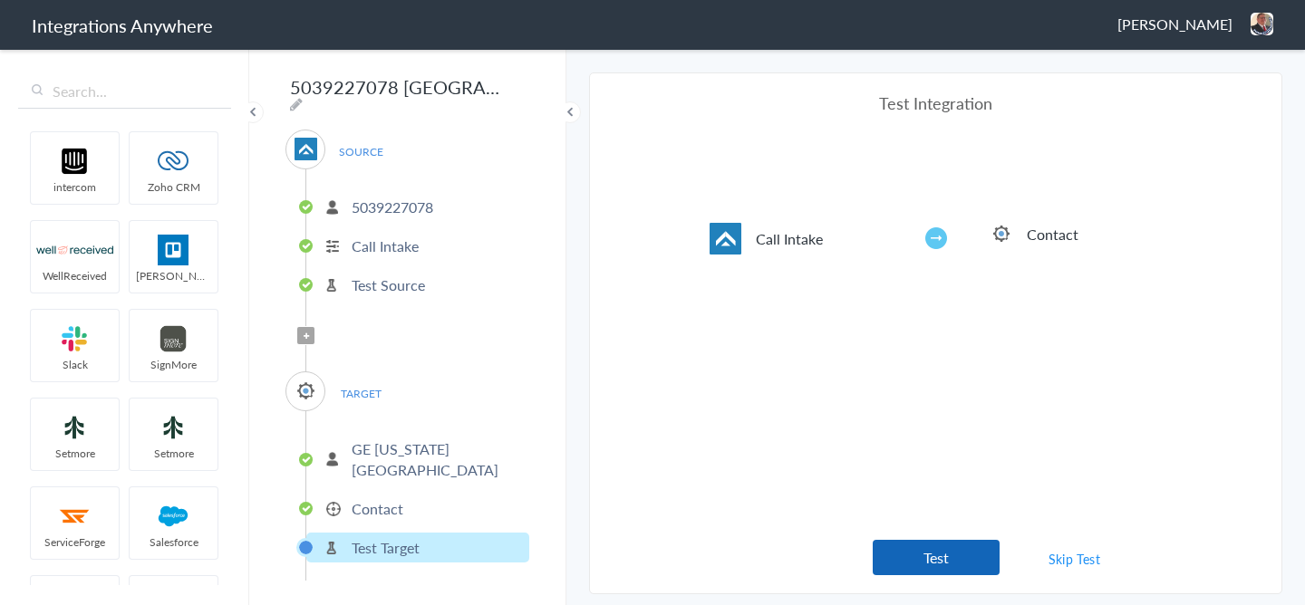
scroll to position [715, 0]
click at [974, 552] on button "Test" at bounding box center [936, 557] width 127 height 35
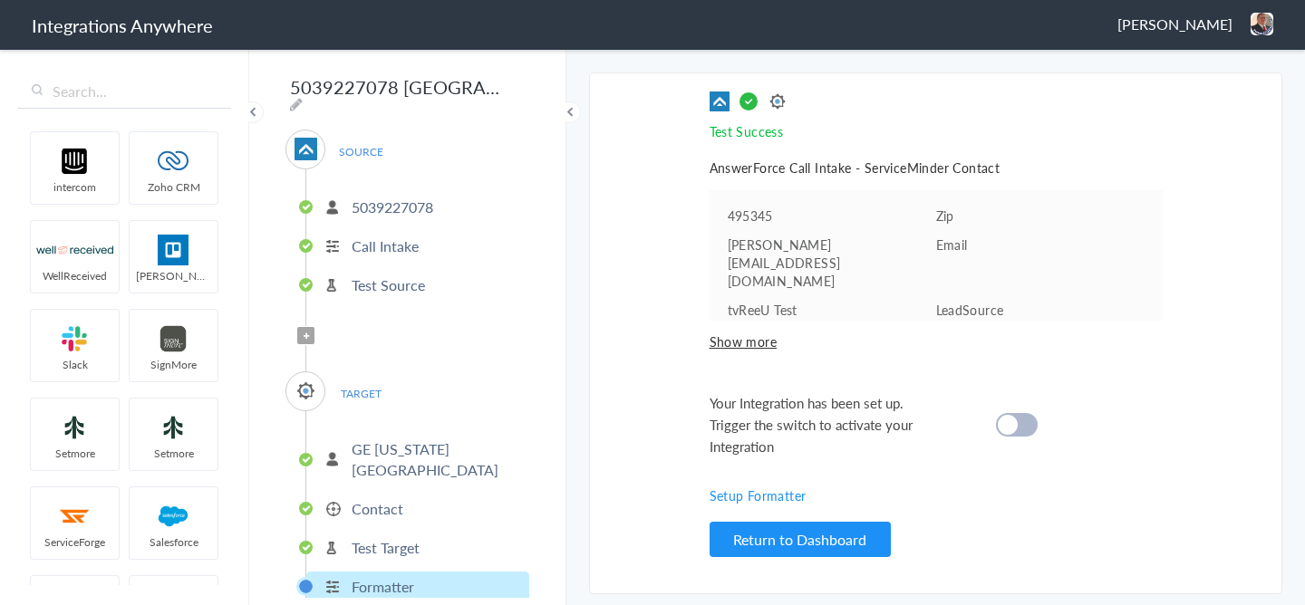
click at [1018, 413] on div at bounding box center [1017, 425] width 42 height 24
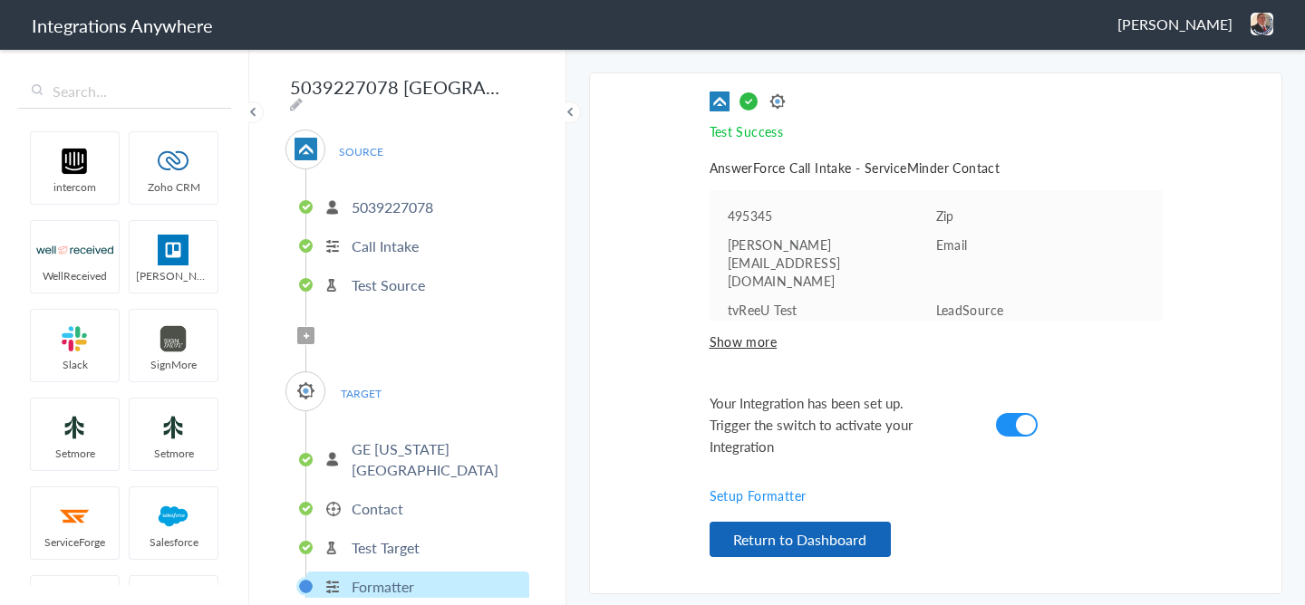
click at [814, 522] on button "Return to Dashboard" at bounding box center [800, 539] width 181 height 35
